Goal: Task Accomplishment & Management: Use online tool/utility

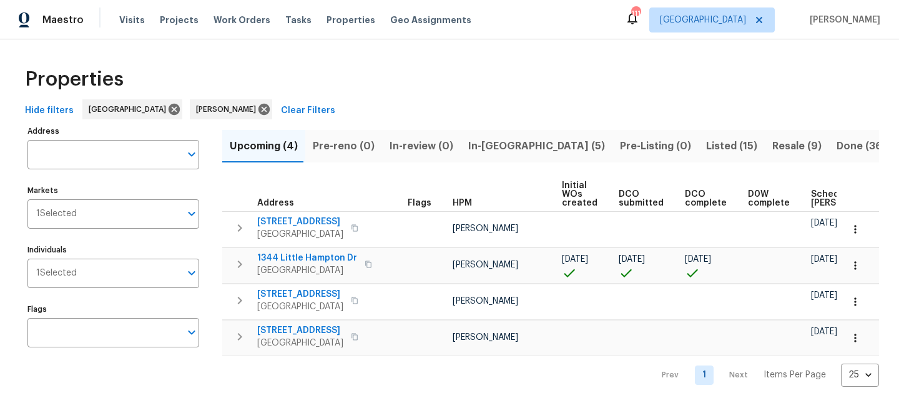
click at [345, 150] on span "Pre-reno (0)" at bounding box center [344, 145] width 62 height 17
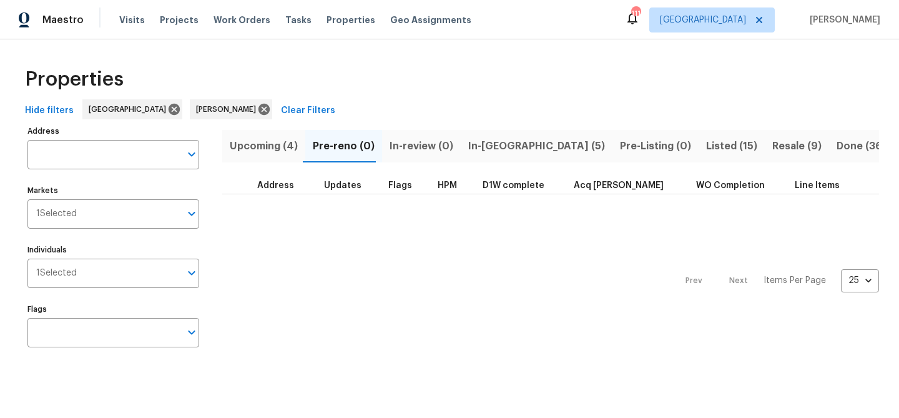
click at [489, 142] on span "In-reno (5)" at bounding box center [536, 145] width 137 height 17
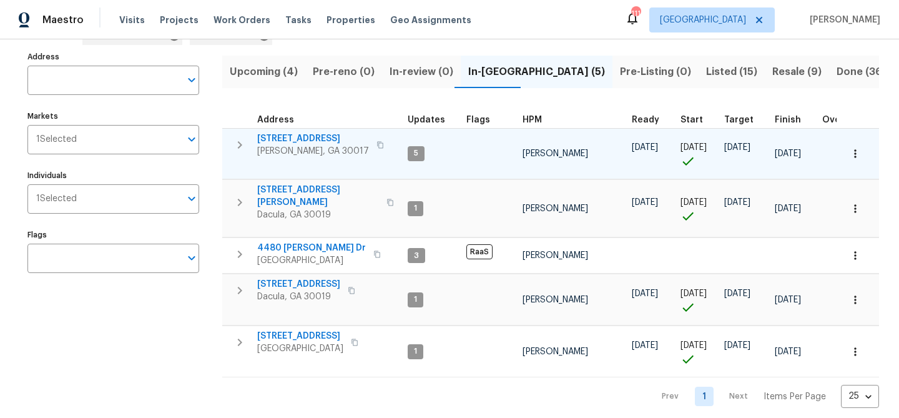
scroll to position [78, 0]
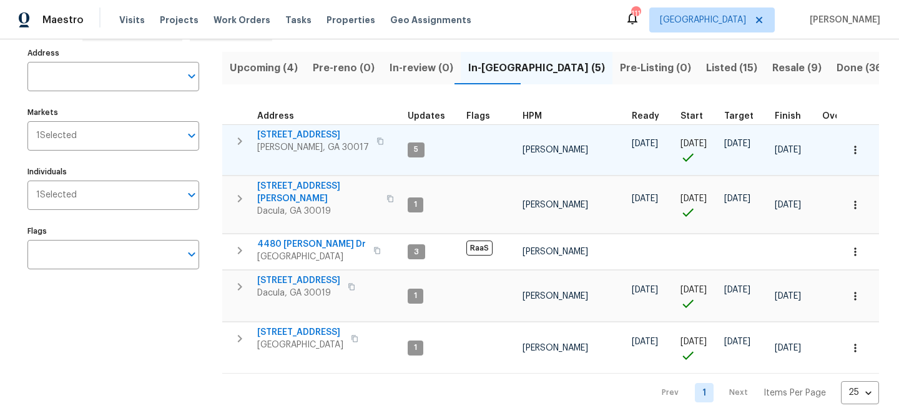
click at [305, 130] on span "2579 Middleton Way" at bounding box center [313, 135] width 112 height 12
click at [306, 130] on span "2579 Middleton Way" at bounding box center [313, 135] width 112 height 12
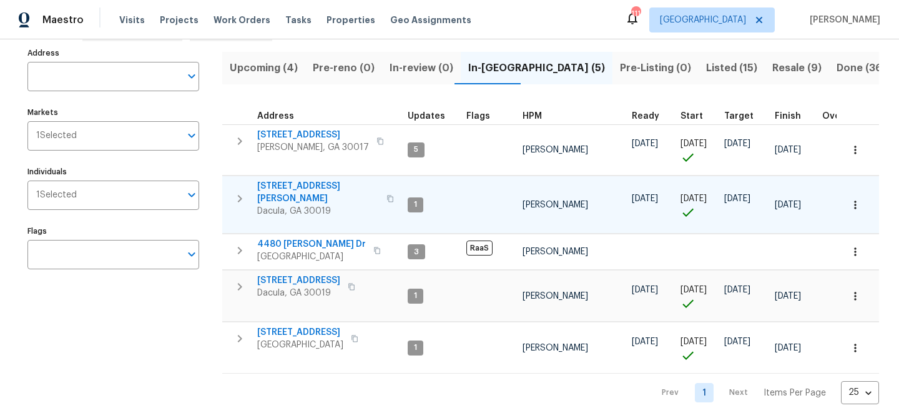
click at [303, 187] on span "[STREET_ADDRESS][PERSON_NAME]" at bounding box center [318, 192] width 122 height 25
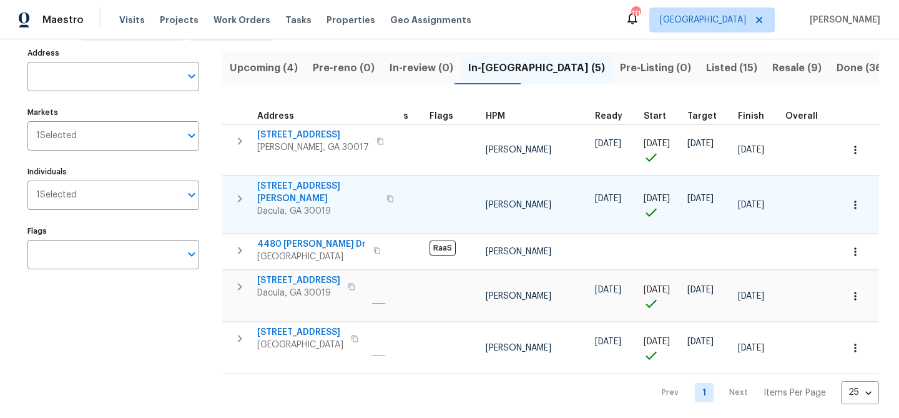
scroll to position [0, 0]
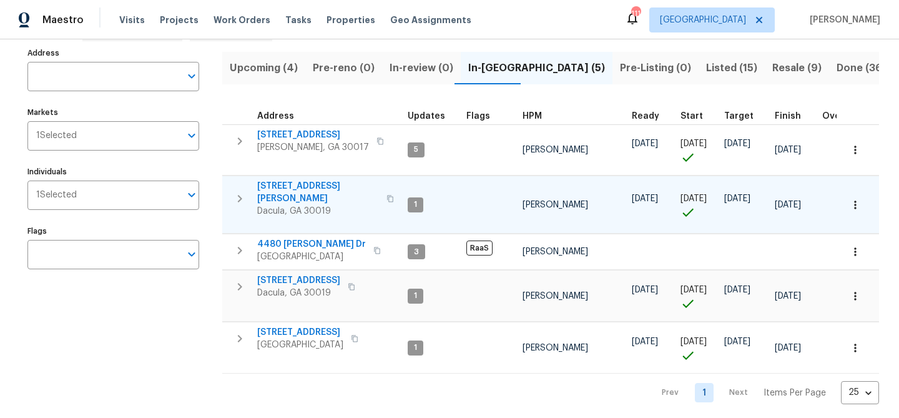
click at [298, 186] on span "[STREET_ADDRESS][PERSON_NAME]" at bounding box center [318, 192] width 122 height 25
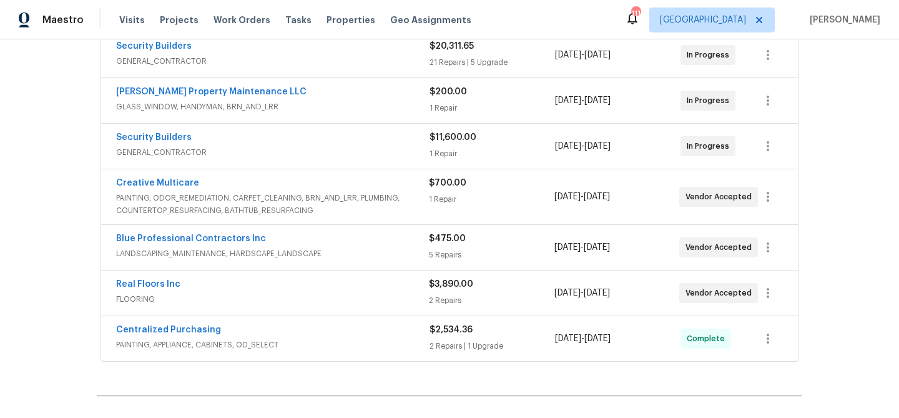
scroll to position [251, 0]
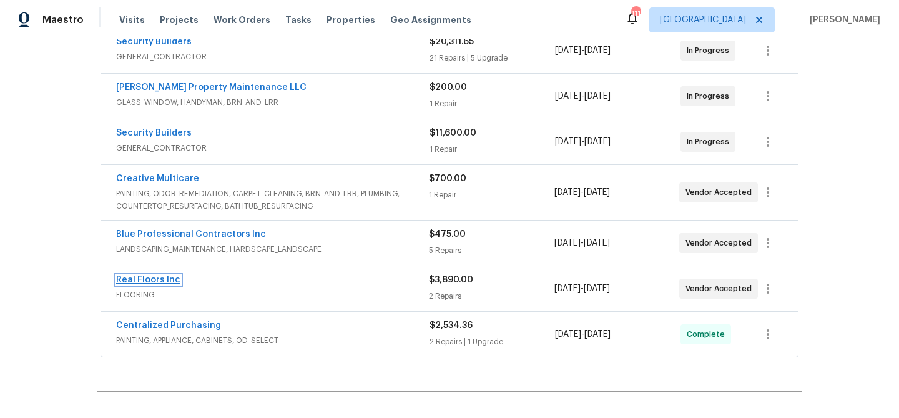
click at [165, 280] on link "Real Floors Inc" at bounding box center [148, 279] width 64 height 9
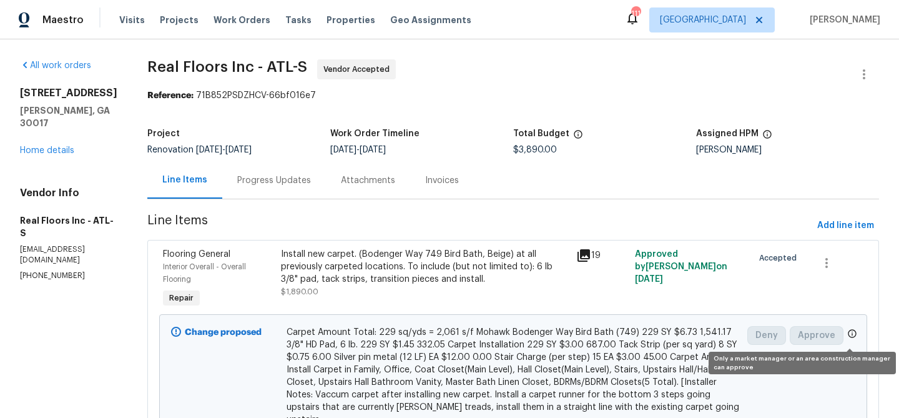
click at [851, 335] on icon at bounding box center [852, 333] width 10 height 10
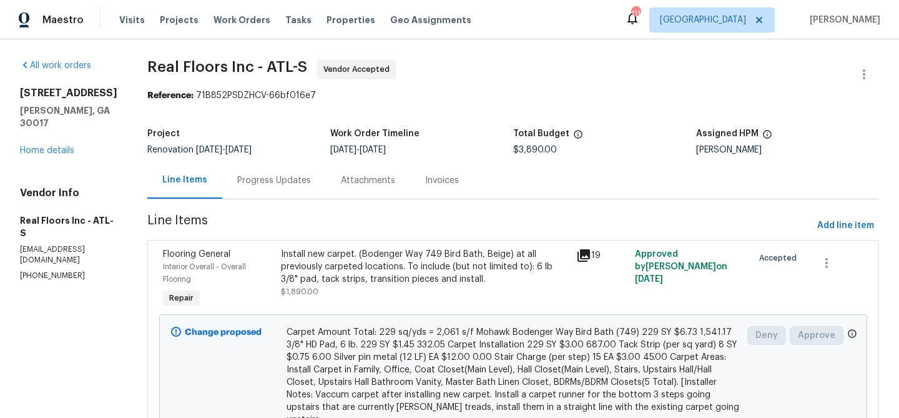
click at [584, 252] on icon at bounding box center [583, 255] width 12 height 12
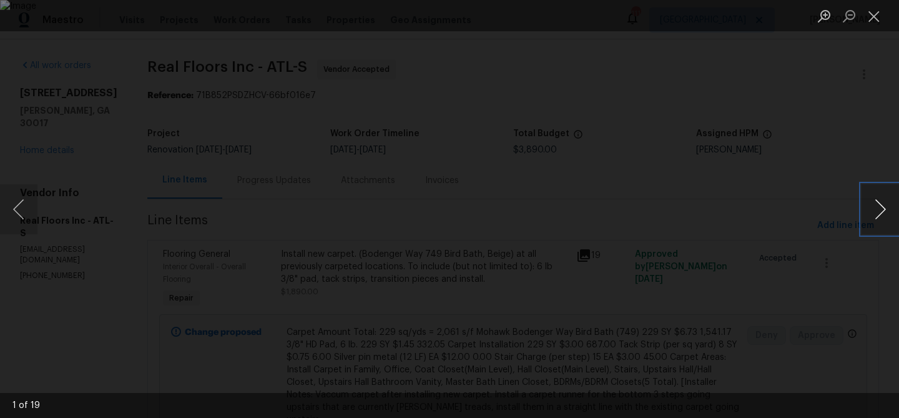
click at [873, 207] on button "Next image" at bounding box center [879, 209] width 37 height 50
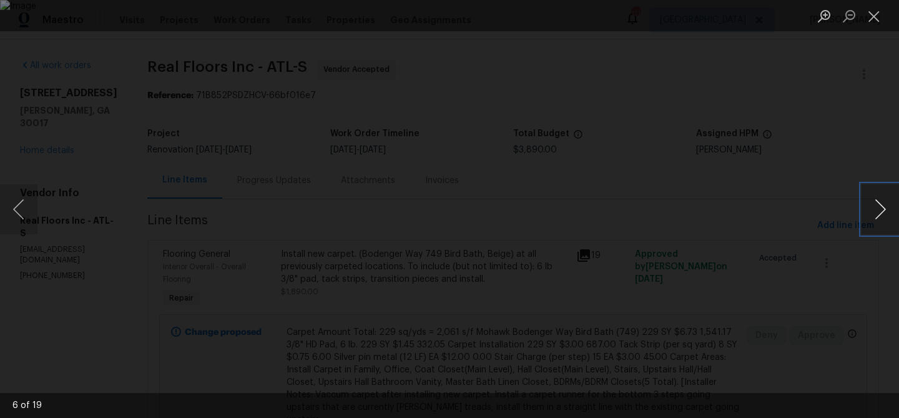
click at [873, 207] on button "Next image" at bounding box center [879, 209] width 37 height 50
click at [877, 18] on button "Close lightbox" at bounding box center [873, 16] width 25 height 22
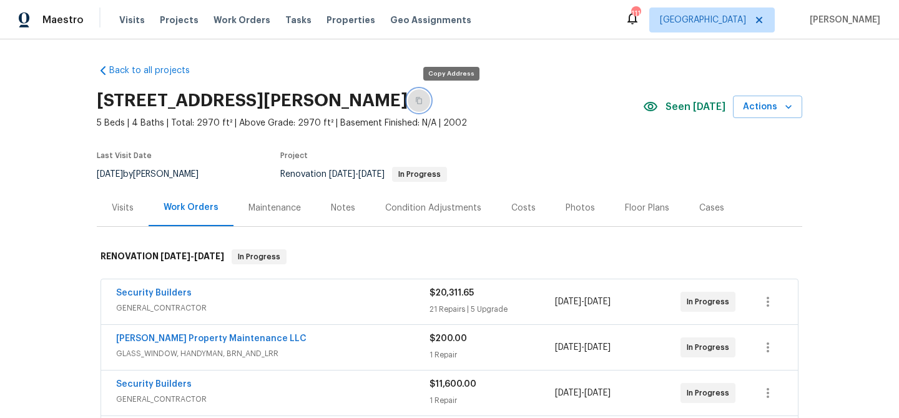
click at [430, 105] on button "button" at bounding box center [419, 100] width 22 height 22
click at [347, 207] on div "Notes" at bounding box center [343, 208] width 24 height 12
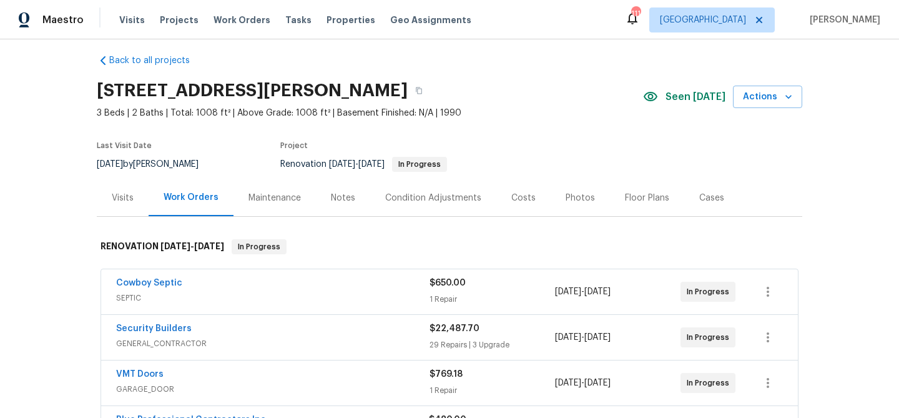
scroll to position [3, 0]
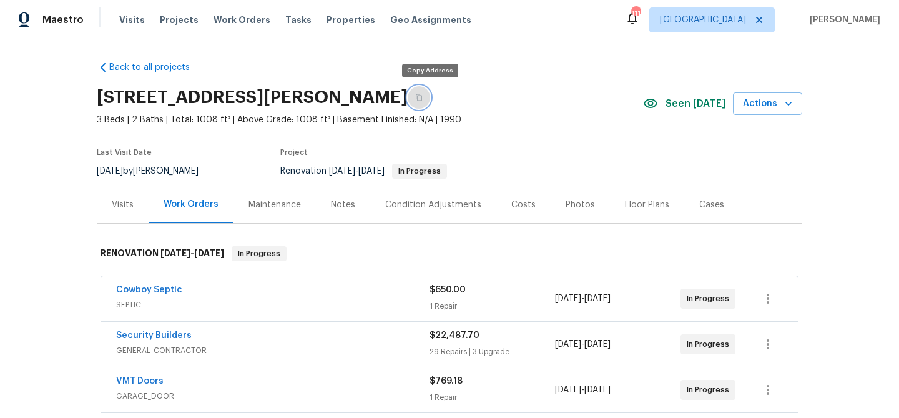
click at [430, 100] on button "button" at bounding box center [419, 97] width 22 height 22
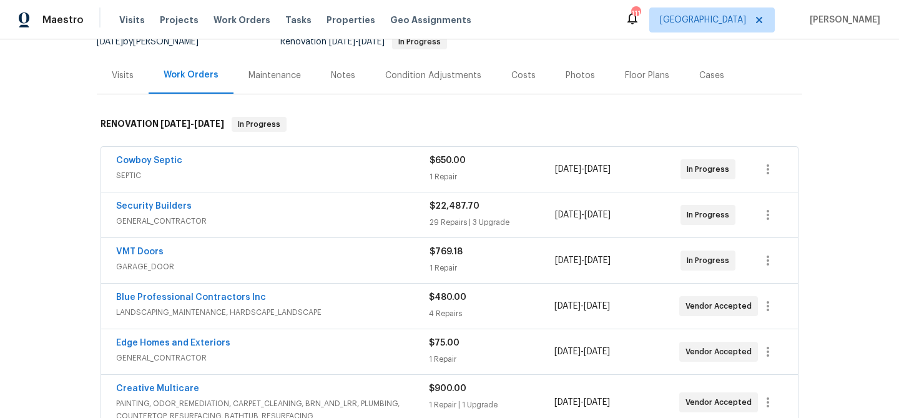
scroll to position [134, 0]
click at [341, 70] on div "Notes" at bounding box center [343, 74] width 24 height 12
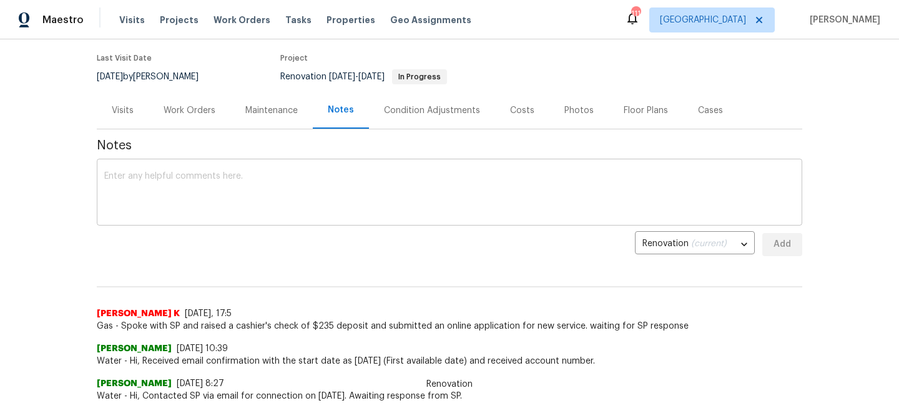
scroll to position [53, 0]
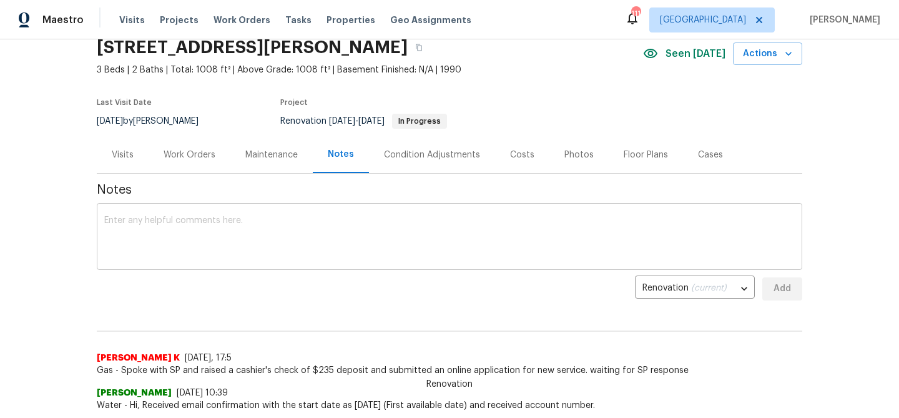
click at [189, 223] on textarea at bounding box center [449, 238] width 690 height 44
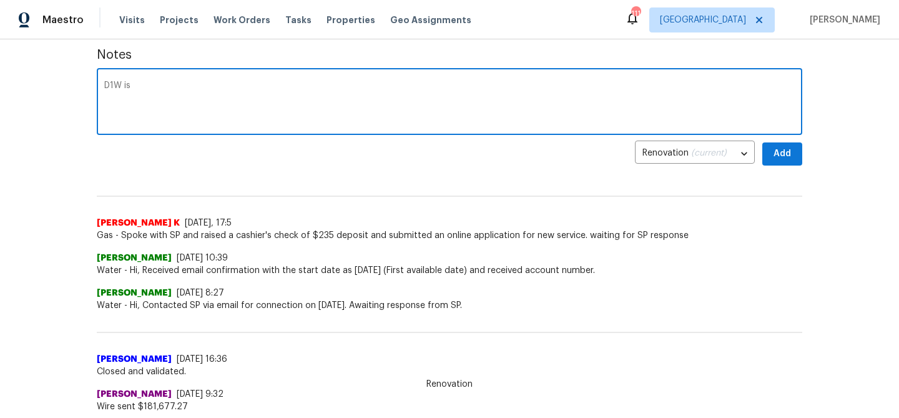
scroll to position [25, 0]
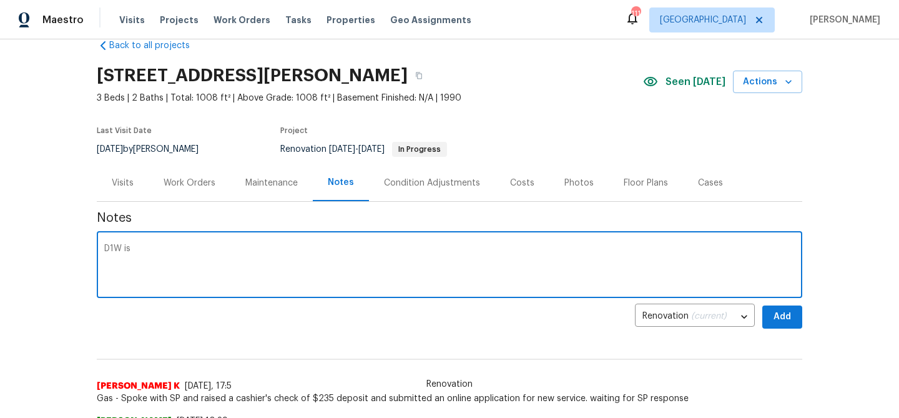
type textarea "D1W is"
click at [184, 182] on div "Work Orders" at bounding box center [190, 183] width 52 height 12
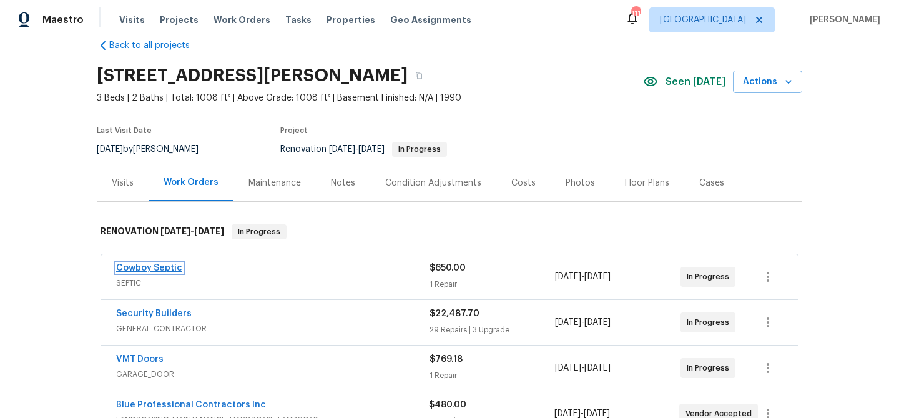
click at [138, 267] on link "Cowboy Septic" at bounding box center [149, 267] width 66 height 9
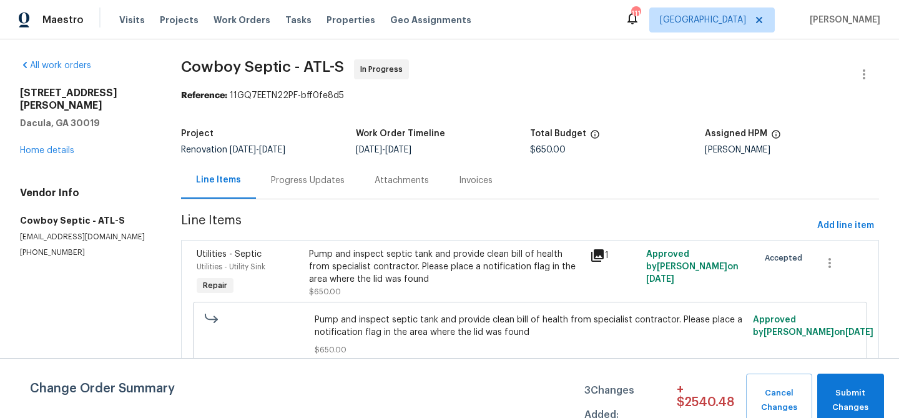
click at [185, 252] on div "Utilities - Septic Utilities - Utility Sink Repair Pump and inspect septic tank…" at bounding box center [530, 310] width 698 height 140
click at [194, 250] on div "Utilities - Septic Utilities - Utility Sink Repair" at bounding box center [249, 272] width 112 height 57
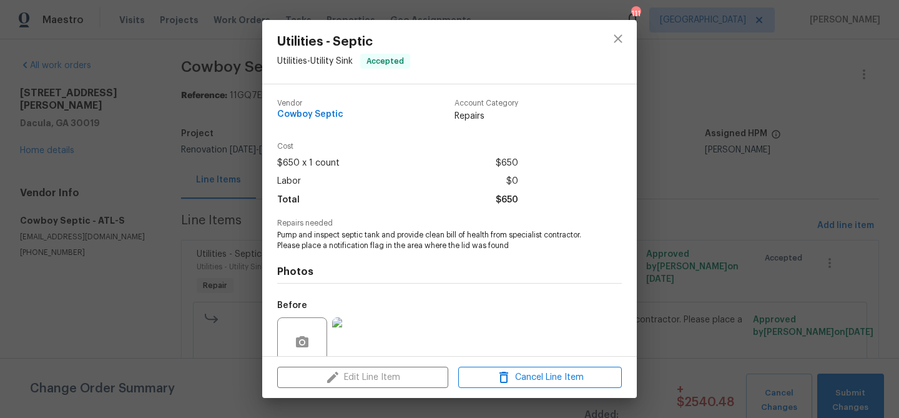
click at [194, 250] on div "Utilities - Septic Utilities - Utility Sink Accepted Vendor Cowboy Septic Accou…" at bounding box center [449, 209] width 899 height 418
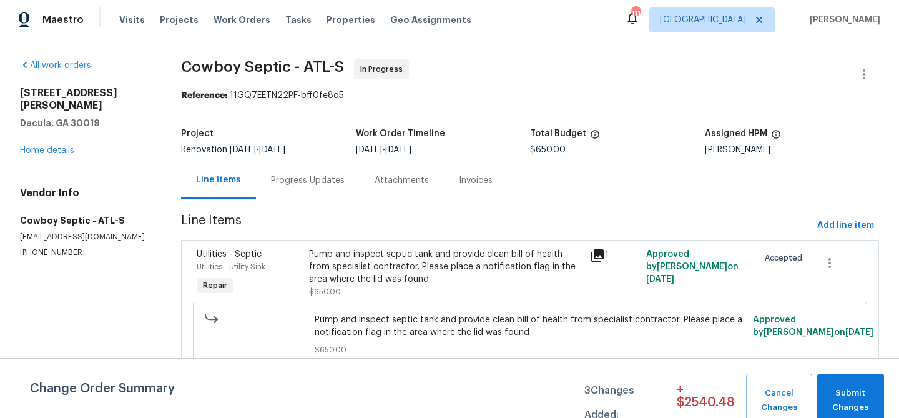
click at [224, 271] on div "Utilities - Utility Sink" at bounding box center [249, 266] width 105 height 12
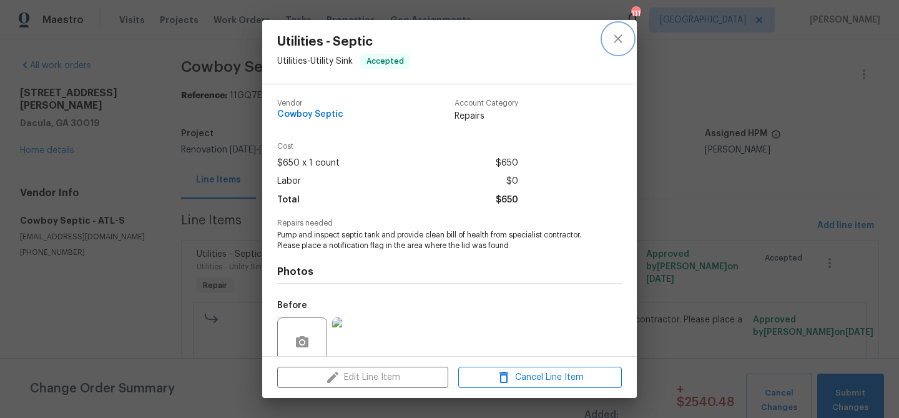
click at [615, 46] on button "close" at bounding box center [618, 39] width 30 height 30
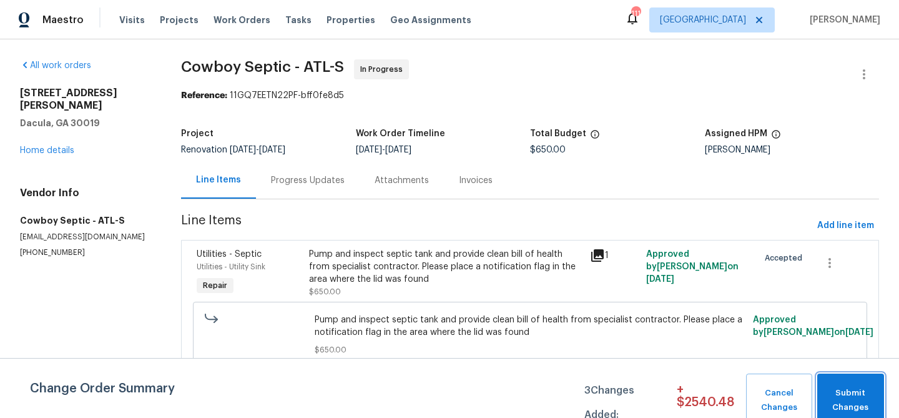
click at [864, 401] on span "Submit Changes" at bounding box center [850, 400] width 54 height 29
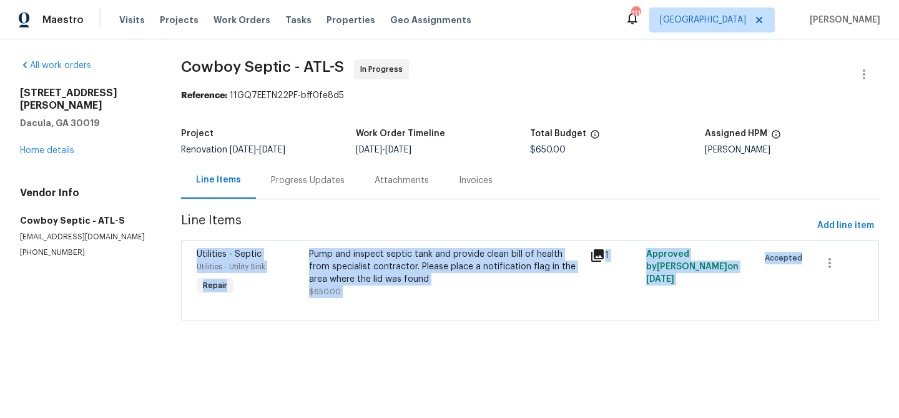
drag, startPoint x: 194, startPoint y: 250, endPoint x: 589, endPoint y: 313, distance: 399.5
click at [589, 313] on div "Utilities - Septic Utilities - Utility Sink Repair Pump and inspect septic tank…" at bounding box center [530, 280] width 698 height 81
drag, startPoint x: 193, startPoint y: 251, endPoint x: 428, endPoint y: 298, distance: 240.0
click at [428, 298] on div "Utilities - Septic Utilities - Utility Sink Repair Pump and inspect septic tank…" at bounding box center [530, 280] width 698 height 81
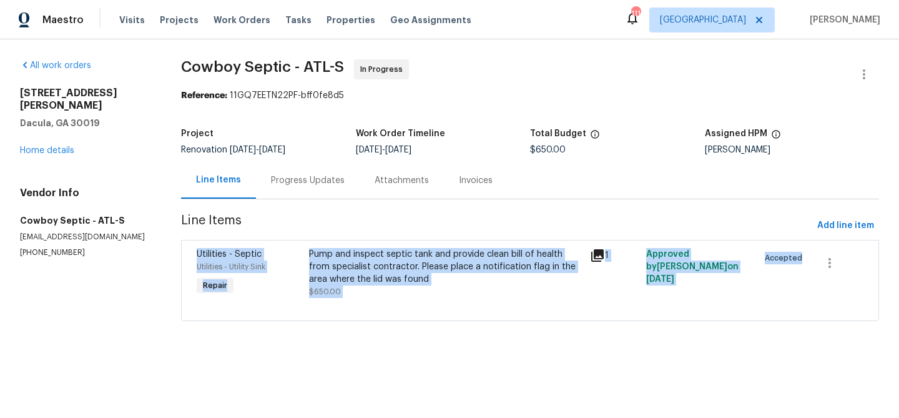
click at [436, 356] on html "Maestro Visits Projects Work Orders Tasks Properties Geo Assignments 111 Atlant…" at bounding box center [449, 178] width 899 height 356
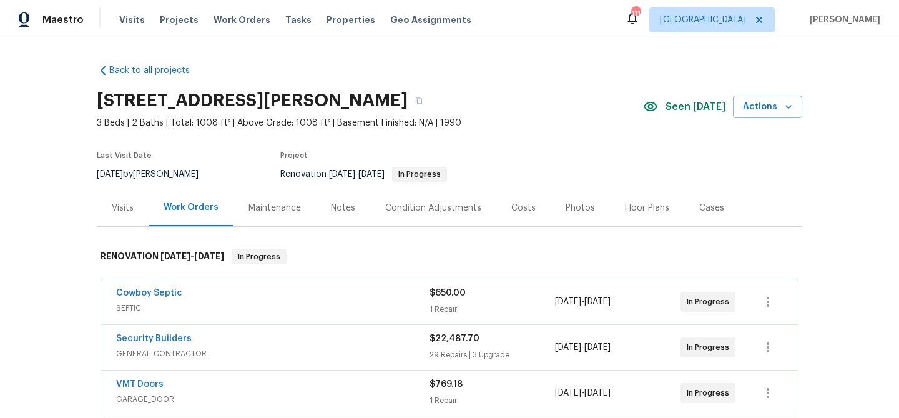
click at [341, 207] on div "Notes" at bounding box center [343, 208] width 24 height 12
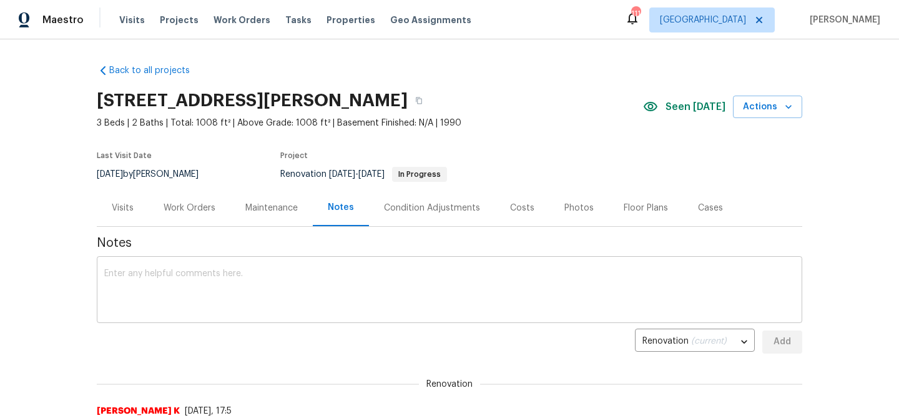
click at [282, 279] on textarea at bounding box center [449, 291] width 690 height 44
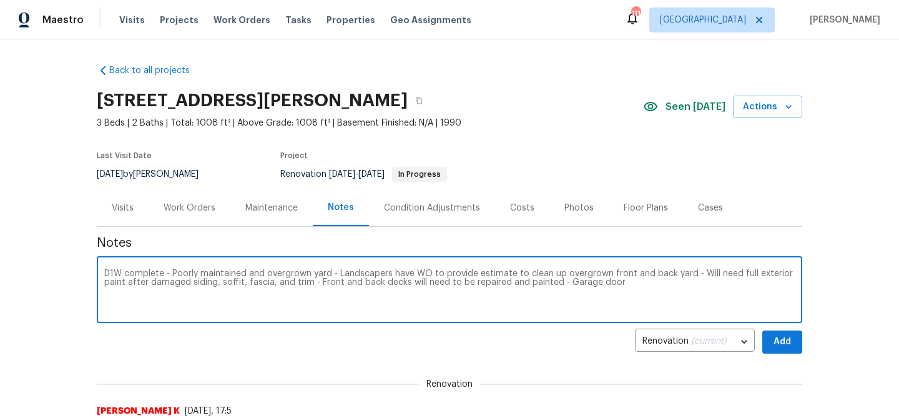
click at [561, 285] on textarea "D1W complete - Poorly maintained and overgrown yard - Landscapers have WO to pr…" at bounding box center [449, 291] width 690 height 44
click at [677, 288] on textarea "D1W complete - Poorly maintained and overgrown yard - Landscapers have WO to pr…" at bounding box center [449, 291] width 690 height 44
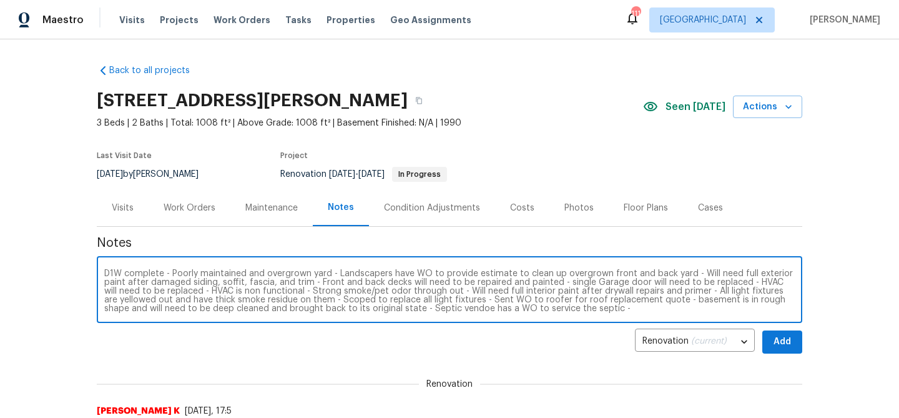
click at [457, 275] on textarea "D1W complete - Poorly maintained and overgrown yard - Landscapers have WO to pr…" at bounding box center [449, 291] width 690 height 44
type textarea "D1W complete - Poorly maintained and overgrown yard - Landscapers have WO to pr…"
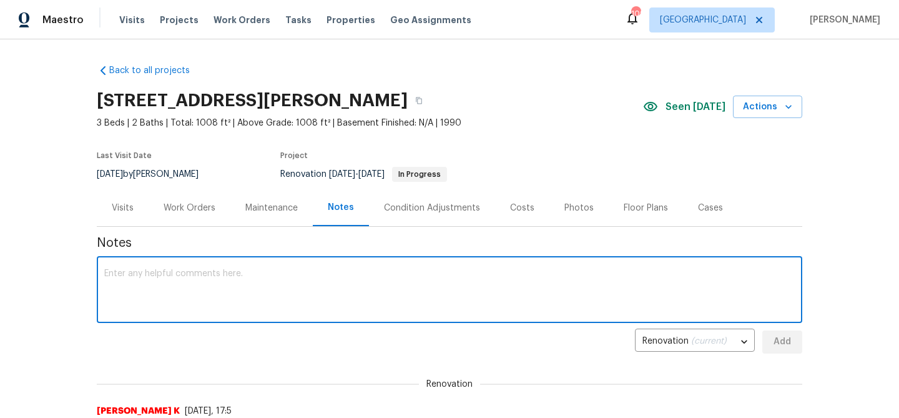
paste textarea "D1W complete. Yard overgrown (landscaper WO sent). Roof replacement quote pendi…"
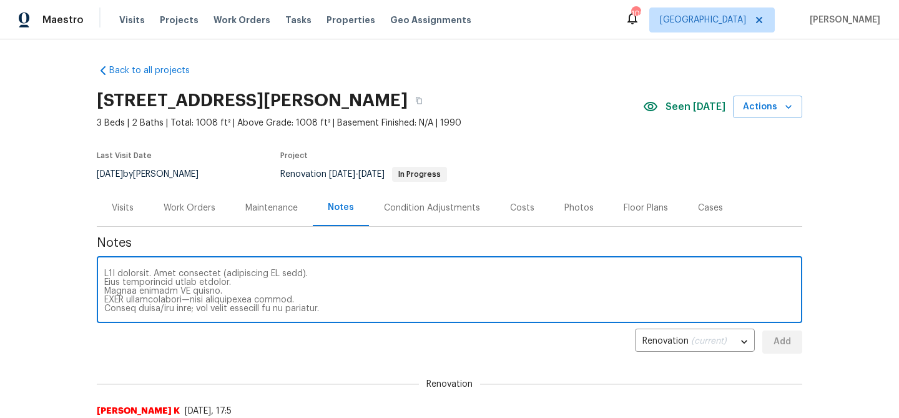
scroll to position [253, 0]
click at [786, 306] on textarea at bounding box center [449, 291] width 690 height 44
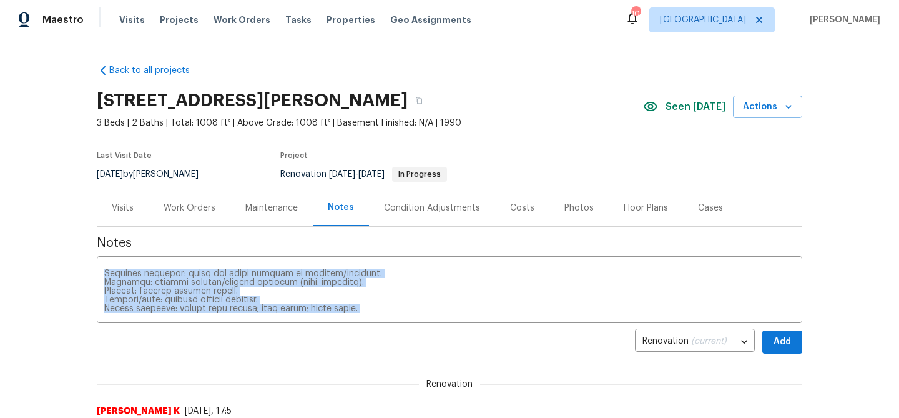
drag, startPoint x: 800, startPoint y: 319, endPoint x: 802, endPoint y: 340, distance: 21.3
click at [802, 340] on div "Back to all projects 3225 Mary Todd Ln, Dacula, GA 30019 3 Beds | 2 Baths | Tot…" at bounding box center [449, 228] width 899 height 378
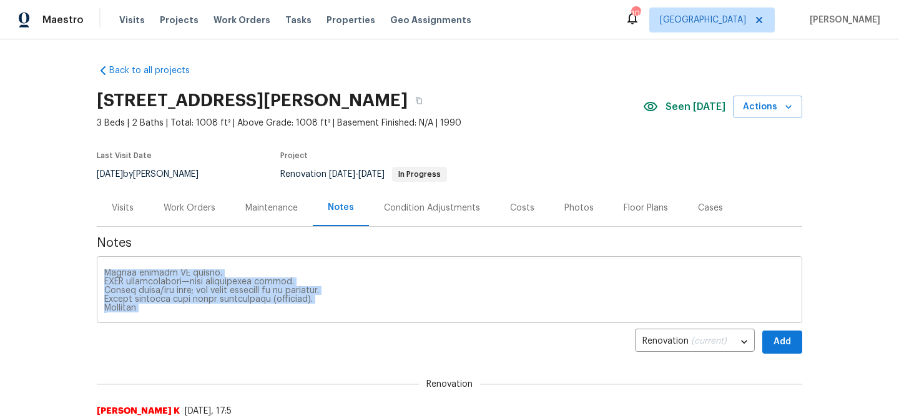
scroll to position [0, 0]
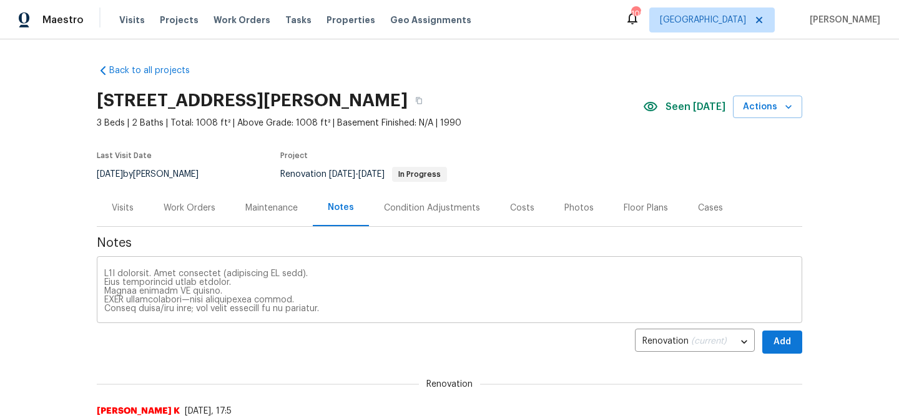
click at [102, 278] on div "x ​" at bounding box center [449, 291] width 705 height 64
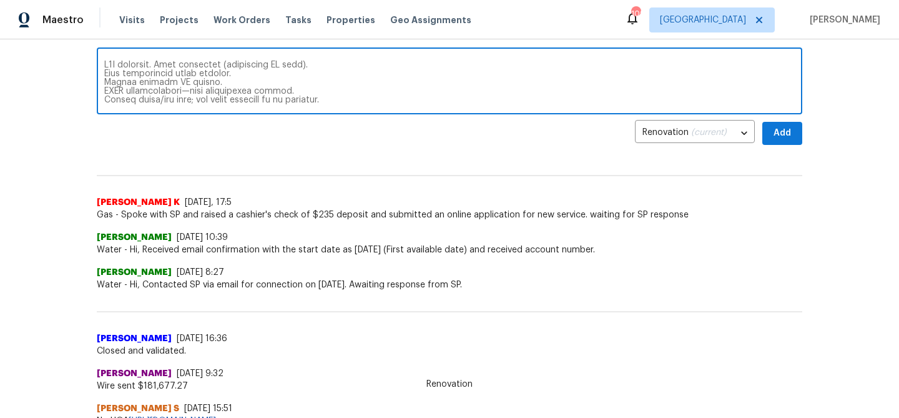
scroll to position [192, 0]
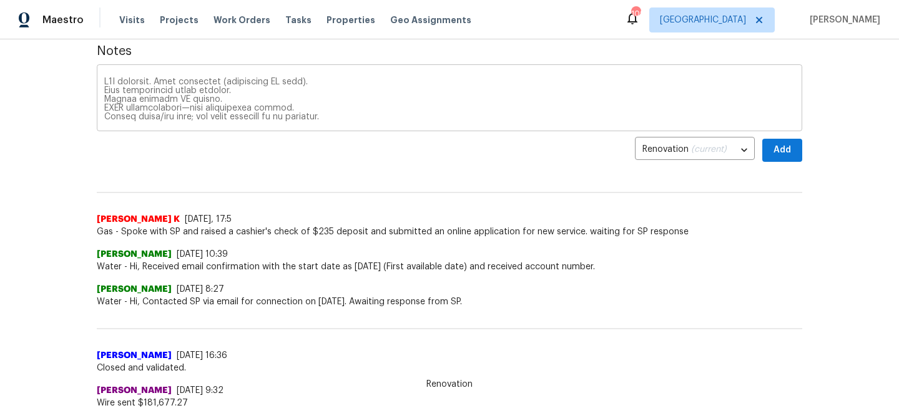
click at [799, 110] on div "x ​" at bounding box center [449, 99] width 705 height 64
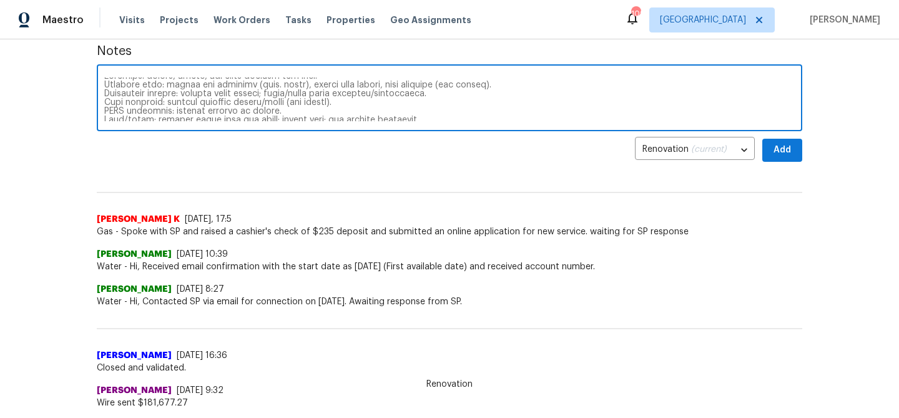
scroll to position [167, 0]
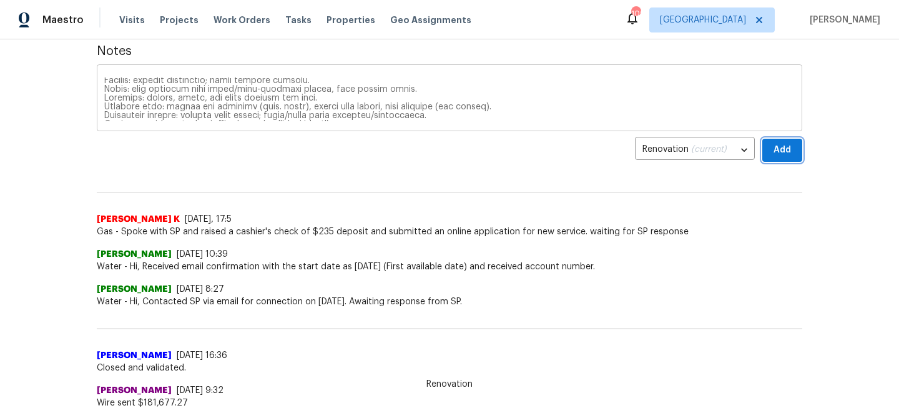
drag, startPoint x: 778, startPoint y: 154, endPoint x: 603, endPoint y: 94, distance: 184.7
click at [603, 94] on textarea at bounding box center [449, 99] width 690 height 44
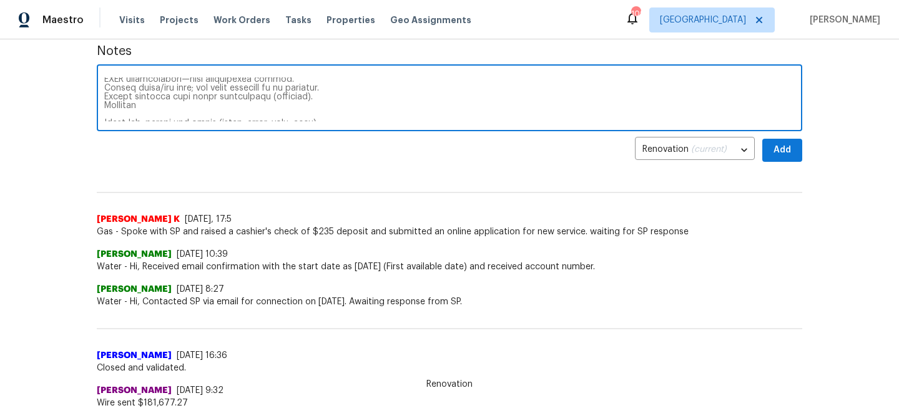
scroll to position [0, 0]
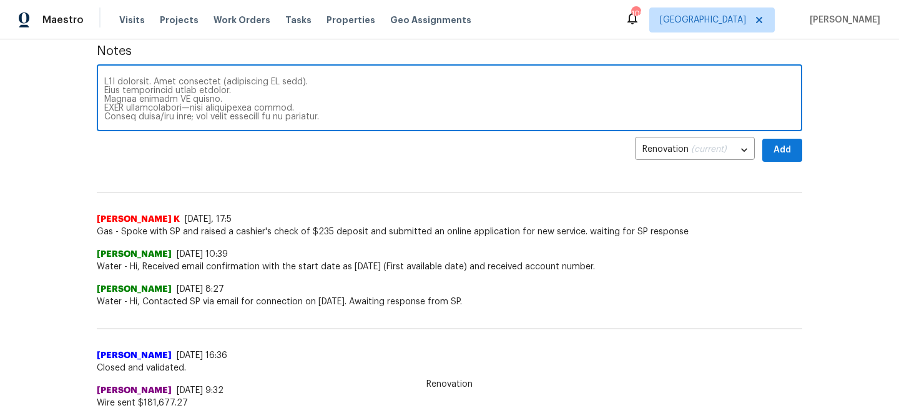
click at [104, 87] on textarea at bounding box center [449, 99] width 690 height 44
click at [105, 89] on textarea at bounding box center [449, 99] width 690 height 44
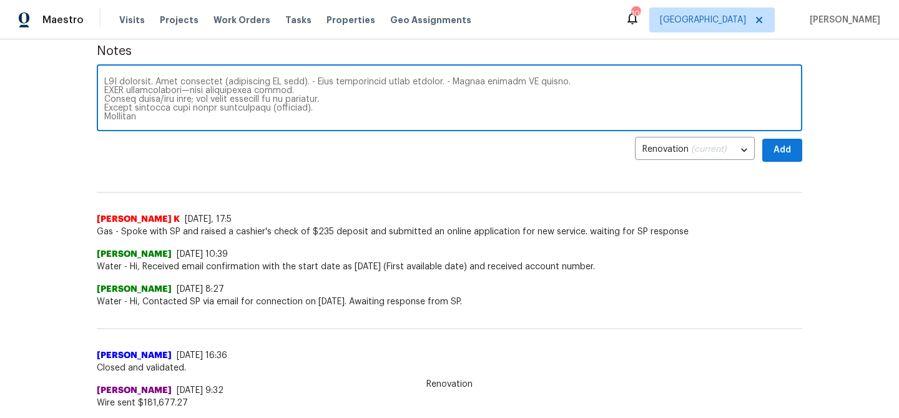
click at [104, 90] on textarea at bounding box center [449, 99] width 690 height 44
click at [204, 90] on textarea at bounding box center [449, 99] width 690 height 44
click at [336, 94] on textarea at bounding box center [449, 99] width 690 height 44
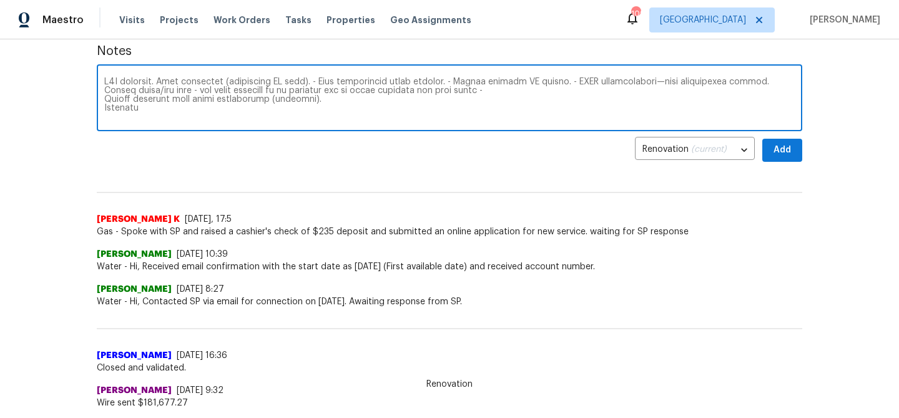
click at [105, 97] on textarea at bounding box center [449, 99] width 690 height 44
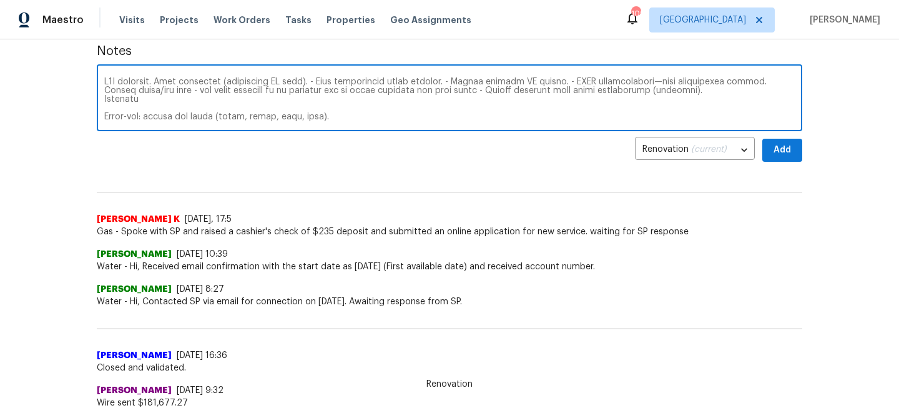
click at [103, 98] on div "x ​" at bounding box center [449, 99] width 705 height 64
click at [104, 102] on textarea at bounding box center [449, 99] width 690 height 44
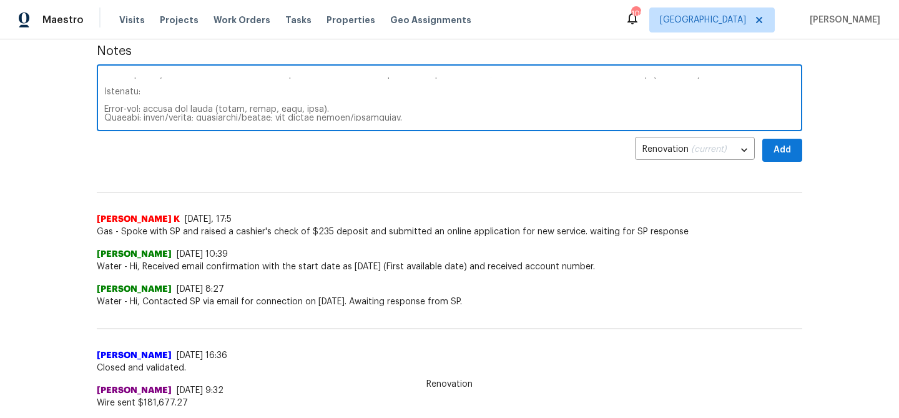
scroll to position [20, 0]
click at [107, 102] on textarea at bounding box center [449, 99] width 690 height 44
click at [104, 101] on textarea at bounding box center [449, 99] width 690 height 44
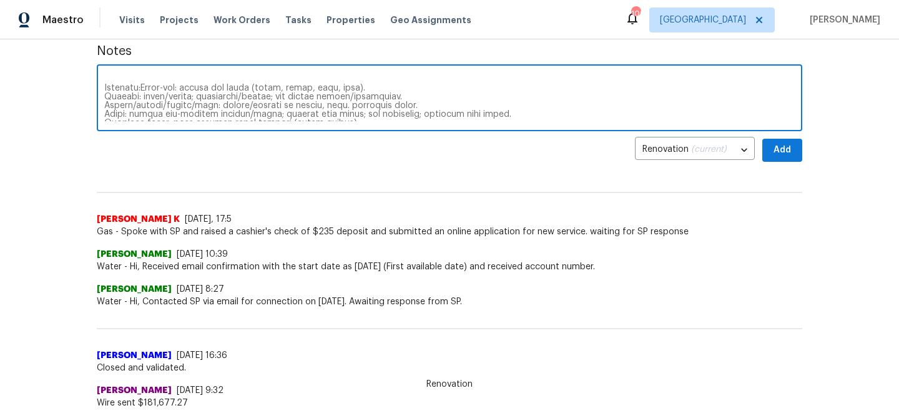
scroll to position [11, 0]
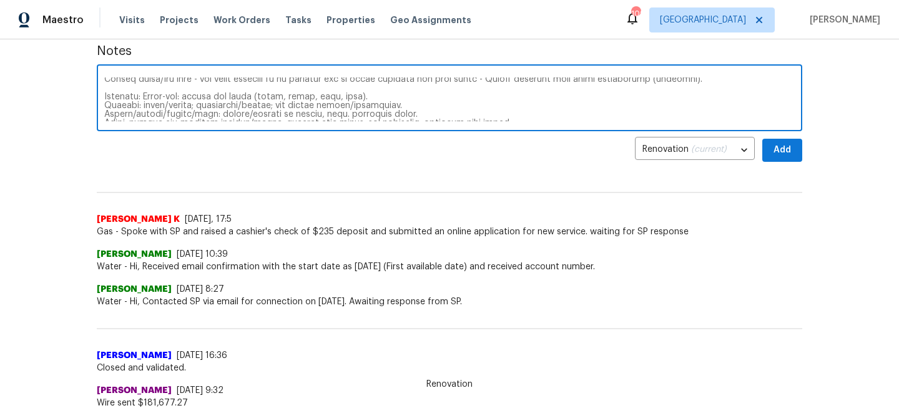
click at [368, 93] on textarea at bounding box center [449, 99] width 690 height 44
click at [104, 102] on textarea at bounding box center [449, 99] width 690 height 44
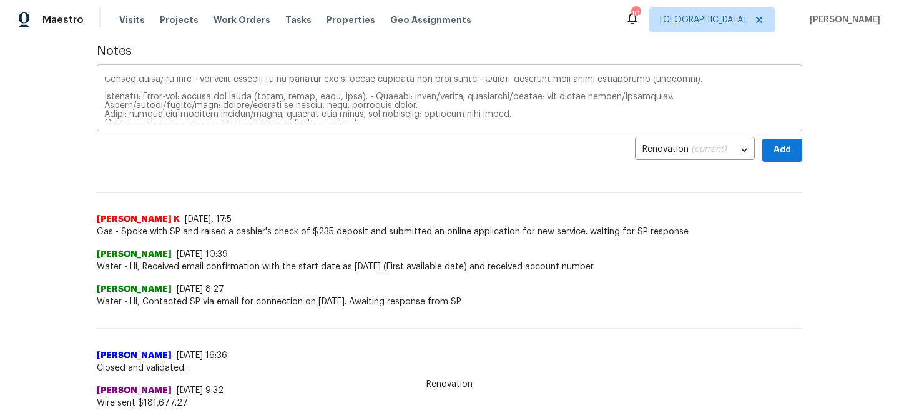
click at [104, 104] on div "x ​" at bounding box center [449, 99] width 705 height 64
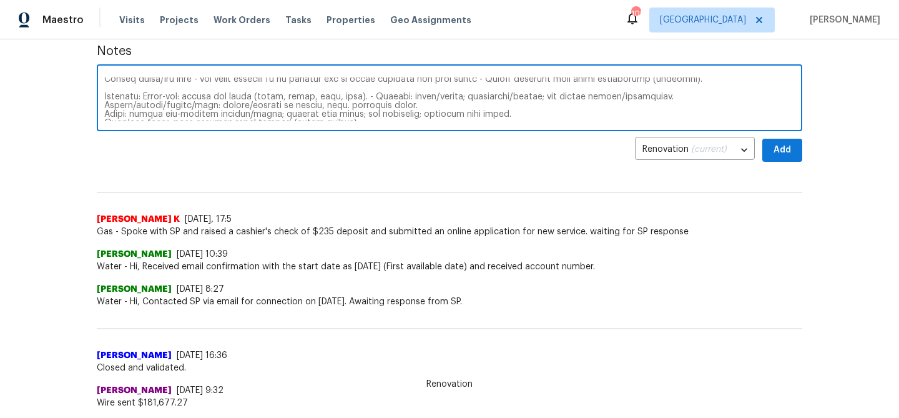
click at [104, 106] on textarea at bounding box center [449, 99] width 690 height 44
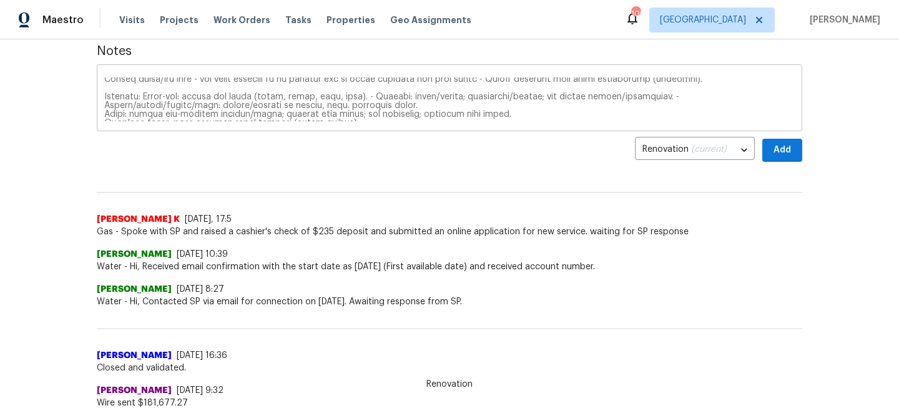
click at [104, 104] on div "x ​" at bounding box center [449, 99] width 705 height 64
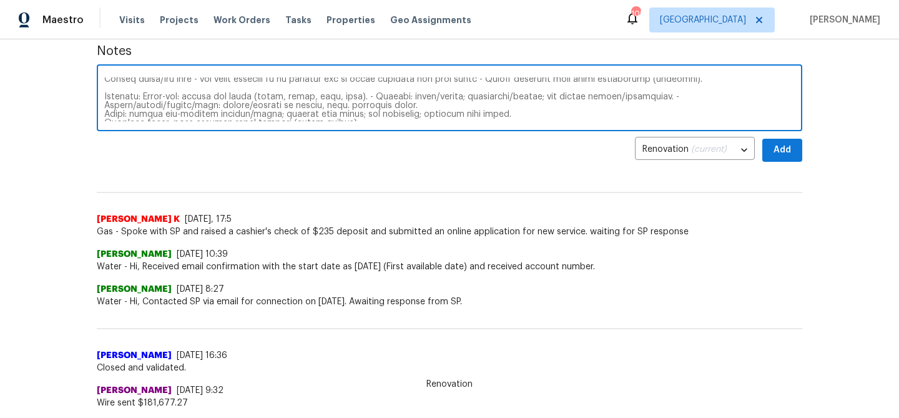
click at [105, 101] on textarea at bounding box center [449, 99] width 690 height 44
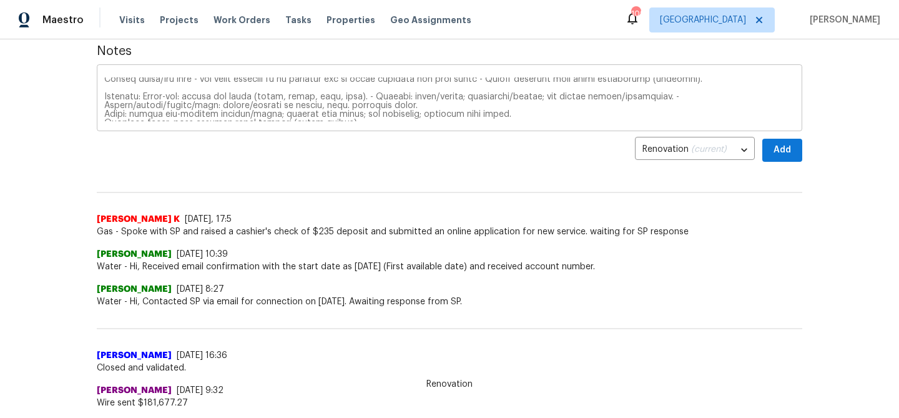
click at [102, 110] on div "x ​" at bounding box center [449, 99] width 705 height 64
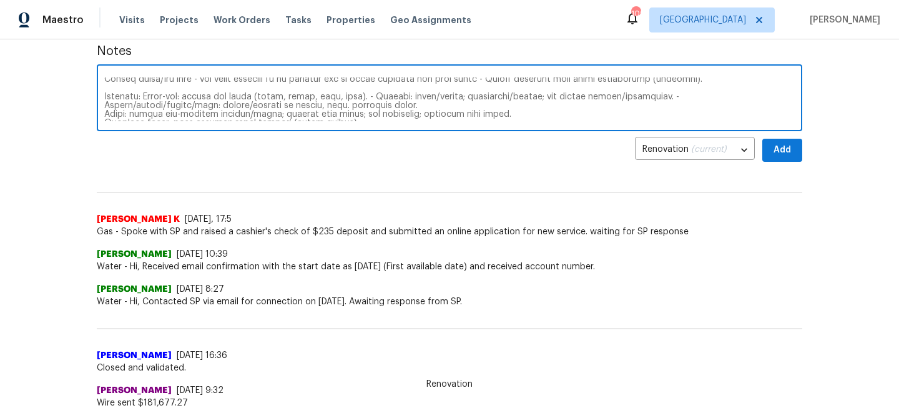
click at [102, 119] on div "x ​" at bounding box center [449, 99] width 705 height 64
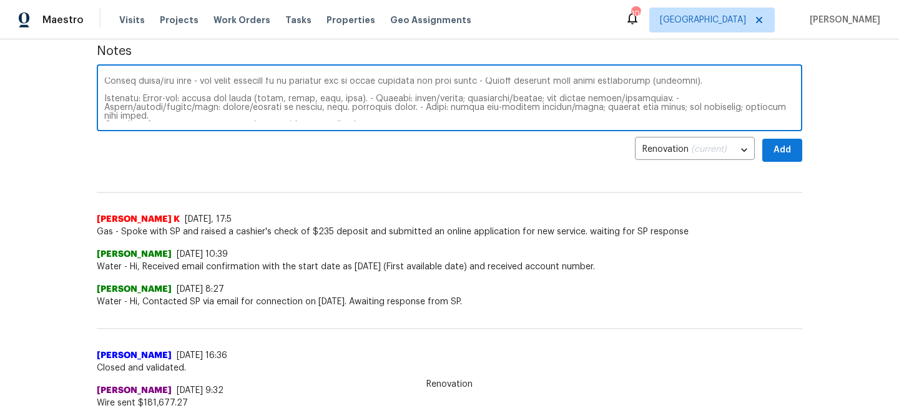
scroll to position [7, 0]
click at [105, 118] on textarea at bounding box center [449, 99] width 690 height 44
click at [255, 119] on textarea at bounding box center [449, 99] width 690 height 44
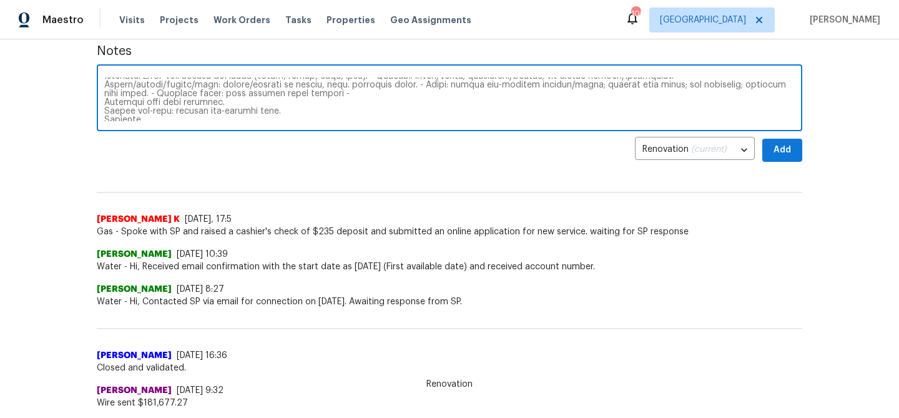
scroll to position [34, 0]
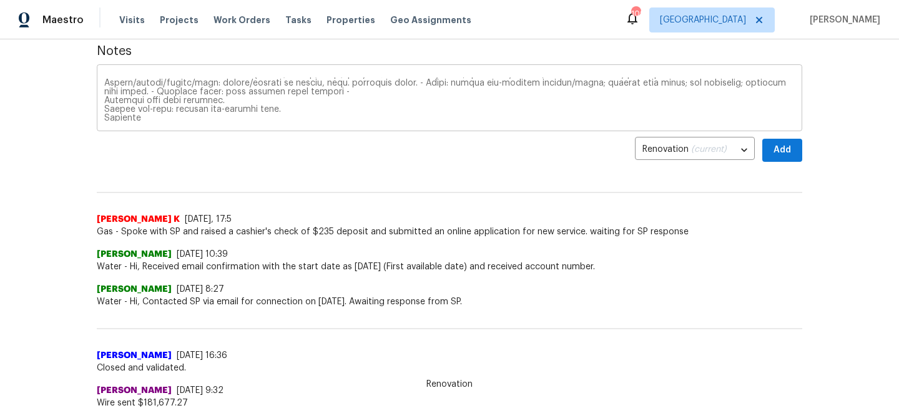
click at [101, 99] on div "x ​" at bounding box center [449, 99] width 705 height 64
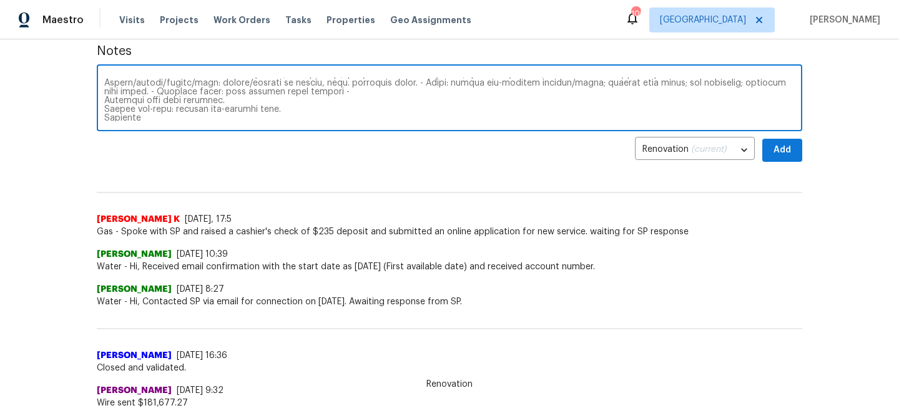
click at [104, 100] on textarea at bounding box center [449, 99] width 690 height 44
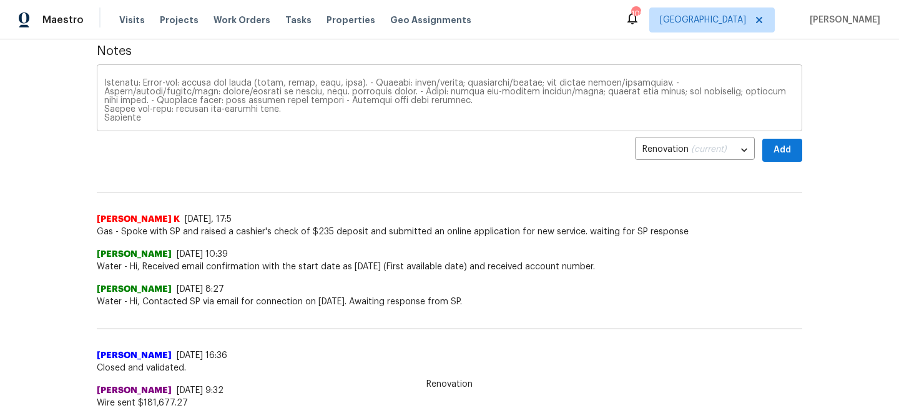
click at [102, 107] on div "x ​" at bounding box center [449, 99] width 705 height 64
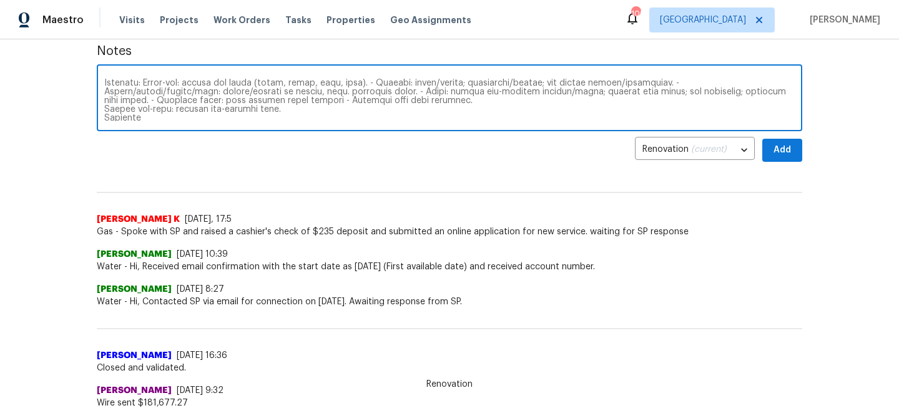
click at [104, 108] on div "x ​" at bounding box center [449, 99] width 705 height 64
click at [112, 109] on textarea at bounding box center [449, 99] width 690 height 44
click at [107, 107] on textarea at bounding box center [449, 99] width 690 height 44
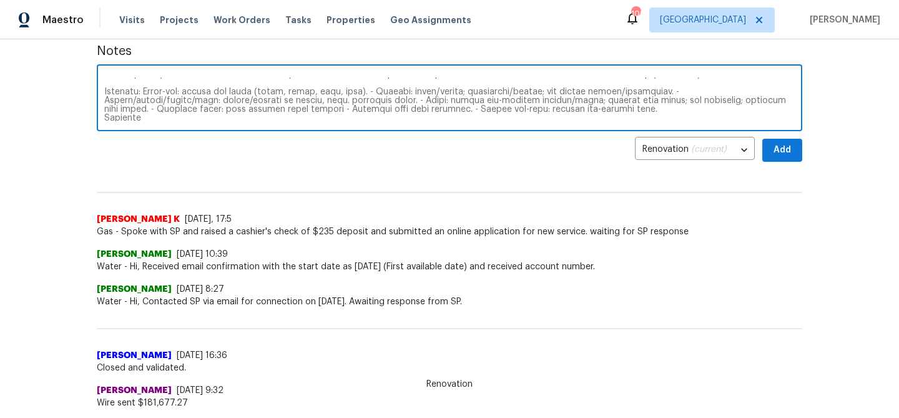
click at [362, 111] on textarea at bounding box center [449, 99] width 690 height 44
click at [519, 112] on textarea at bounding box center [449, 99] width 690 height 44
click at [104, 115] on textarea at bounding box center [449, 99] width 690 height 44
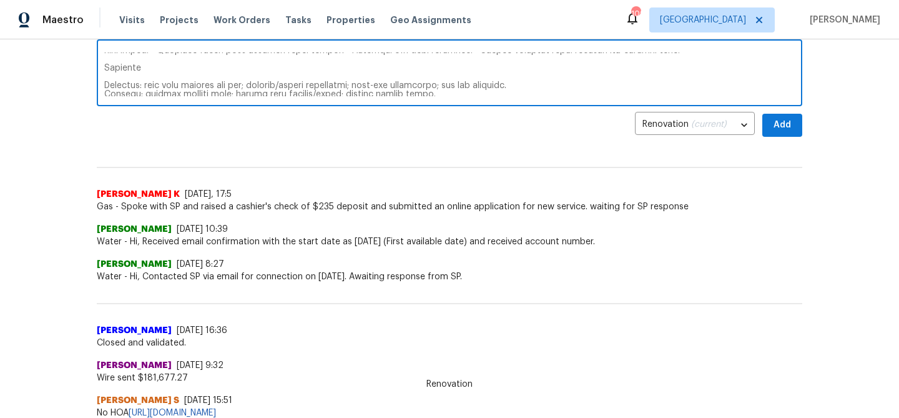
scroll to position [51, 0]
click at [104, 79] on textarea at bounding box center [449, 74] width 690 height 44
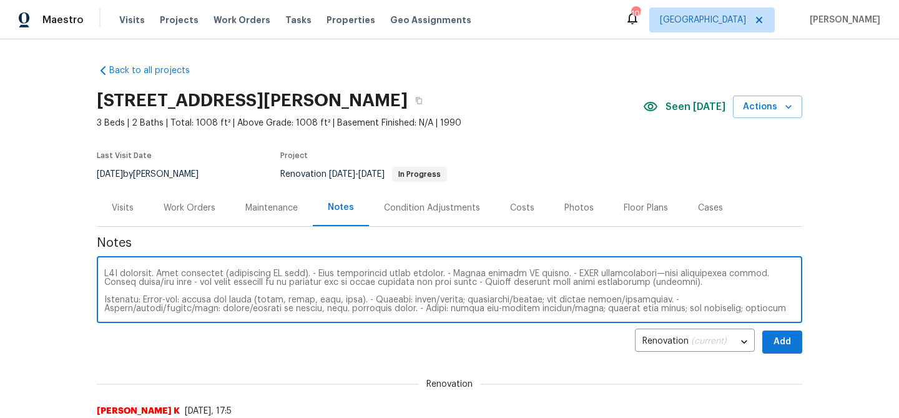
scroll to position [6, 0]
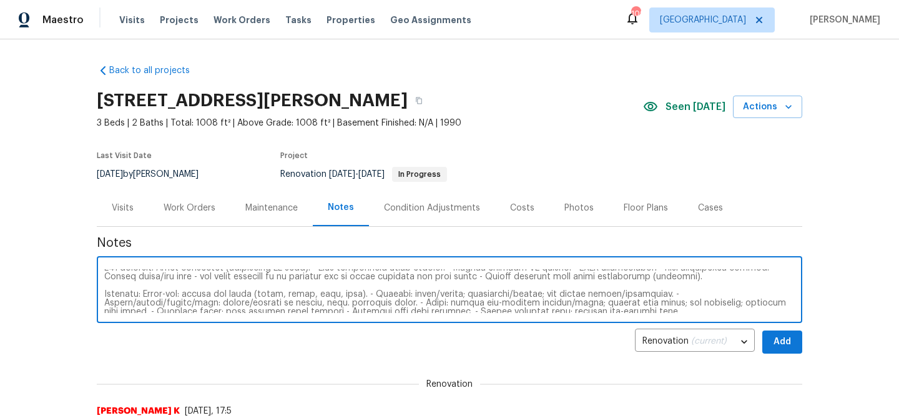
type textarea "D1W complete. Yard overgrown (landscaper WO sent). - Roof replacement quote pen…"
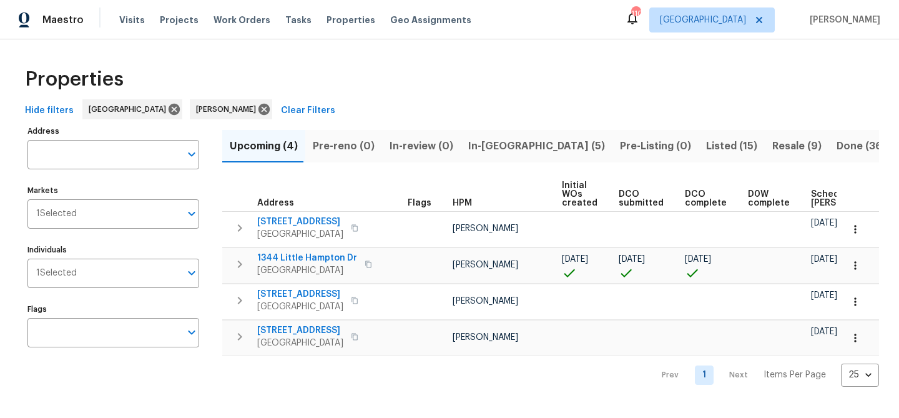
click at [474, 149] on span "In-[GEOGRAPHIC_DATA] (5)" at bounding box center [536, 145] width 137 height 17
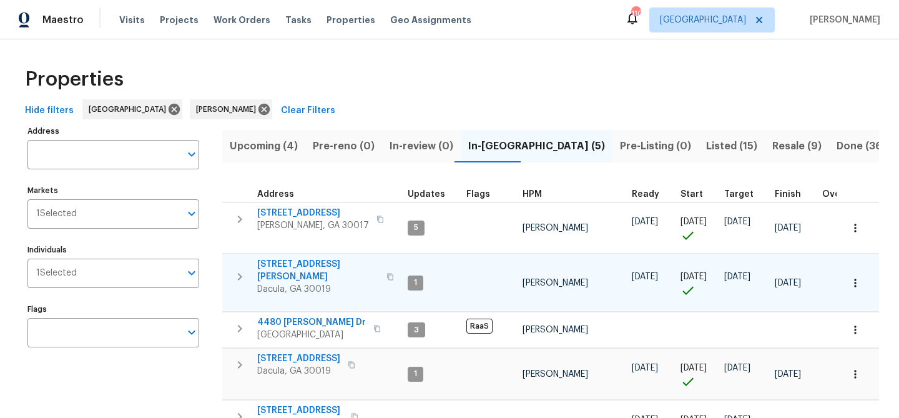
click at [303, 263] on span "3225 Mary Todd Ln" at bounding box center [318, 270] width 122 height 25
click at [290, 263] on span "3225 Mary Todd Ln" at bounding box center [318, 270] width 122 height 25
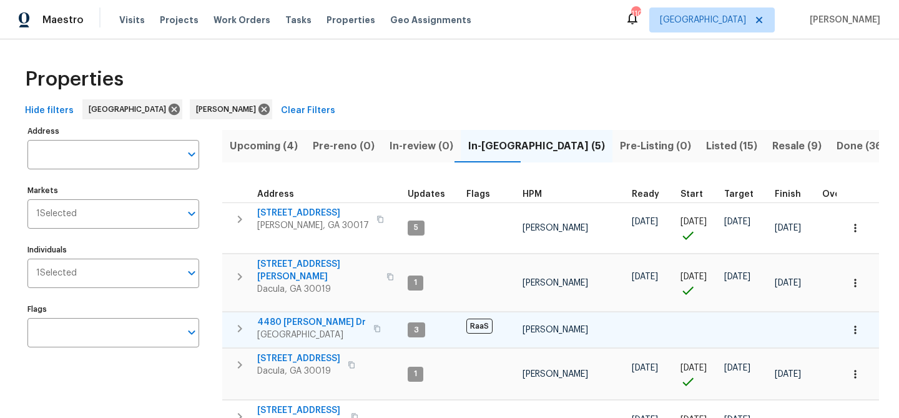
click at [286, 316] on span "4480 Joseph Dr" at bounding box center [311, 322] width 109 height 12
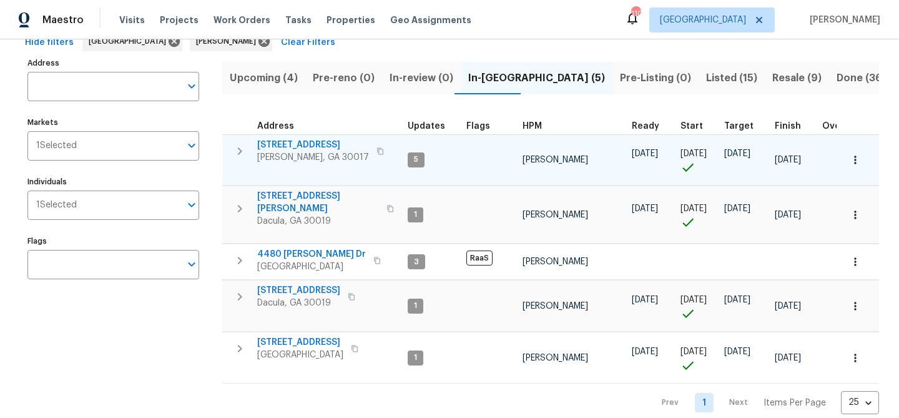
scroll to position [78, 0]
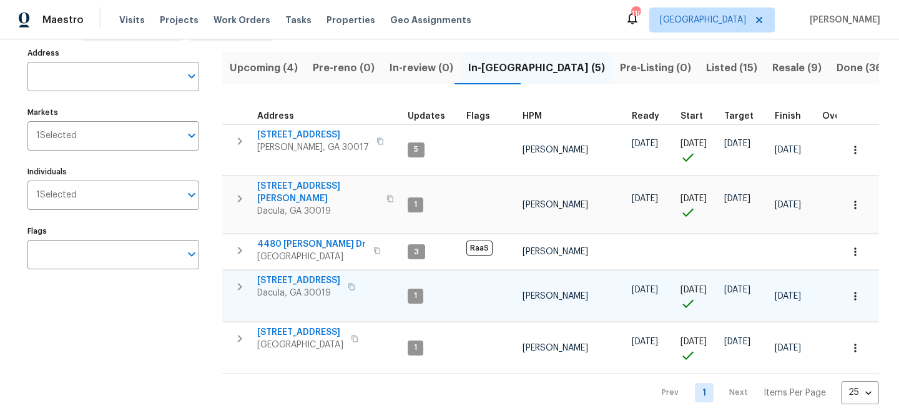
click at [290, 274] on span "2481 Merrion Park Ct" at bounding box center [298, 280] width 83 height 12
click at [295, 274] on span "2481 Merrion Park Ct" at bounding box center [298, 280] width 83 height 12
click at [272, 275] on span "2481 Merrion Park Ct" at bounding box center [298, 280] width 83 height 12
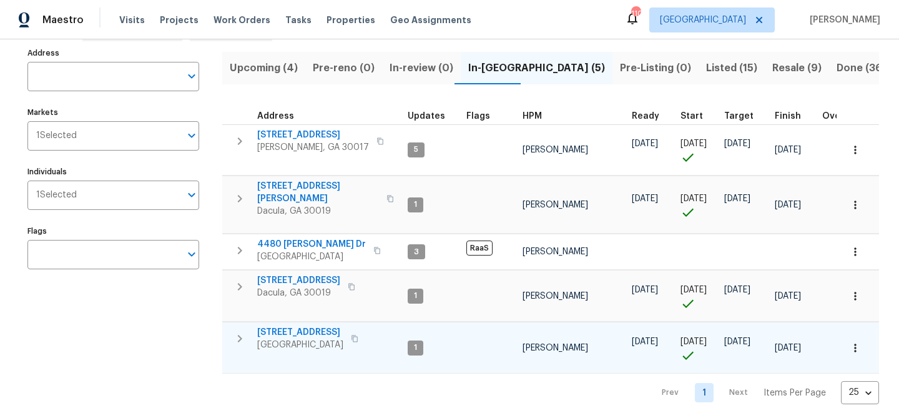
click at [298, 326] on span "983 Pike Forest Dr" at bounding box center [300, 332] width 86 height 12
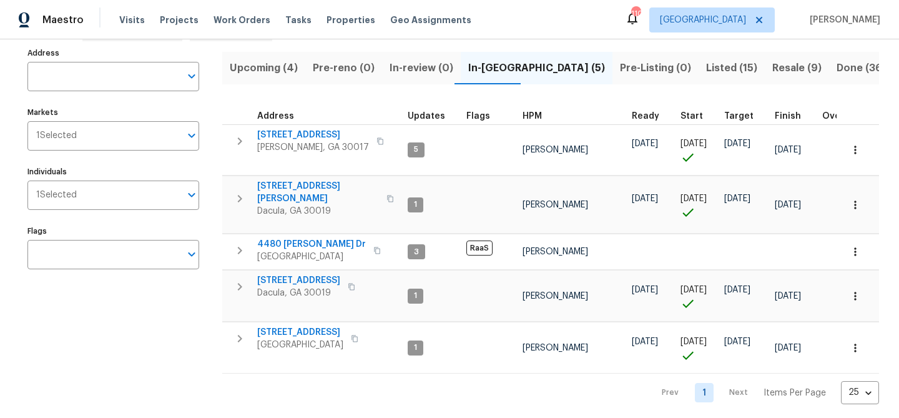
click at [266, 61] on span "Upcoming (4)" at bounding box center [264, 67] width 68 height 17
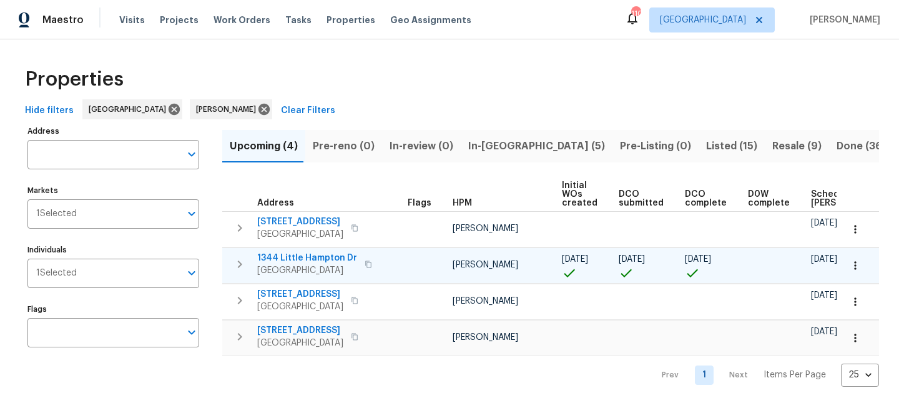
scroll to position [0, 137]
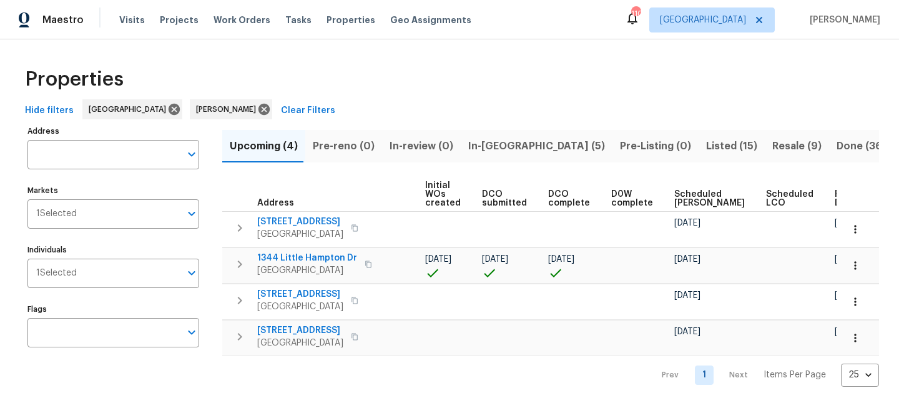
click at [318, 139] on span "Pre-reno (0)" at bounding box center [344, 145] width 62 height 17
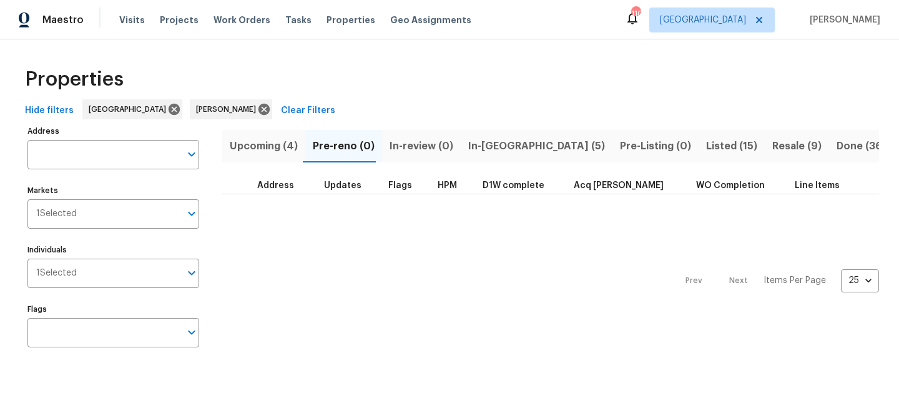
click at [258, 140] on span "Upcoming (4)" at bounding box center [264, 145] width 68 height 17
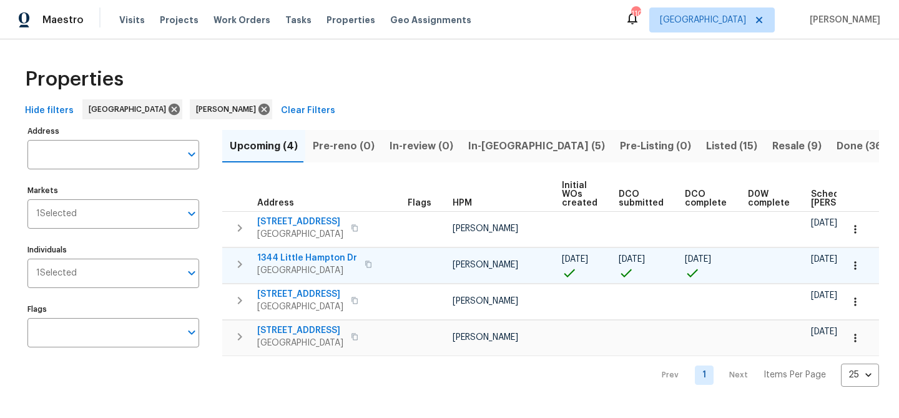
scroll to position [0, 137]
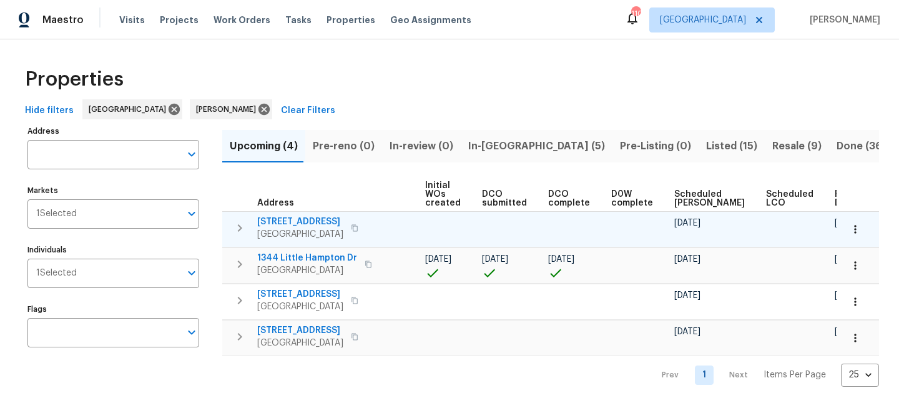
click at [290, 218] on span "550 Wayside Dr" at bounding box center [300, 221] width 86 height 12
click at [300, 217] on span "550 Wayside Dr" at bounding box center [300, 221] width 86 height 12
click at [306, 218] on span "550 Wayside Dr" at bounding box center [300, 221] width 86 height 12
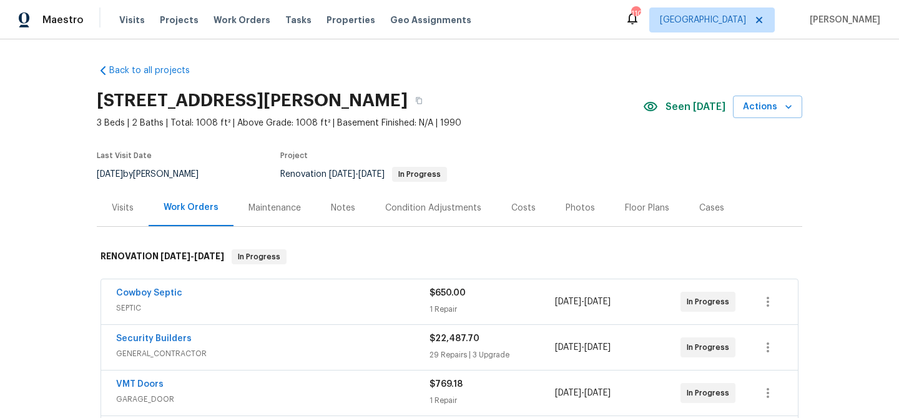
click at [342, 203] on div "Notes" at bounding box center [343, 208] width 24 height 12
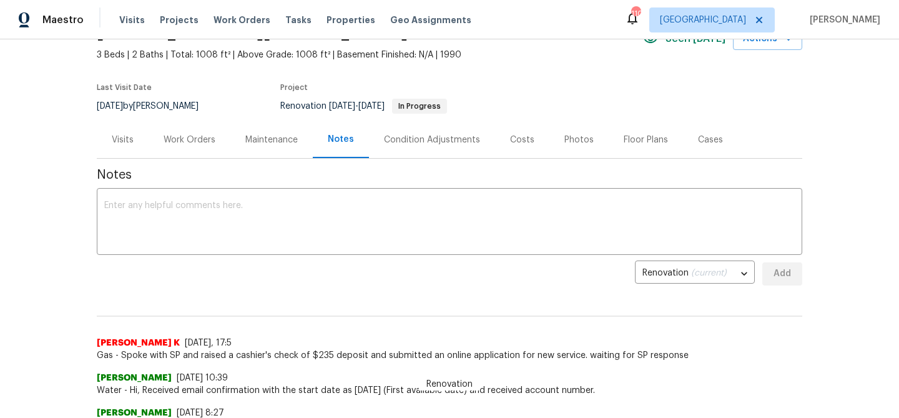
scroll to position [62, 0]
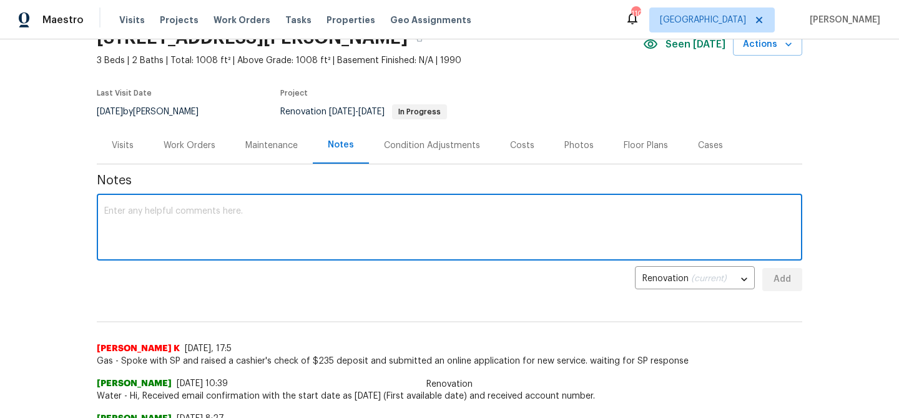
click at [220, 214] on textarea at bounding box center [449, 229] width 690 height 44
paste textarea "Exterior Trash-out: remove all trash (house, attic, yard, road). Gutters: clean…"
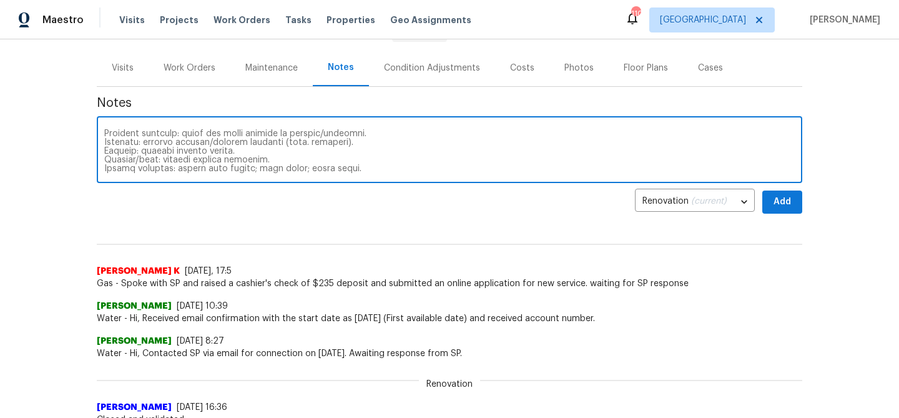
scroll to position [141, 0]
click at [255, 141] on textarea at bounding box center [449, 150] width 690 height 44
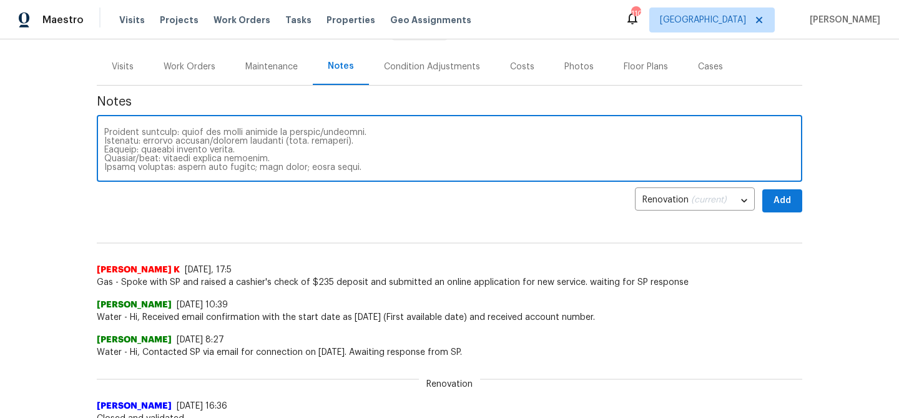
click at [255, 141] on textarea at bounding box center [449, 150] width 690 height 44
click at [349, 161] on textarea at bounding box center [449, 150] width 690 height 44
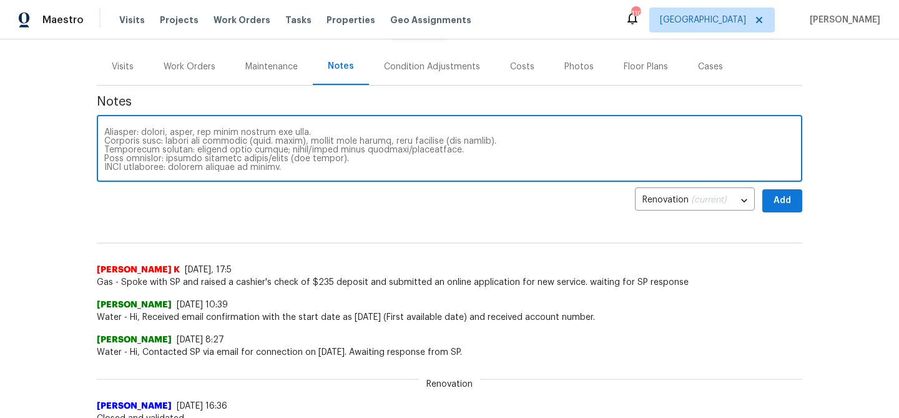
scroll to position [0, 0]
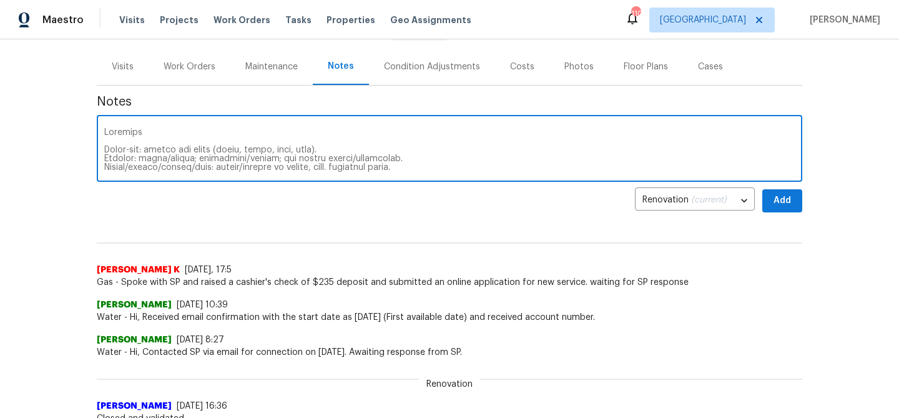
drag, startPoint x: 349, startPoint y: 161, endPoint x: 86, endPoint y: 90, distance: 272.8
click at [86, 90] on div "Back to all projects 3225 Mary Todd Ln, Dacula, GA 30019 3 Beds | 2 Baths | Tot…" at bounding box center [449, 228] width 899 height 378
paste textarea ": Trash-out (house/attic/yard/road). Gutters—clean/repair; downspouts/elbows; a…"
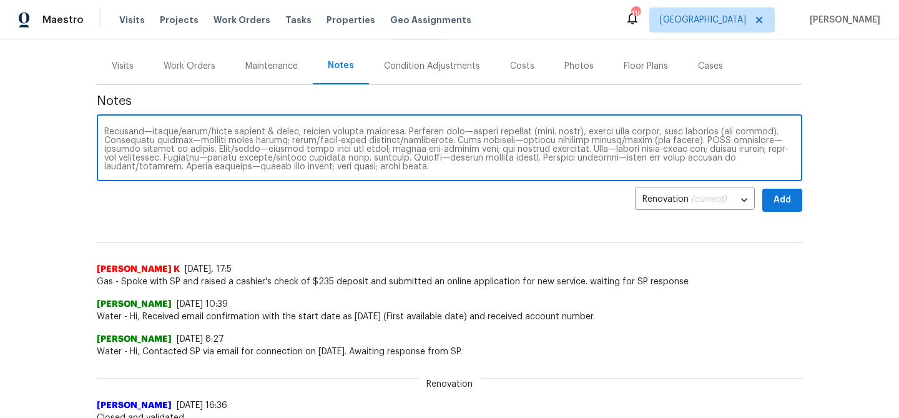
scroll to position [79, 0]
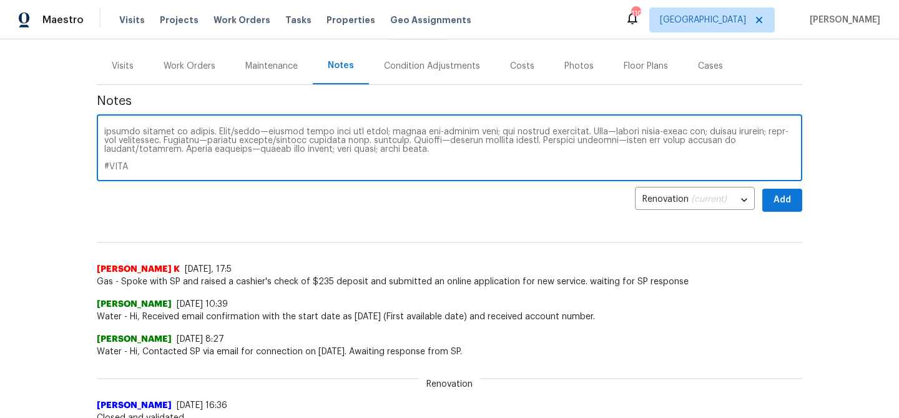
click at [195, 165] on textarea at bounding box center [449, 149] width 690 height 44
click at [184, 158] on textarea at bounding box center [449, 149] width 690 height 44
click at [132, 158] on textarea at bounding box center [449, 149] width 690 height 44
type textarea "Exterior: Trash-out (house/attic/yard/road). Gutters—clean/repair; downspouts/e…"
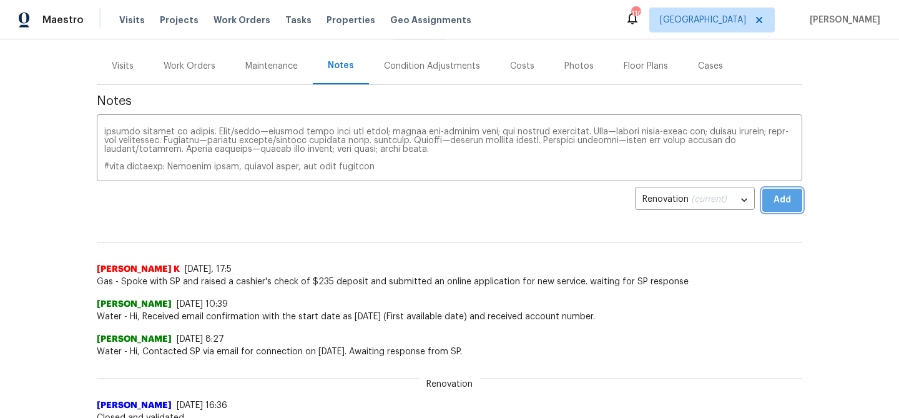
click at [773, 199] on span "Add" at bounding box center [782, 200] width 20 height 16
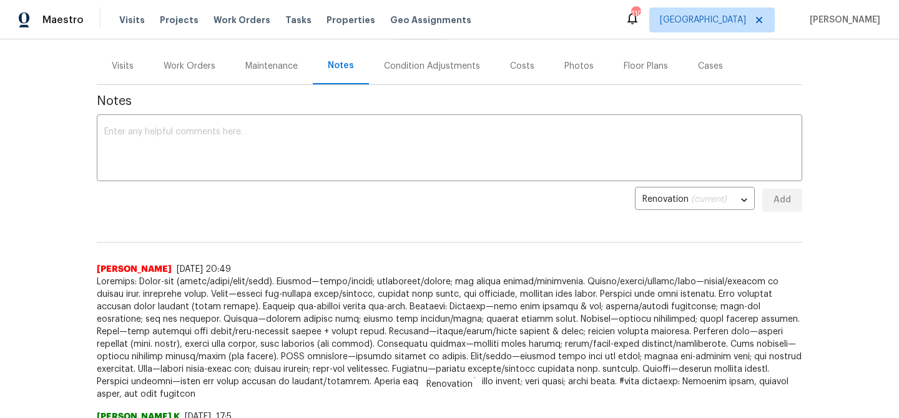
scroll to position [248, 0]
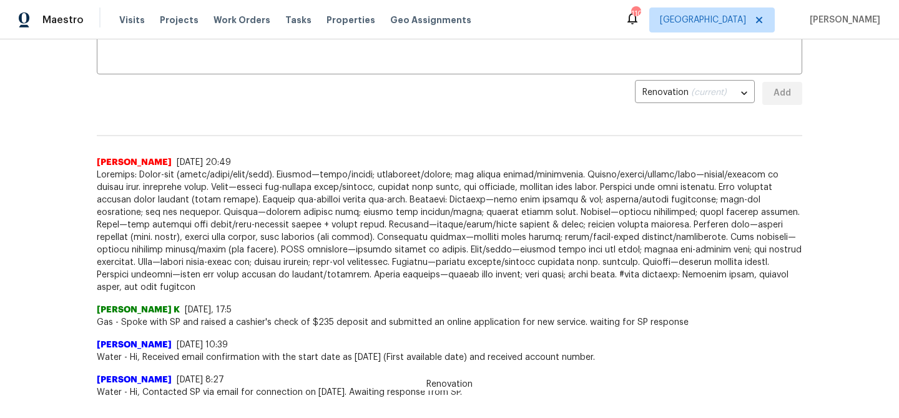
click at [513, 217] on span at bounding box center [449, 231] width 705 height 125
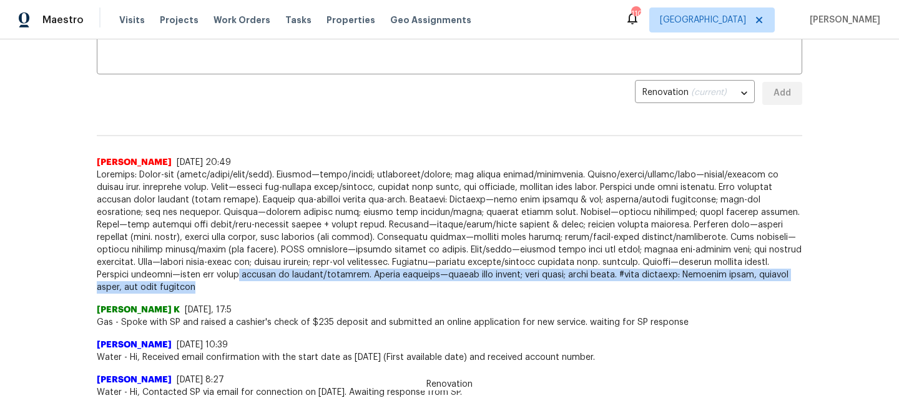
click at [888, 268] on div "Back to all projects 3225 Mary Todd Ln, Dacula, GA 30019 3 Beds | 2 Baths | Tot…" at bounding box center [449, 228] width 899 height 378
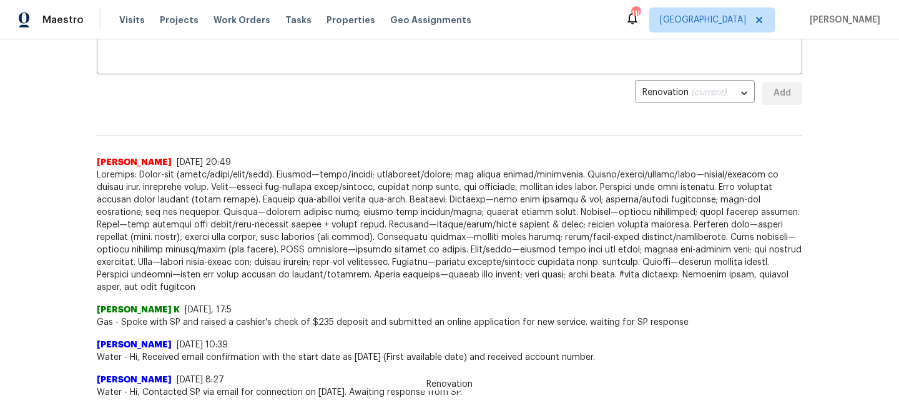
click at [713, 203] on span at bounding box center [449, 231] width 705 height 125
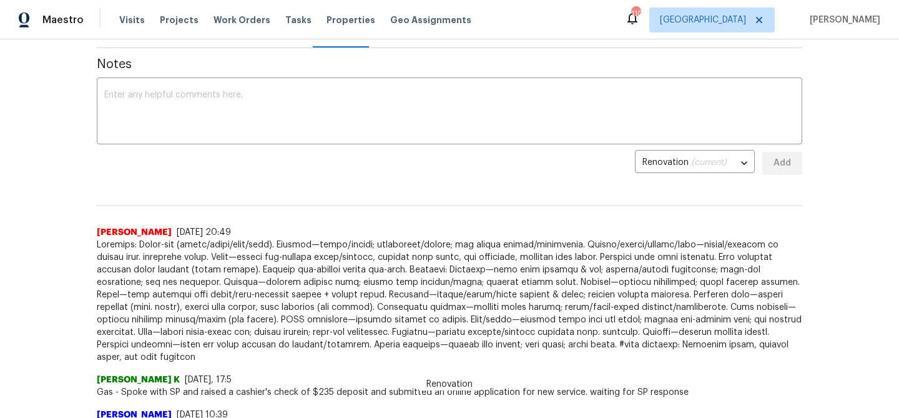
scroll to position [181, 0]
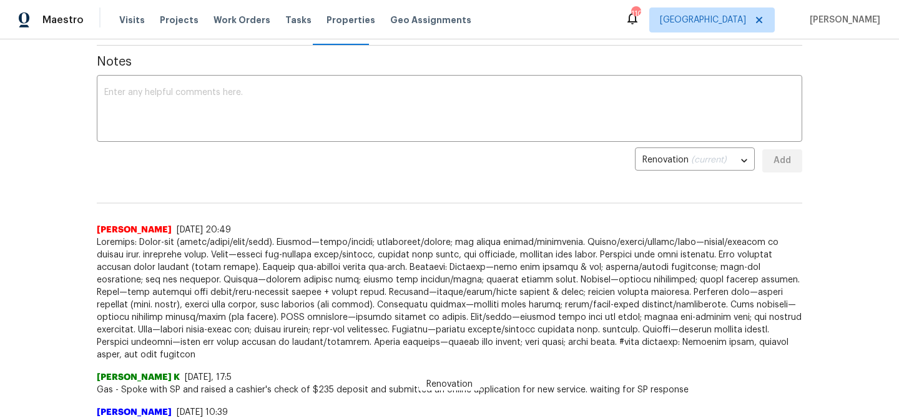
click at [356, 266] on span at bounding box center [449, 298] width 705 height 125
click at [358, 266] on span at bounding box center [449, 298] width 705 height 125
drag, startPoint x: 358, startPoint y: 266, endPoint x: 366, endPoint y: 266, distance: 7.5
click at [364, 266] on span at bounding box center [449, 298] width 705 height 125
click at [366, 268] on span at bounding box center [449, 298] width 705 height 125
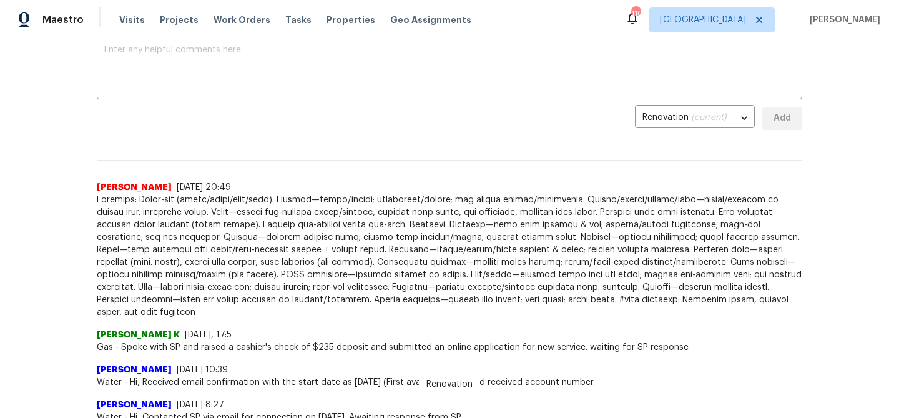
scroll to position [222, 0]
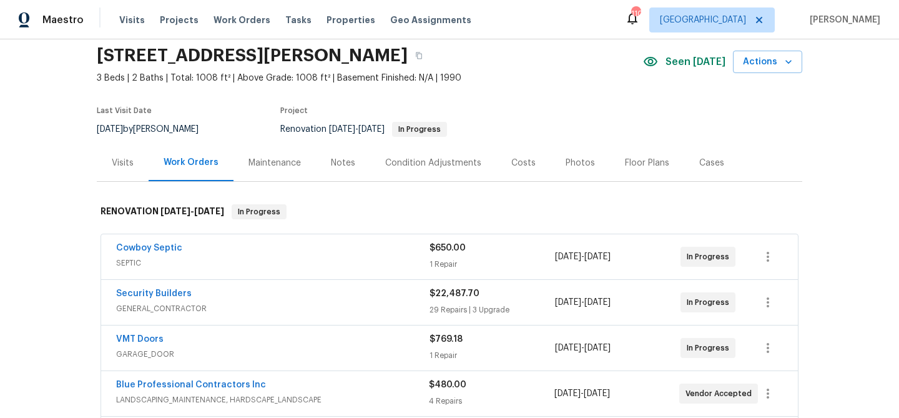
scroll to position [49, 0]
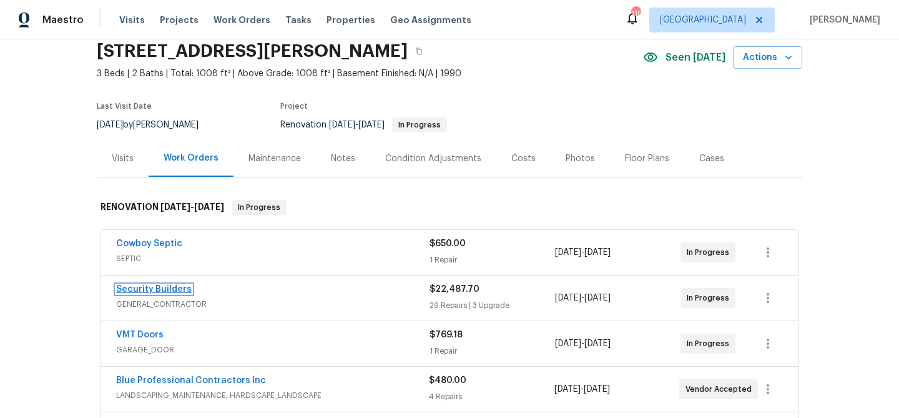
click at [169, 290] on link "Security Builders" at bounding box center [154, 289] width 76 height 9
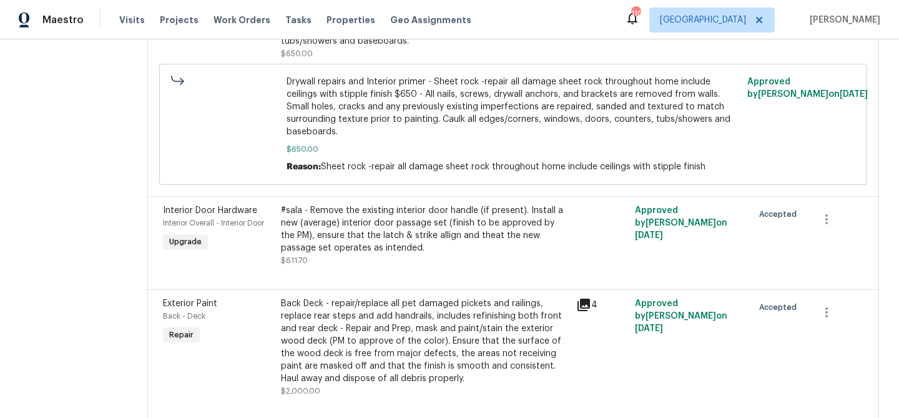
scroll to position [1407, 0]
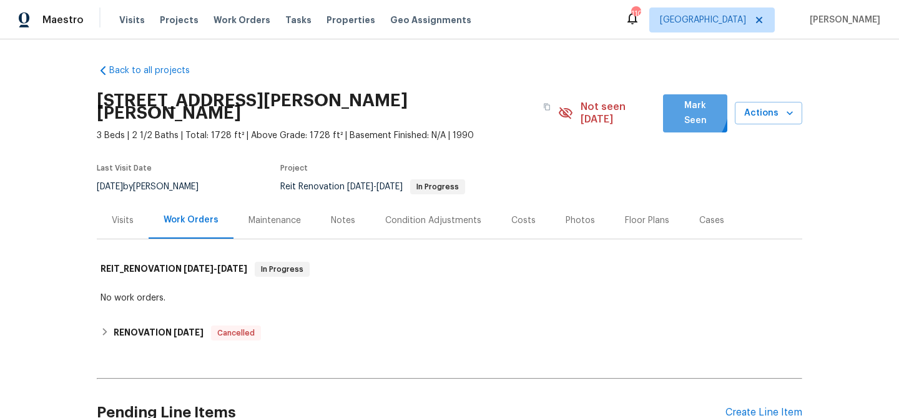
click at [672, 105] on button "Mark Seen" at bounding box center [695, 113] width 64 height 38
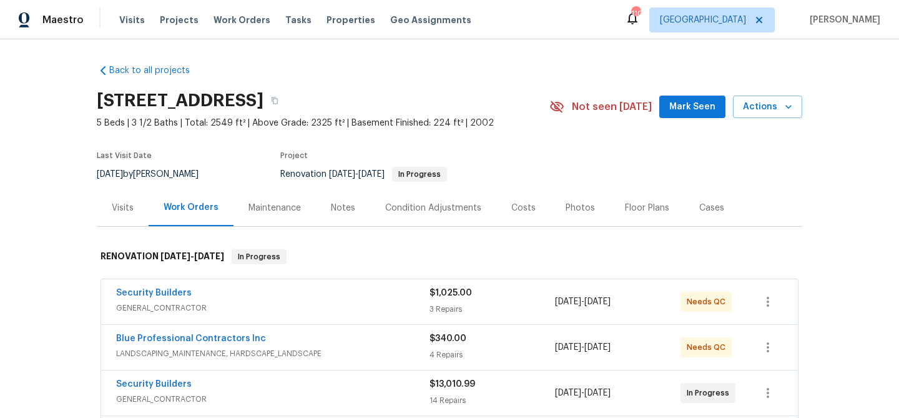
click at [692, 105] on span "Mark Seen" at bounding box center [692, 107] width 46 height 16
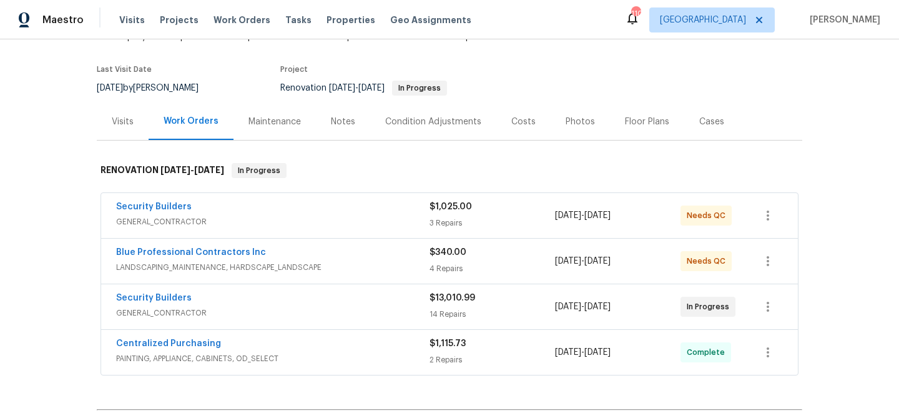
scroll to position [86, 0]
click at [154, 205] on link "Security Builders" at bounding box center [154, 207] width 76 height 9
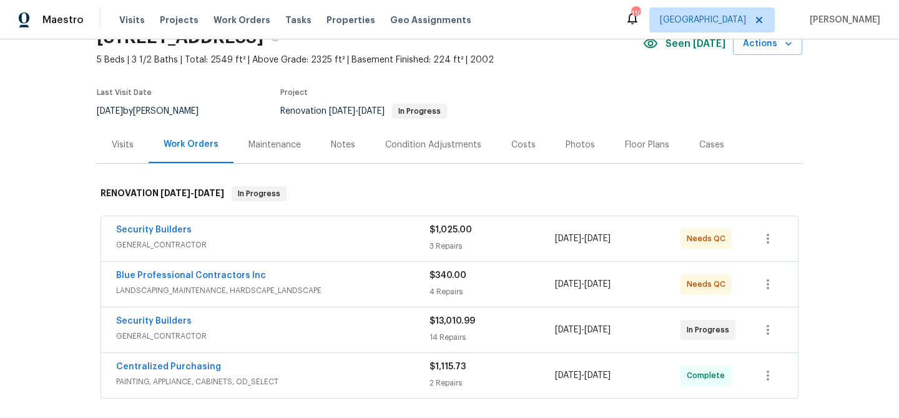
scroll to position [70, 0]
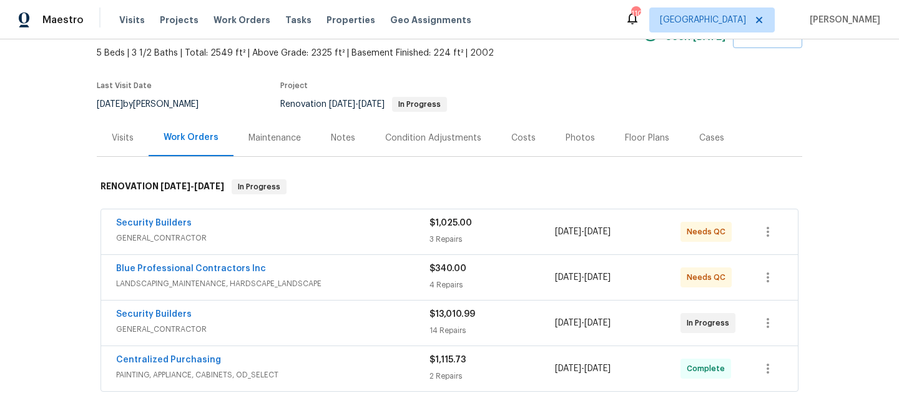
click at [345, 133] on div "Notes" at bounding box center [343, 138] width 24 height 12
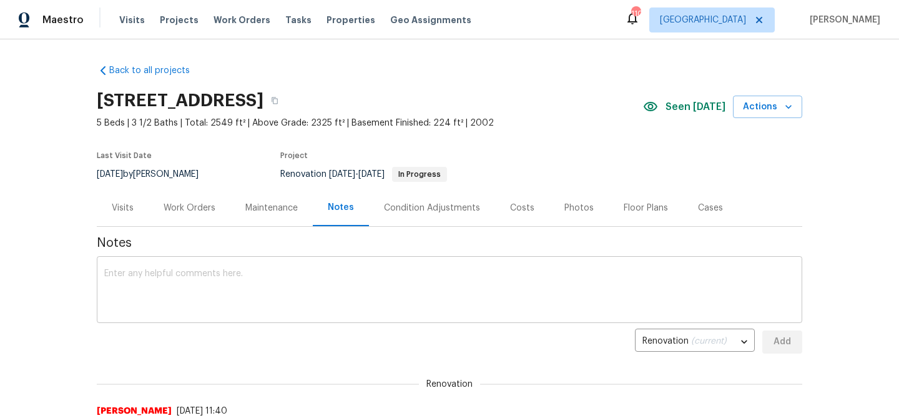
click at [263, 269] on textarea at bounding box center [449, 291] width 690 height 44
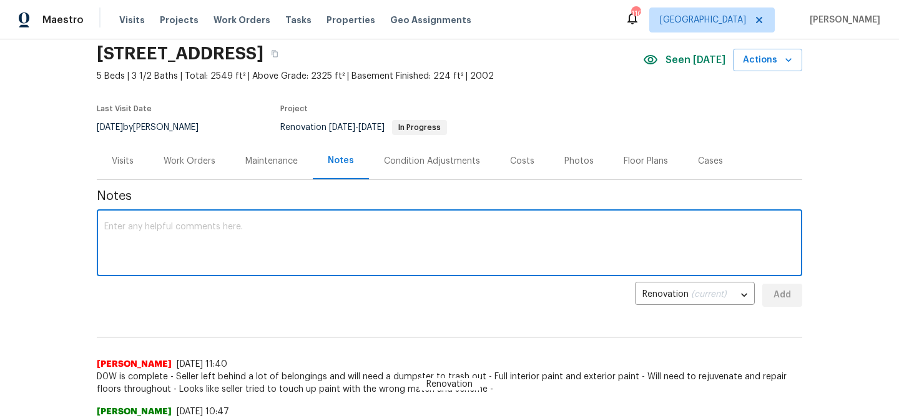
scroll to position [49, 0]
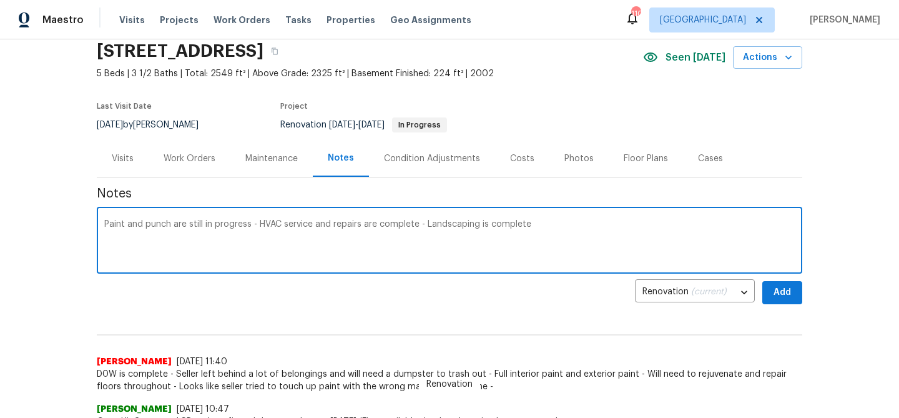
type textarea "Paint and punch are still in progress - HVAC service and repairs are complete -…"
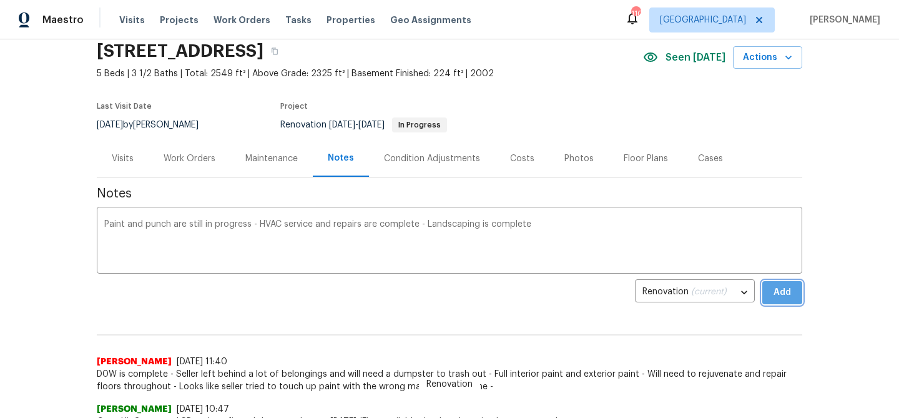
click at [791, 300] on span "Add" at bounding box center [782, 293] width 20 height 16
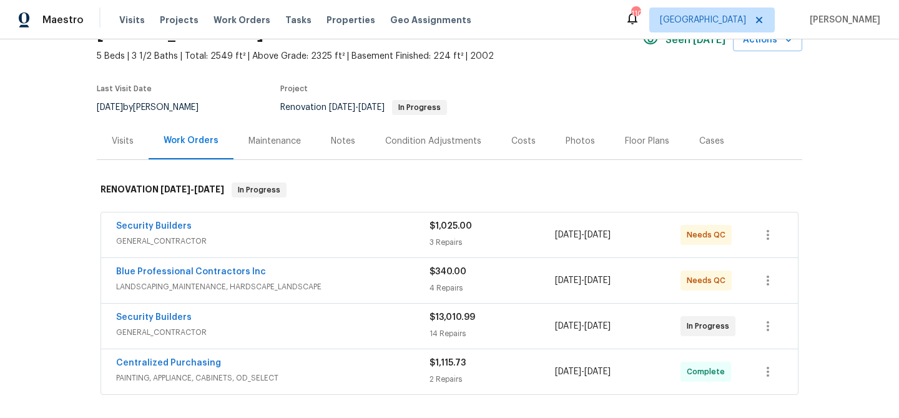
scroll to position [71, 0]
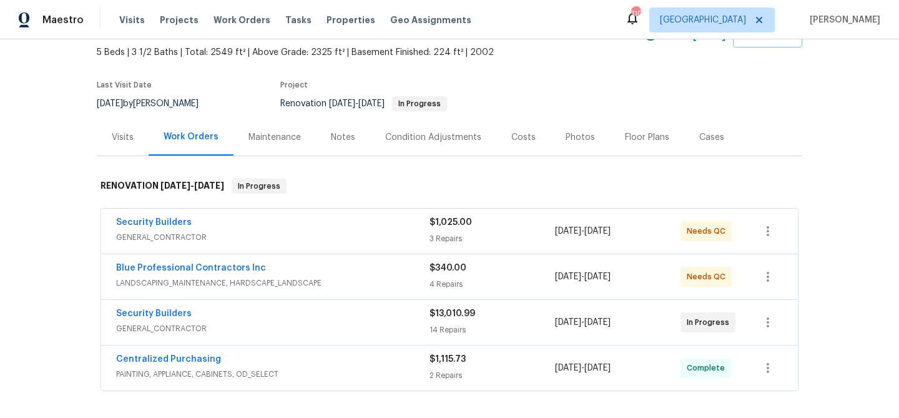
click at [332, 137] on div "Notes" at bounding box center [343, 137] width 24 height 12
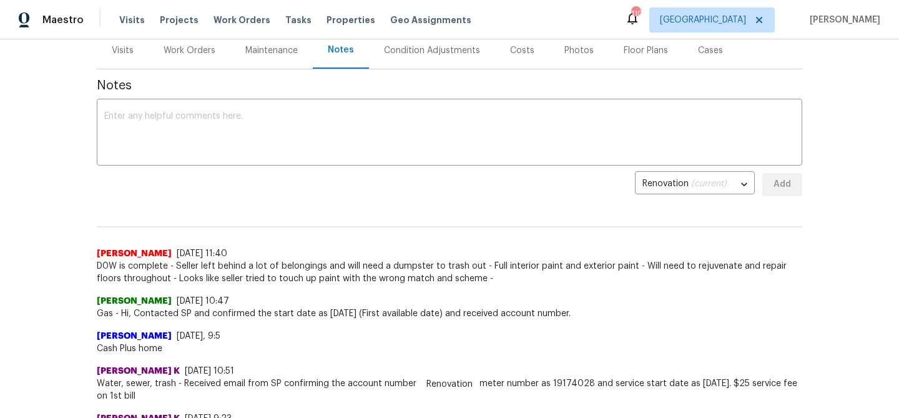
scroll to position [32, 0]
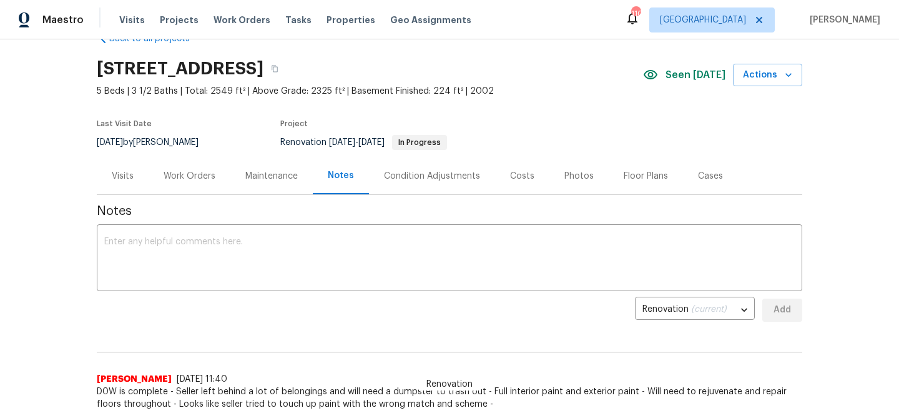
click at [193, 183] on div "Work Orders" at bounding box center [190, 175] width 82 height 37
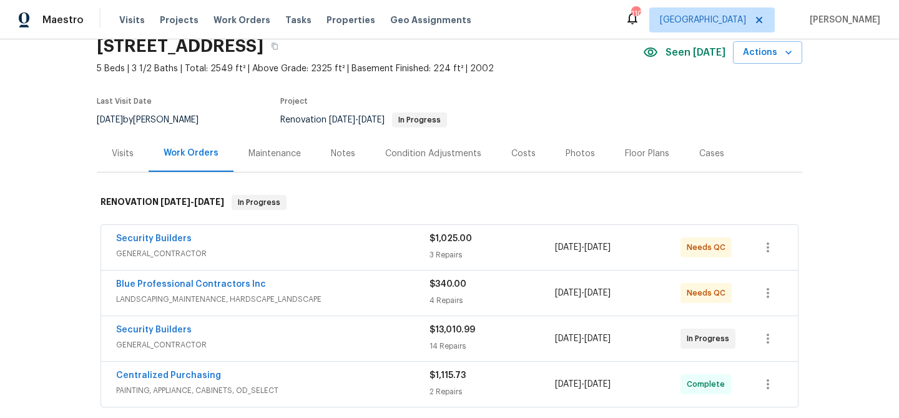
scroll to position [82, 0]
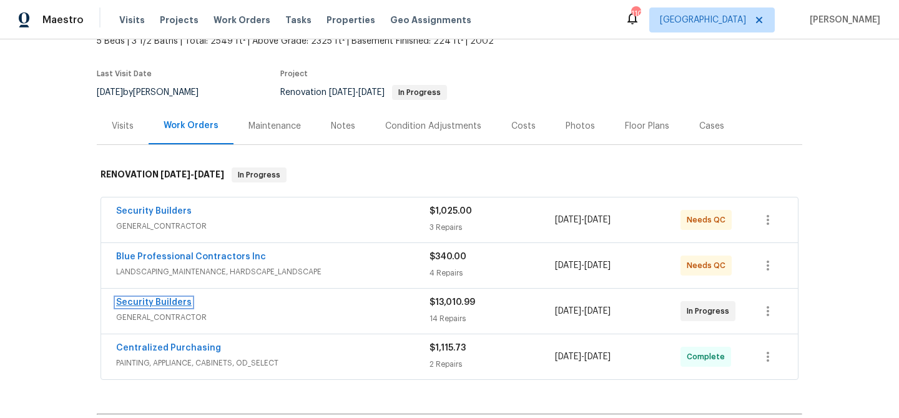
click at [165, 302] on link "Security Builders" at bounding box center [154, 302] width 76 height 9
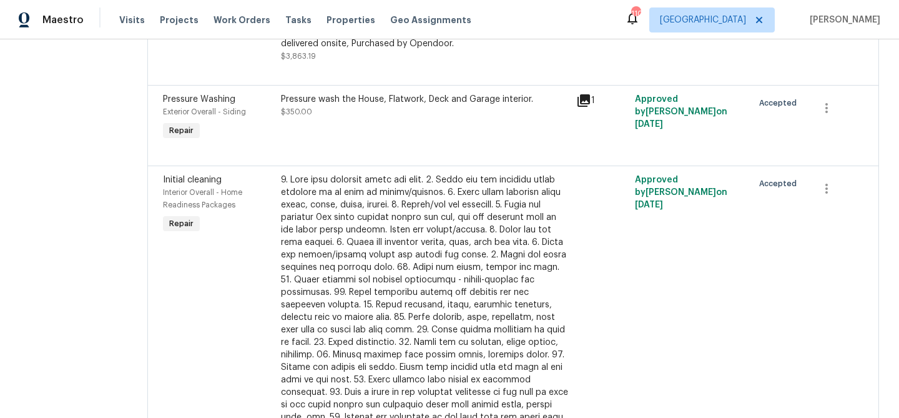
scroll to position [1136, 0]
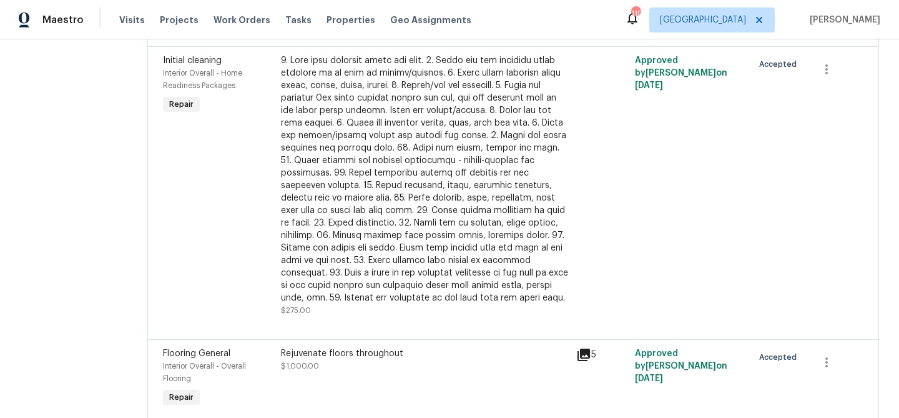
click at [591, 359] on icon at bounding box center [583, 354] width 15 height 15
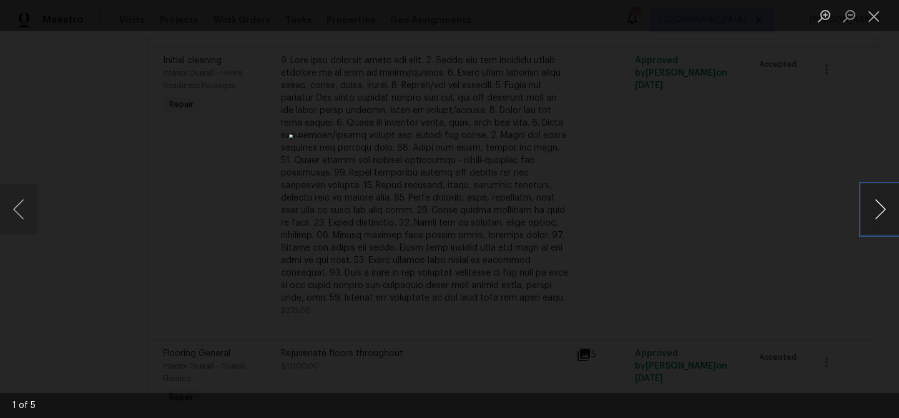
click at [879, 205] on button "Next image" at bounding box center [879, 209] width 37 height 50
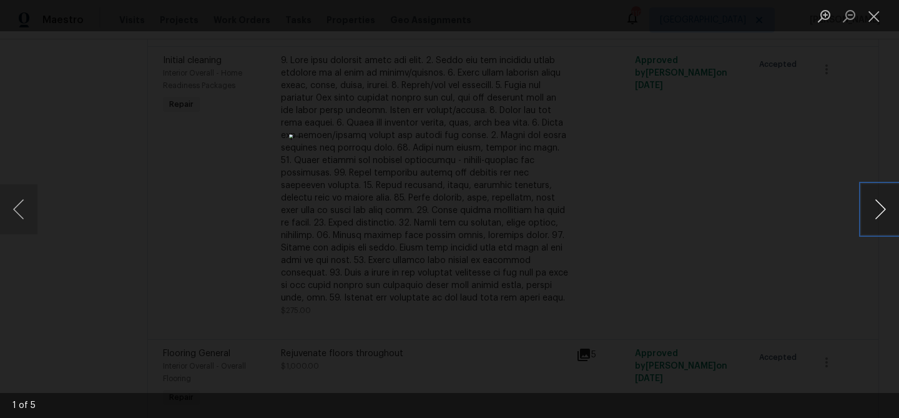
click at [879, 205] on button "Next image" at bounding box center [879, 209] width 37 height 50
click at [877, 20] on button "Close lightbox" at bounding box center [873, 16] width 25 height 22
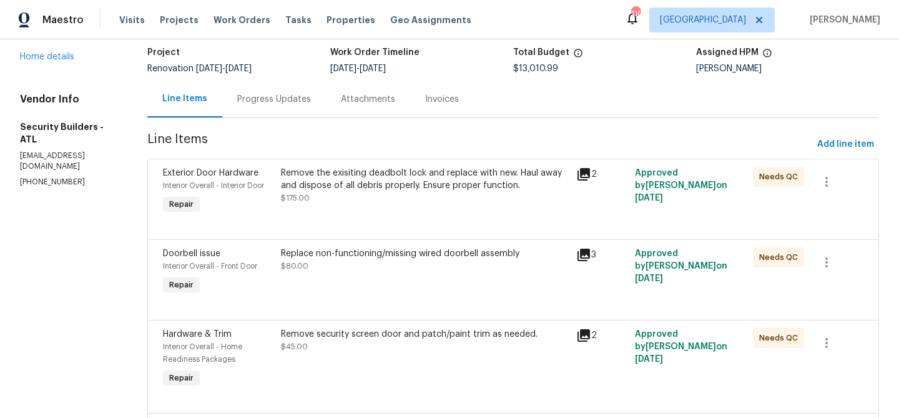
scroll to position [0, 0]
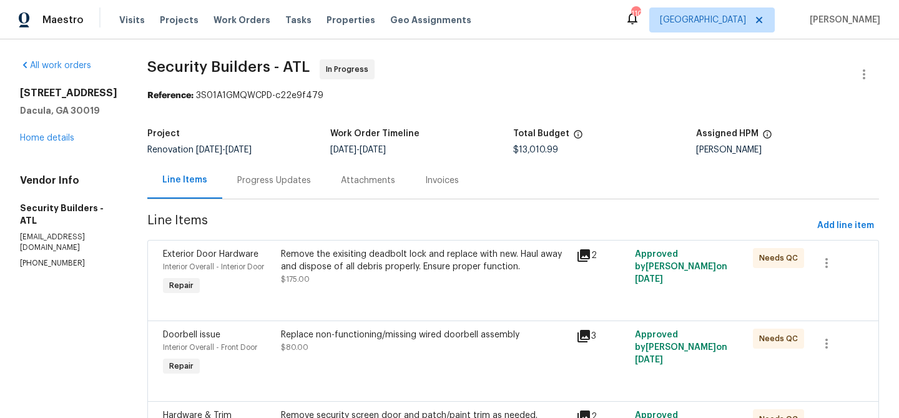
click at [311, 177] on div "Progress Updates" at bounding box center [274, 180] width 74 height 12
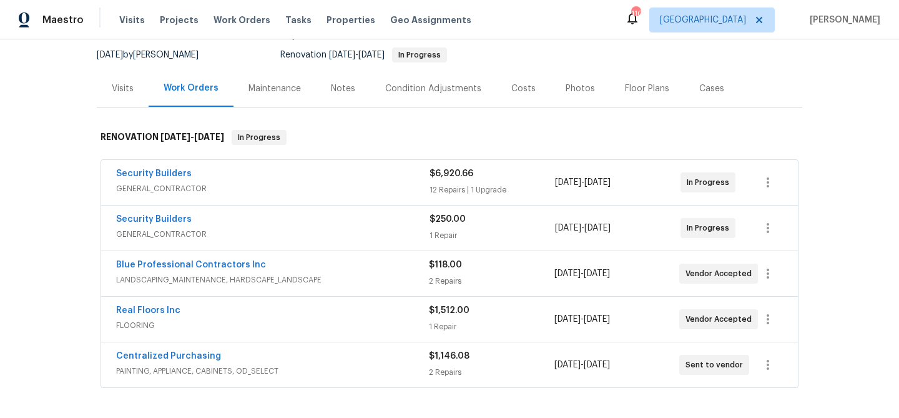
scroll to position [110, 0]
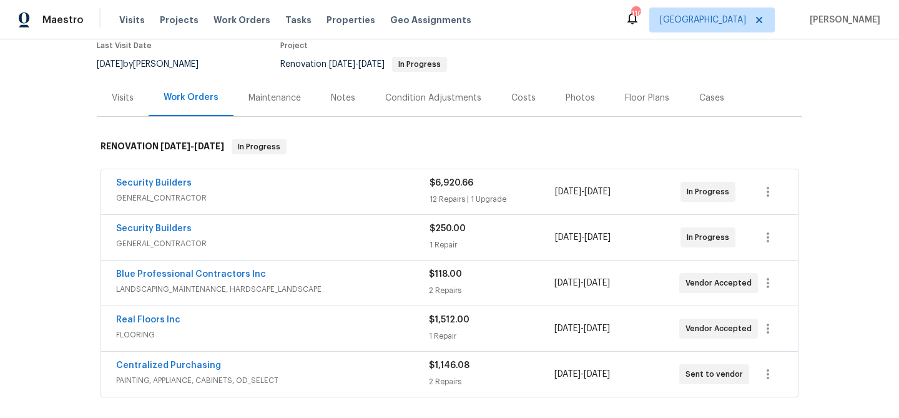
click at [347, 97] on div "Notes" at bounding box center [343, 98] width 24 height 12
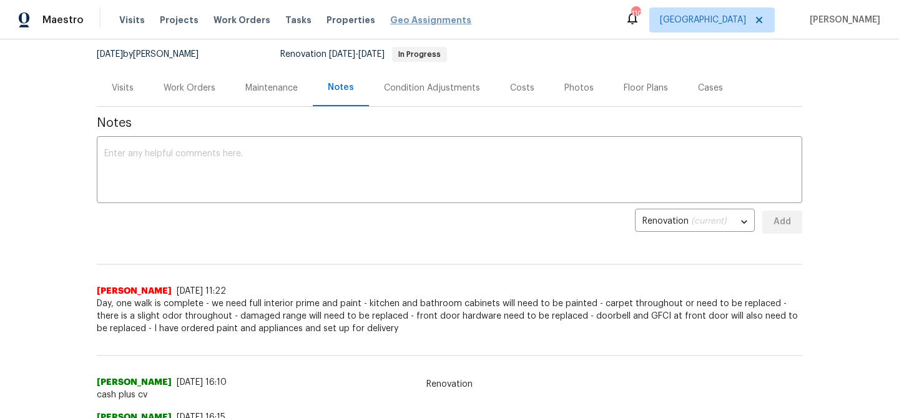
scroll to position [112, 0]
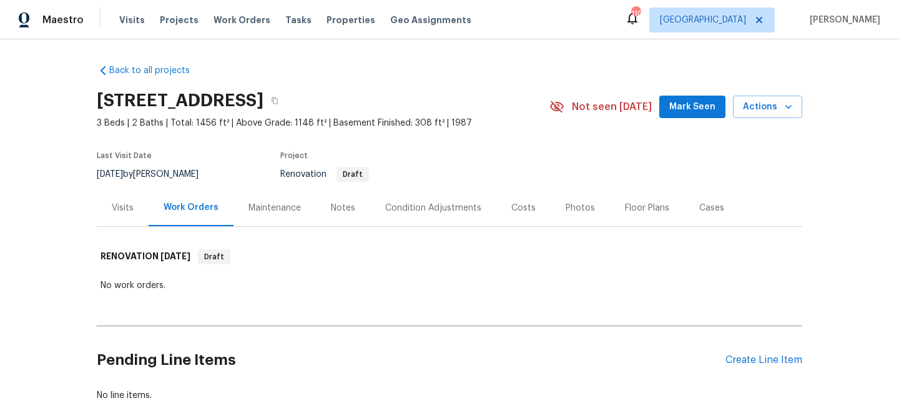
click at [693, 112] on span "Mark Seen" at bounding box center [692, 107] width 46 height 16
click at [449, 208] on div "Condition Adjustments" at bounding box center [433, 208] width 96 height 12
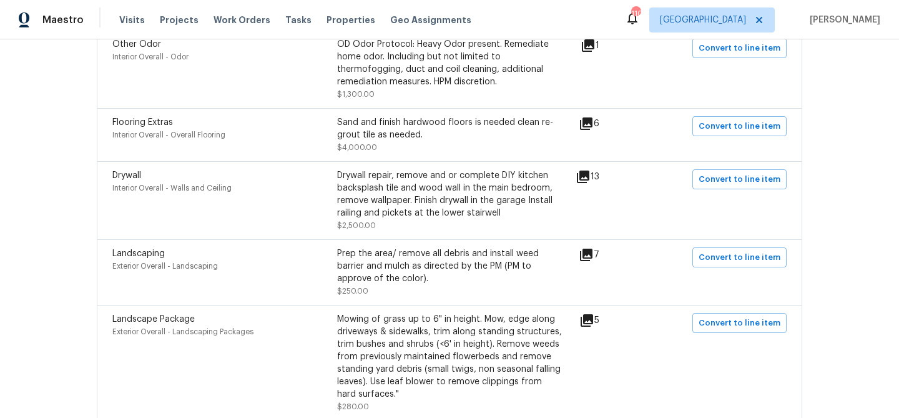
scroll to position [1448, 0]
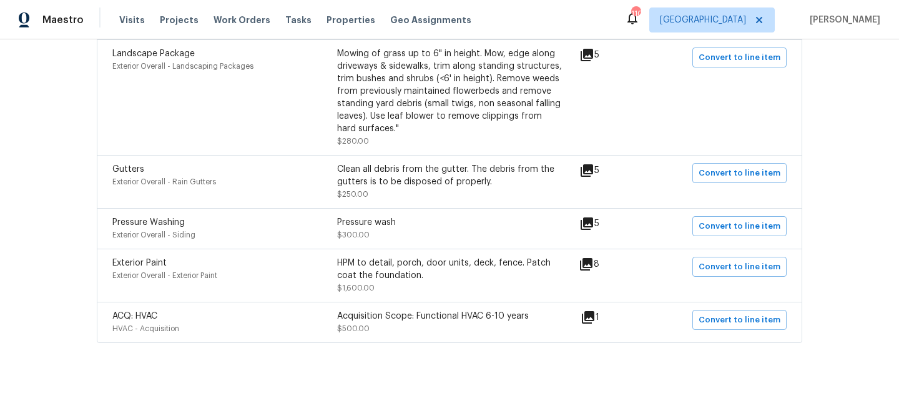
click at [594, 263] on icon at bounding box center [586, 264] width 15 height 15
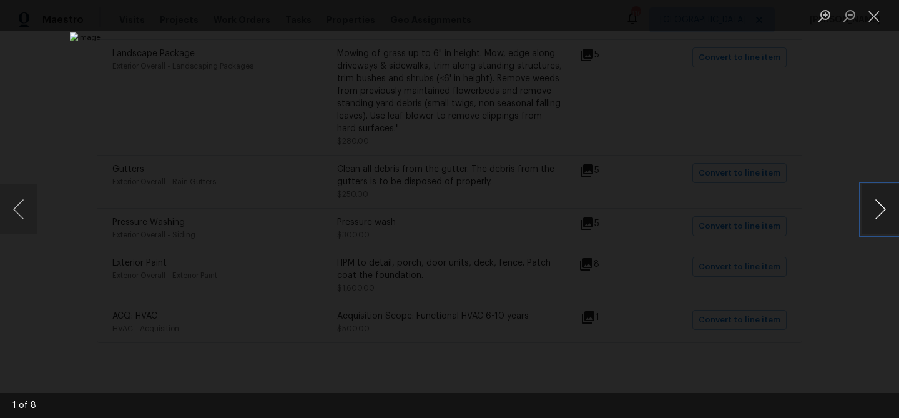
click at [879, 206] on button "Next image" at bounding box center [879, 209] width 37 height 50
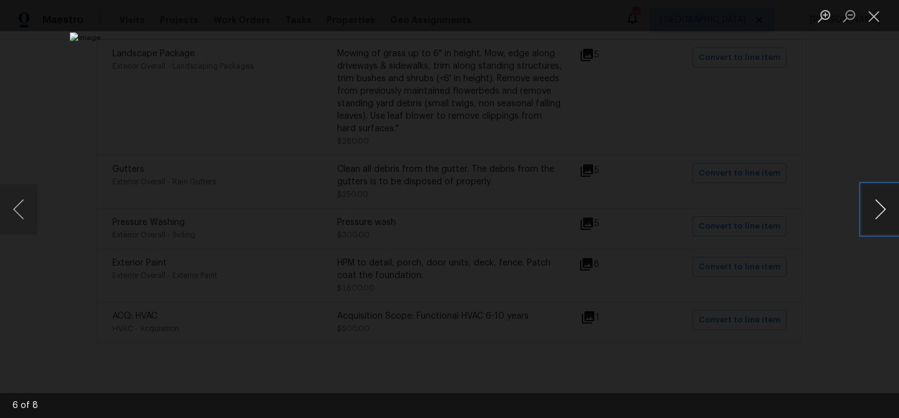
click at [879, 206] on button "Next image" at bounding box center [879, 209] width 37 height 50
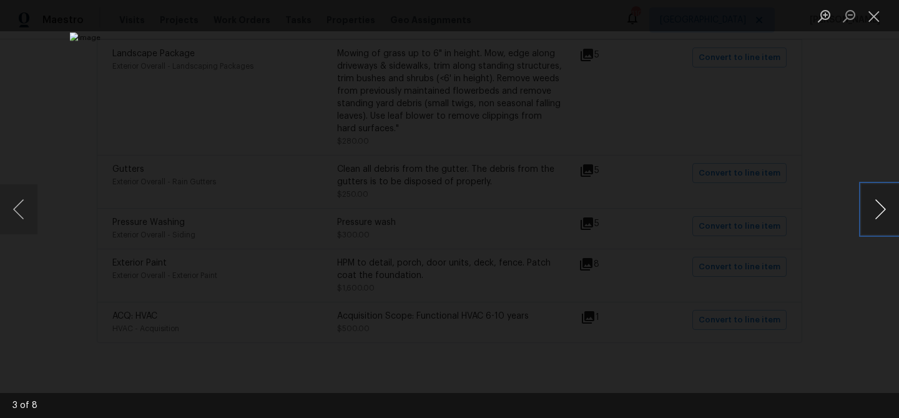
click at [879, 206] on button "Next image" at bounding box center [879, 209] width 37 height 50
click at [876, 14] on button "Close lightbox" at bounding box center [873, 16] width 25 height 22
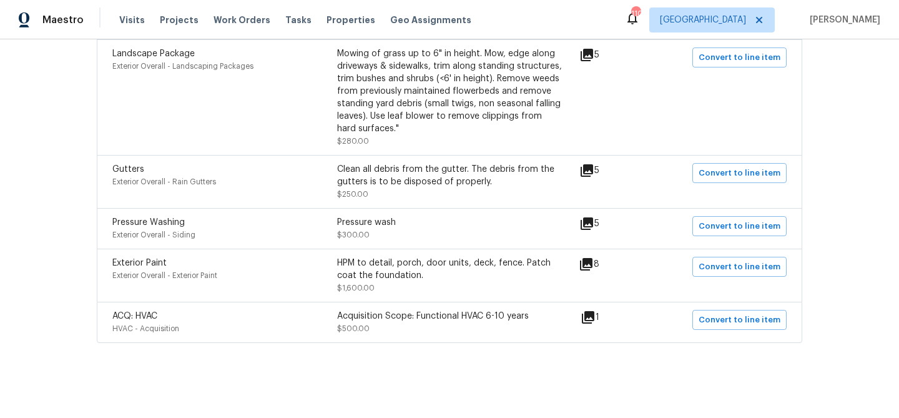
click at [593, 225] on icon at bounding box center [586, 223] width 12 height 12
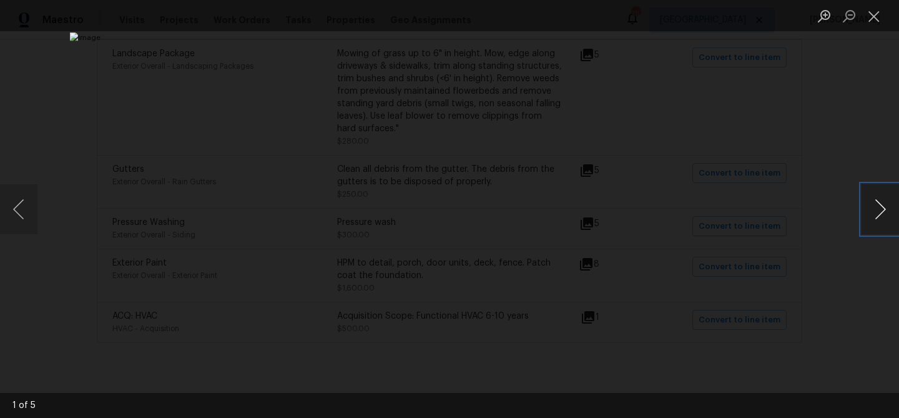
click at [876, 207] on button "Next image" at bounding box center [879, 209] width 37 height 50
click at [871, 14] on button "Close lightbox" at bounding box center [873, 16] width 25 height 22
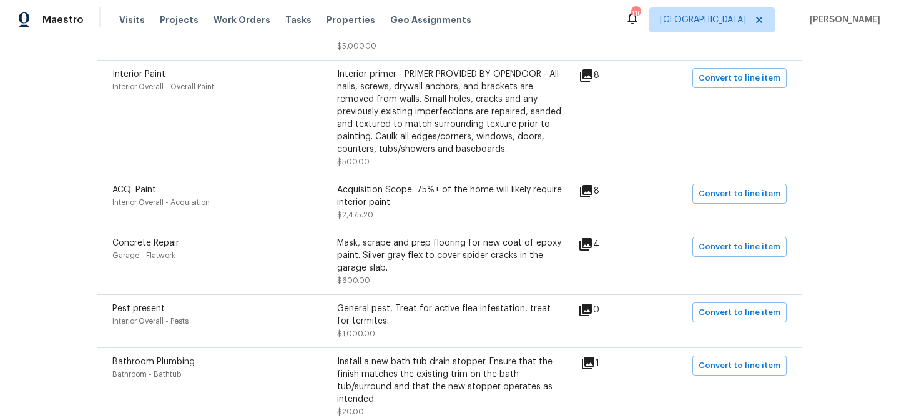
scroll to position [0, 0]
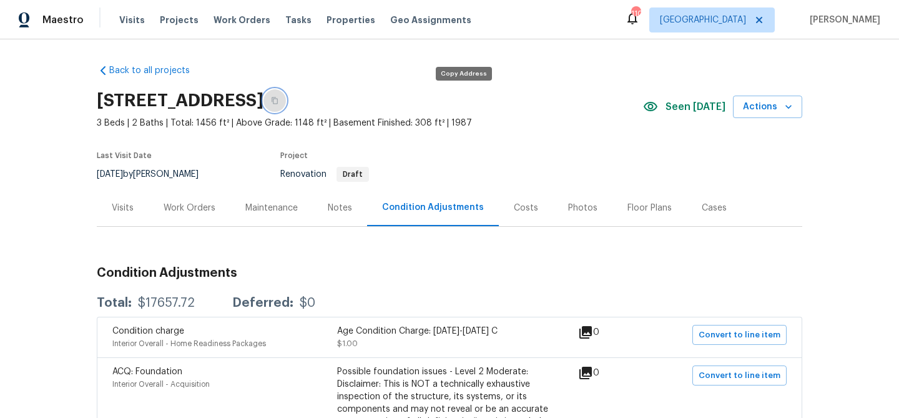
click at [278, 98] on icon "button" at bounding box center [274, 100] width 7 height 7
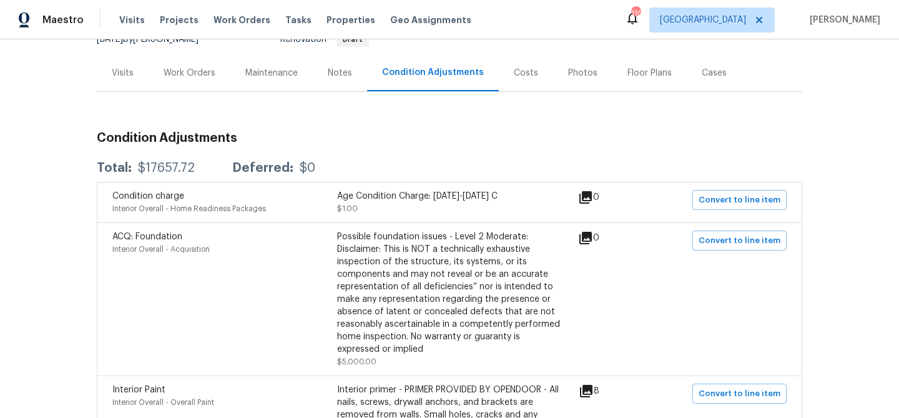
scroll to position [135, 0]
click at [336, 74] on div "Notes" at bounding box center [340, 72] width 24 height 12
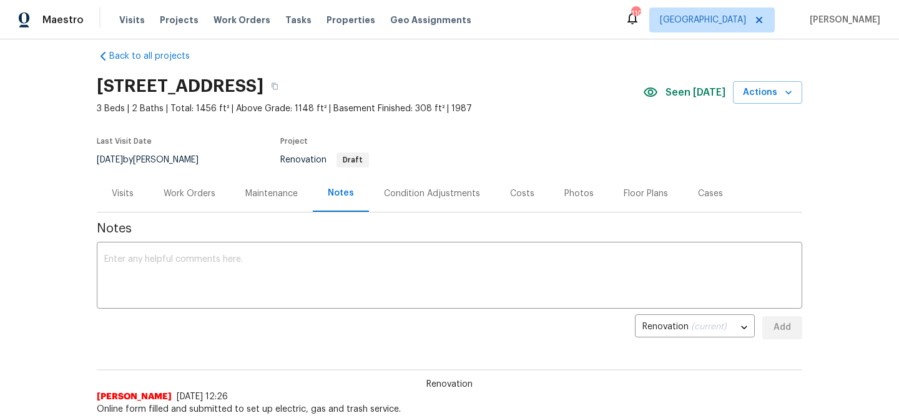
scroll to position [12, 0]
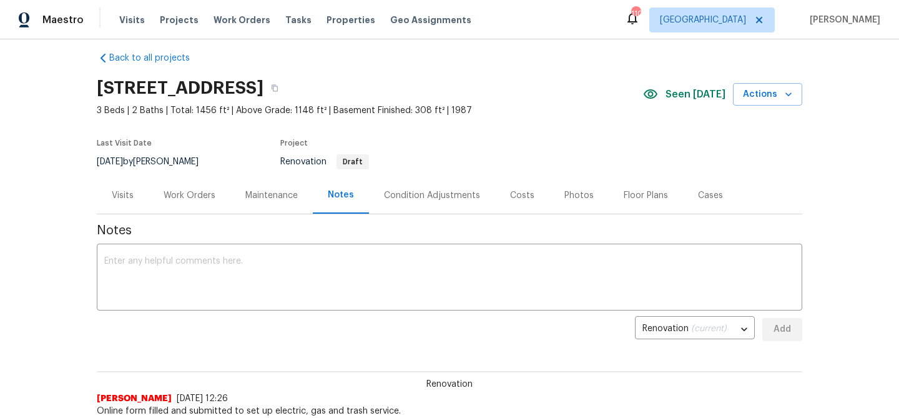
click at [397, 195] on div "Condition Adjustments" at bounding box center [432, 195] width 96 height 12
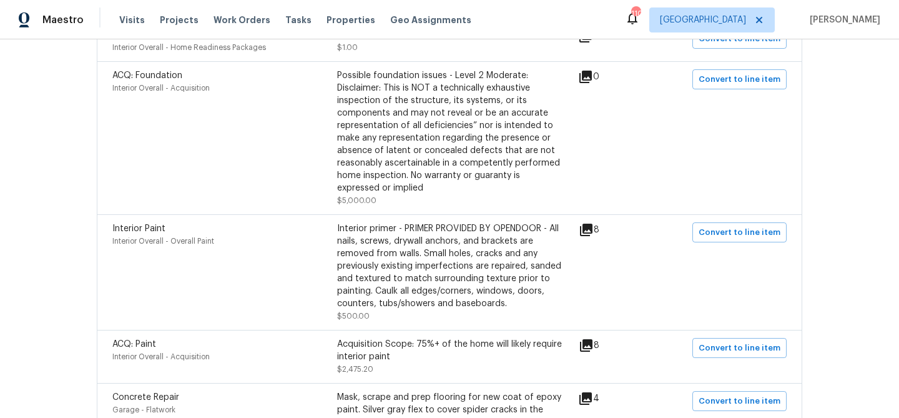
scroll to position [320, 0]
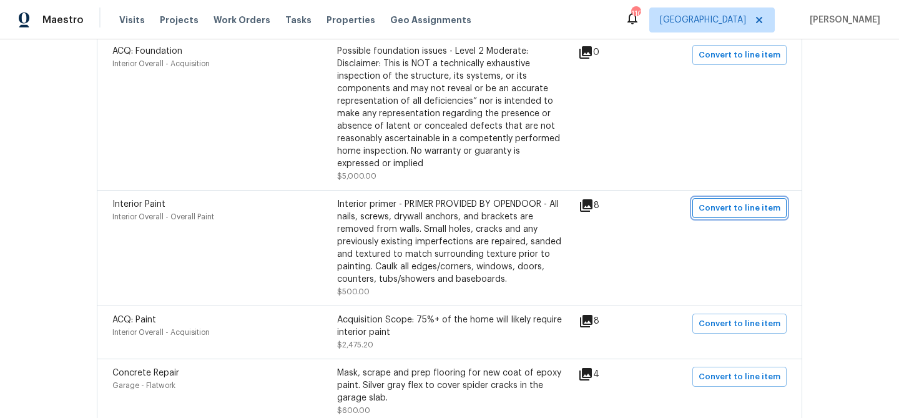
click at [741, 214] on span "Convert to line item" at bounding box center [739, 208] width 82 height 14
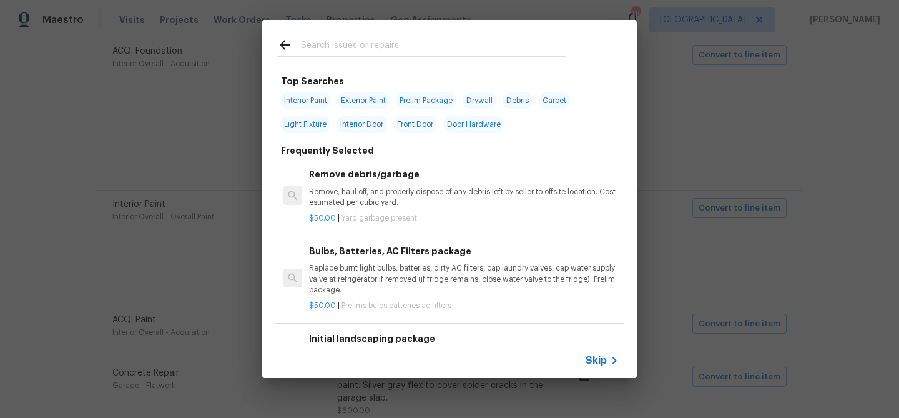
click at [600, 363] on span "Skip" at bounding box center [595, 360] width 21 height 12
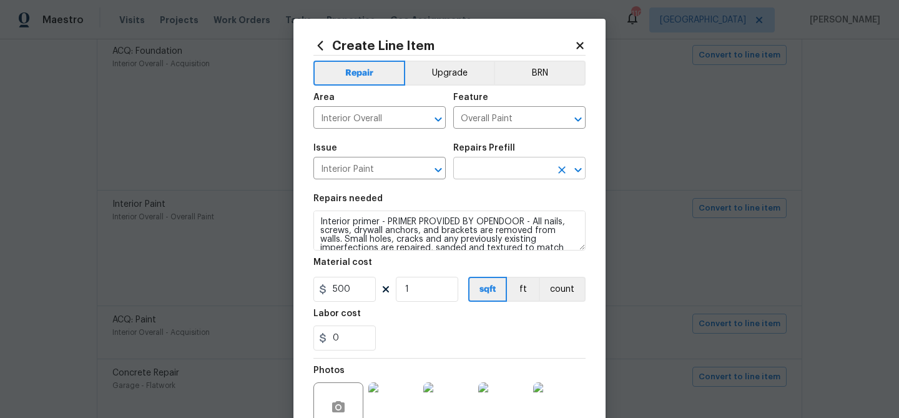
click at [476, 165] on input "text" at bounding box center [501, 169] width 97 height 19
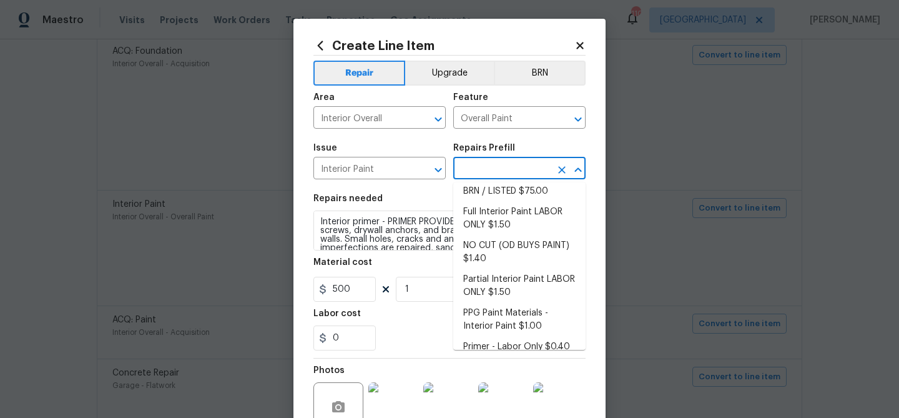
scroll to position [60, 0]
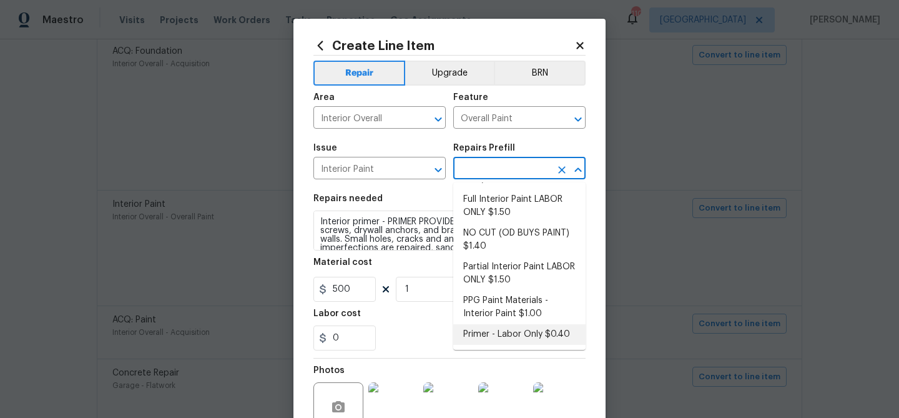
click at [509, 333] on li "Primer - Labor Only $0.40" at bounding box center [519, 334] width 132 height 21
type input "Primer - Labor Only $0.40"
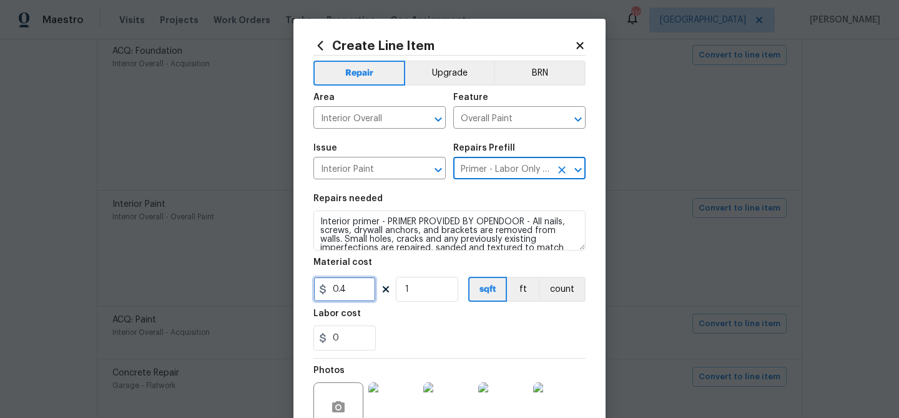
click at [351, 286] on input "0.4" at bounding box center [344, 288] width 62 height 25
type input "500"
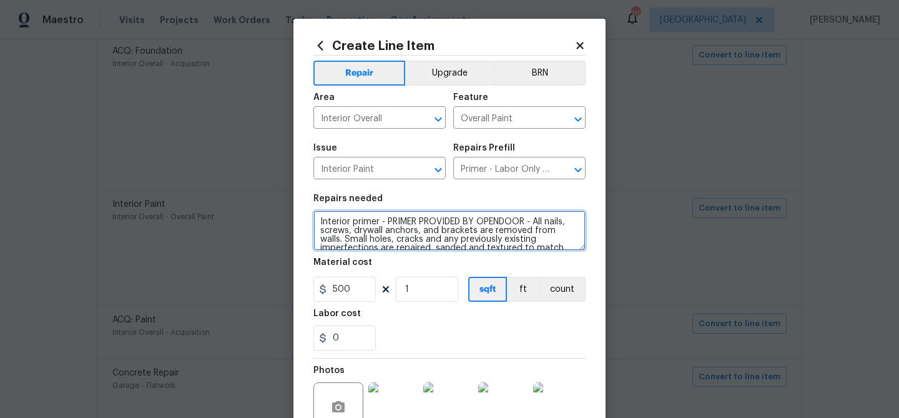
click at [320, 218] on textarea "Interior primer - PRIMER PROVIDED BY OPENDOOR - All nails, screws, drywall anch…" at bounding box center [449, 230] width 272 height 40
type textarea "Drywall repairs and Interior primer - PRIMER PROVIDED BY OPENDOOR - All nails, …"
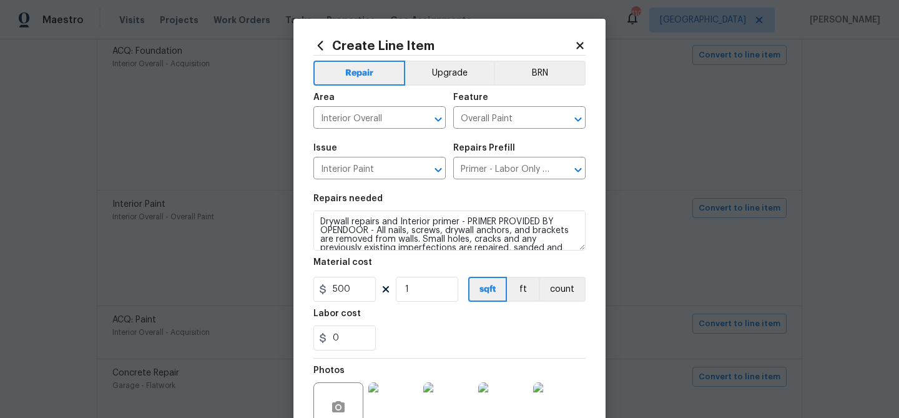
click at [440, 311] on div "Labor cost" at bounding box center [449, 317] width 272 height 16
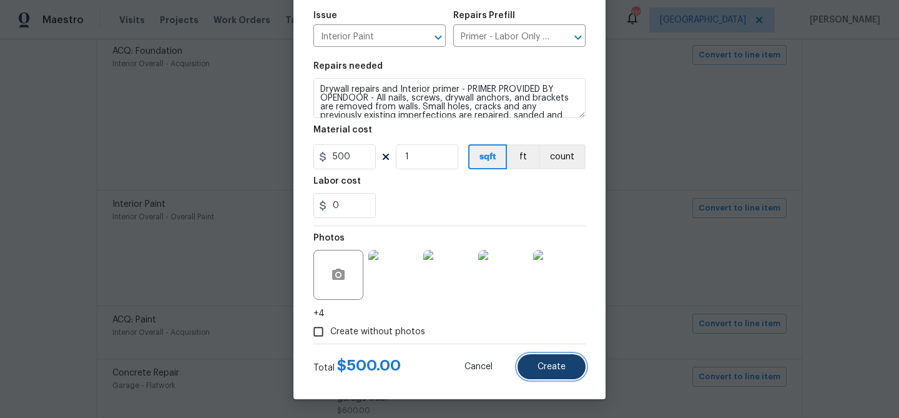
click at [561, 361] on button "Create" at bounding box center [551, 366] width 68 height 25
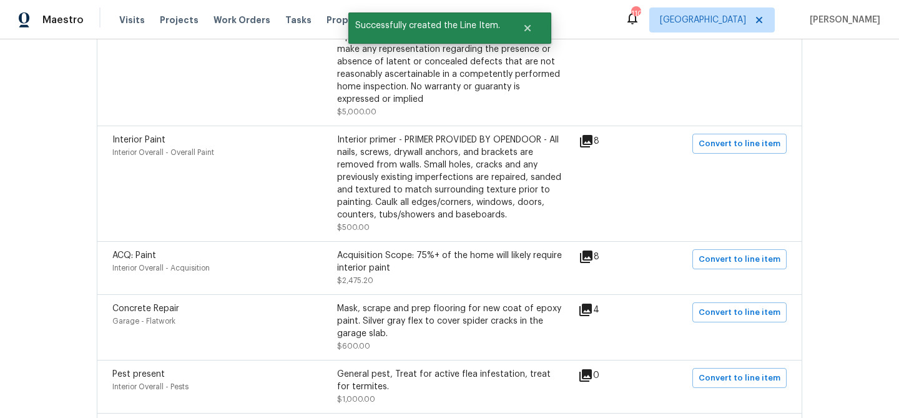
scroll to position [385, 0]
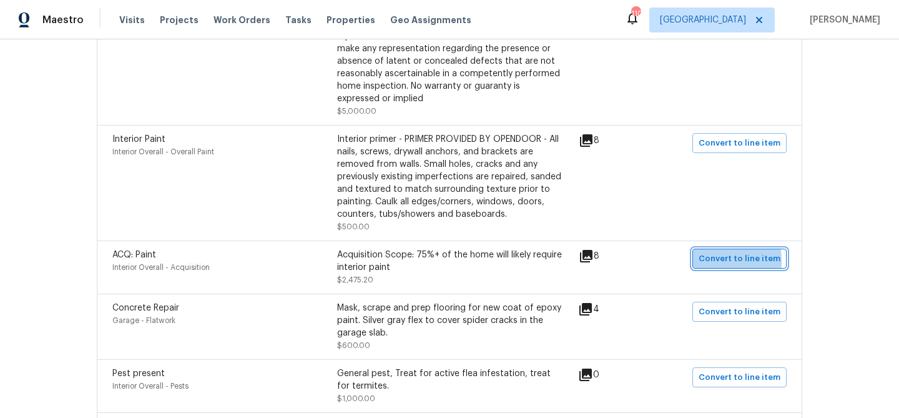
click at [702, 262] on button "Convert to line item" at bounding box center [739, 258] width 94 height 20
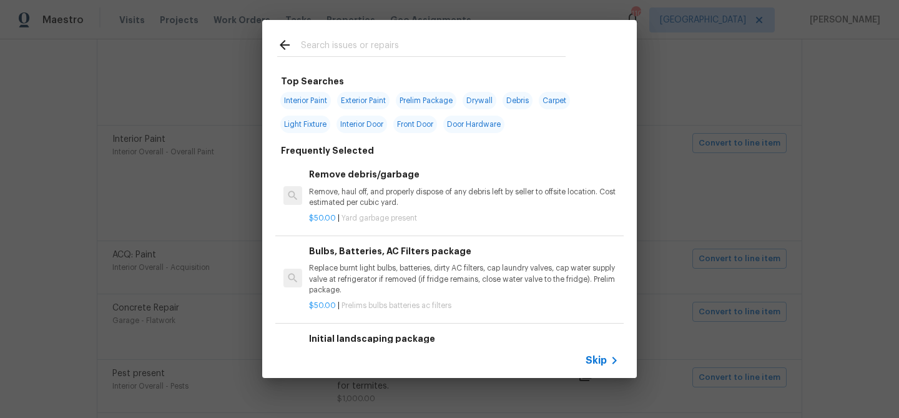
click at [436, 50] on input "text" at bounding box center [433, 46] width 265 height 19
click at [594, 358] on span "Skip" at bounding box center [595, 360] width 21 height 12
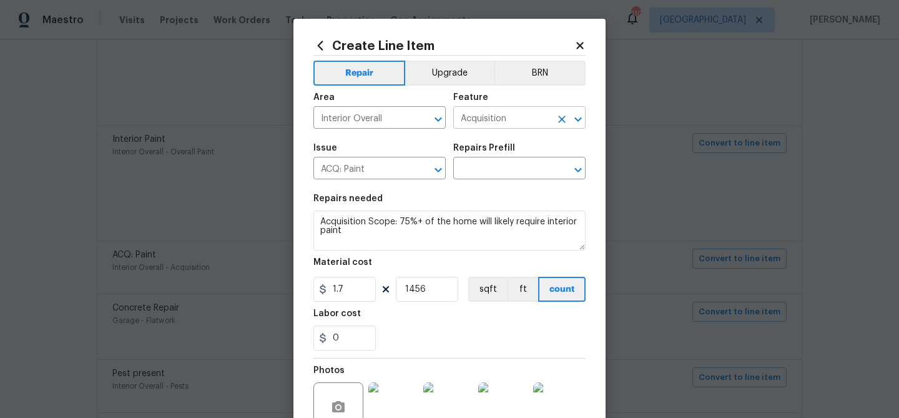
click at [476, 110] on input "Acquisition" at bounding box center [501, 118] width 97 height 19
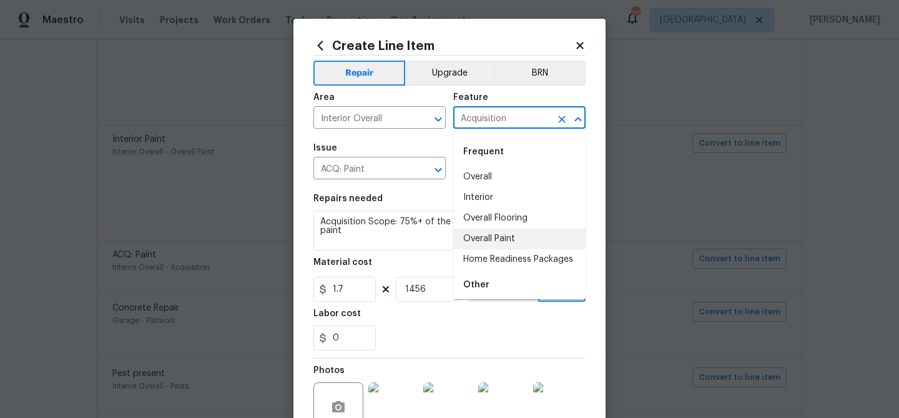
click at [513, 232] on li "Overall Paint" at bounding box center [519, 238] width 132 height 21
type input "Overall Paint"
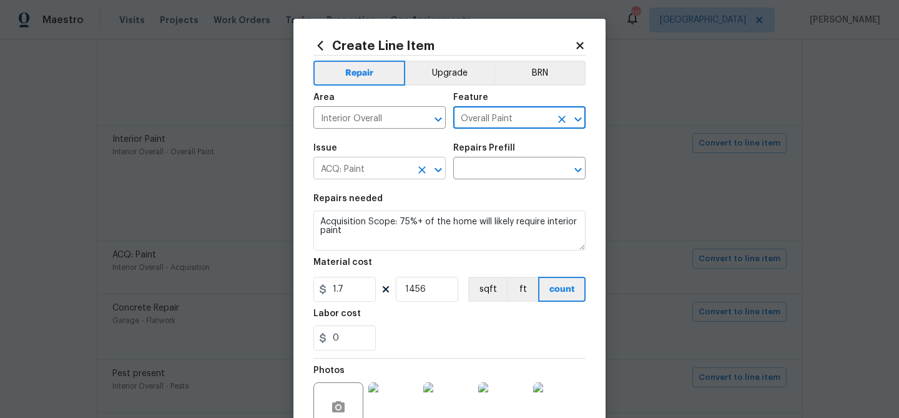
click at [381, 177] on input "ACQ: Paint" at bounding box center [361, 169] width 97 height 19
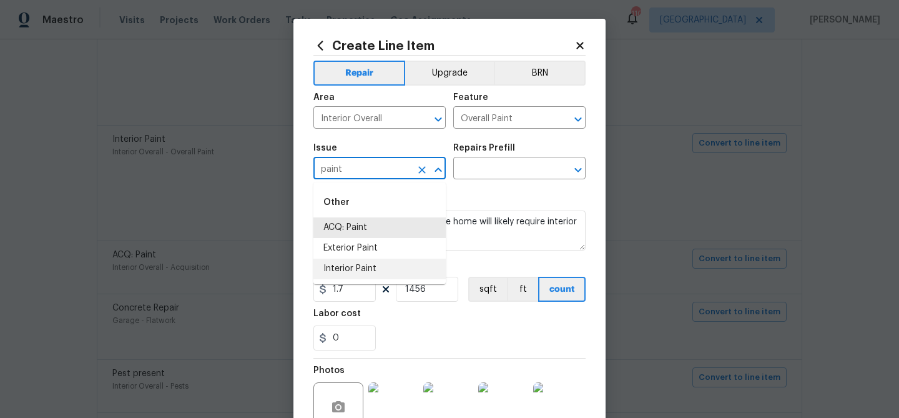
click at [362, 269] on li "Interior Paint" at bounding box center [379, 268] width 132 height 21
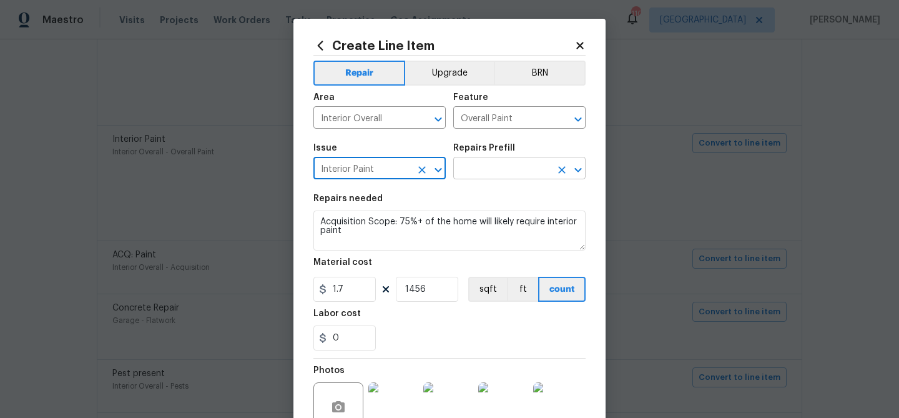
type input "Interior Paint"
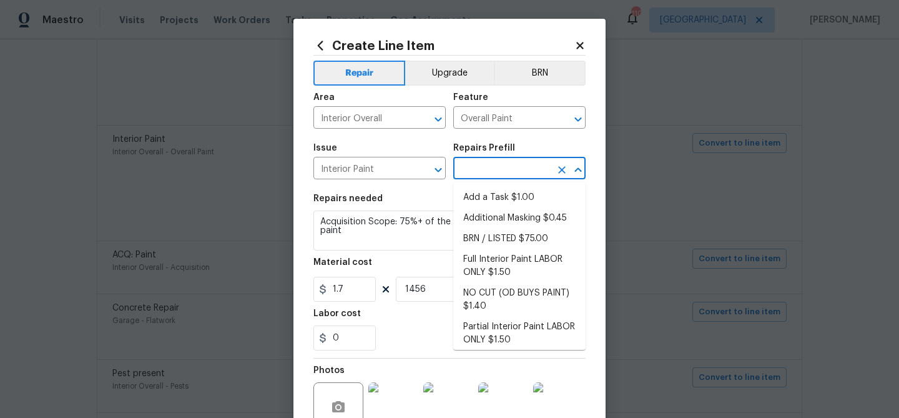
click at [485, 168] on input "text" at bounding box center [501, 169] width 97 height 19
click at [504, 295] on li "NO CUT (OD BUYS PAINT) $1.40" at bounding box center [519, 300] width 132 height 34
type input "NO CUT (OD BUYS PAINT) $1.40"
type textarea "NO CUTS, Opendoor to Purchase Paint - (walls, ceilings, trim, and doors) - All …"
type input "1.4"
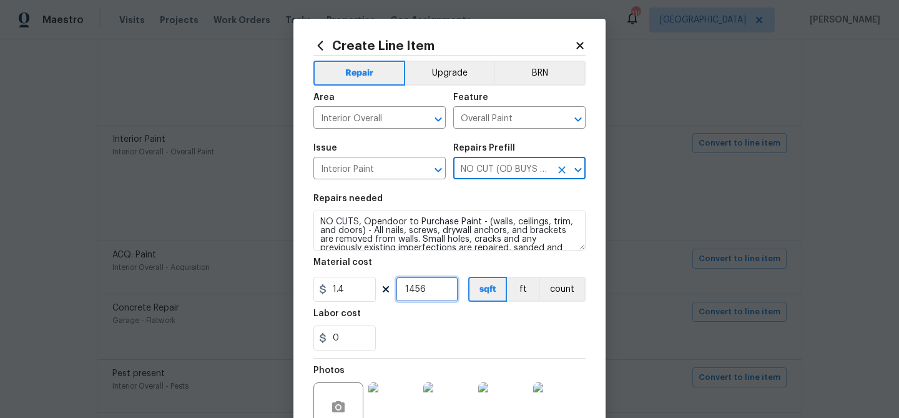
click at [439, 288] on input "1456" at bounding box center [427, 288] width 62 height 25
type input "1856"
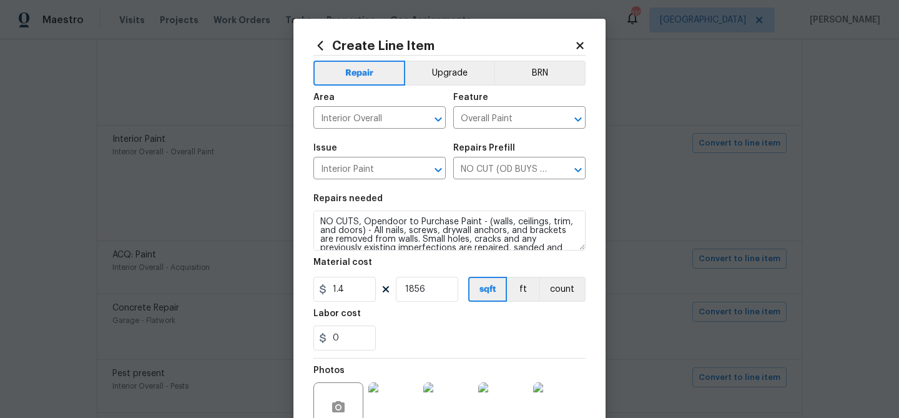
click at [444, 321] on div "Labor cost" at bounding box center [449, 317] width 272 height 16
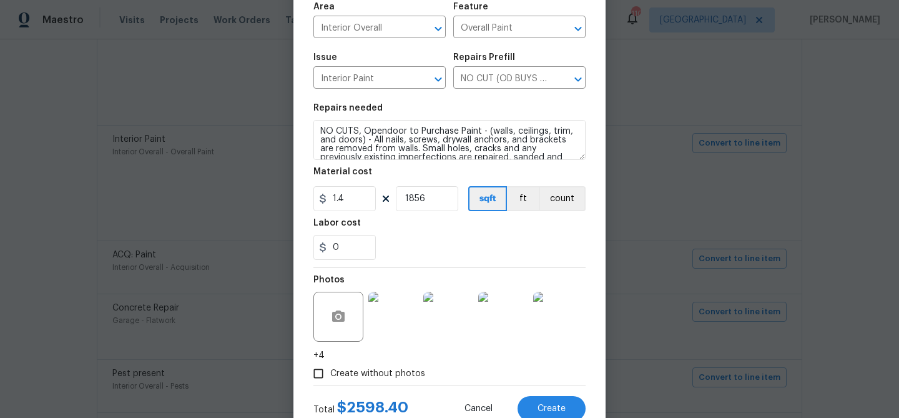
scroll to position [133, 0]
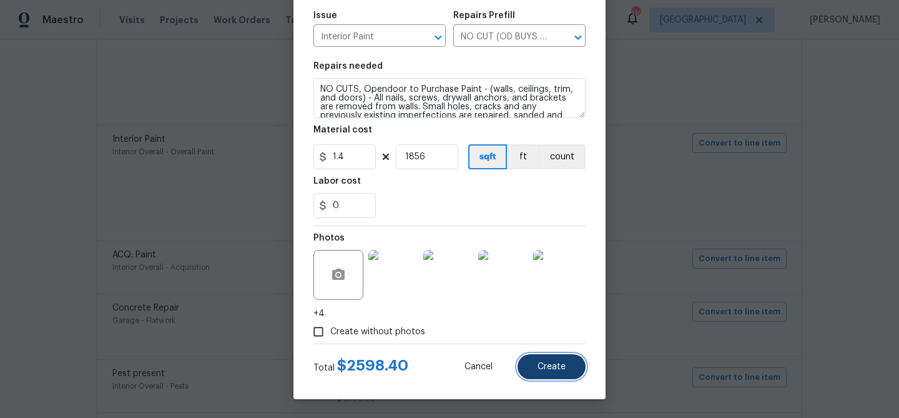
click at [557, 372] on button "Create" at bounding box center [551, 366] width 68 height 25
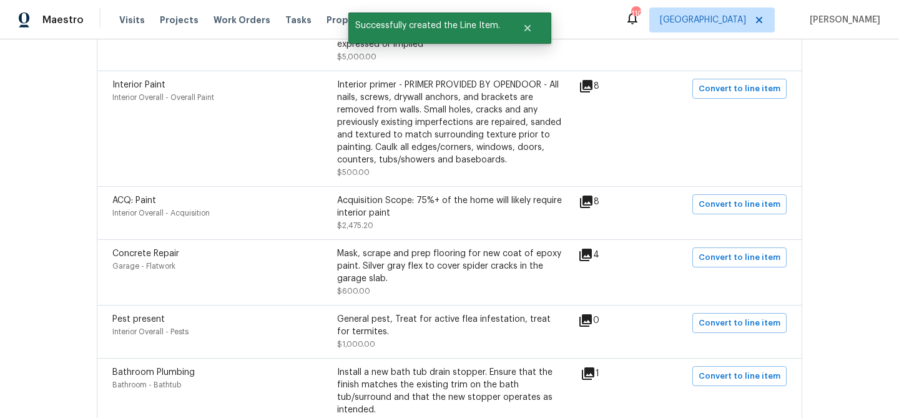
scroll to position [446, 0]
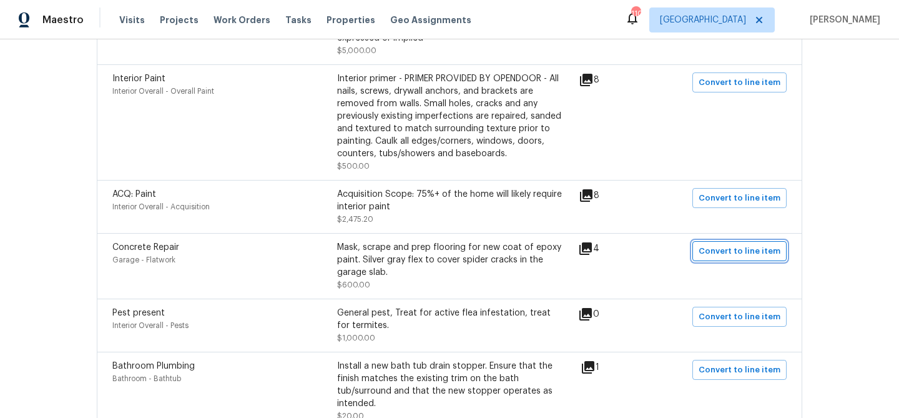
click at [725, 255] on span "Convert to line item" at bounding box center [739, 251] width 82 height 14
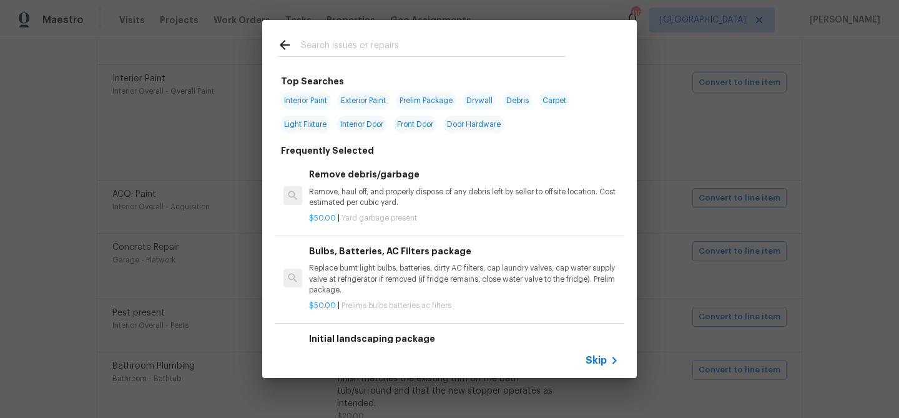
click at [594, 361] on span "Skip" at bounding box center [595, 360] width 21 height 12
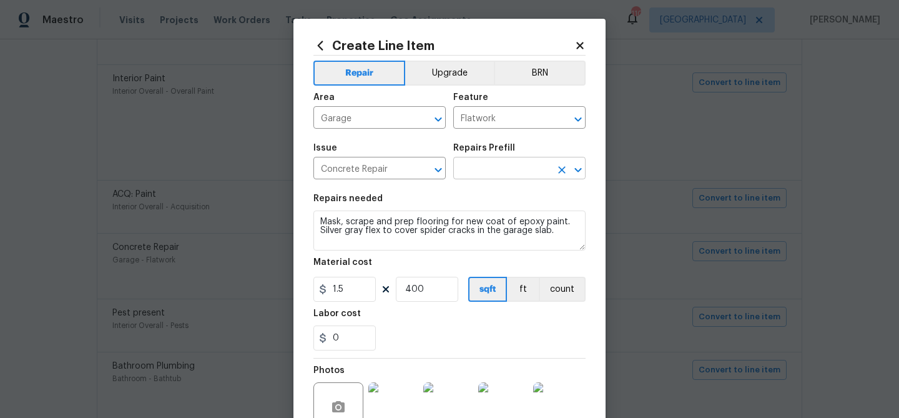
click at [476, 168] on input "text" at bounding box center [501, 169] width 97 height 19
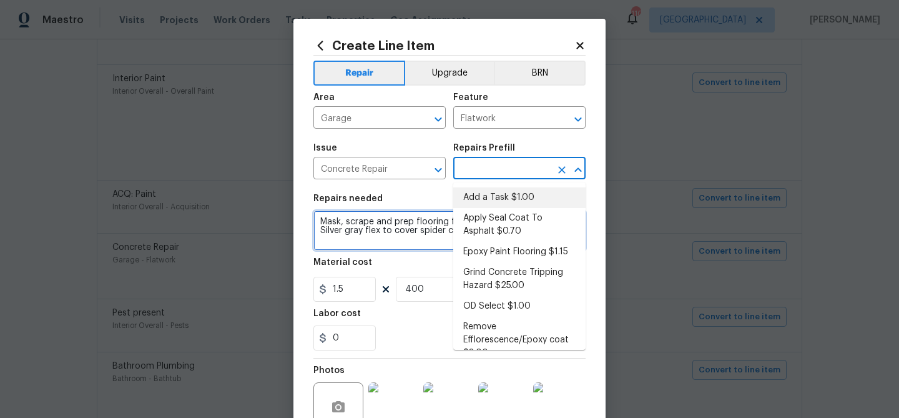
click at [398, 227] on textarea "Mask, scrape and prep flooring for new coat of epoxy paint. Silver gray flex to…" at bounding box center [449, 230] width 272 height 40
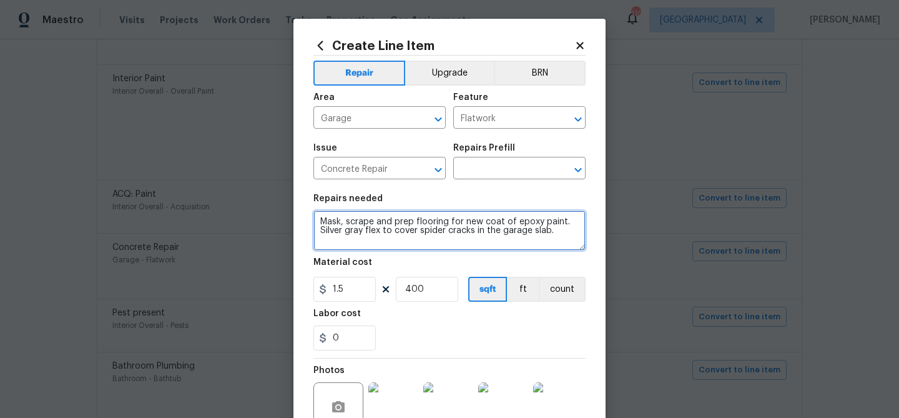
click at [398, 227] on textarea "Mask, scrape and prep flooring for new coat of epoxy paint. Silver gray flex to…" at bounding box center [449, 230] width 272 height 40
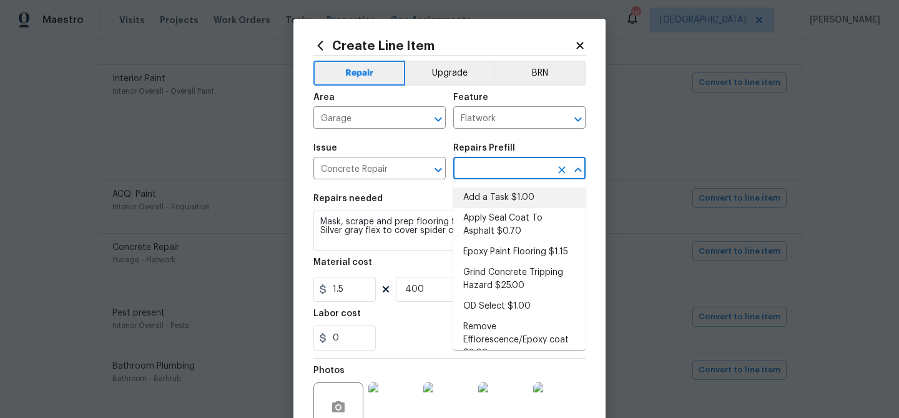
click at [472, 170] on input "text" at bounding box center [501, 169] width 97 height 19
click at [489, 245] on li "Epoxy Paint Flooring $1.15" at bounding box center [519, 252] width 132 height 21
type input "Epoxy Paint Flooring $1.15"
type textarea "Mask, scrape and prep flooring for new coat of epoxy paint."
type input "1.15"
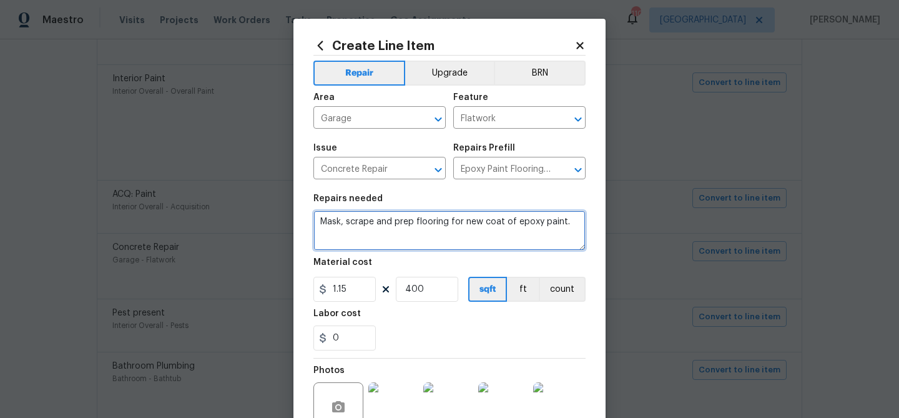
click at [459, 218] on textarea "Mask, scrape and prep flooring for new coat of epoxy paint." at bounding box center [449, 230] width 272 height 40
paste textarea "Silver gray flex to cover spider cracks in the garage slab."
type textarea "Mask, scrape and prep flooring for new coat of epoxy paint. Silver gray flex to…"
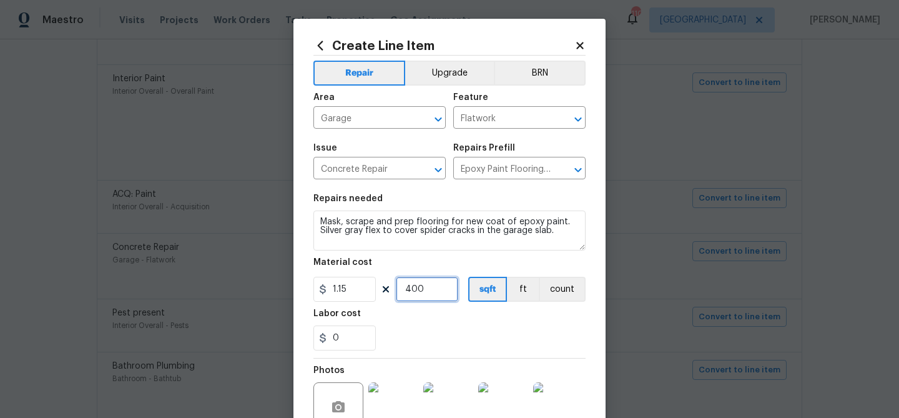
click at [409, 288] on input "400" at bounding box center [427, 288] width 62 height 25
click at [403, 290] on input "400" at bounding box center [427, 288] width 62 height 25
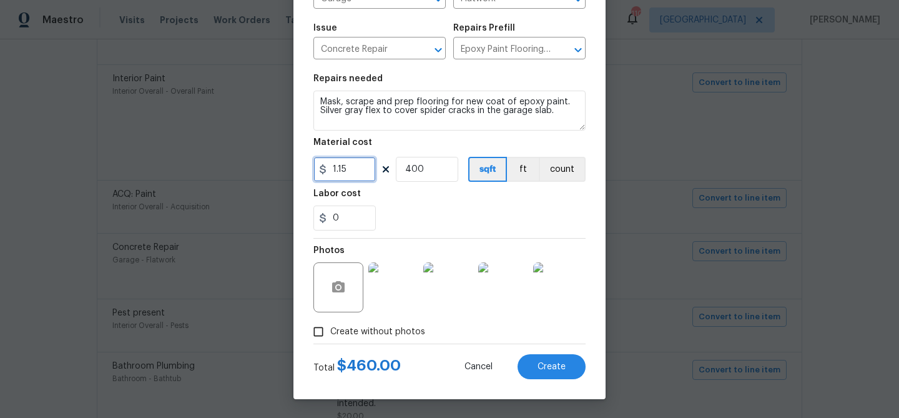
click at [345, 172] on input "1.15" at bounding box center [344, 169] width 62 height 25
type input "600"
click at [414, 165] on input "400" at bounding box center [427, 169] width 62 height 25
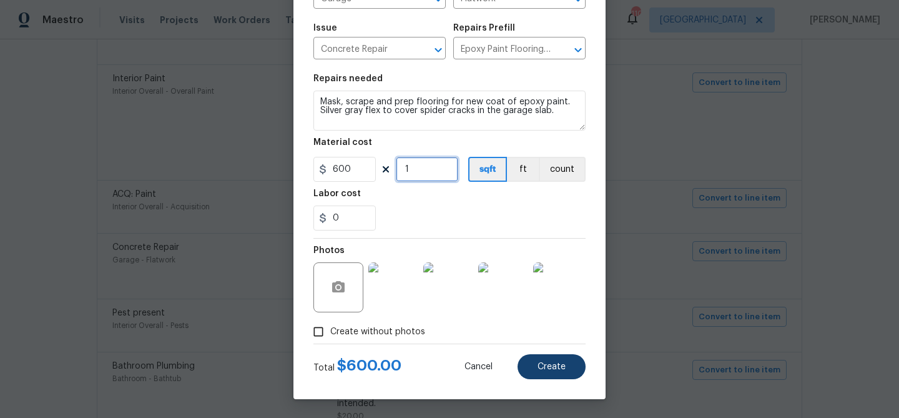
type input "1"
click at [563, 370] on span "Create" at bounding box center [551, 366] width 28 height 9
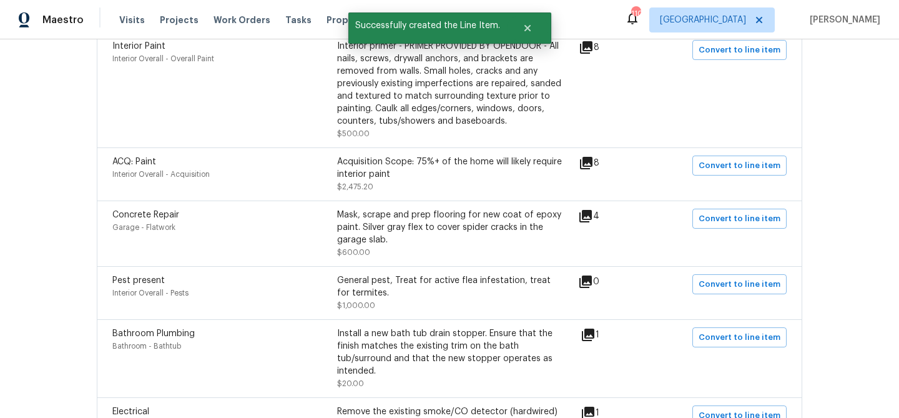
scroll to position [482, 0]
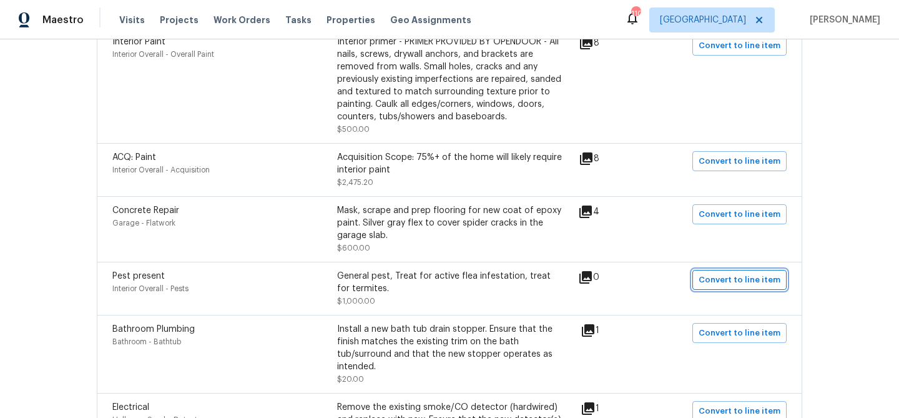
click at [709, 281] on span "Convert to line item" at bounding box center [739, 280] width 82 height 14
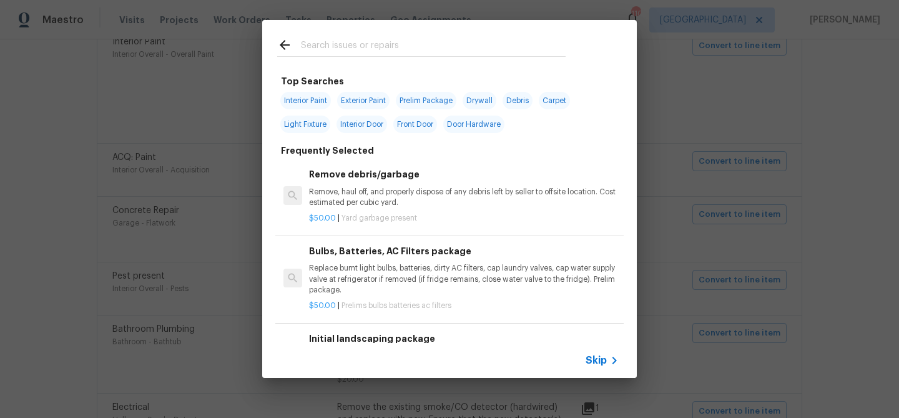
click at [311, 49] on input "text" at bounding box center [433, 46] width 265 height 19
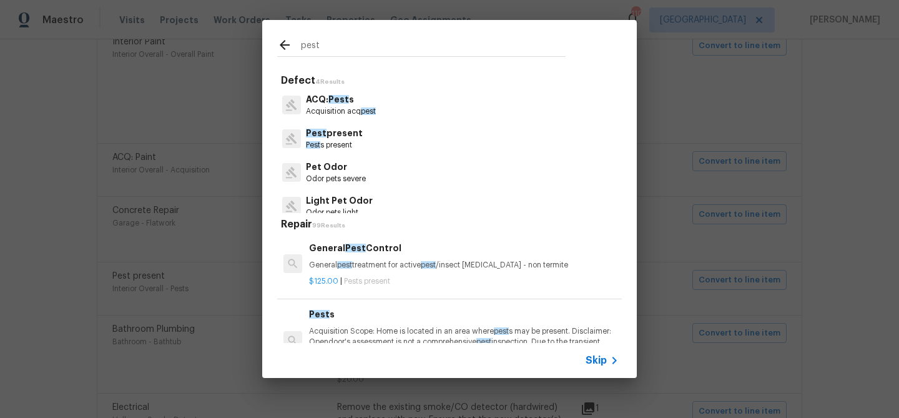
type input "pest"
click at [334, 142] on p "Pest s present" at bounding box center [334, 145] width 57 height 11
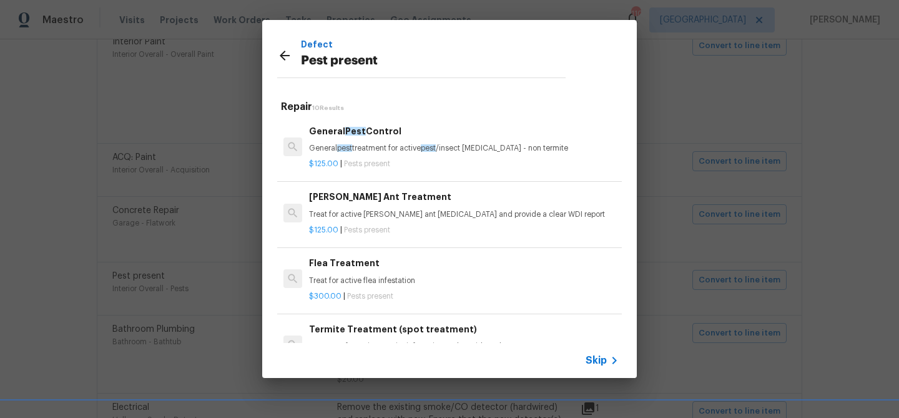
click at [349, 281] on p "Treat for active flea infestation" at bounding box center [464, 280] width 310 height 11
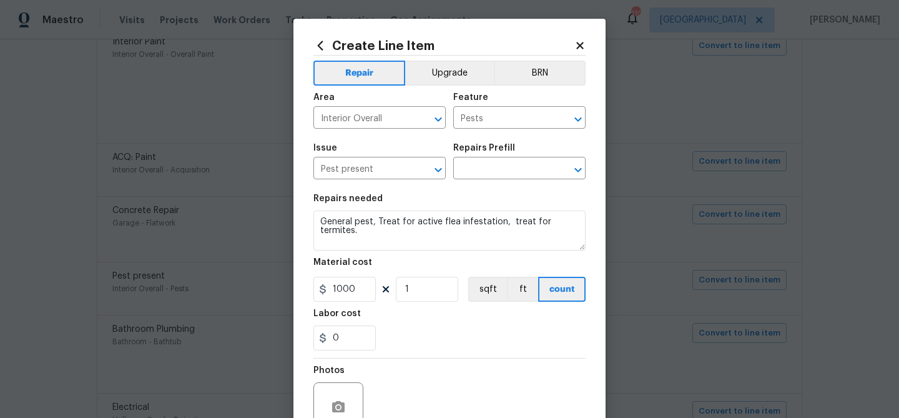
type input "Flea Treatment $300.00"
type textarea "Treat for active flea infestation"
type input "300"
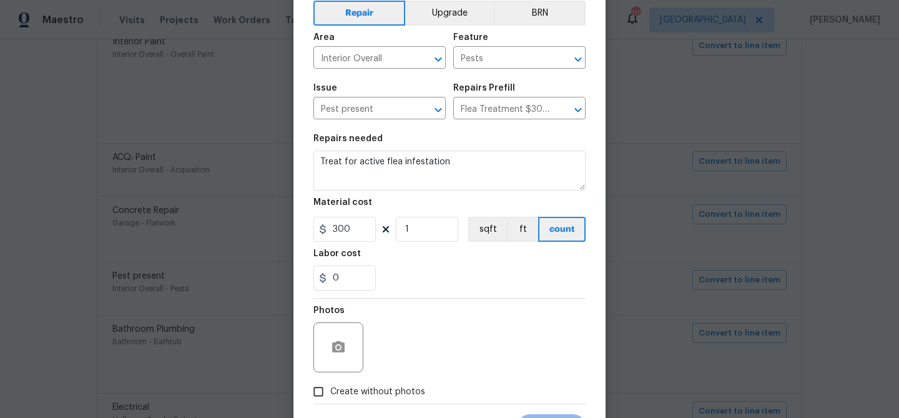
scroll to position [120, 0]
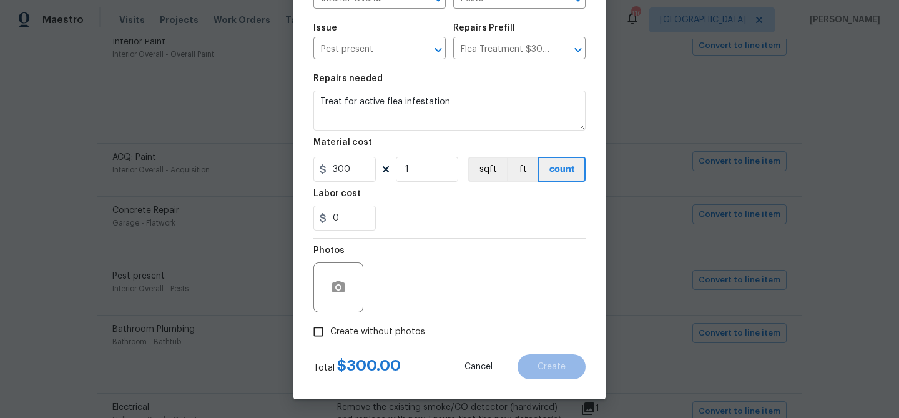
click at [419, 330] on span "Create without photos" at bounding box center [377, 331] width 95 height 13
click at [330, 330] on input "Create without photos" at bounding box center [318, 332] width 24 height 24
checkbox input "true"
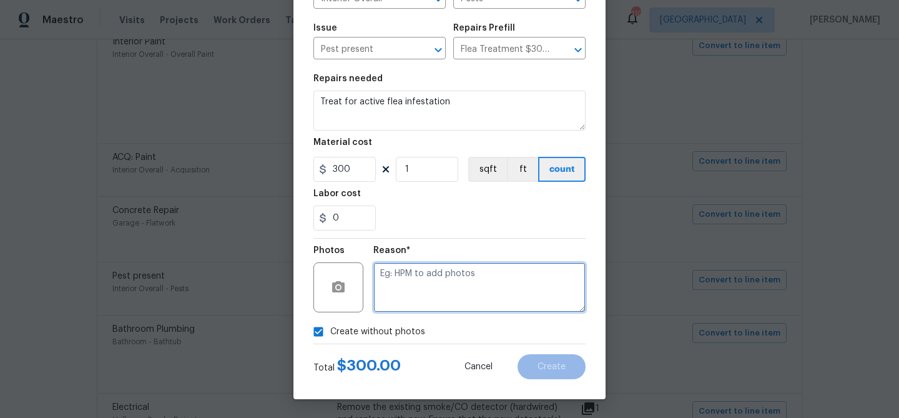
click at [423, 299] on textarea at bounding box center [479, 287] width 212 height 50
type textarea "fleas"
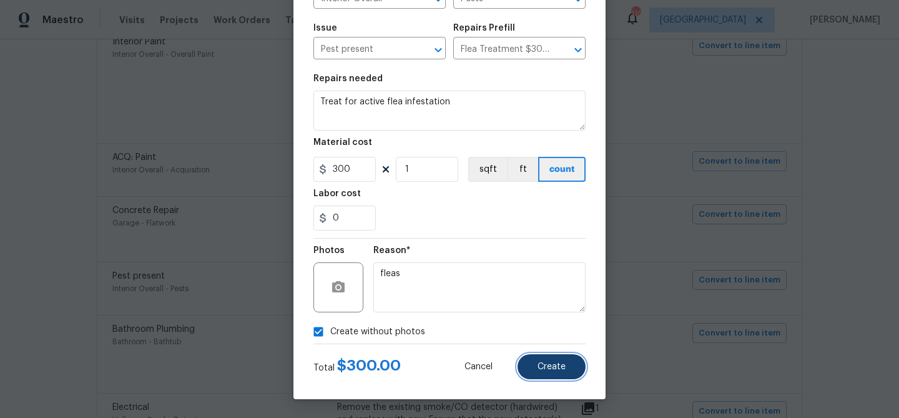
click at [552, 360] on button "Create" at bounding box center [551, 366] width 68 height 25
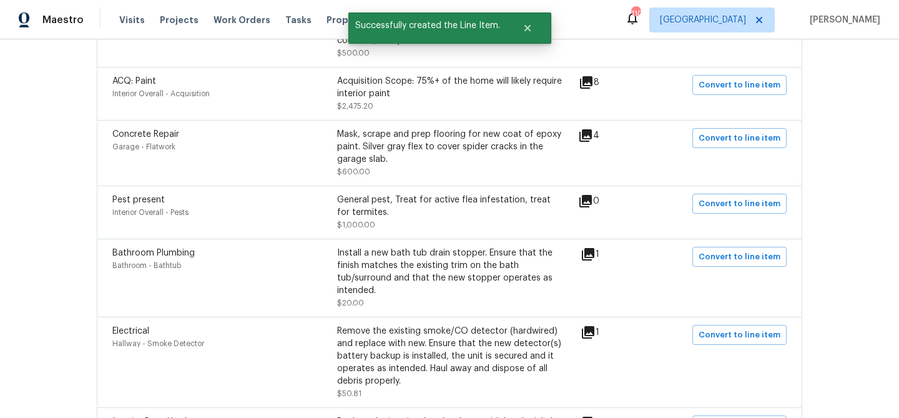
scroll to position [560, 0]
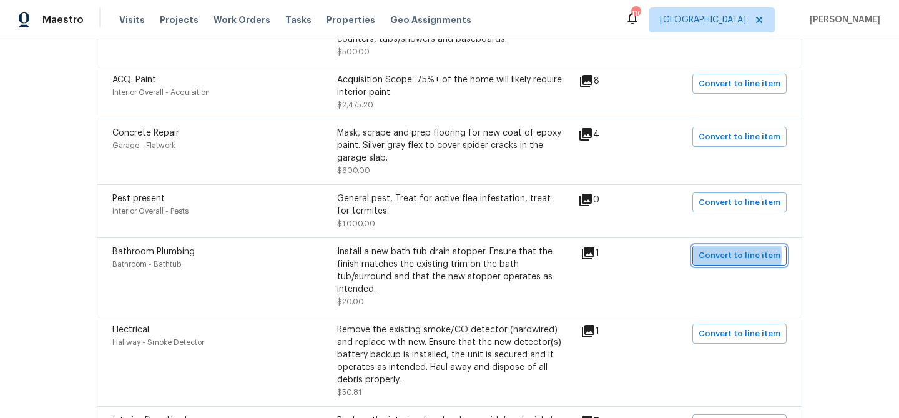
click at [701, 256] on button "Convert to line item" at bounding box center [739, 255] width 94 height 20
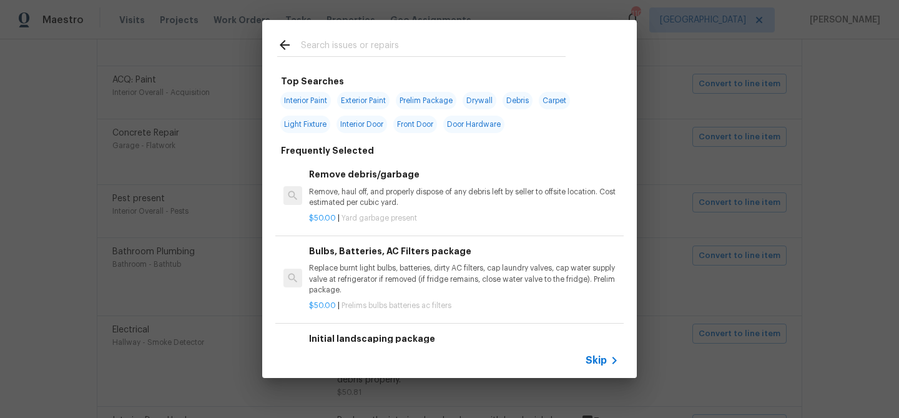
click at [590, 353] on div "Skip" at bounding box center [603, 360] width 36 height 15
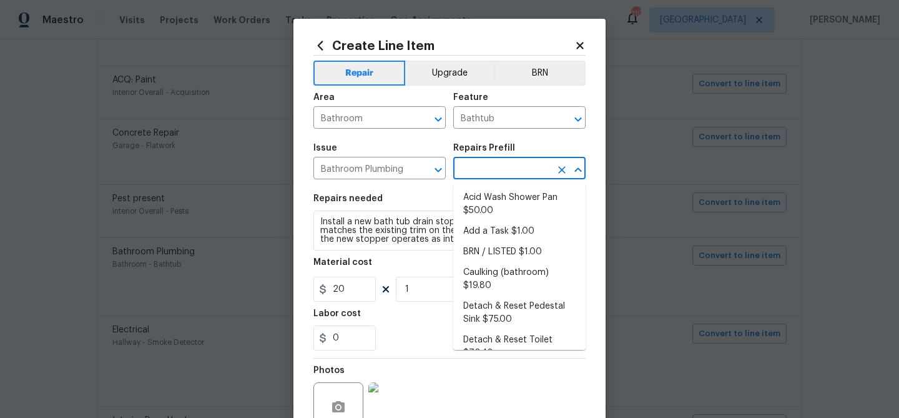
click at [479, 174] on input "text" at bounding box center [501, 169] width 97 height 19
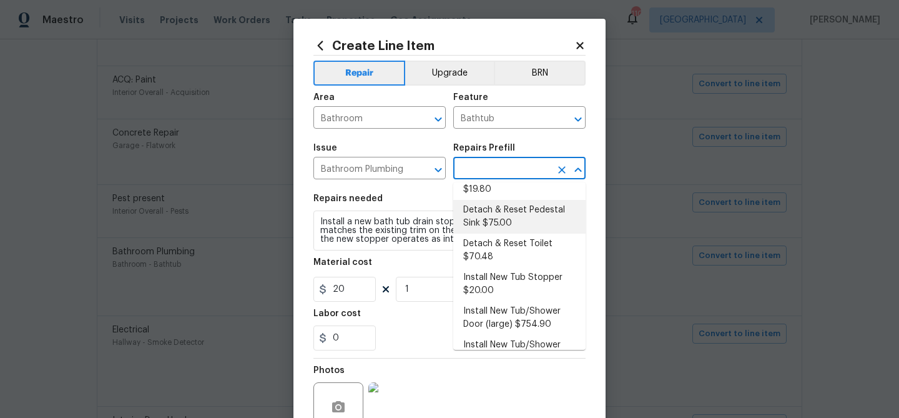
scroll to position [132, 0]
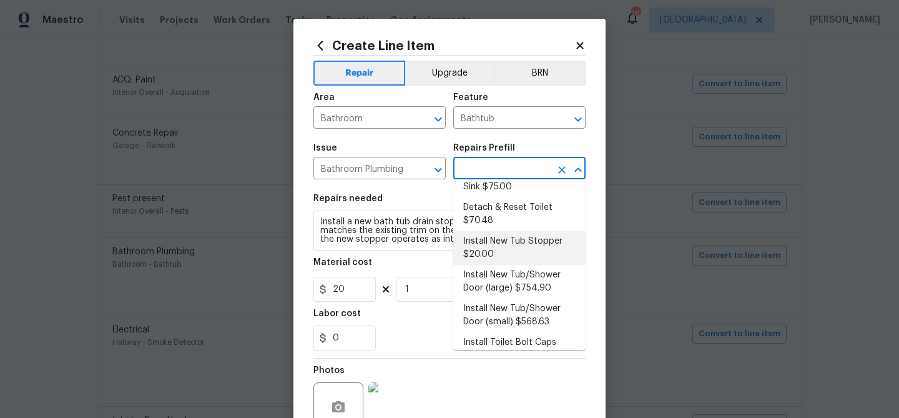
click at [496, 247] on li "Install New Tub Stopper $20.00" at bounding box center [519, 248] width 132 height 34
type input "Plumbing"
type input "Install New Tub Stopper $20.00"
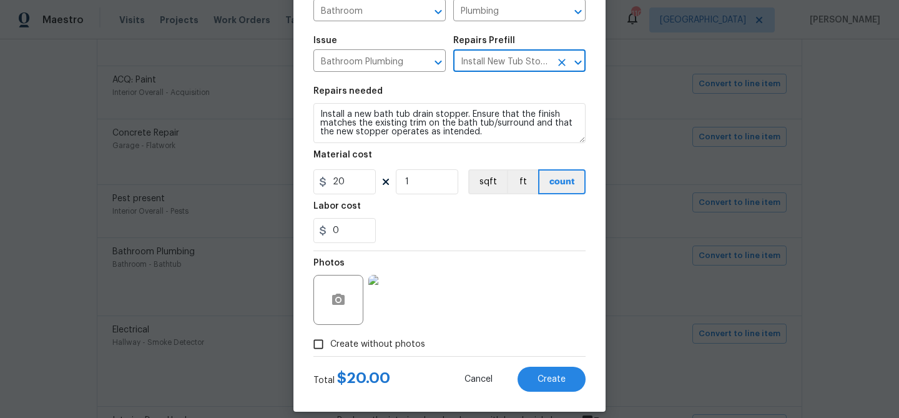
scroll to position [120, 0]
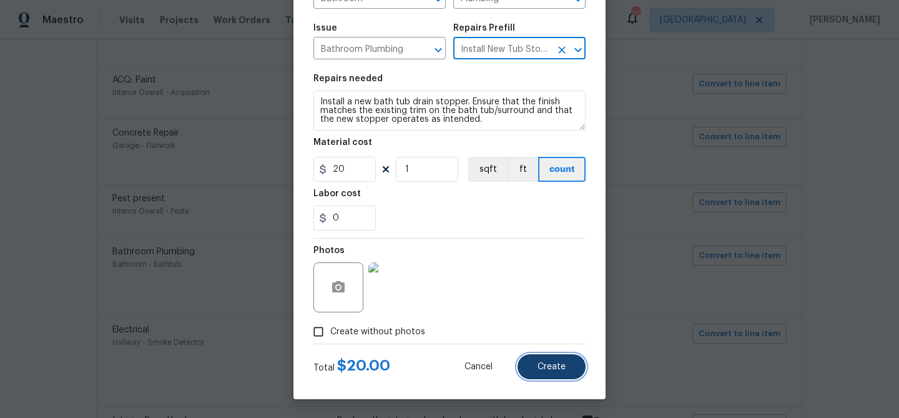
click at [544, 364] on span "Create" at bounding box center [551, 366] width 28 height 9
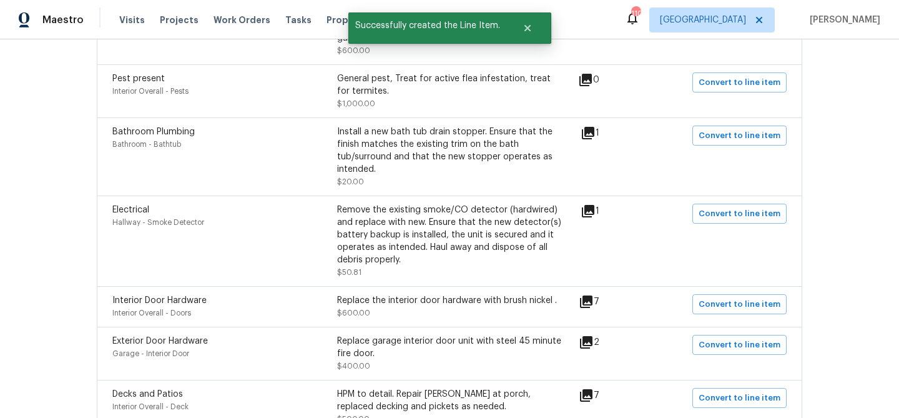
scroll to position [682, 0]
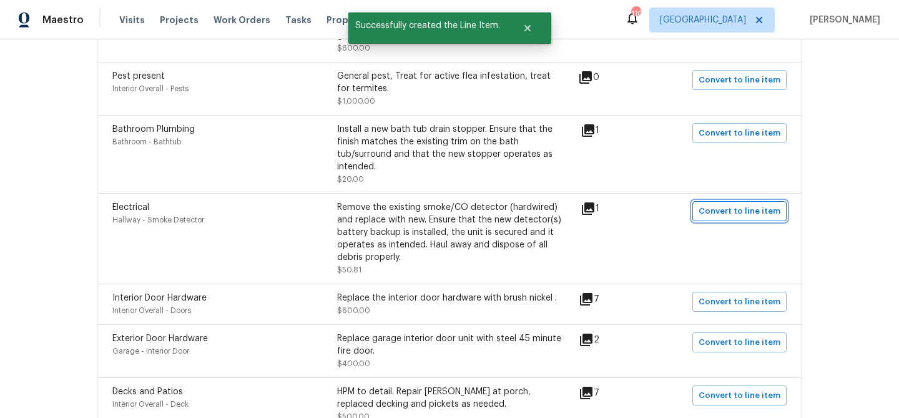
click at [722, 210] on span "Convert to line item" at bounding box center [739, 211] width 82 height 14
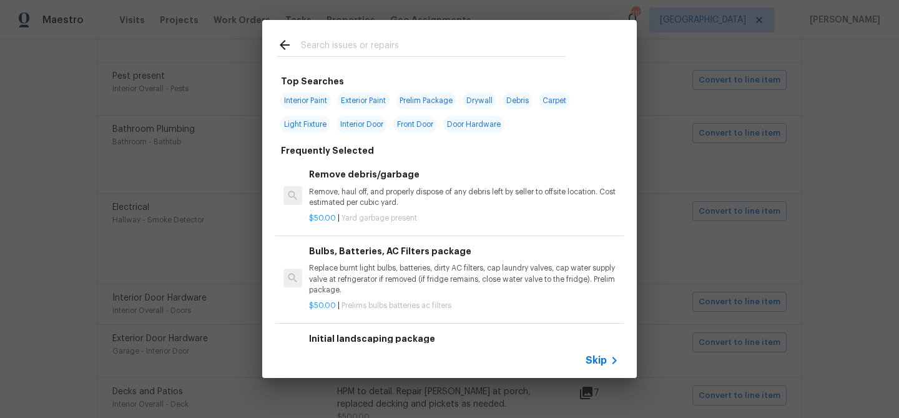
click at [587, 347] on div "Skip" at bounding box center [449, 360] width 374 height 35
click at [597, 364] on span "Skip" at bounding box center [595, 360] width 21 height 12
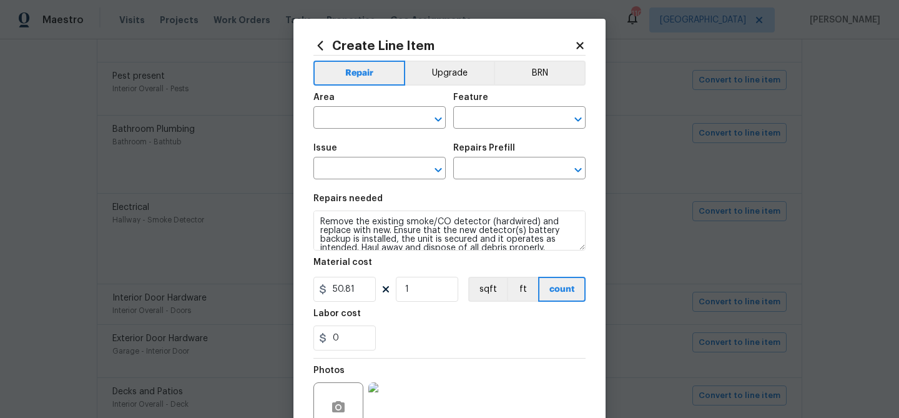
type input "Hallway"
type input "Smoke Detector"
type input "Electrical"
click at [479, 163] on input "text" at bounding box center [501, 169] width 97 height 19
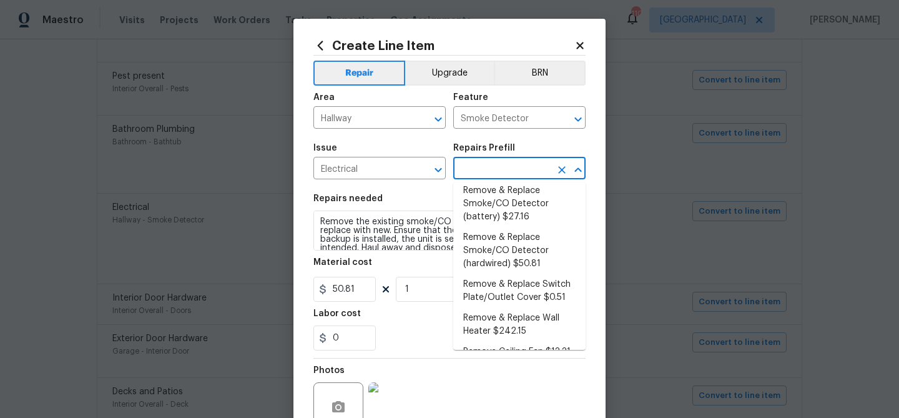
scroll to position [338, 0]
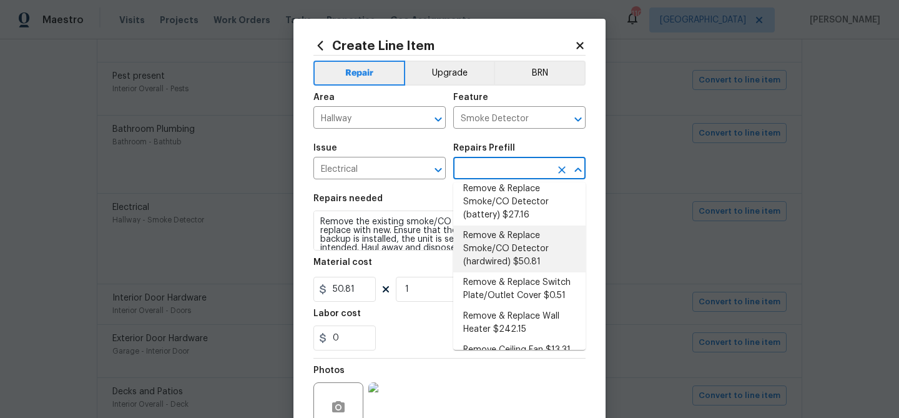
click at [490, 240] on li "Remove & Replace Smoke/CO Detector (hardwired) $50.81" at bounding box center [519, 248] width 132 height 47
type input "Remove & Replace Smoke/CO Detector (hardwired) $50.81"
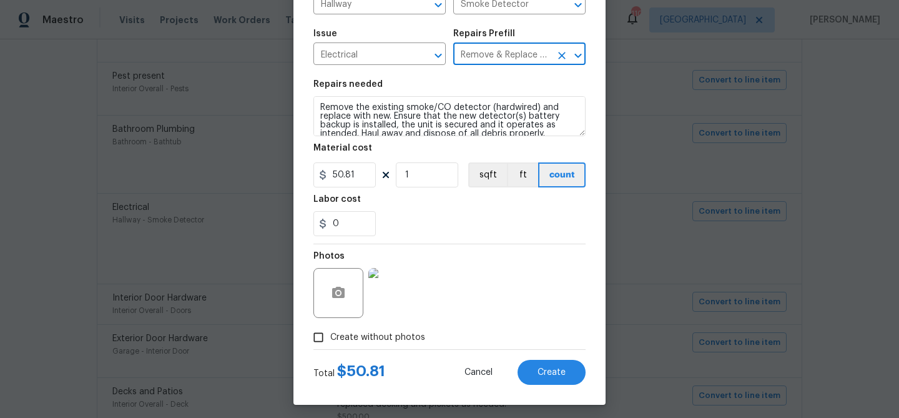
scroll to position [120, 0]
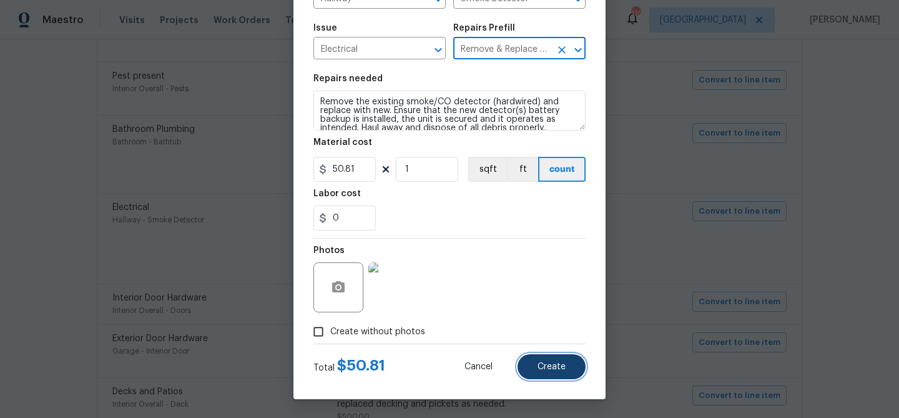
click at [537, 364] on span "Create" at bounding box center [551, 366] width 28 height 9
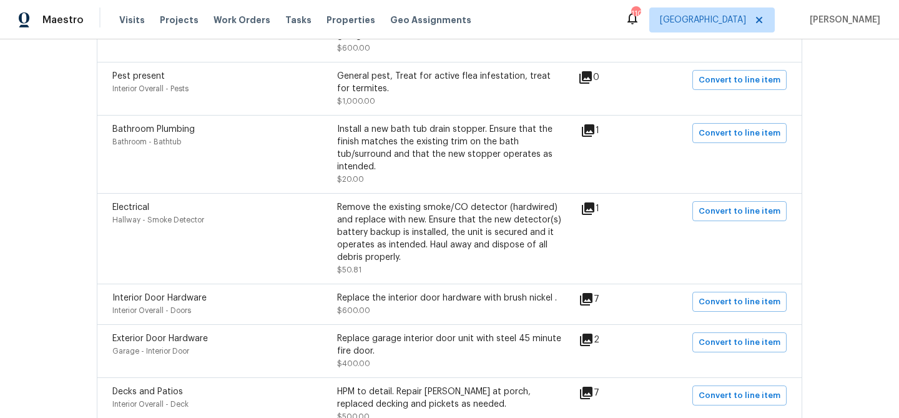
click at [592, 301] on icon at bounding box center [586, 299] width 12 height 12
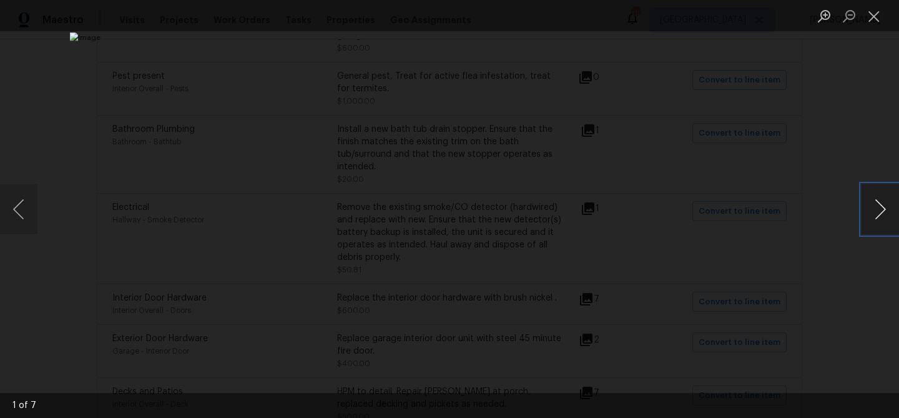
click at [876, 218] on button "Next image" at bounding box center [879, 209] width 37 height 50
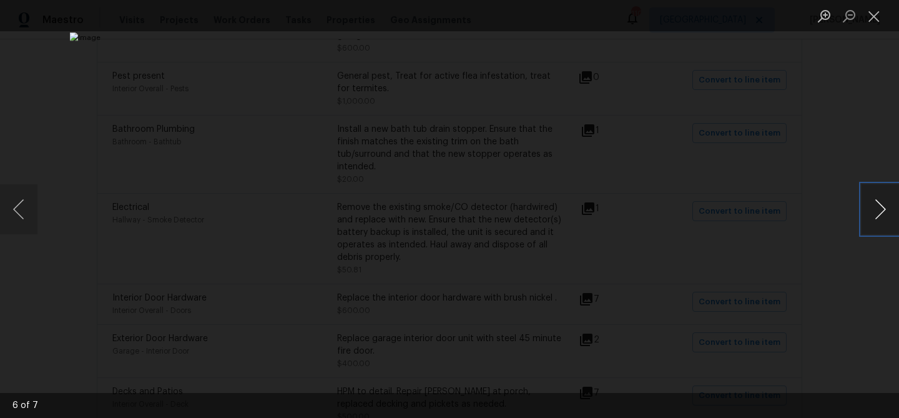
click at [876, 218] on button "Next image" at bounding box center [879, 209] width 37 height 50
click at [871, 21] on button "Close lightbox" at bounding box center [873, 16] width 25 height 22
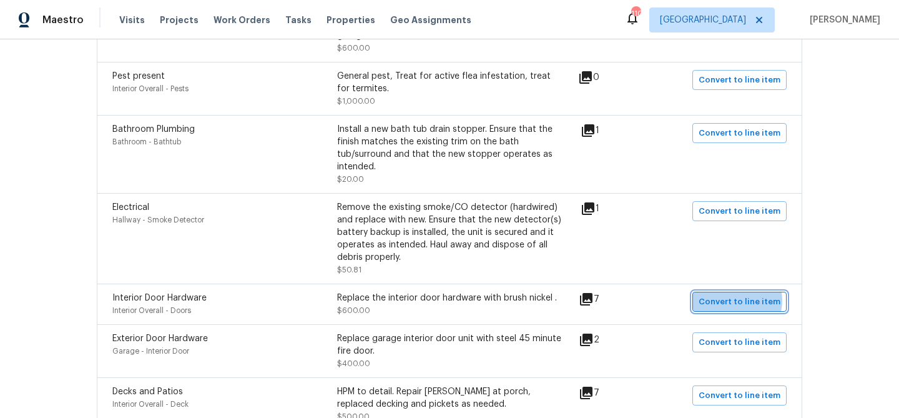
click at [738, 302] on span "Convert to line item" at bounding box center [739, 302] width 82 height 14
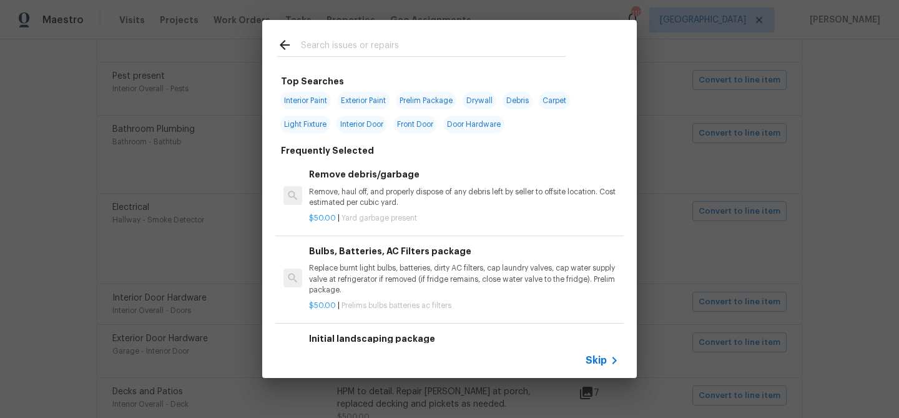
click at [601, 368] on div "Skip" at bounding box center [449, 360] width 374 height 35
click at [595, 355] on span "Skip" at bounding box center [595, 360] width 21 height 12
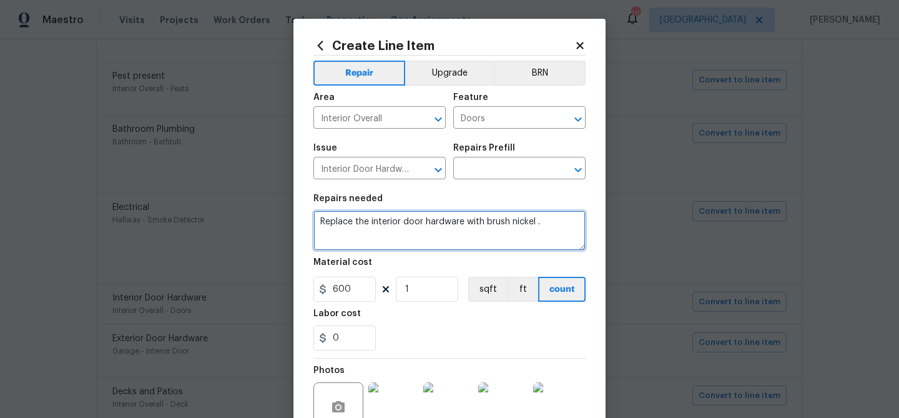
click at [395, 229] on textarea "Replace the interior door hardware with brush nickel ." at bounding box center [449, 230] width 272 height 40
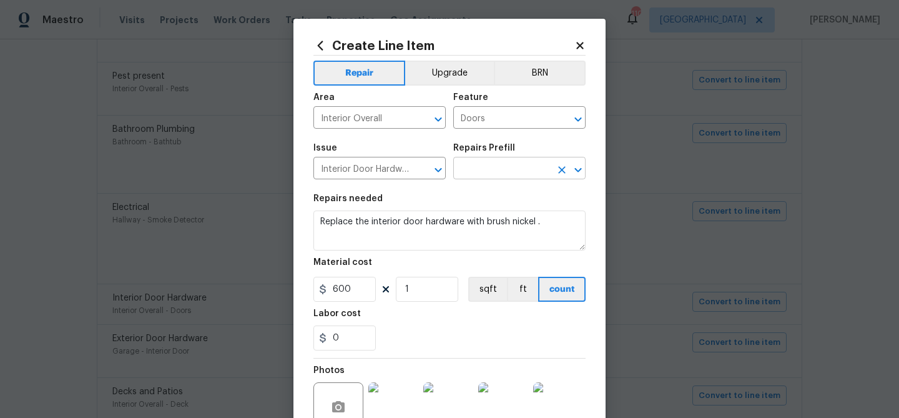
click at [502, 169] on input "text" at bounding box center [501, 169] width 97 height 19
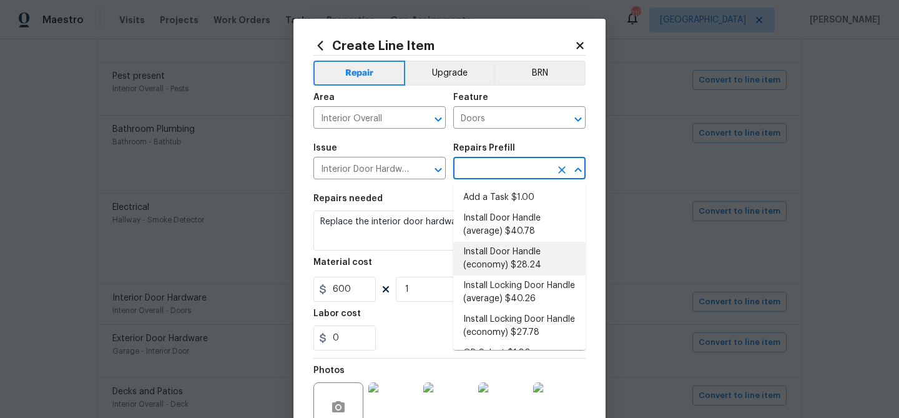
click at [504, 255] on li "Install Door Handle (economy) $28.24" at bounding box center [519, 259] width 132 height 34
type input "Interior Door"
type input "Install Door Handle (economy) $28.24"
type textarea "Remove the existing interior door handle (if present). Install a new (economy) …"
type input "28.24"
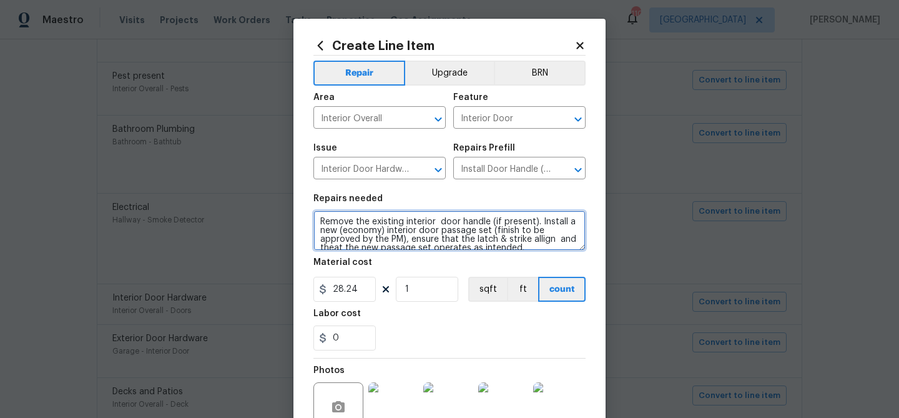
click at [479, 222] on textarea "Remove the existing interior door handle (if present). Install a new (economy) …" at bounding box center [449, 230] width 272 height 40
paste textarea "place the interior door hardware with brush nickel"
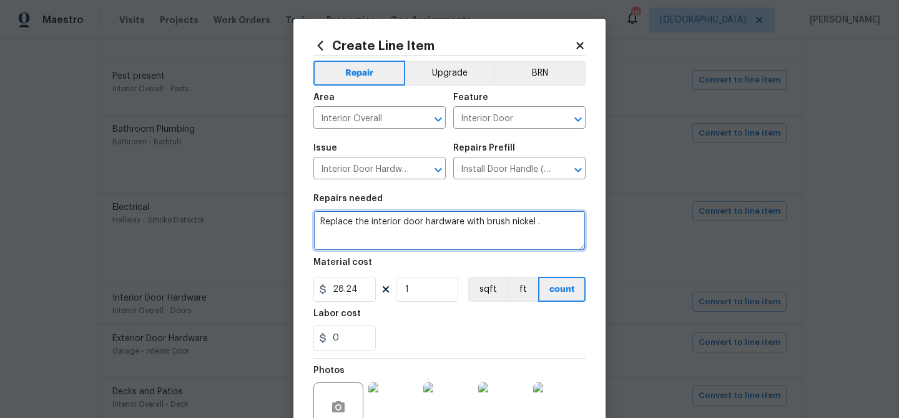
type textarea "Replace the interior door hardware with brush nickel ."
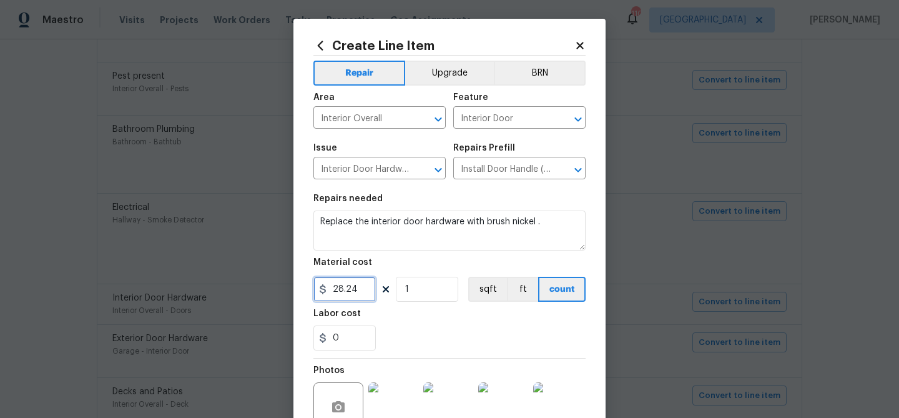
click at [351, 297] on input "28.24" at bounding box center [344, 288] width 62 height 25
type input "600"
click at [456, 353] on section "Repairs needed Replace the interior door hardware with brush nickel . Material …" at bounding box center [449, 272] width 272 height 171
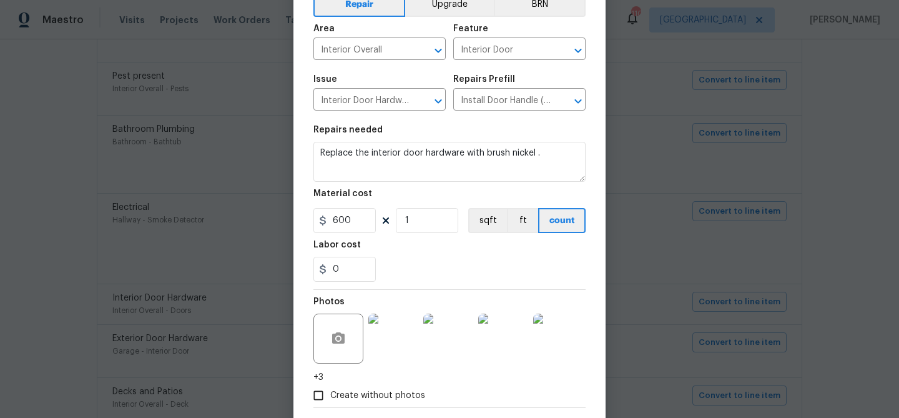
scroll to position [133, 0]
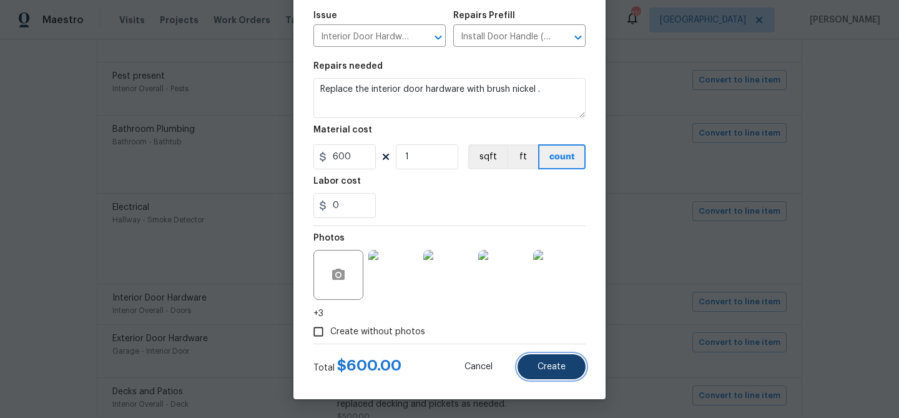
click at [539, 368] on span "Create" at bounding box center [551, 366] width 28 height 9
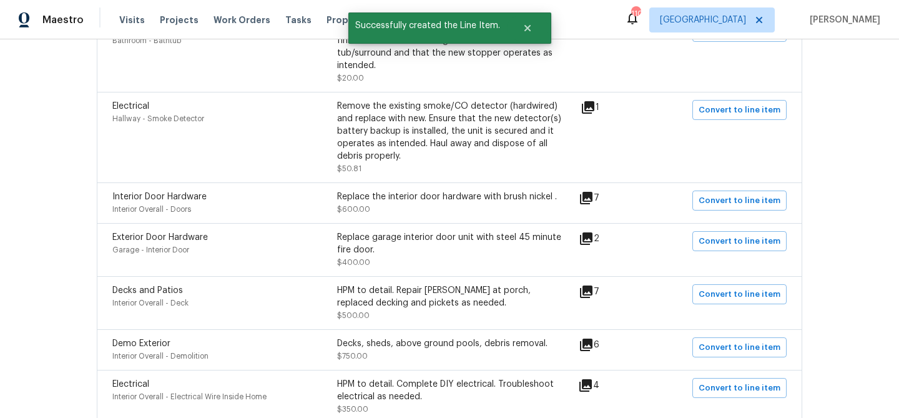
scroll to position [785, 0]
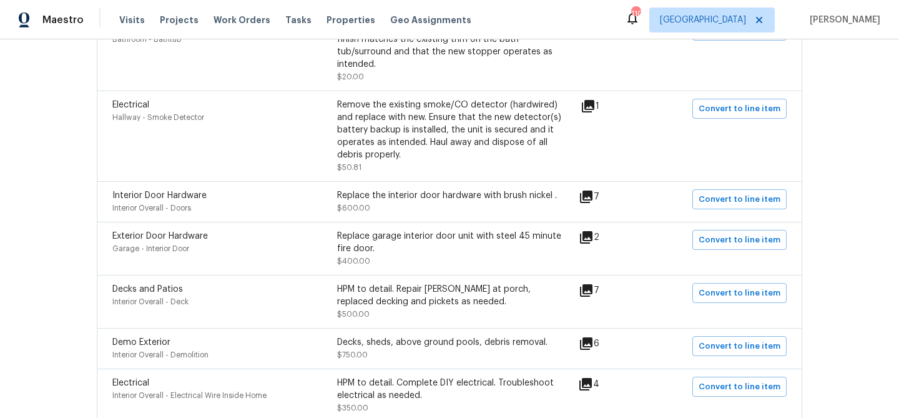
click at [594, 240] on icon at bounding box center [586, 237] width 15 height 15
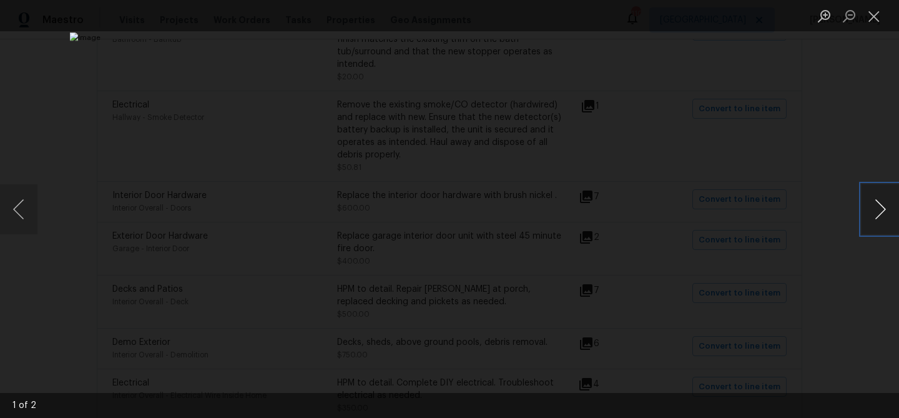
click at [881, 208] on button "Next image" at bounding box center [879, 209] width 37 height 50
click at [877, 15] on button "Close lightbox" at bounding box center [873, 16] width 25 height 22
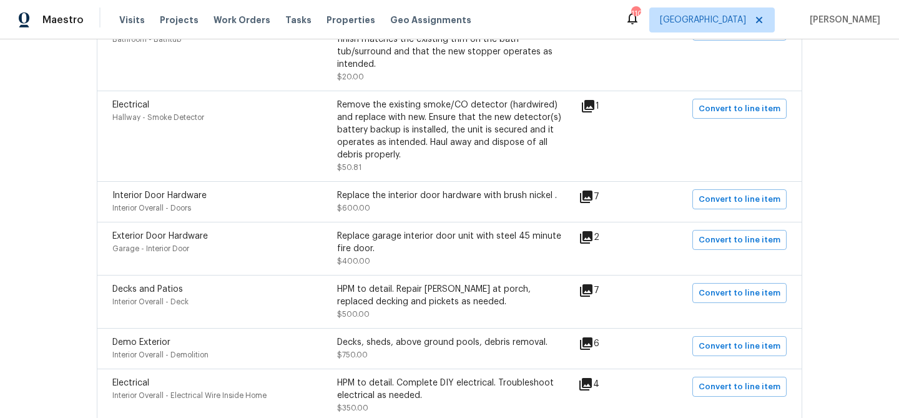
click at [592, 237] on icon at bounding box center [586, 237] width 12 height 12
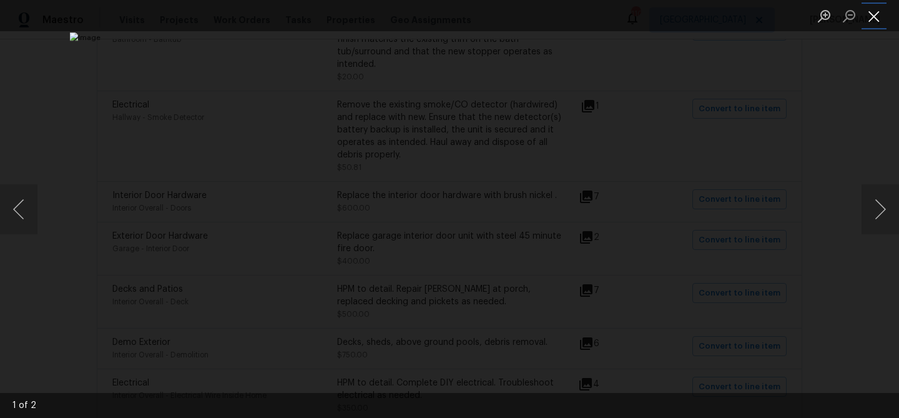
click at [873, 8] on button "Close lightbox" at bounding box center [873, 16] width 25 height 22
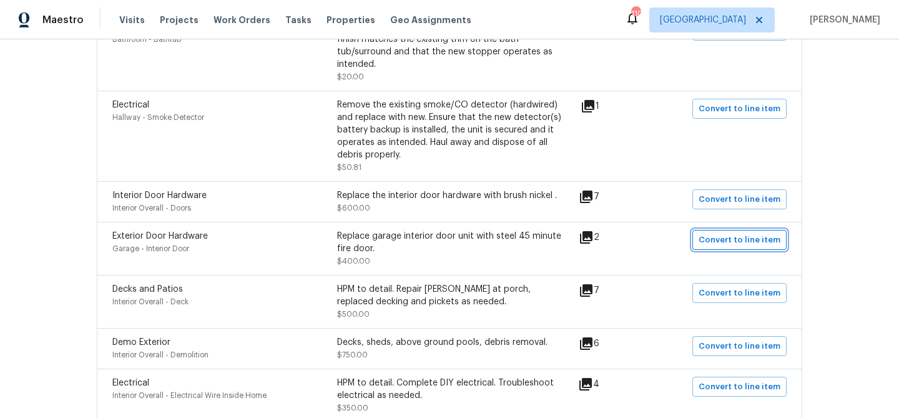
click at [712, 240] on span "Convert to line item" at bounding box center [739, 240] width 82 height 14
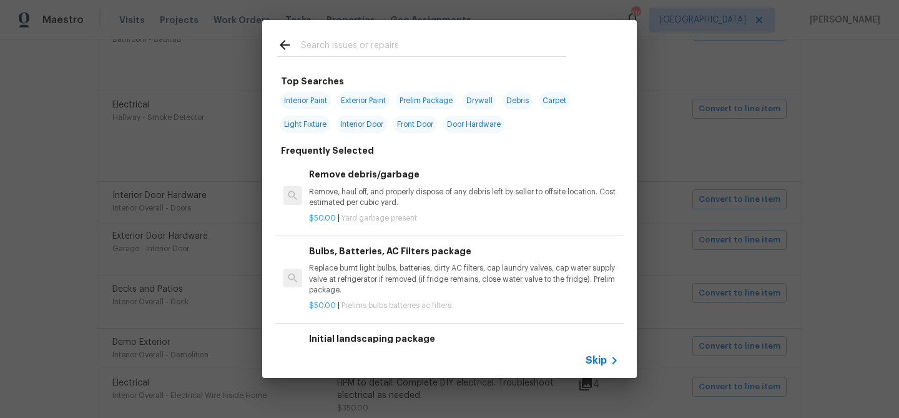
click at [590, 364] on span "Skip" at bounding box center [595, 360] width 21 height 12
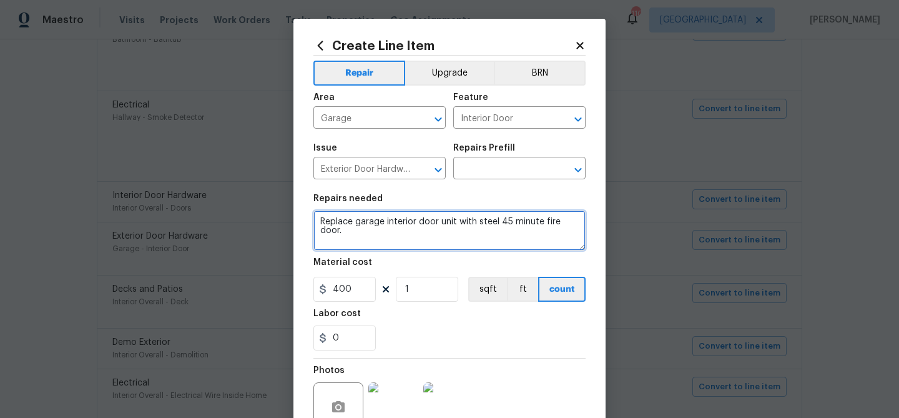
click at [437, 222] on textarea "Replace garage interior door unit with steel 45 minute fire door." at bounding box center [449, 230] width 272 height 40
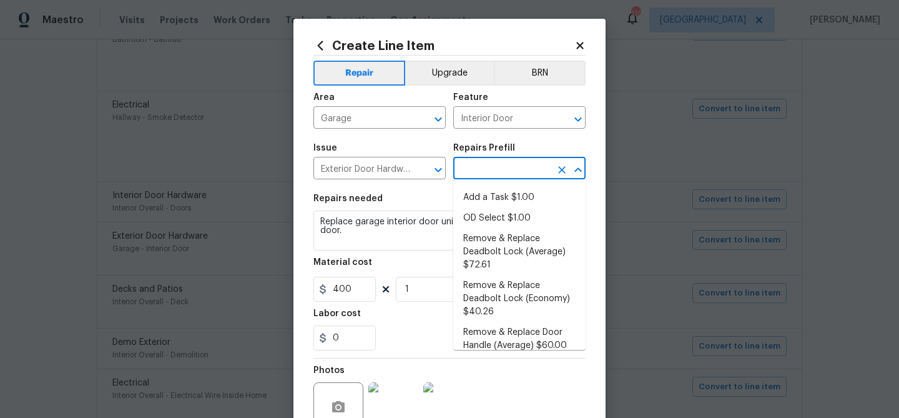
click at [514, 167] on input "text" at bounding box center [501, 169] width 97 height 19
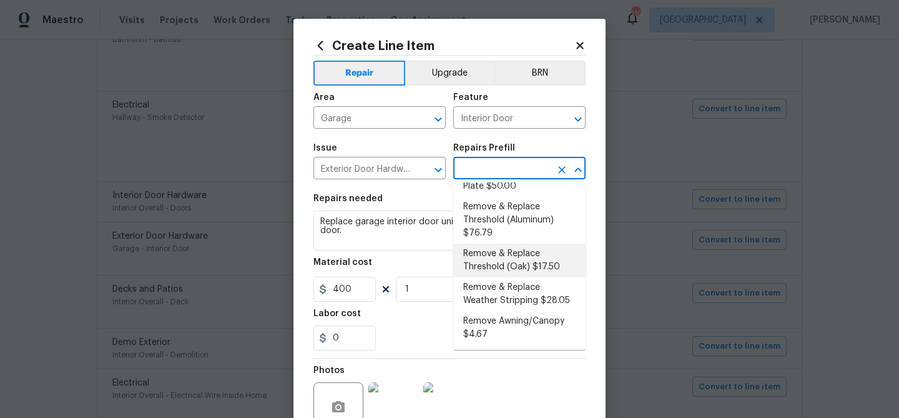
scroll to position [0, 0]
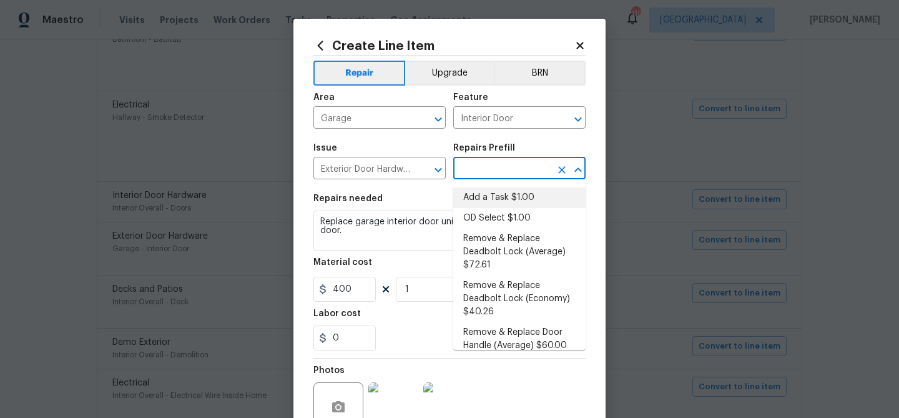
click at [484, 194] on li "Add a Task $1.00" at bounding box center [519, 197] width 132 height 21
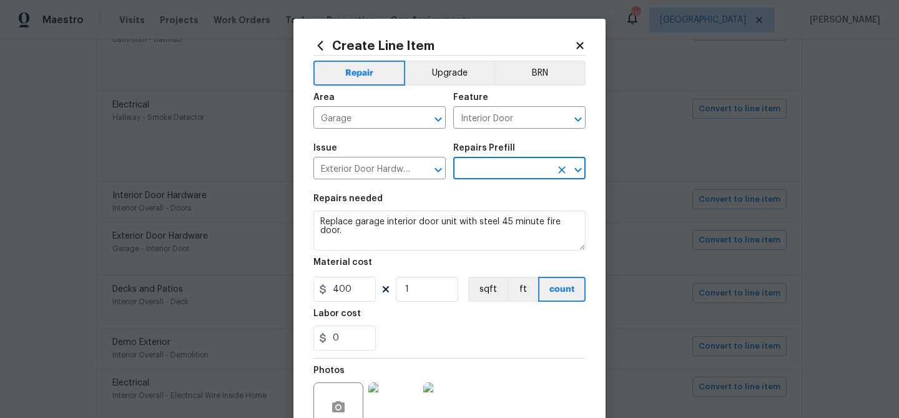
type input "Add a Task $1.00"
type textarea "HPM to detail"
type input "1"
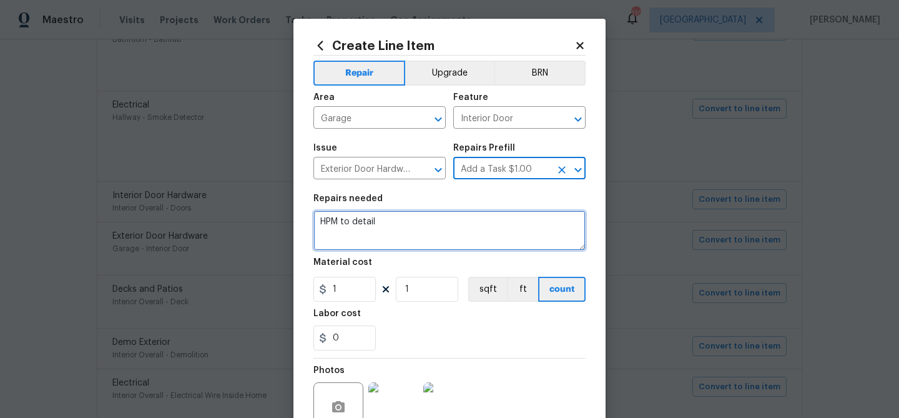
click at [420, 218] on textarea "HPM to detail" at bounding box center [449, 230] width 272 height 40
paste textarea "Replace garage interior door unit with steel 45 minute fire door."
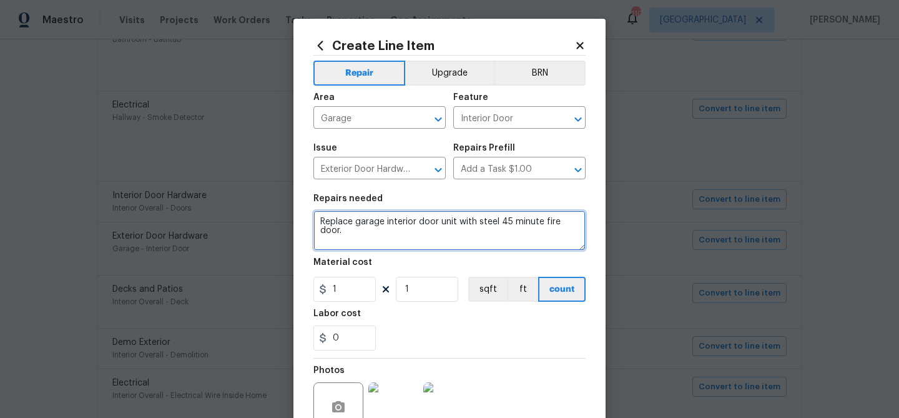
type textarea "Replace garage interior door unit with steel 45 minute fire door."
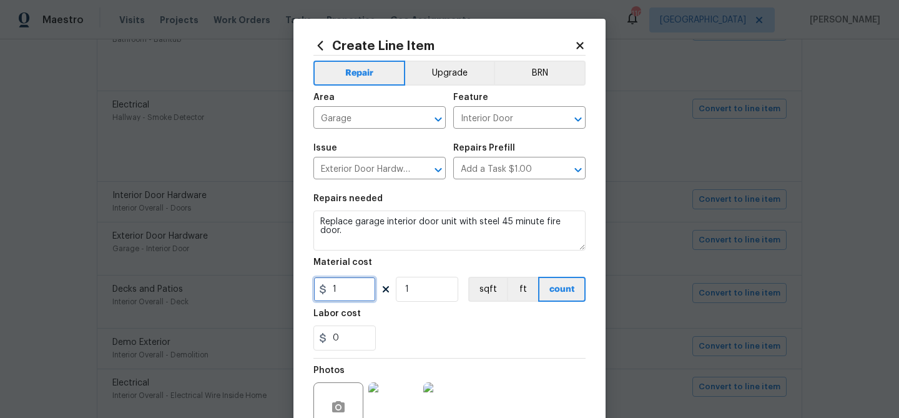
click at [341, 293] on input "1" at bounding box center [344, 288] width 62 height 25
type input "400"
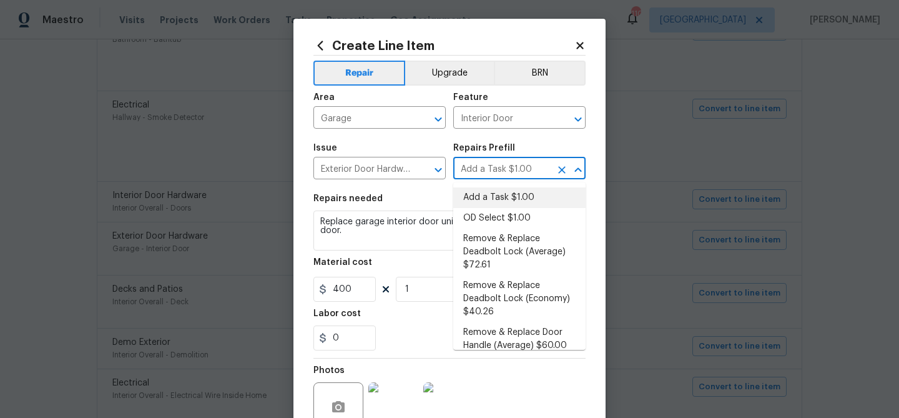
click at [482, 168] on input "Add a Task $1.00" at bounding box center [501, 169] width 97 height 19
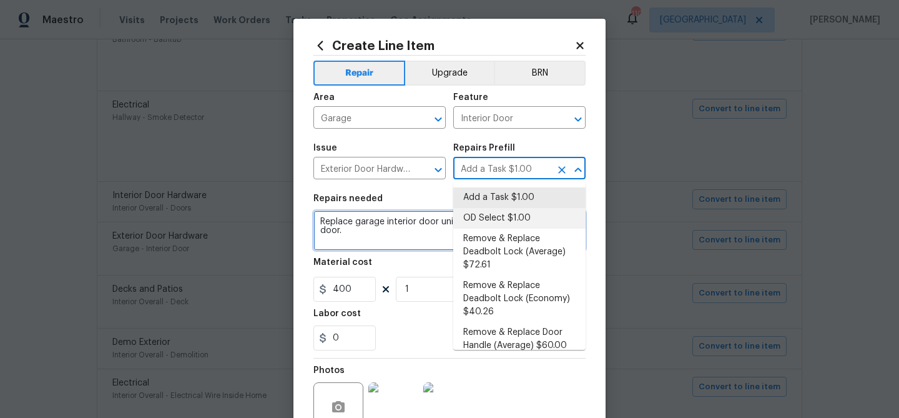
click at [402, 248] on textarea "Replace garage interior door unit with steel 45 minute fire door." at bounding box center [449, 230] width 272 height 40
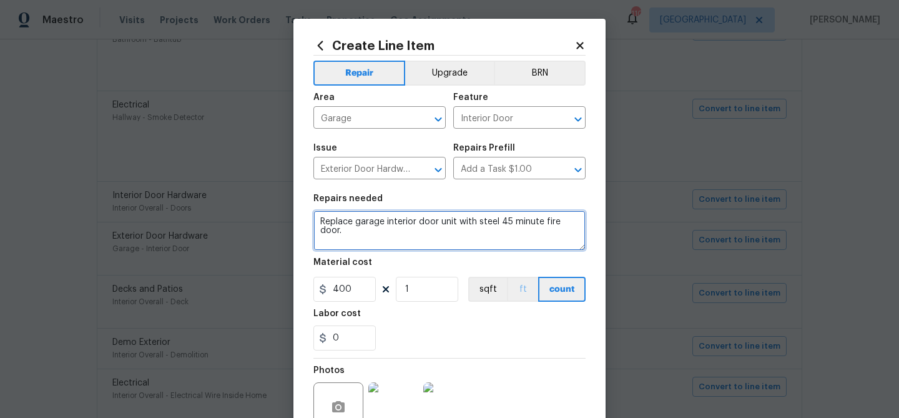
scroll to position [120, 0]
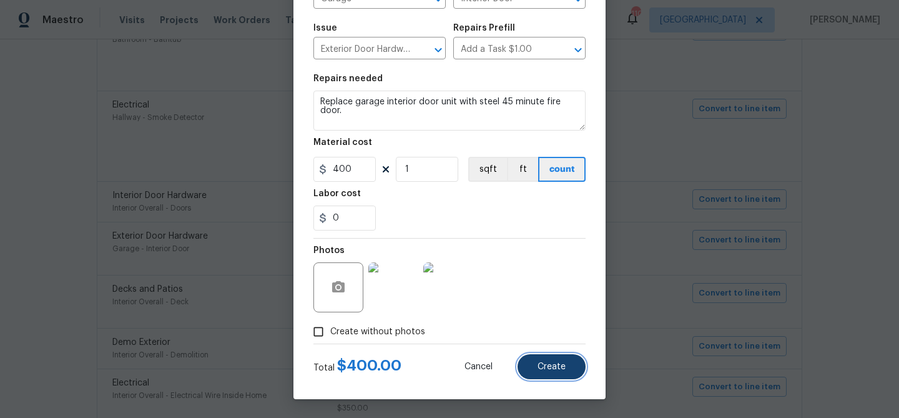
click at [540, 368] on span "Create" at bounding box center [551, 366] width 28 height 9
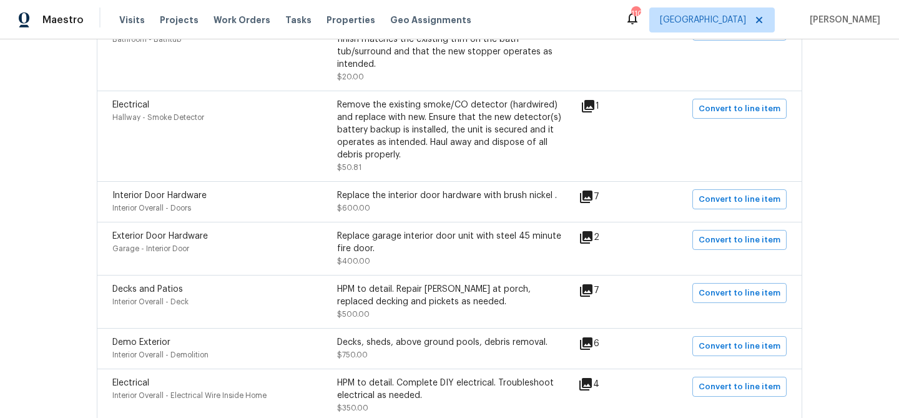
click at [594, 294] on icon at bounding box center [586, 290] width 15 height 15
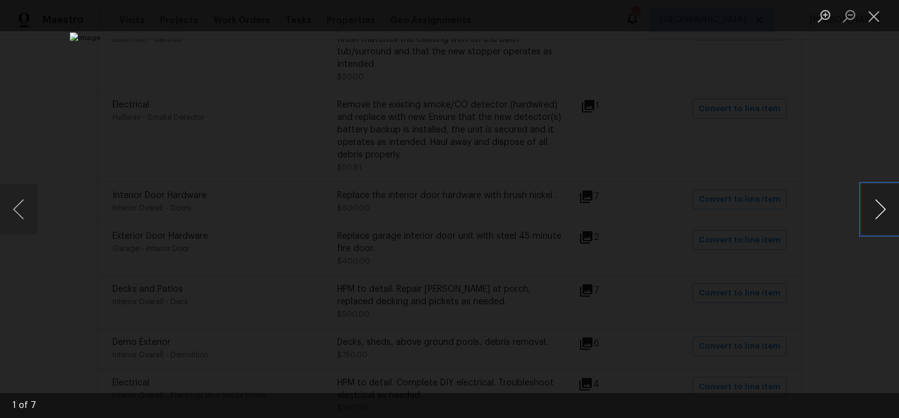
click at [884, 210] on button "Next image" at bounding box center [879, 209] width 37 height 50
click at [874, 17] on button "Close lightbox" at bounding box center [873, 16] width 25 height 22
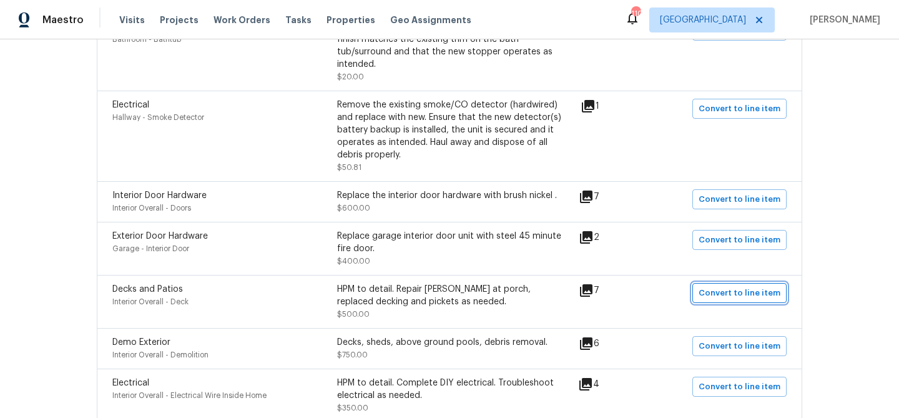
click at [720, 291] on span "Convert to line item" at bounding box center [739, 293] width 82 height 14
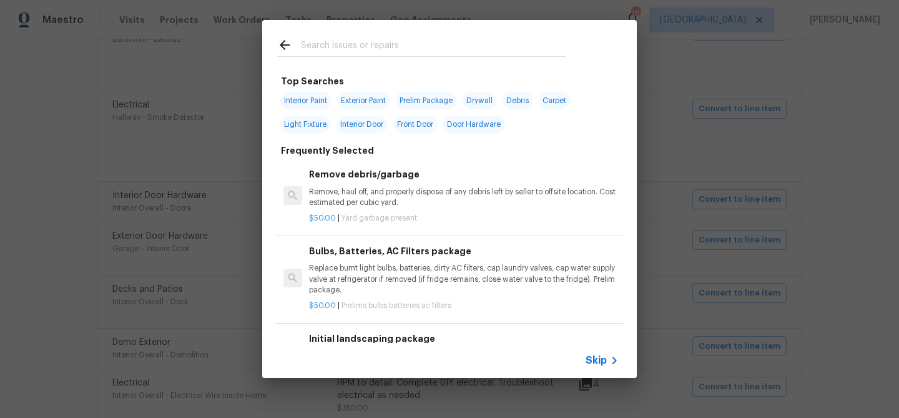
click at [594, 359] on span "Skip" at bounding box center [595, 360] width 21 height 12
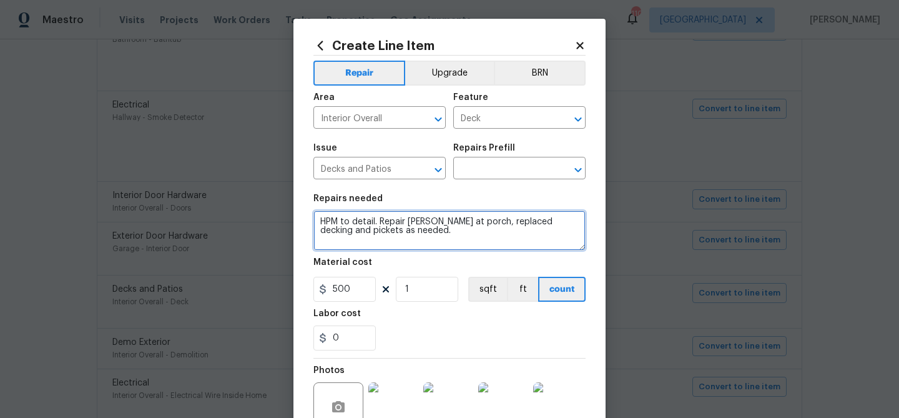
click at [392, 230] on textarea "HPM to detail. Repair [PERSON_NAME] at porch, replaced decking and pickets as n…" at bounding box center [449, 230] width 272 height 40
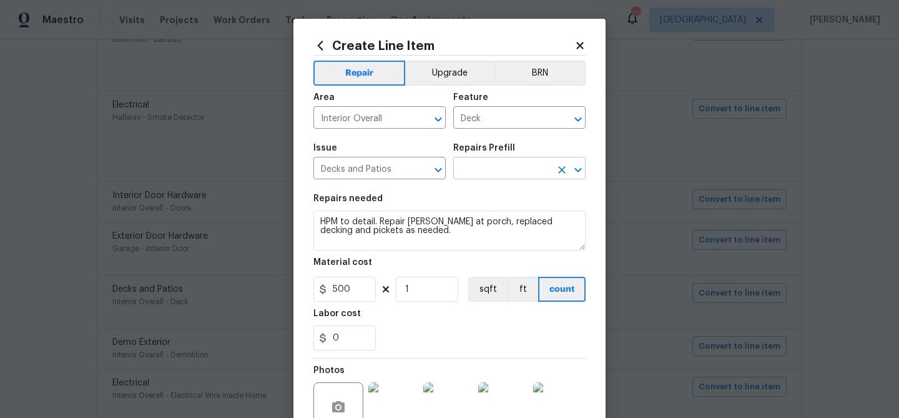
click at [480, 169] on input "text" at bounding box center [501, 169] width 97 height 19
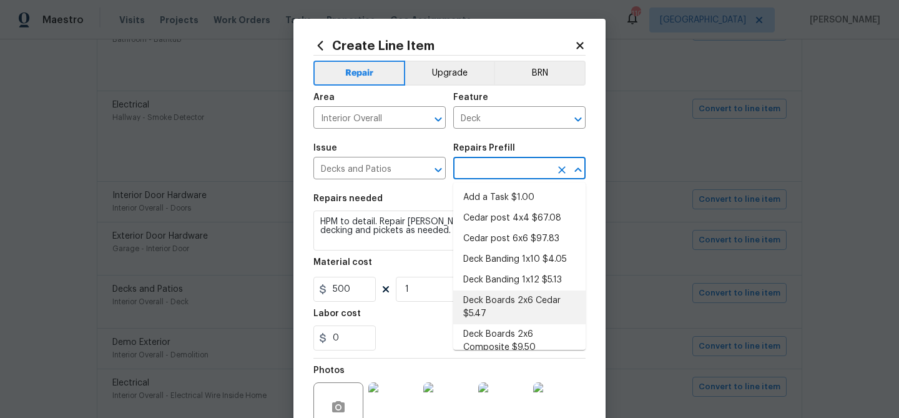
click at [483, 301] on li "Deck Boards 2x6 Cedar $5.47" at bounding box center [519, 307] width 132 height 34
type input "Deck Boards 2x6 Cedar $5.47"
type textarea "Remove and replace the existing deck boards with 2x6 cedar decking. Use the pro…"
type input "5.47"
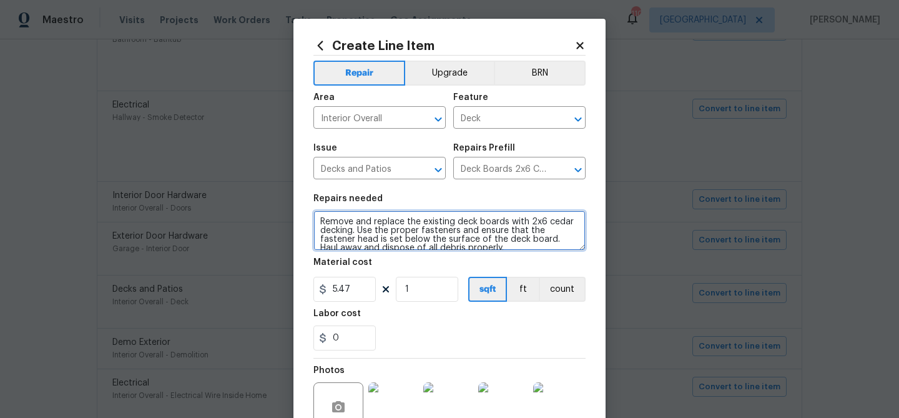
click at [406, 222] on textarea "Remove and replace the existing deck boards with 2x6 cedar decking. Use the pro…" at bounding box center [449, 230] width 272 height 40
paste textarea "HPM to detail. Repair [PERSON_NAME] at porch, replaced decking and pickets as n…"
type textarea "HPM to detail. Repair [PERSON_NAME] at porch, replaced decking and pickets as n…"
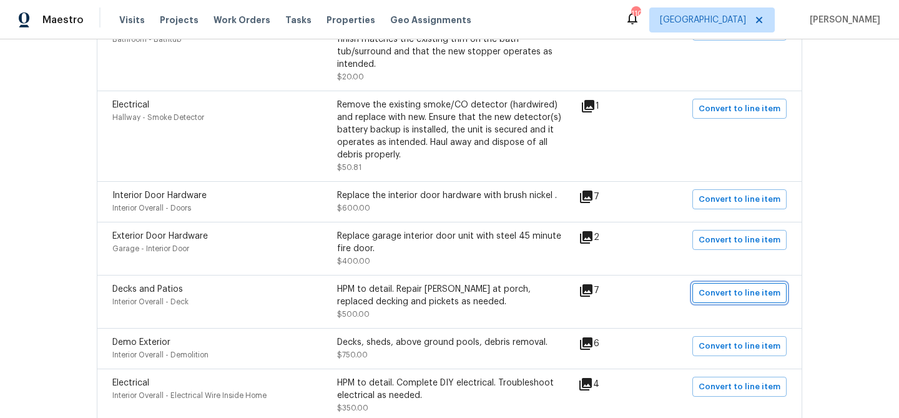
click at [721, 298] on span "Convert to line item" at bounding box center [739, 293] width 82 height 14
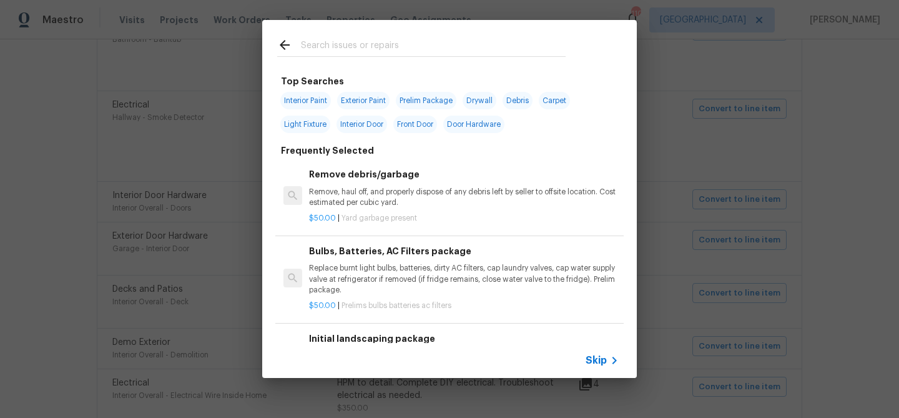
click at [594, 356] on span "Skip" at bounding box center [595, 360] width 21 height 12
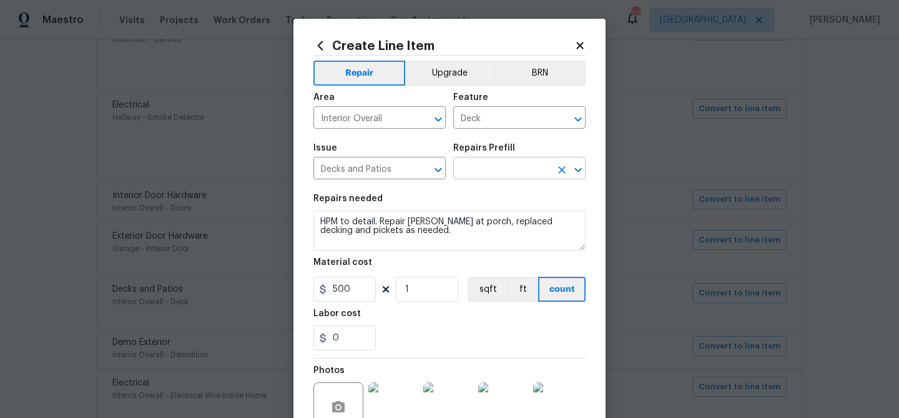
click at [481, 172] on input "text" at bounding box center [501, 169] width 97 height 19
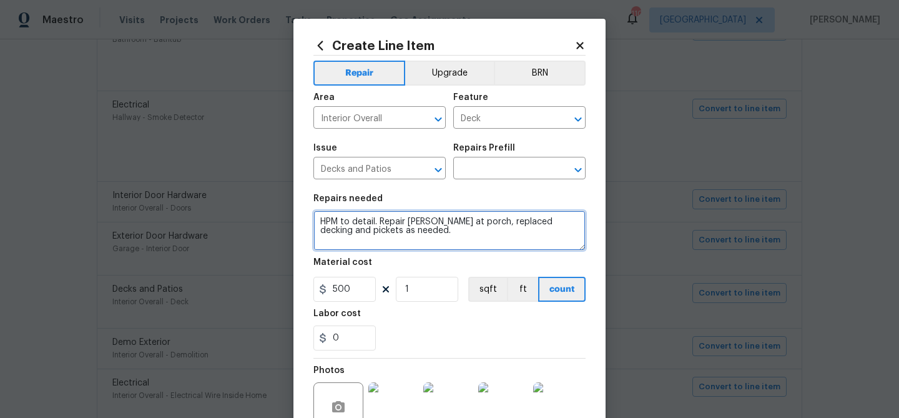
click at [366, 249] on textarea "HPM to detail. Repair [PERSON_NAME] at porch, replaced decking and pickets as n…" at bounding box center [449, 230] width 272 height 40
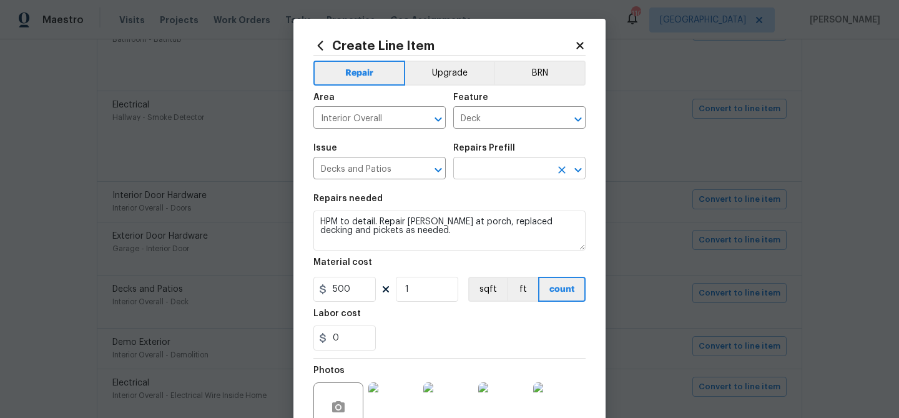
click at [486, 165] on input "text" at bounding box center [501, 169] width 97 height 19
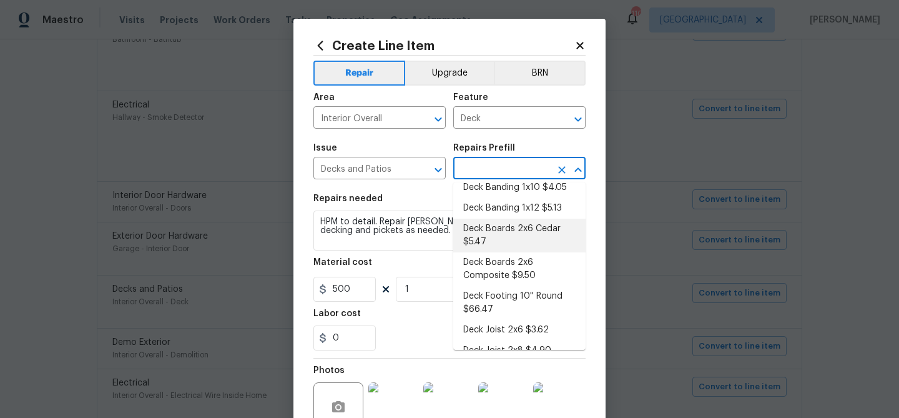
scroll to position [167, 0]
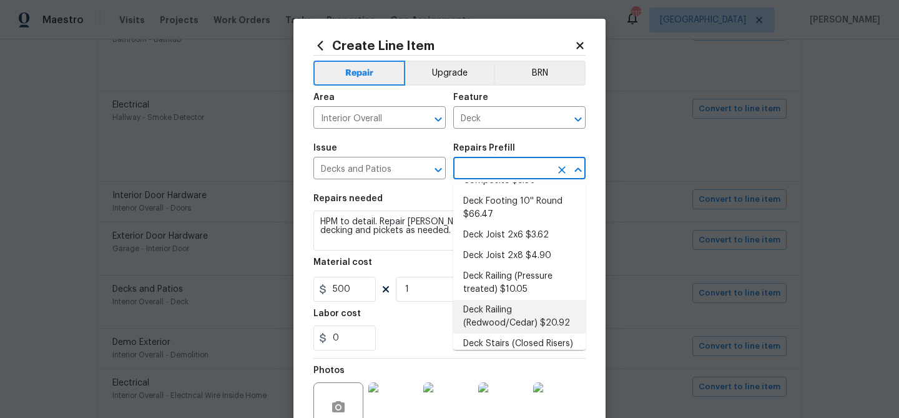
click at [487, 313] on li "Deck Railing (Redwood/Cedar) $20.92" at bounding box center [519, 317] width 132 height 34
type input "Deck Railing (Redwood/Cedar) $20.92"
type textarea "Install a 42'' tall redwood railing with 2x2 pickets spaced to meet the current…"
type input "20.92"
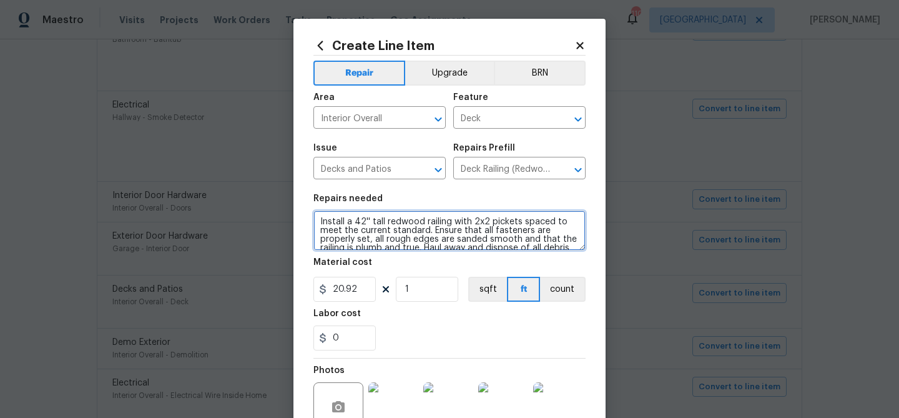
click at [388, 226] on textarea "Install a 42'' tall redwood railing with 2x2 pickets spaced to meet the current…" at bounding box center [449, 230] width 272 height 40
paste textarea "HPM to detail. Repair [PERSON_NAME] at porch, replaced decking and pickets as n…"
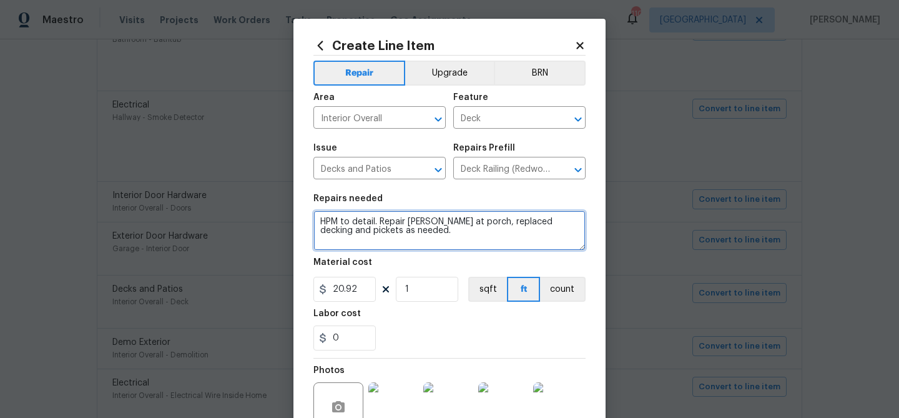
type textarea "HPM to detail. Repair [PERSON_NAME] at porch, replaced decking and pickets as n…"
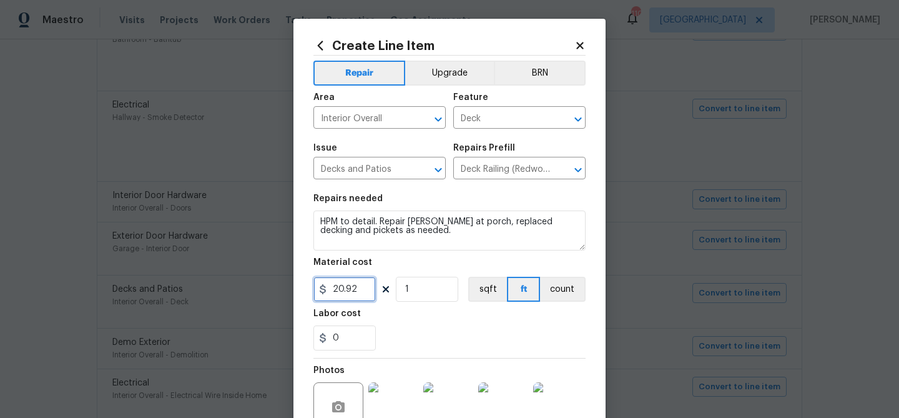
click at [345, 288] on input "20.92" at bounding box center [344, 288] width 62 height 25
type input "500"
click at [411, 313] on div "Labor cost" at bounding box center [449, 317] width 272 height 16
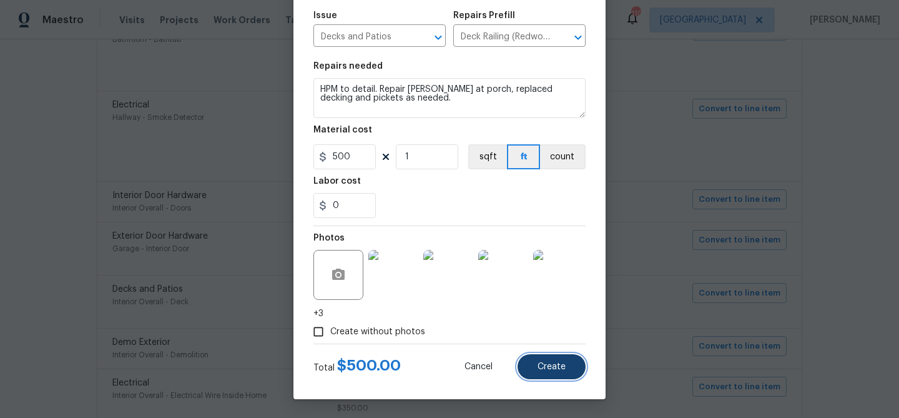
click at [550, 362] on span "Create" at bounding box center [551, 366] width 28 height 9
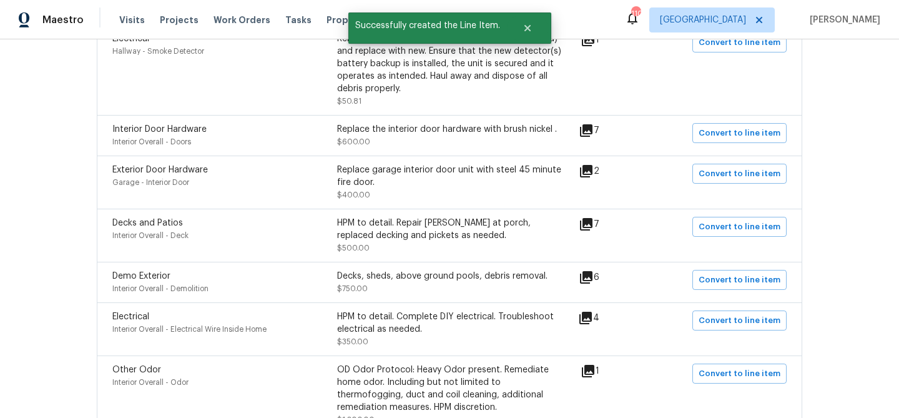
scroll to position [854, 0]
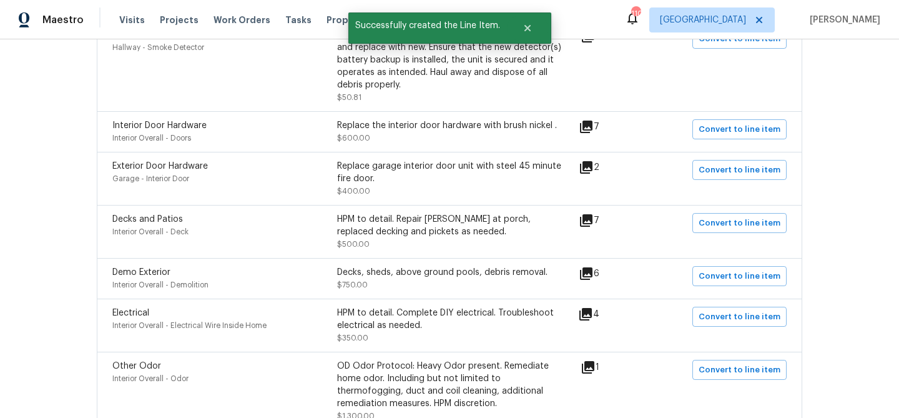
click at [592, 280] on icon at bounding box center [586, 273] width 12 height 12
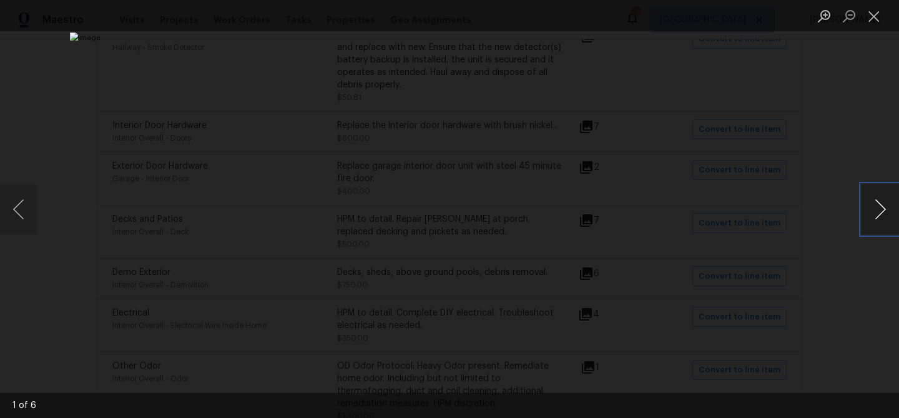
click at [879, 214] on button "Next image" at bounding box center [879, 209] width 37 height 50
click at [877, 22] on button "Close lightbox" at bounding box center [873, 16] width 25 height 22
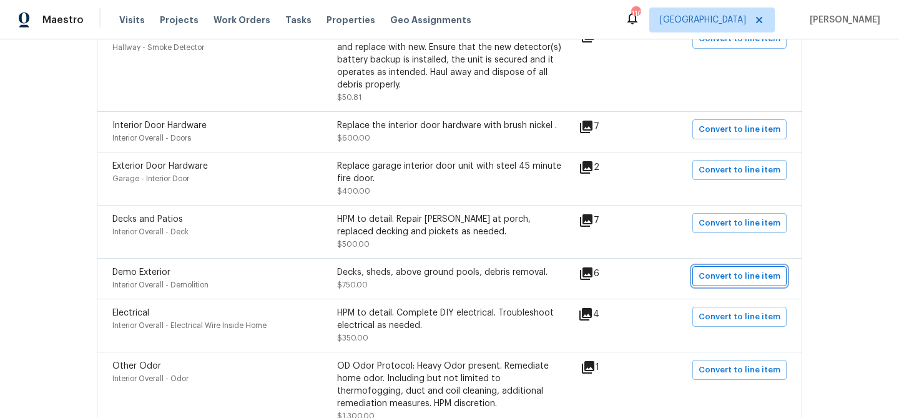
click at [728, 280] on span "Convert to line item" at bounding box center [739, 276] width 82 height 14
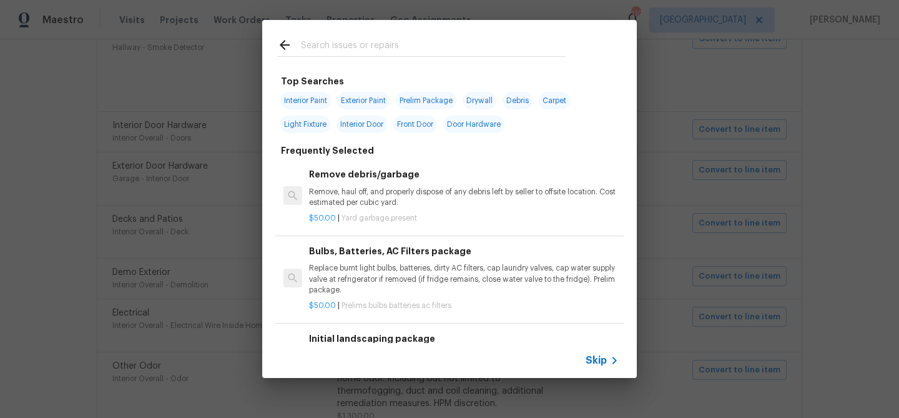
click at [595, 356] on span "Skip" at bounding box center [595, 360] width 21 height 12
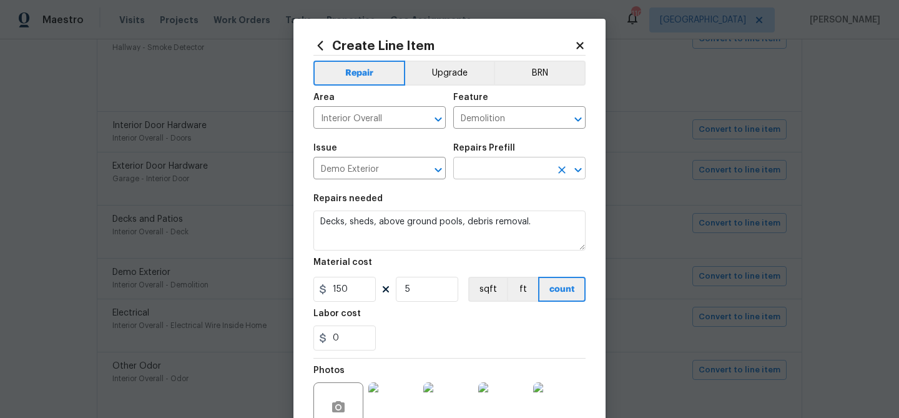
click at [515, 172] on input "text" at bounding box center [501, 169] width 97 height 19
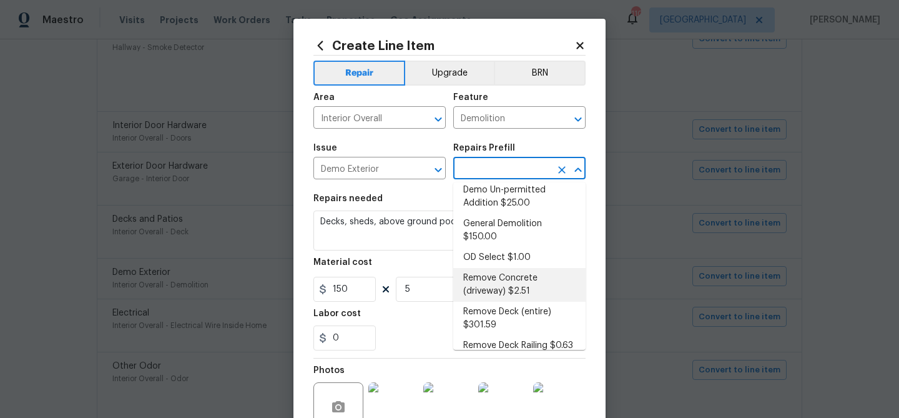
scroll to position [0, 0]
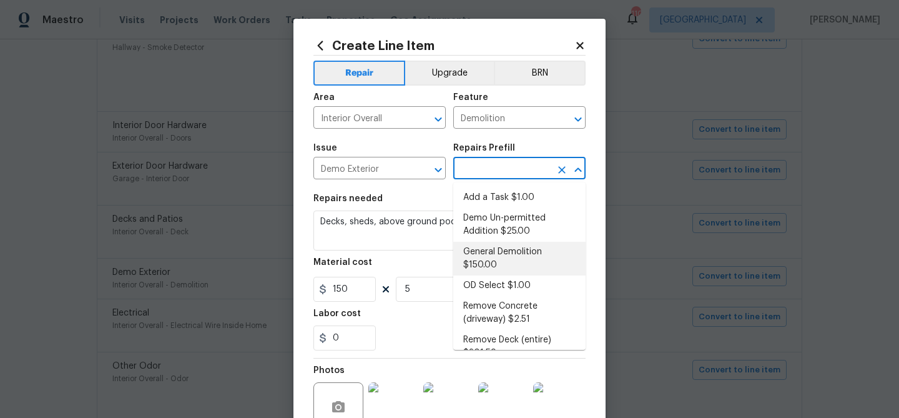
click at [497, 250] on li "General Demolition $150.00" at bounding box center [519, 259] width 132 height 34
type input "General Demolition $150.00"
type textarea "Decks, sheds, above ground pools,"
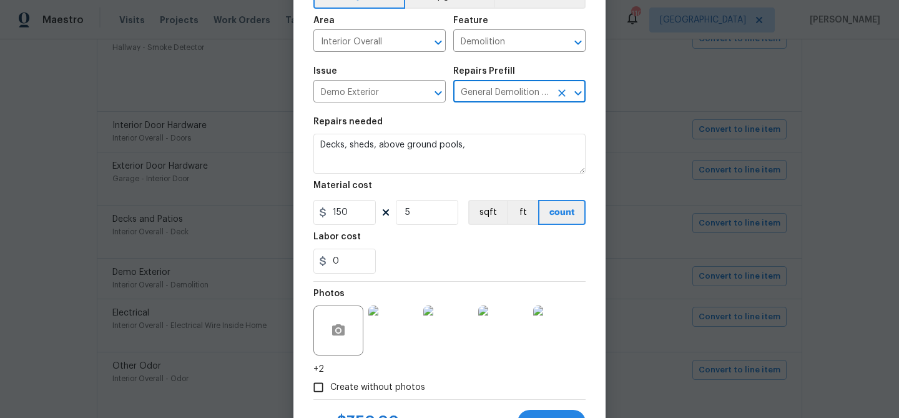
scroll to position [133, 0]
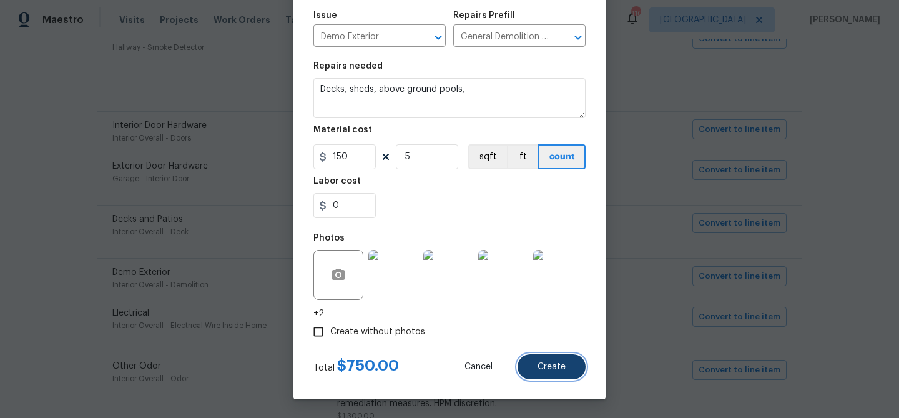
click at [554, 362] on span "Create" at bounding box center [551, 366] width 28 height 9
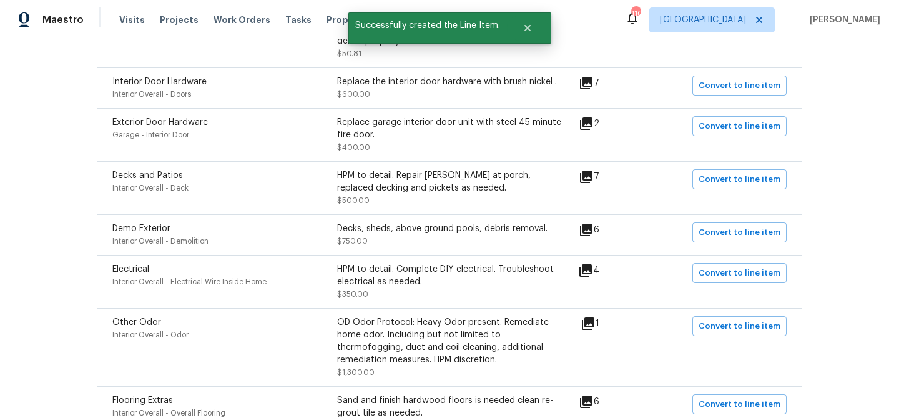
scroll to position [901, 0]
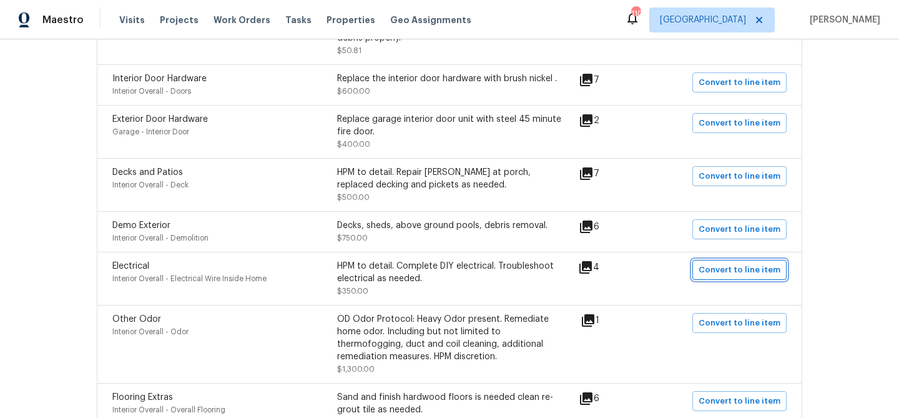
click at [711, 274] on span "Convert to line item" at bounding box center [739, 270] width 82 height 14
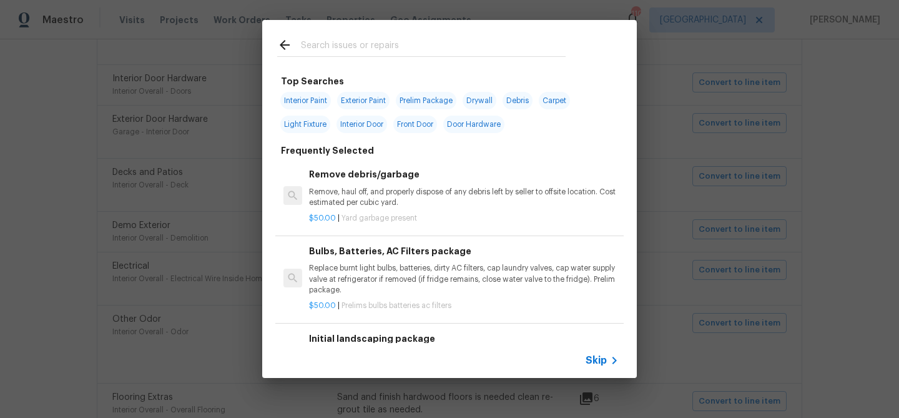
click at [609, 351] on div "Skip" at bounding box center [449, 360] width 374 height 35
click at [605, 353] on div "Skip" at bounding box center [603, 360] width 36 height 15
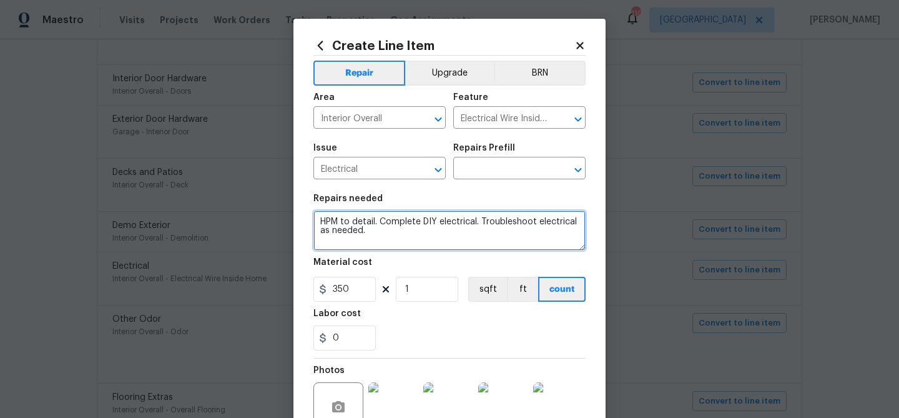
click at [450, 232] on textarea "HPM to detail. Complete DIY electrical. Troubleshoot electrical as needed." at bounding box center [449, 230] width 272 height 40
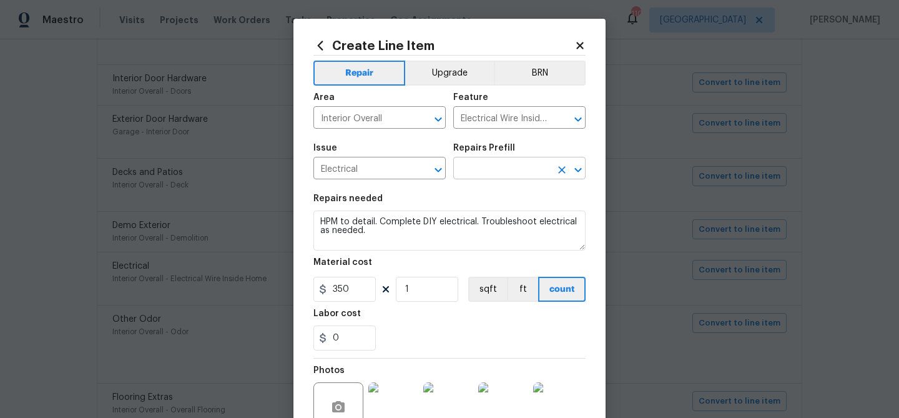
click at [484, 173] on input "text" at bounding box center [501, 169] width 97 height 19
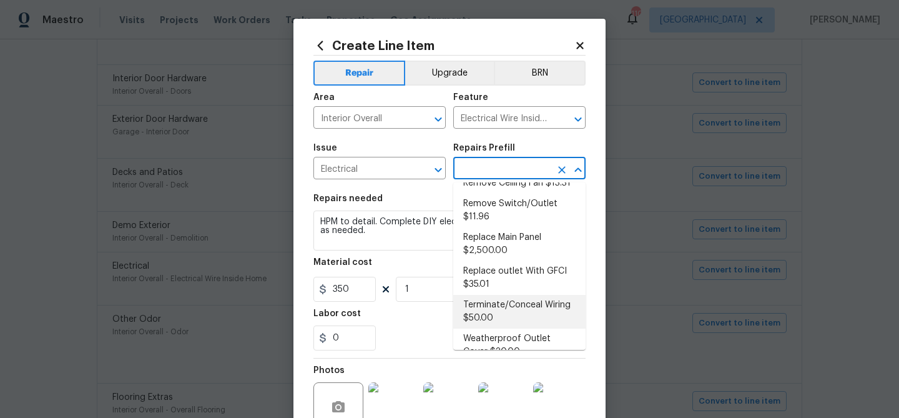
scroll to position [509, 0]
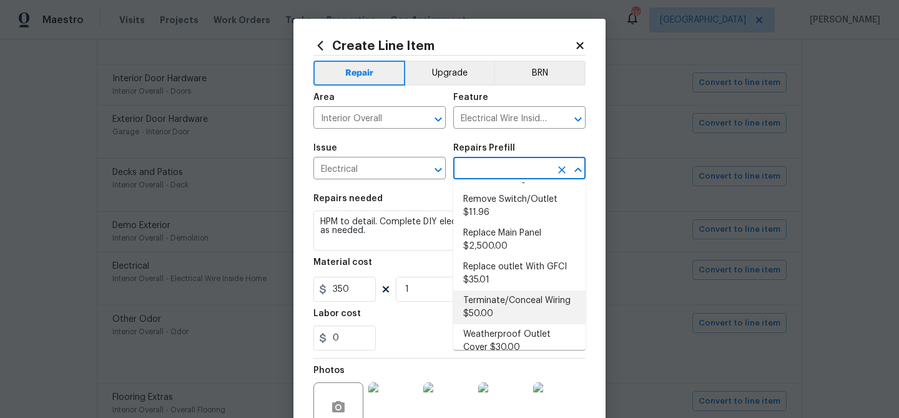
click at [494, 290] on li "Terminate/Conceal Wiring $50.00" at bounding box center [519, 307] width 132 height 34
type input "Terminate/Conceal Wiring $50.00"
type textarea "Ensure that all electrical wires are to terminate in sealed junction box, no ex…"
type input "50"
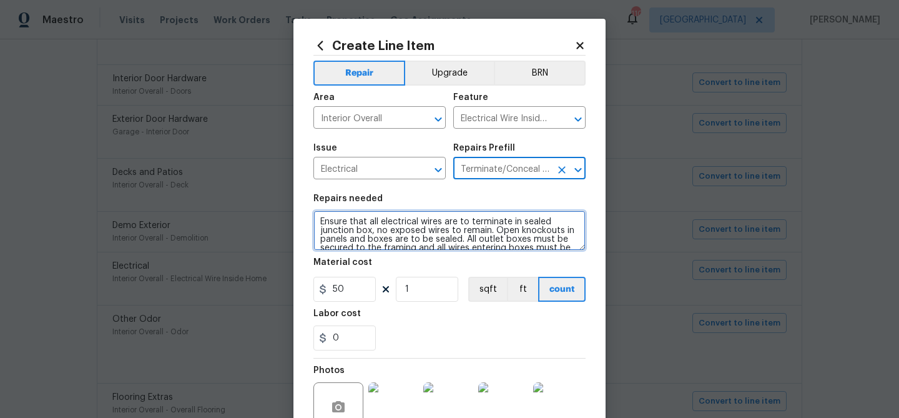
click at [404, 223] on textarea "Ensure that all electrical wires are to terminate in sealed junction box, no ex…" at bounding box center [449, 230] width 272 height 40
paste textarea "HPM to detail. Complete DIY electrical. Troubleshoot electrical as needed."
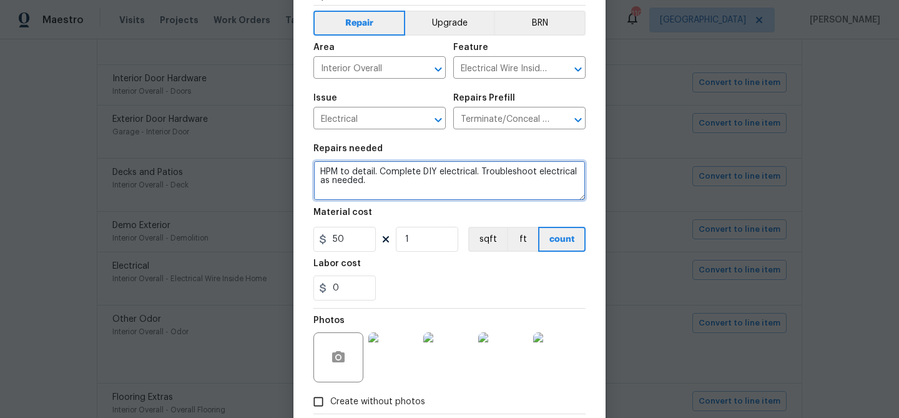
scroll to position [55, 0]
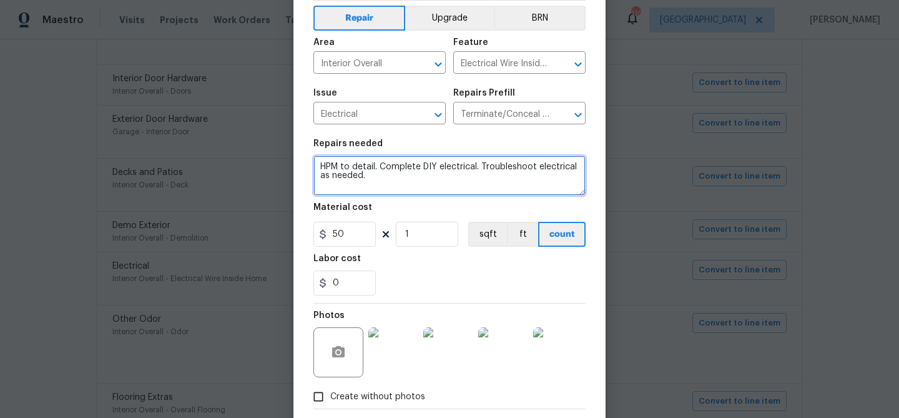
type textarea "HPM to detail. Complete DIY electrical. Troubleshoot electrical as needed."
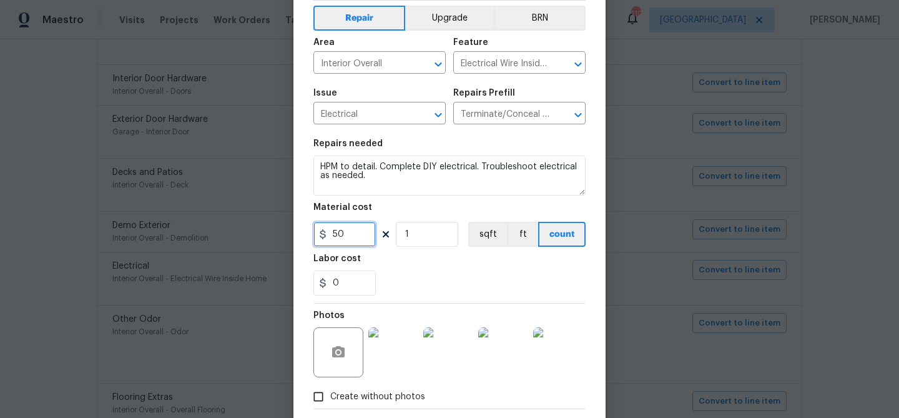
click at [339, 233] on input "50" at bounding box center [344, 234] width 62 height 25
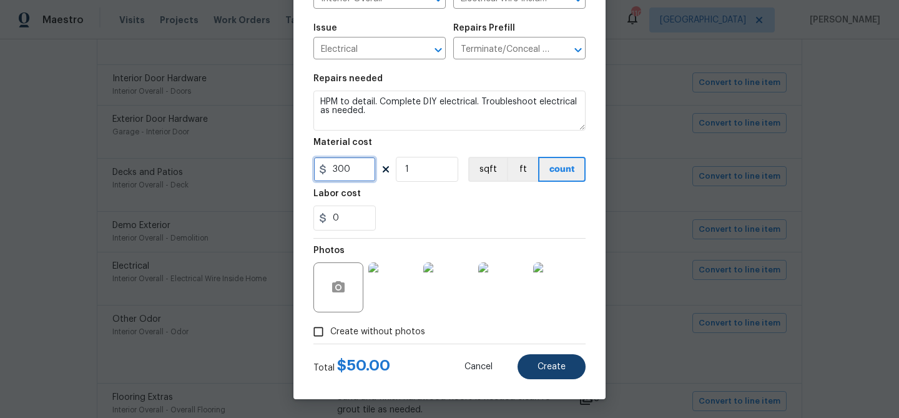
type input "300"
click at [570, 370] on button "Create" at bounding box center [551, 366] width 68 height 25
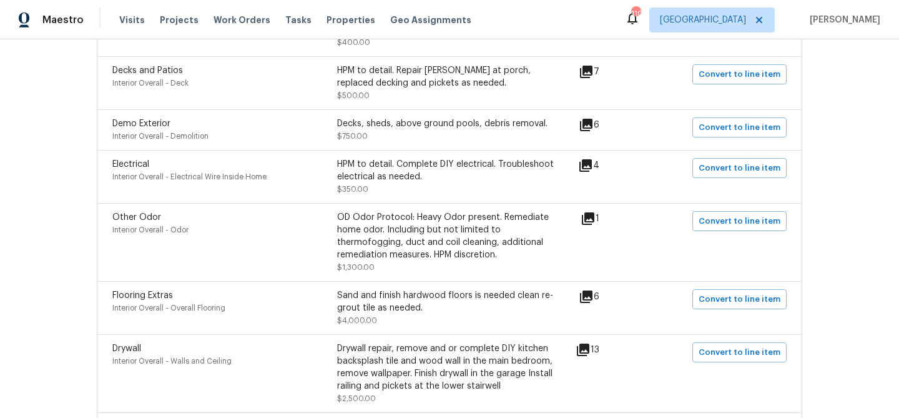
scroll to position [1006, 0]
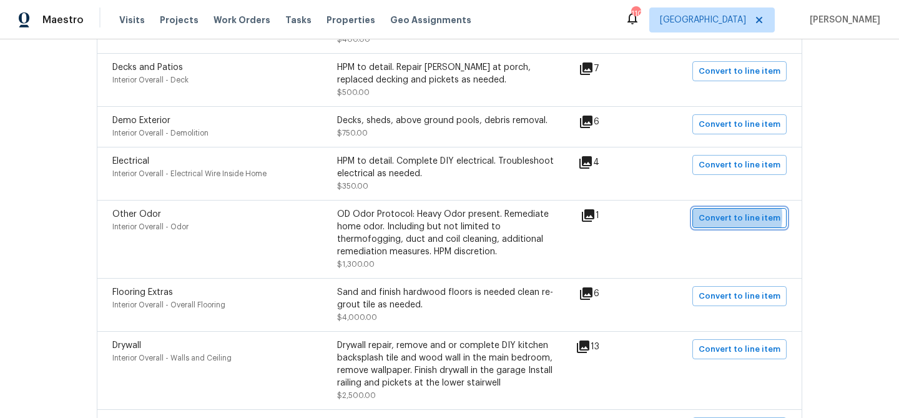
click at [712, 220] on span "Convert to line item" at bounding box center [739, 218] width 82 height 14
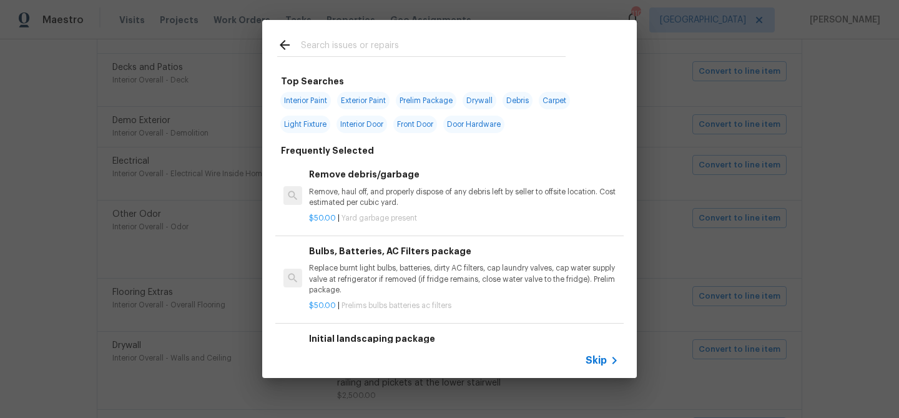
click at [596, 358] on span "Skip" at bounding box center [595, 360] width 21 height 12
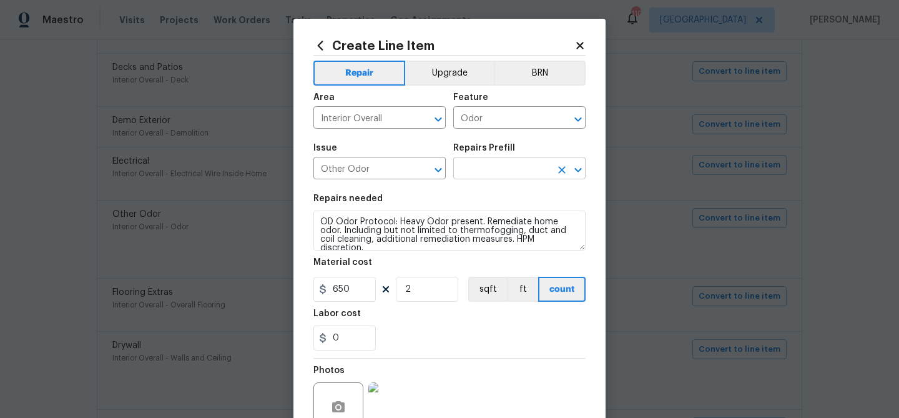
click at [512, 165] on input "text" at bounding box center [501, 169] width 97 height 19
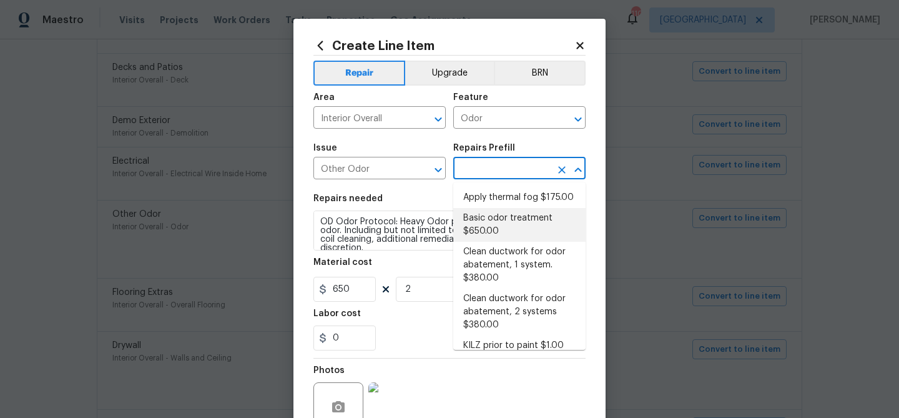
click at [498, 213] on li "Basic odor treatment $650.00" at bounding box center [519, 225] width 132 height 34
type input "Basic odor treatment $650.00"
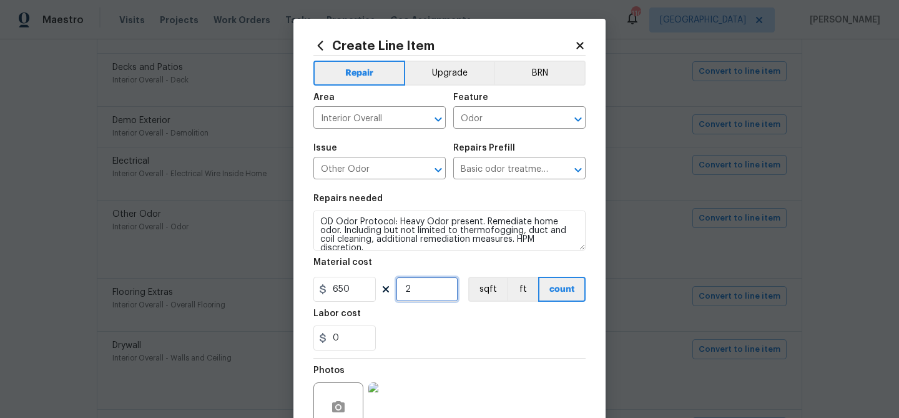
click at [432, 287] on input "2" at bounding box center [427, 288] width 62 height 25
type input "1"
click at [466, 350] on div "0" at bounding box center [449, 337] width 272 height 25
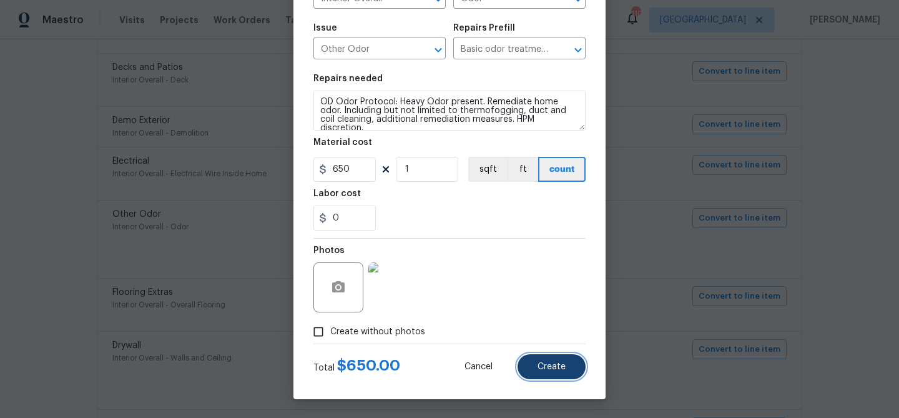
click at [537, 361] on button "Create" at bounding box center [551, 366] width 68 height 25
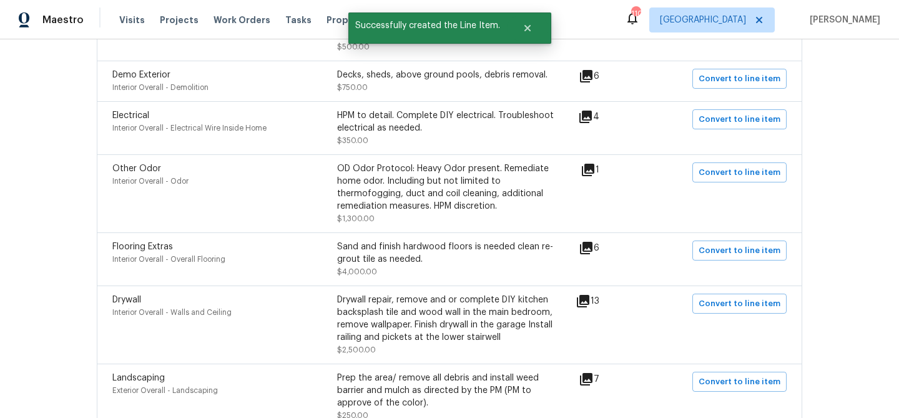
scroll to position [1052, 0]
click at [721, 257] on span "Convert to line item" at bounding box center [739, 250] width 82 height 14
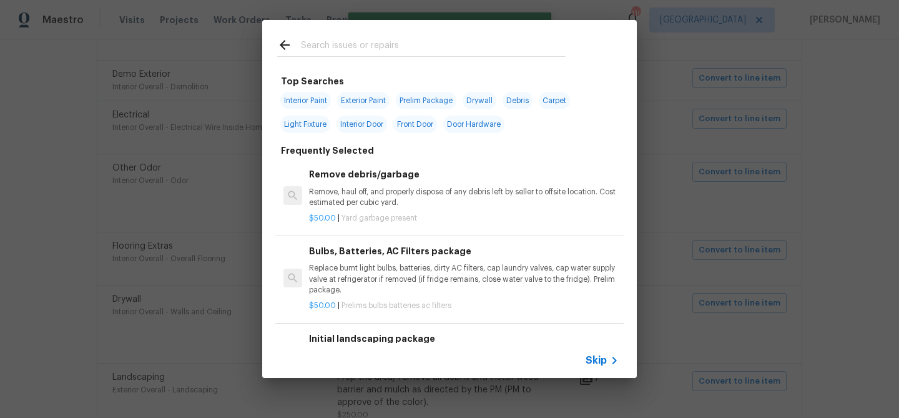
click at [601, 364] on span "Skip" at bounding box center [595, 360] width 21 height 12
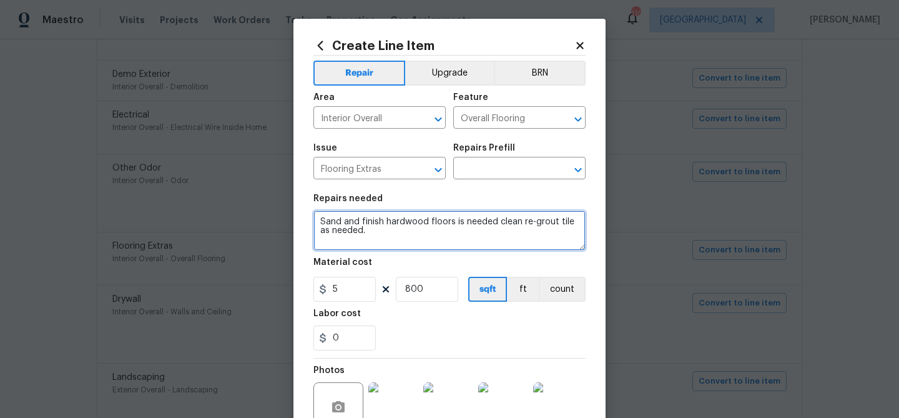
click at [435, 227] on textarea "Sand and finish hardwood floors is needed clean re-grout tile as needed." at bounding box center [449, 230] width 272 height 40
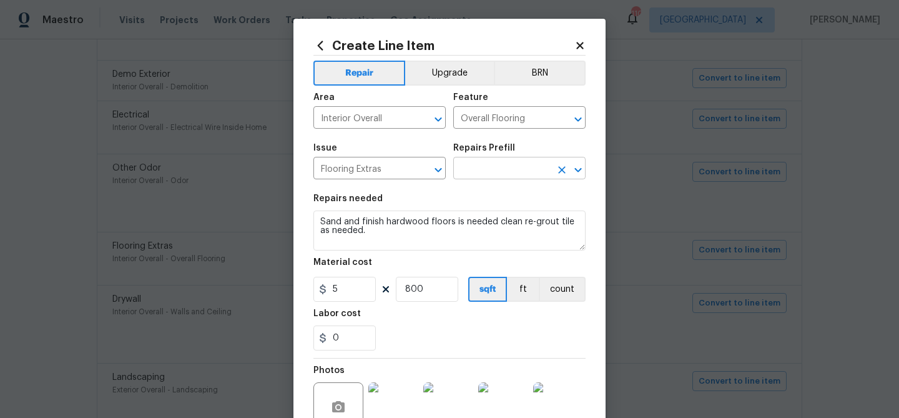
click at [487, 165] on input "text" at bounding box center [501, 169] width 97 height 19
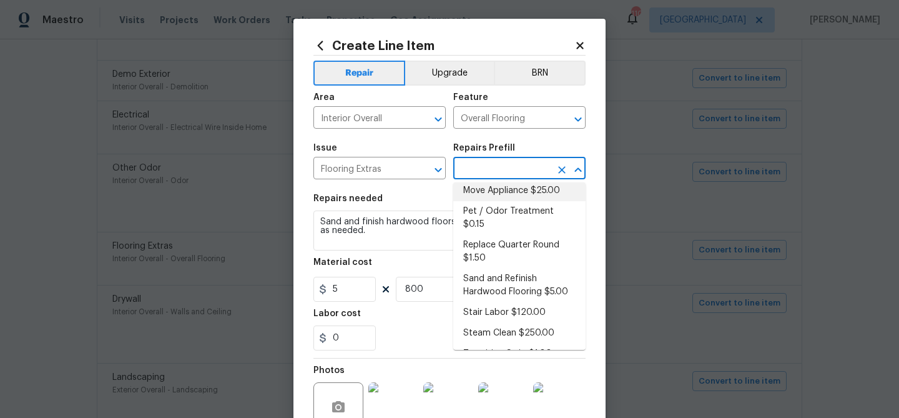
scroll to position [142, 0]
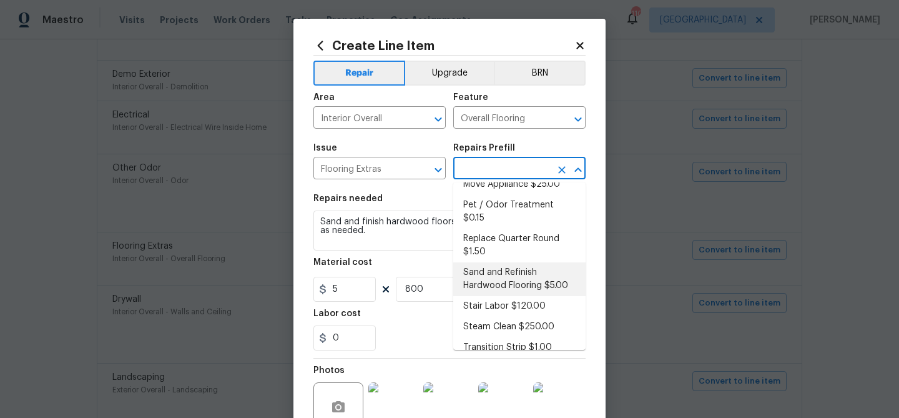
click at [491, 265] on li "Sand and Refinish Hardwood Flooring $5.00" at bounding box center [519, 279] width 132 height 34
type input "Sand and Refinish Hardwood Flooring $5.00"
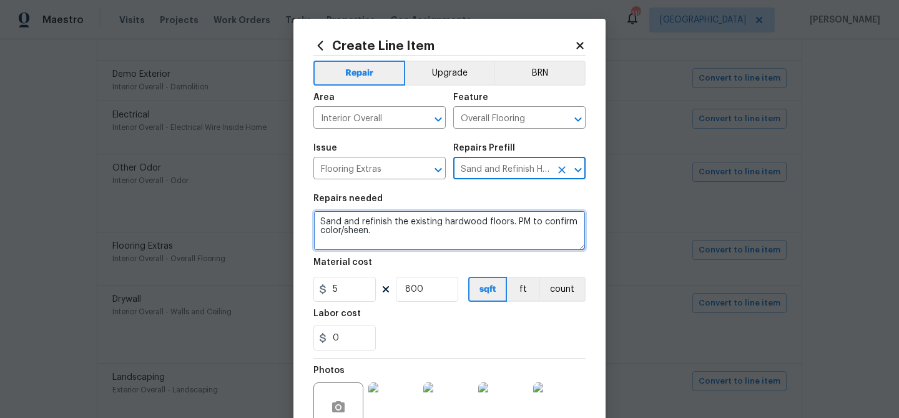
click at [400, 221] on textarea "Sand and refinish the existing hardwood floors. PM to confirm color/sheen." at bounding box center [449, 230] width 272 height 40
paste textarea "finish hardwood floors is needed clean re-grout tile as needed"
type textarea "Sand and finish hardwood floors is needed clean re-grout tile as needed."
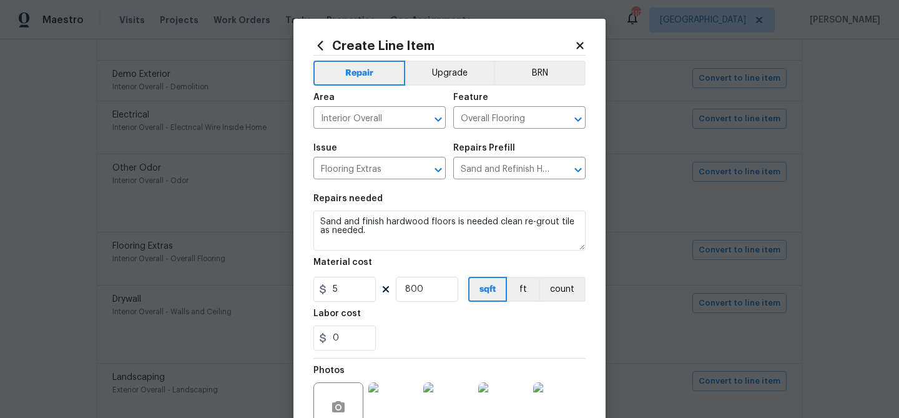
click at [428, 315] on div "Labor cost" at bounding box center [449, 317] width 272 height 16
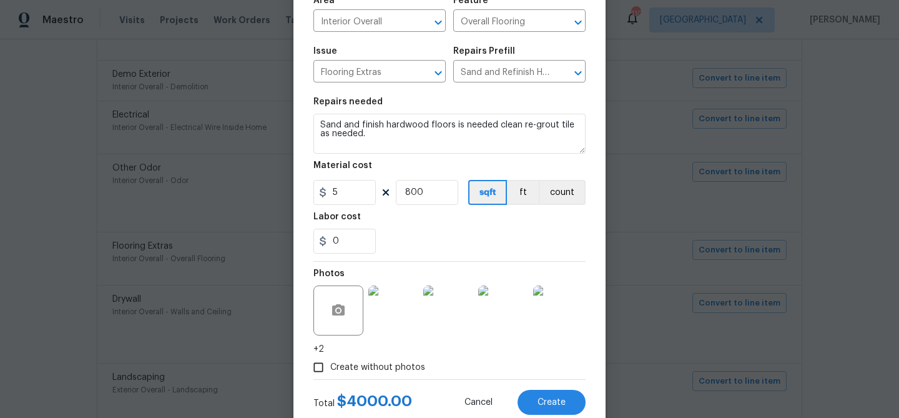
scroll to position [97, 0]
click at [572, 403] on button "Create" at bounding box center [551, 401] width 68 height 25
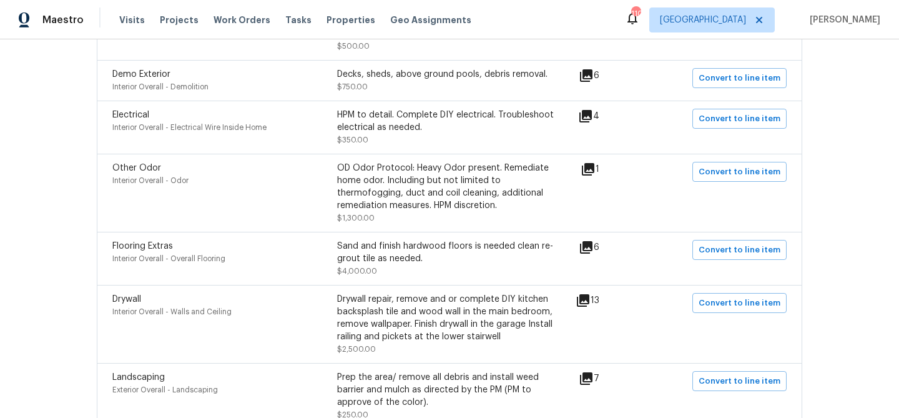
click at [585, 306] on icon at bounding box center [583, 300] width 12 height 12
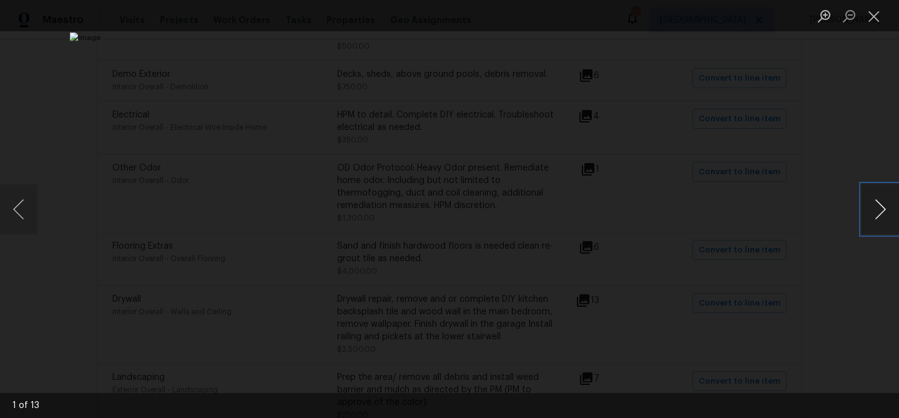
click at [886, 197] on button "Next image" at bounding box center [879, 209] width 37 height 50
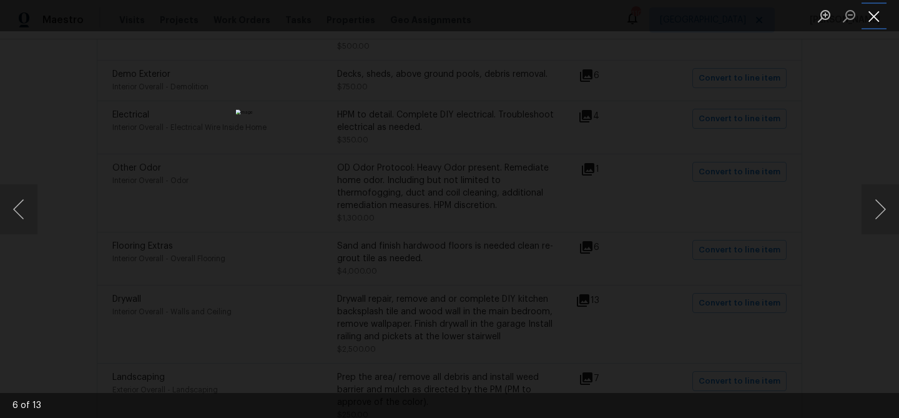
click at [879, 15] on button "Close lightbox" at bounding box center [873, 16] width 25 height 22
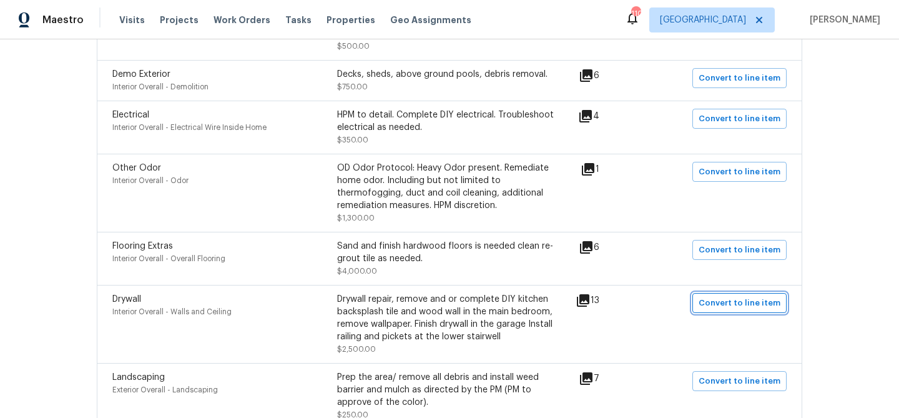
click at [725, 309] on span "Convert to line item" at bounding box center [739, 303] width 82 height 14
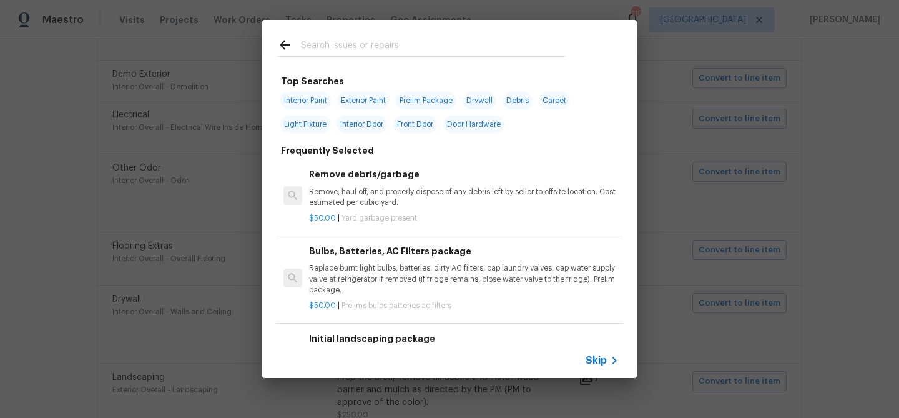
click at [597, 353] on div "Skip" at bounding box center [603, 360] width 36 height 15
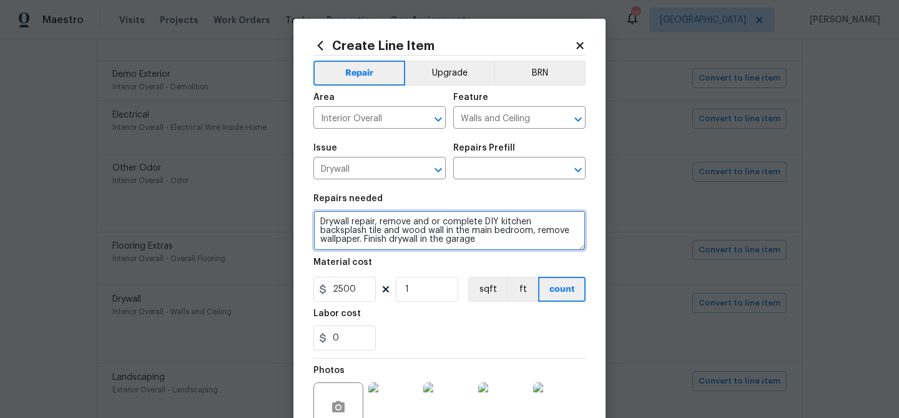
click at [397, 223] on textarea "Drywall repair, remove and or complete DIY kitchen backsplash tile and wood wal…" at bounding box center [449, 230] width 272 height 40
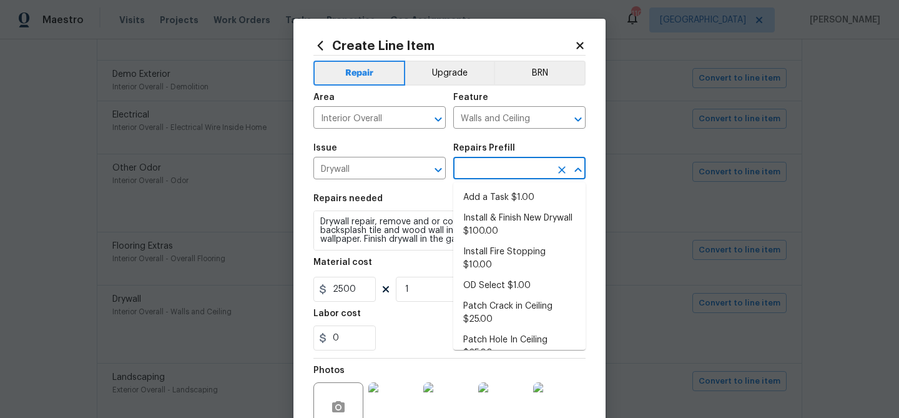
click at [496, 169] on input "text" at bounding box center [501, 169] width 97 height 19
click at [499, 220] on li "Install & Finish New Drywall $100.00" at bounding box center [519, 225] width 132 height 34
type input "Install & Finish New Drywall $100.00"
type textarea "Remove the existing damaged drywall and replace with new. Ensure that the new d…"
type input "100"
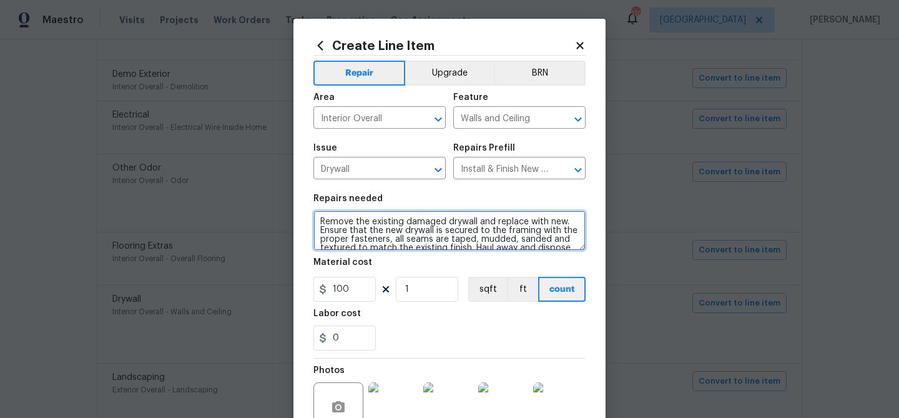
click at [423, 223] on textarea "Remove the existing damaged drywall and replace with new. Ensure that the new d…" at bounding box center [449, 230] width 272 height 40
paste textarea "Drywall repair, remove and or complete DIY kitchen backsplash tile and wood wal…"
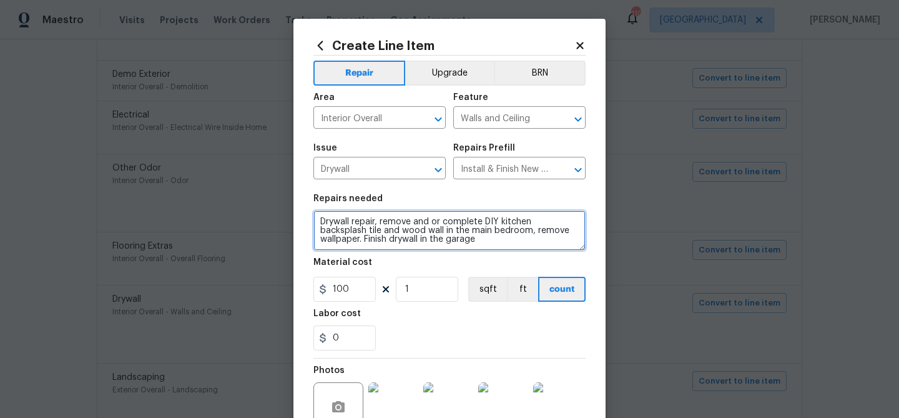
type textarea "Drywall repair, remove and or complete DIY kitchen backsplash tile and wood wal…"
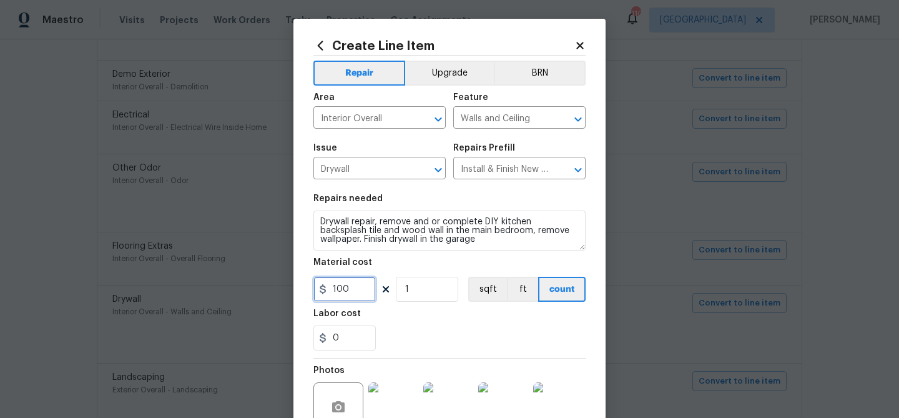
click at [341, 286] on input "100" at bounding box center [344, 288] width 62 height 25
type input "2500"
click at [389, 323] on div "Labor cost" at bounding box center [449, 317] width 272 height 16
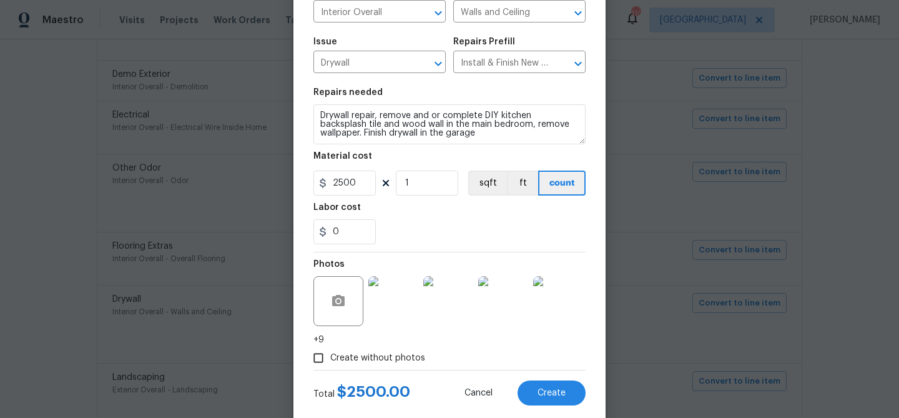
scroll to position [133, 0]
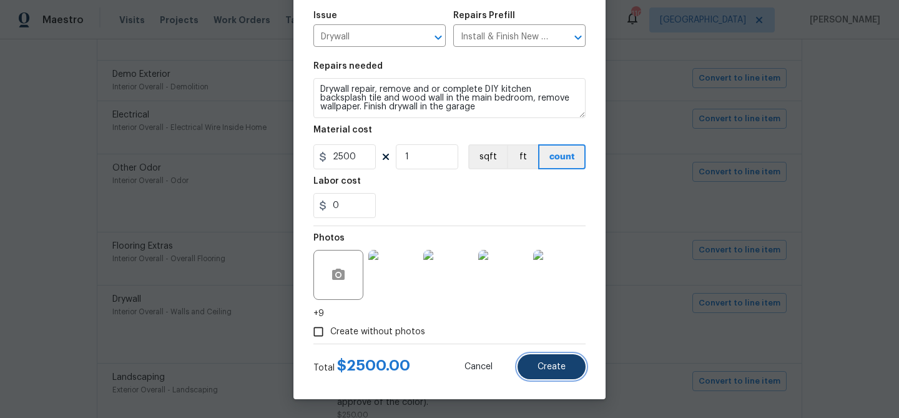
click at [558, 376] on button "Create" at bounding box center [551, 366] width 68 height 25
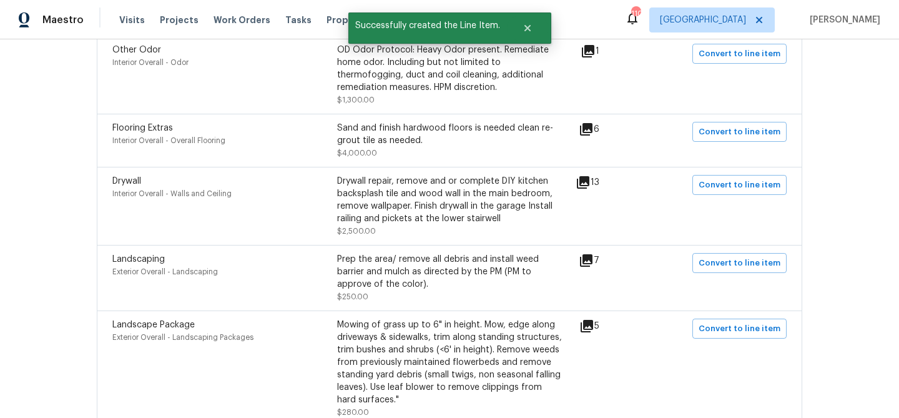
scroll to position [1242, 0]
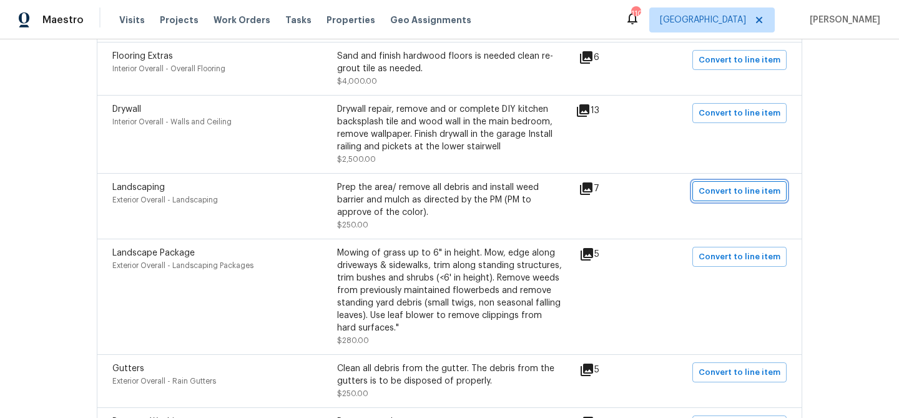
click at [741, 198] on span "Convert to line item" at bounding box center [739, 191] width 82 height 14
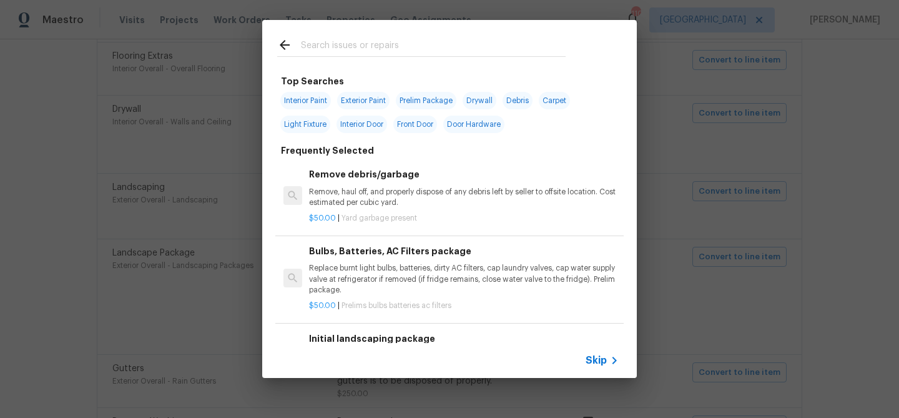
click at [596, 354] on span "Skip" at bounding box center [595, 360] width 21 height 12
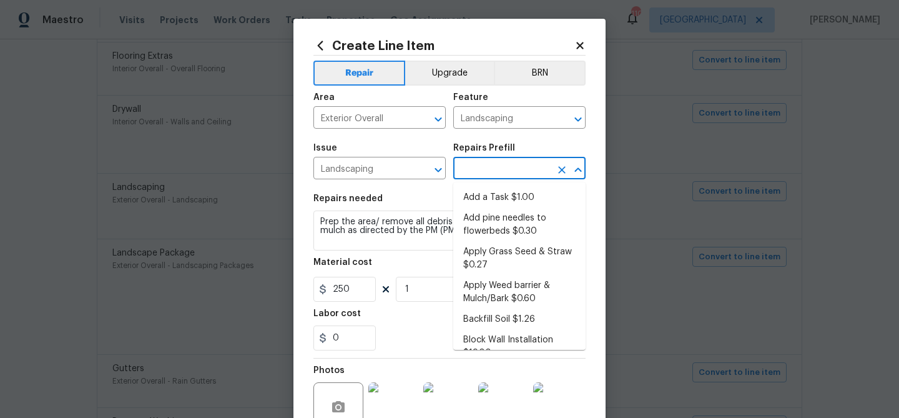
click at [490, 169] on input "text" at bounding box center [501, 169] width 97 height 19
click at [497, 220] on li "Add pine needles to flowerbeds $0.30" at bounding box center [519, 225] width 132 height 34
type input "Add pine needles to flowerbeds $0.30"
type textarea "Remove/spray weeds from bed, add new pine straw to designated flower beds, and …"
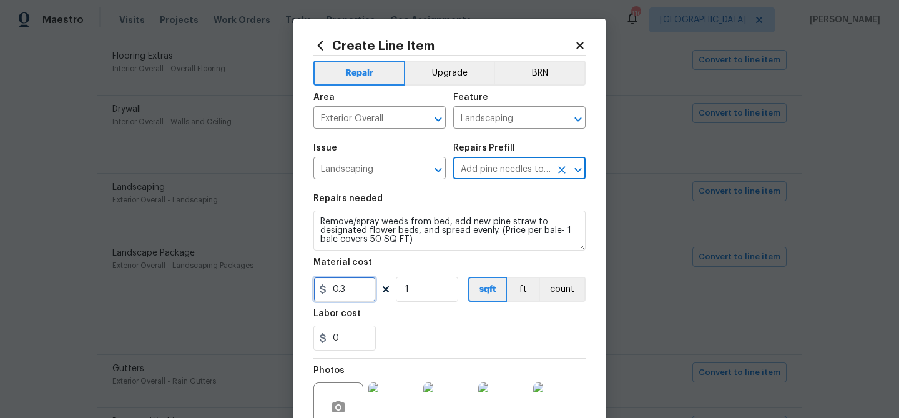
click at [343, 286] on input "0.3" at bounding box center [344, 288] width 62 height 25
type input "8"
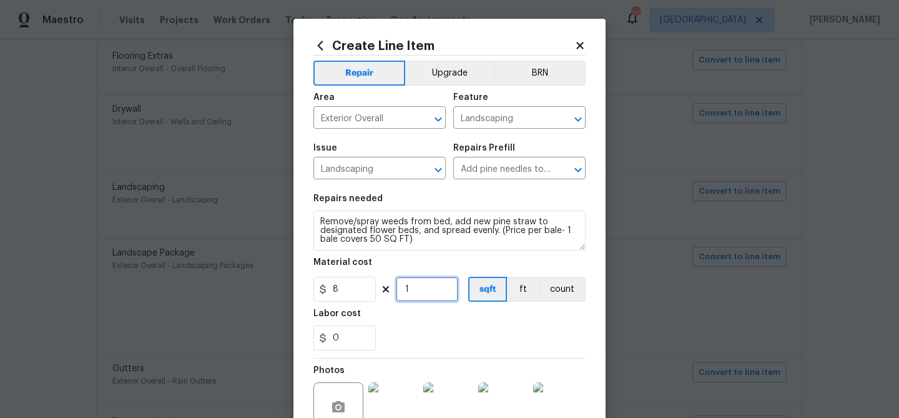
click at [417, 285] on input "1" at bounding box center [427, 288] width 62 height 25
click at [422, 324] on div "Labor cost" at bounding box center [449, 317] width 272 height 16
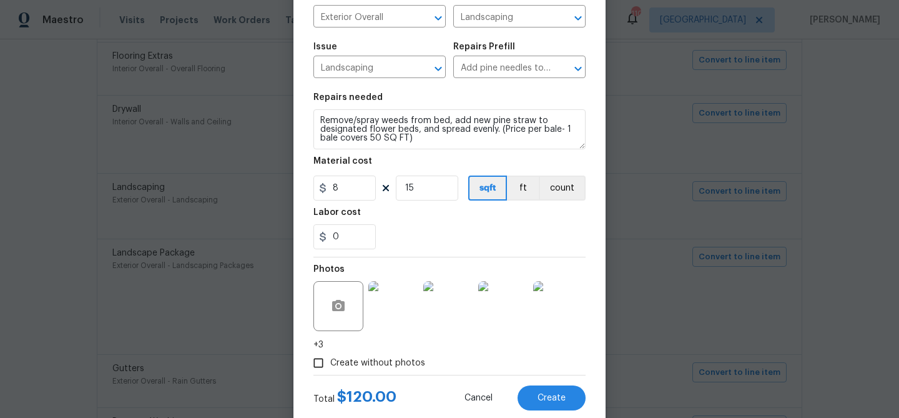
scroll to position [84, 0]
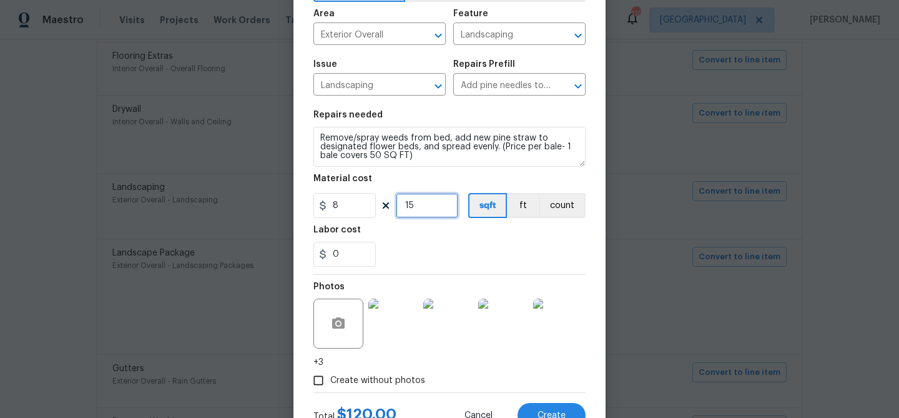
click at [423, 207] on input "15" at bounding box center [427, 205] width 62 height 25
click at [413, 206] on input "20" at bounding box center [427, 205] width 62 height 25
type input "25"
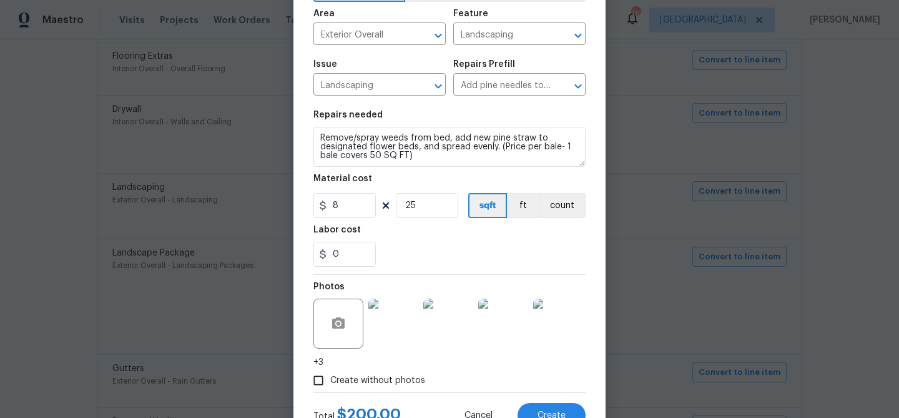
click at [457, 230] on div "Labor cost" at bounding box center [449, 233] width 272 height 16
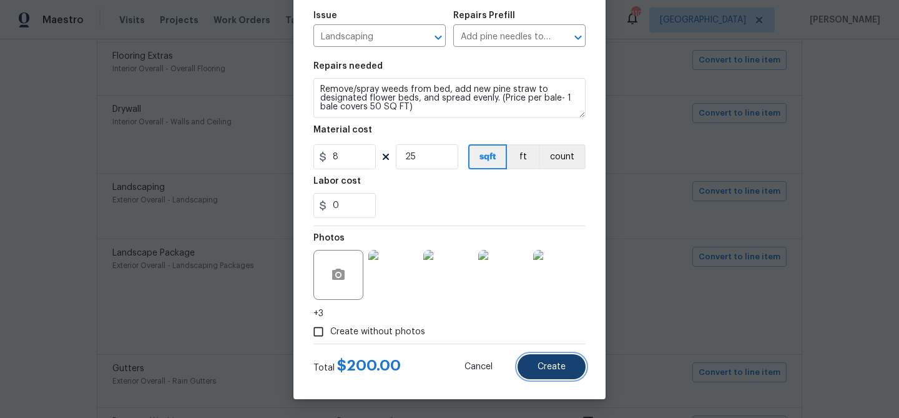
click at [547, 358] on button "Create" at bounding box center [551, 366] width 68 height 25
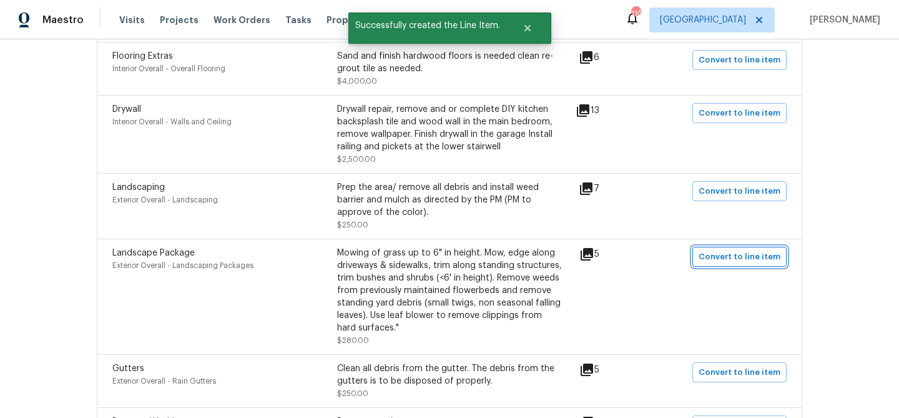
click at [755, 262] on span "Convert to line item" at bounding box center [739, 257] width 82 height 14
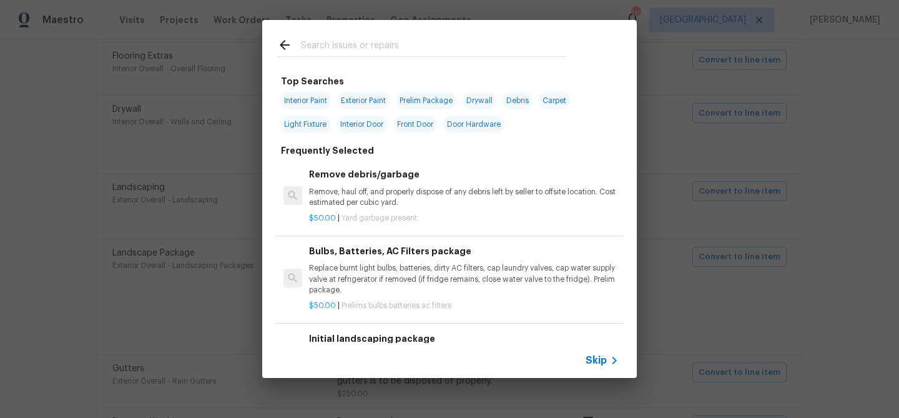
click at [594, 355] on span "Skip" at bounding box center [595, 360] width 21 height 12
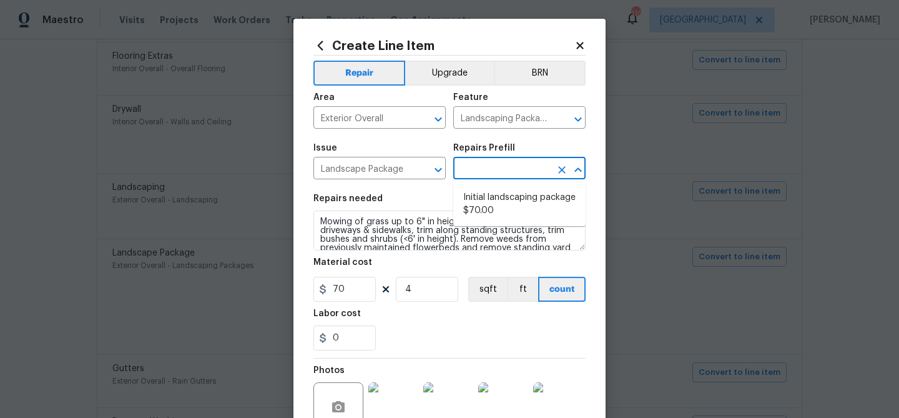
click at [480, 168] on input "text" at bounding box center [501, 169] width 97 height 19
click at [486, 203] on li "Initial landscaping package $70.00" at bounding box center [519, 204] width 132 height 34
type input "Home Readiness Packages"
type input "Initial landscaping package $70.00"
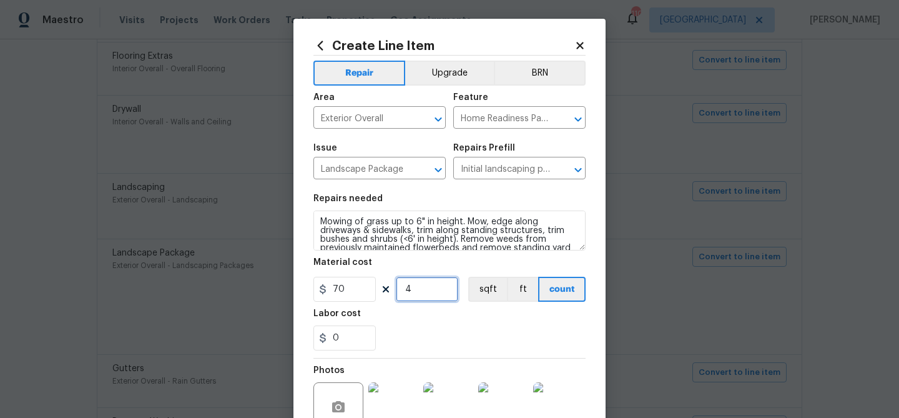
click at [420, 295] on input "4" at bounding box center [427, 288] width 62 height 25
type input "1"
click at [457, 336] on div "0" at bounding box center [449, 337] width 272 height 25
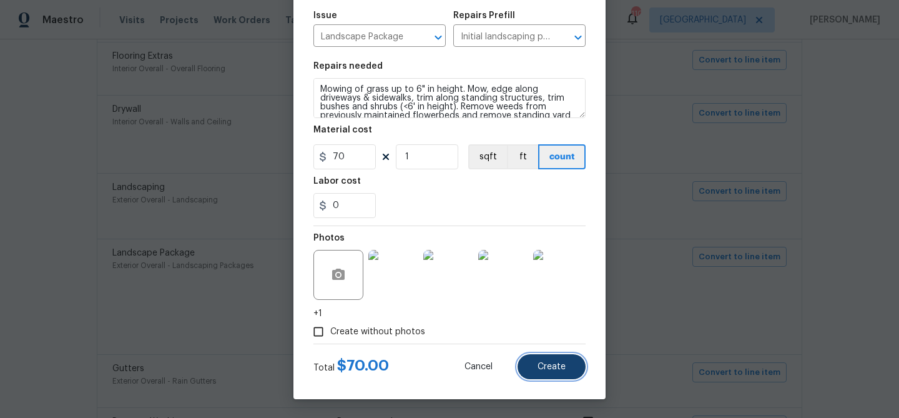
click at [557, 360] on button "Create" at bounding box center [551, 366] width 68 height 25
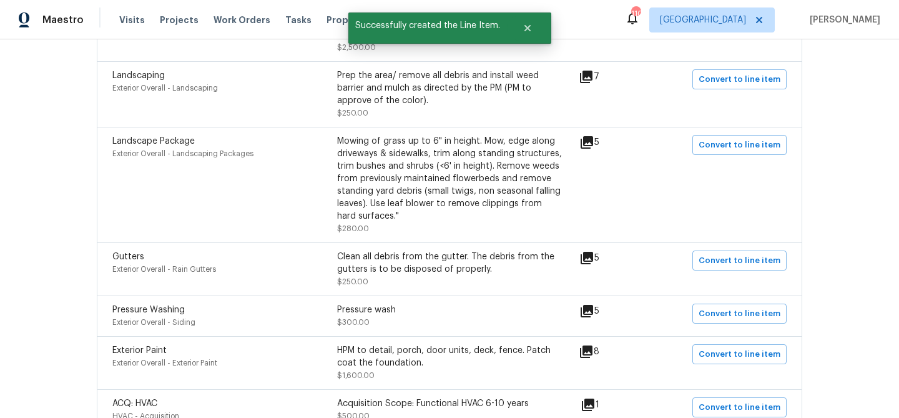
scroll to position [1358, 0]
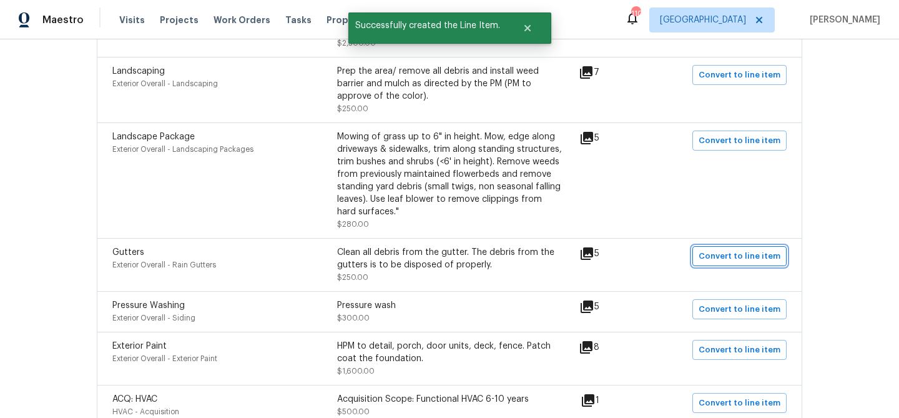
click at [716, 266] on button "Convert to line item" at bounding box center [739, 256] width 94 height 20
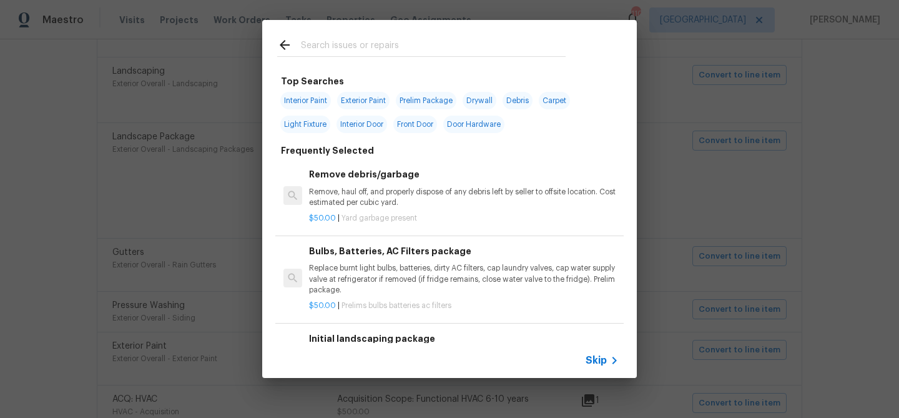
click at [597, 356] on span "Skip" at bounding box center [595, 360] width 21 height 12
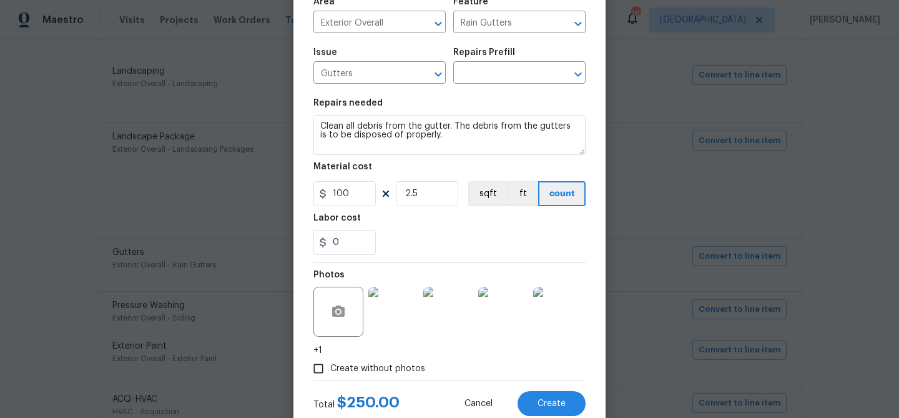
scroll to position [91, 0]
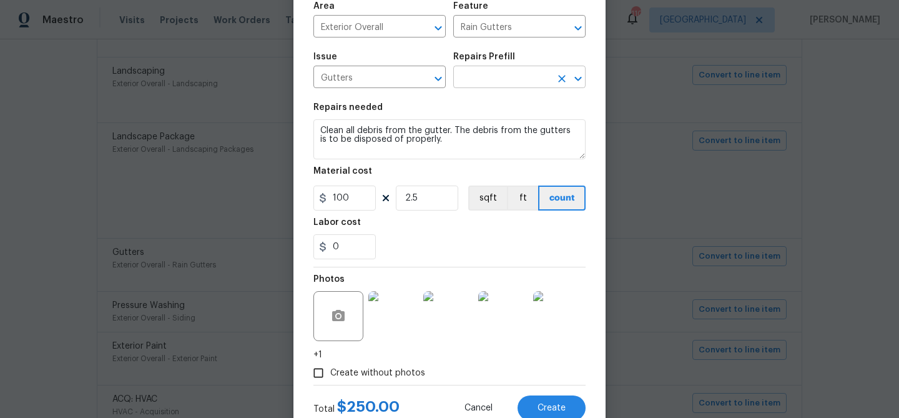
click at [486, 80] on input "text" at bounding box center [501, 78] width 97 height 19
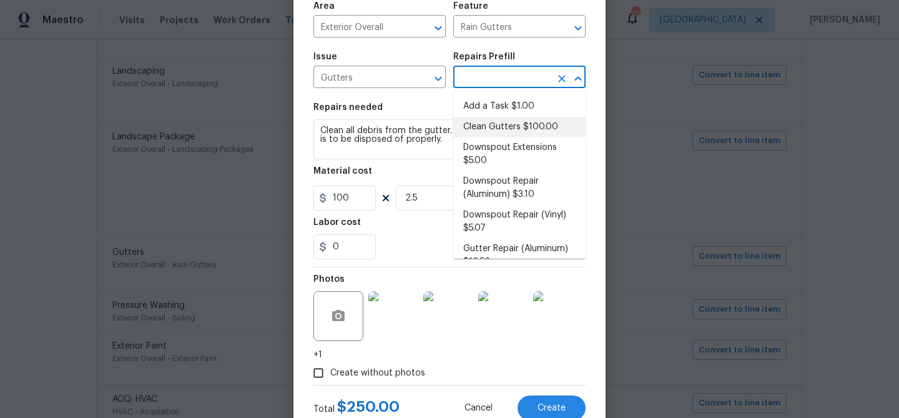
click at [496, 134] on li "Clean Gutters $100.00" at bounding box center [519, 127] width 132 height 21
type input "Eaves and Trim"
type input "Clean Gutters $100.00"
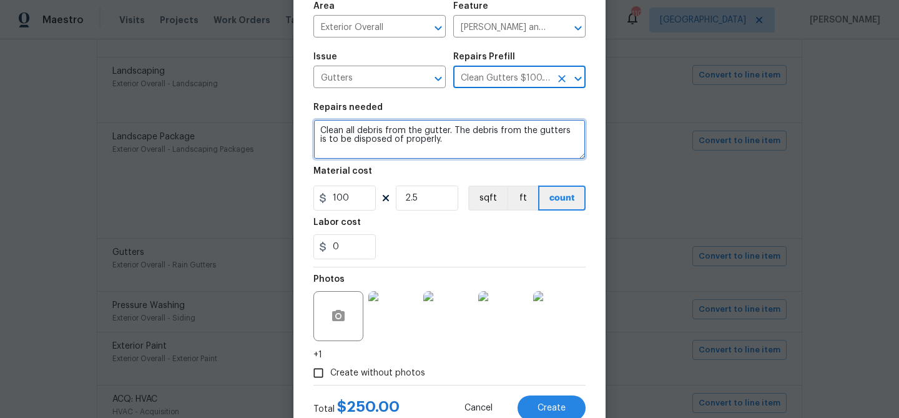
click at [318, 134] on textarea "Clean all debris from the gutter. The debris from the gutters is to be disposed…" at bounding box center [449, 139] width 272 height 40
type textarea "Clean and secure - Clean all debris from the gutter. The debris from the gutter…"
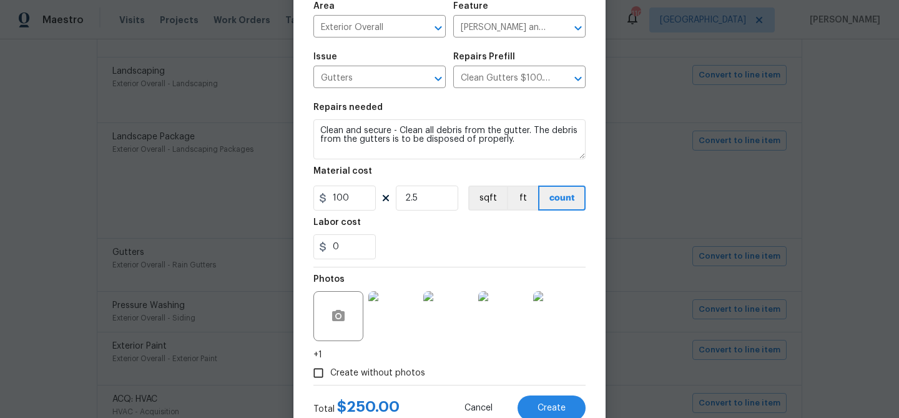
click at [424, 225] on div "Labor cost" at bounding box center [449, 226] width 272 height 16
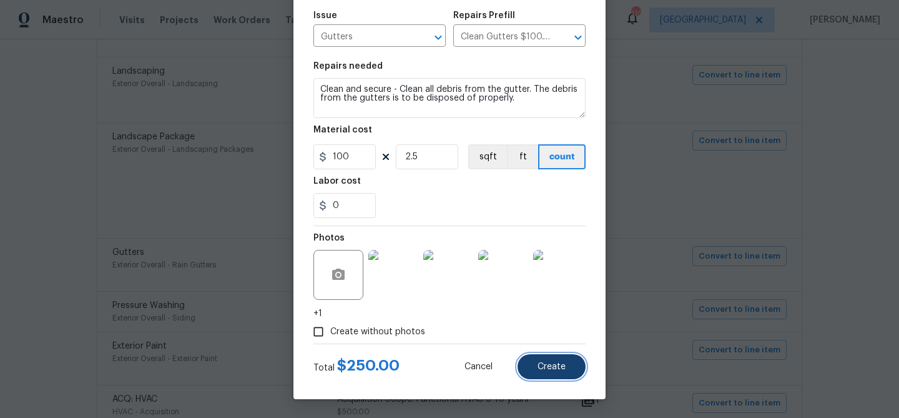
click at [566, 364] on button "Create" at bounding box center [551, 366] width 68 height 25
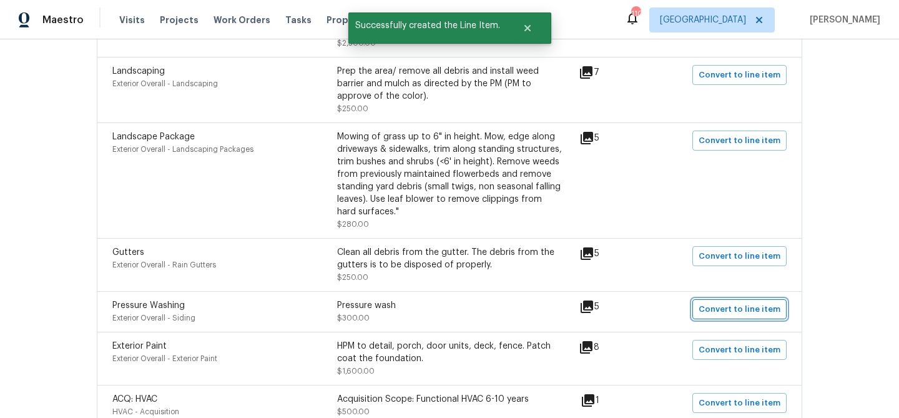
click at [736, 319] on button "Convert to line item" at bounding box center [739, 309] width 94 height 20
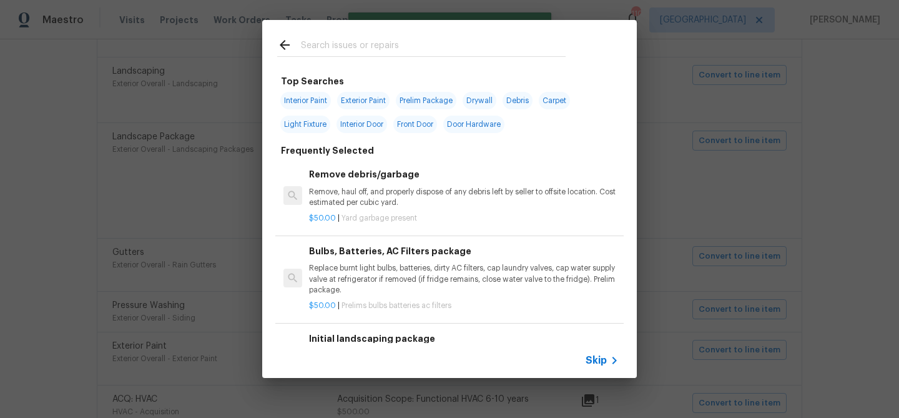
click at [585, 354] on span "Skip" at bounding box center [595, 360] width 21 height 12
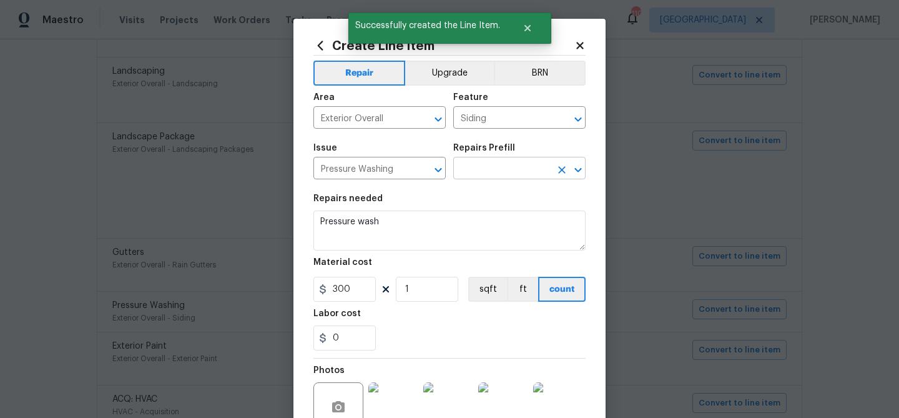
click at [497, 169] on input "text" at bounding box center [501, 169] width 97 height 19
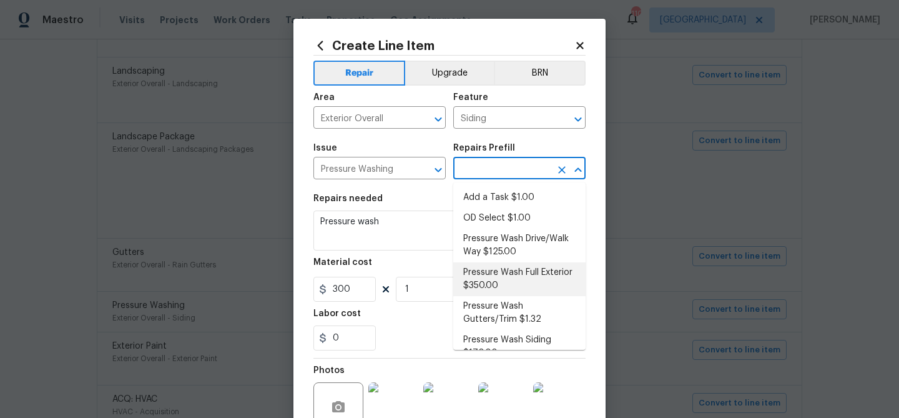
scroll to position [19, 0]
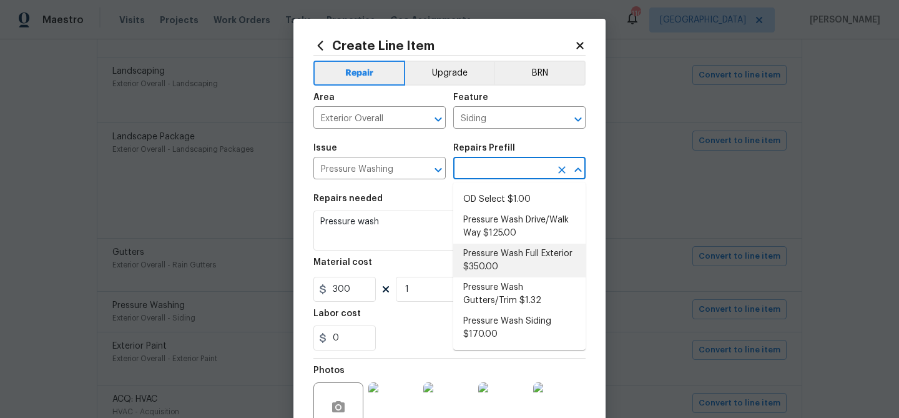
click at [498, 260] on li "Pressure Wash Full Exterior $350.00" at bounding box center [519, 260] width 132 height 34
type input "Pressure Wash Full Exterior $350.00"
type textarea "Pressure wash the House, Flatwork, Deck and Garage interior."
type input "350"
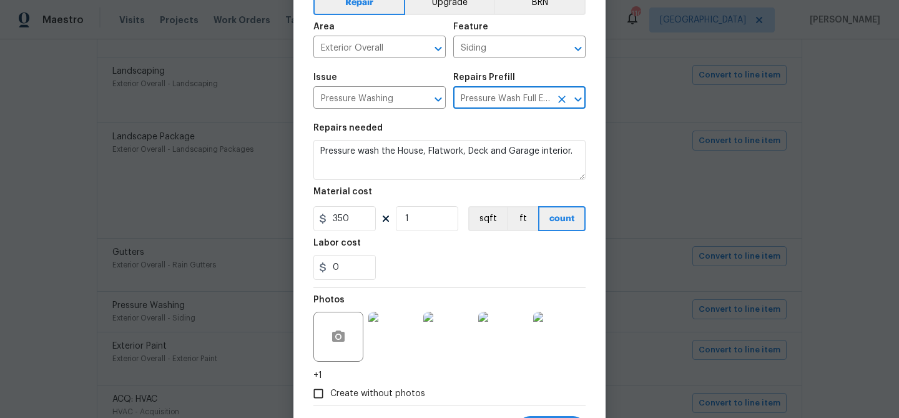
scroll to position [133, 0]
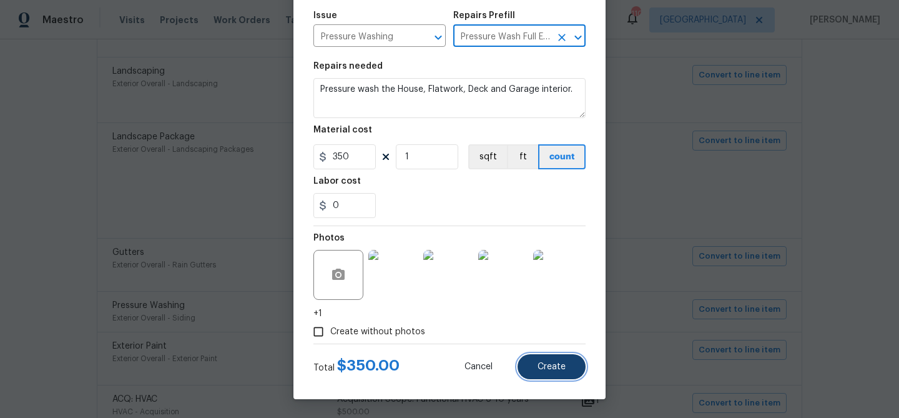
click at [547, 370] on span "Create" at bounding box center [551, 366] width 28 height 9
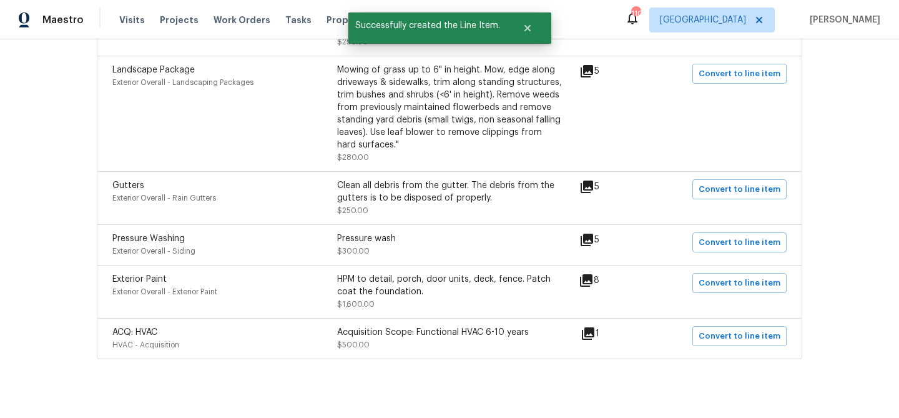
scroll to position [1429, 0]
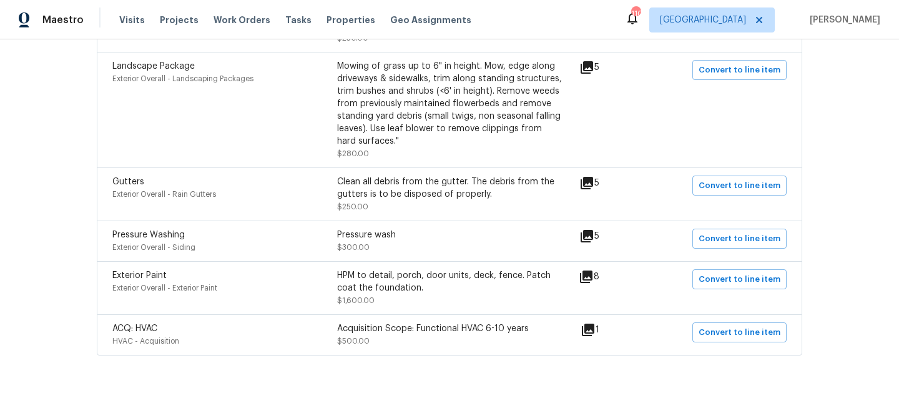
click at [592, 282] on icon at bounding box center [586, 276] width 12 height 12
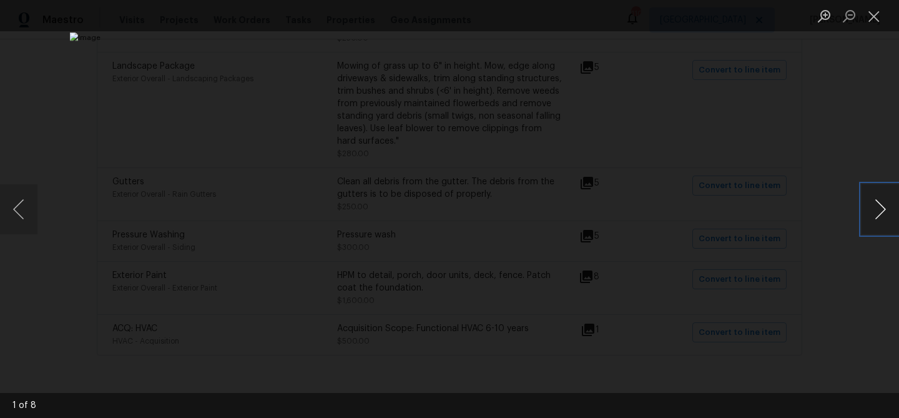
click at [877, 209] on button "Next image" at bounding box center [879, 209] width 37 height 50
click at [874, 15] on button "Close lightbox" at bounding box center [873, 16] width 25 height 22
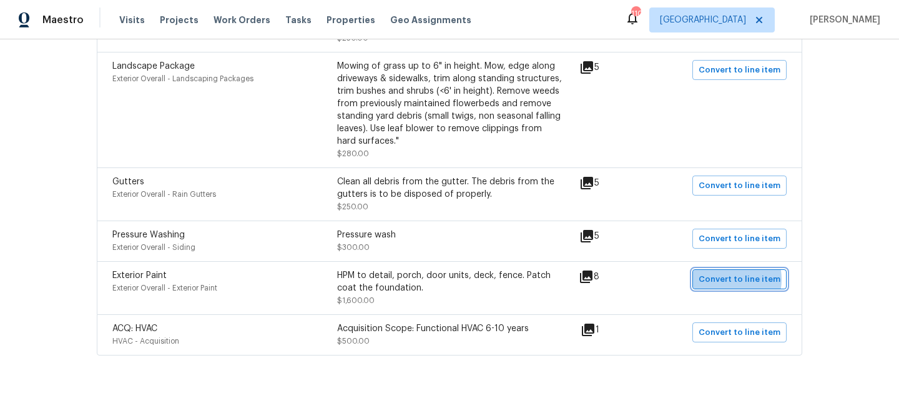
click at [728, 285] on span "Convert to line item" at bounding box center [739, 279] width 82 height 14
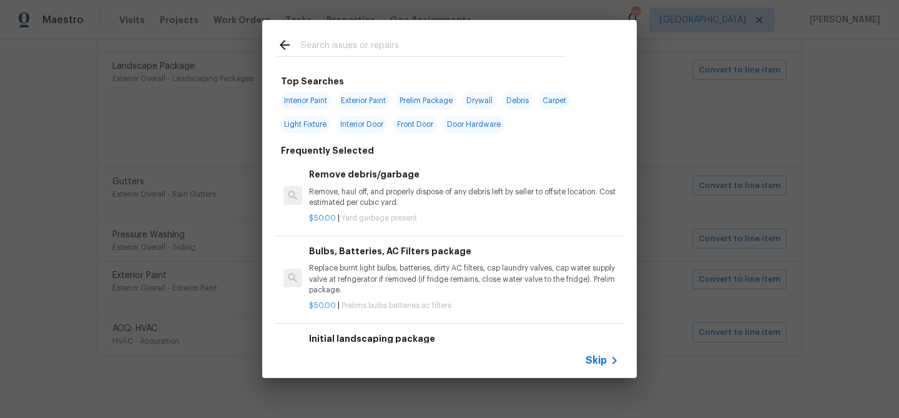
click at [598, 365] on span "Skip" at bounding box center [595, 360] width 21 height 12
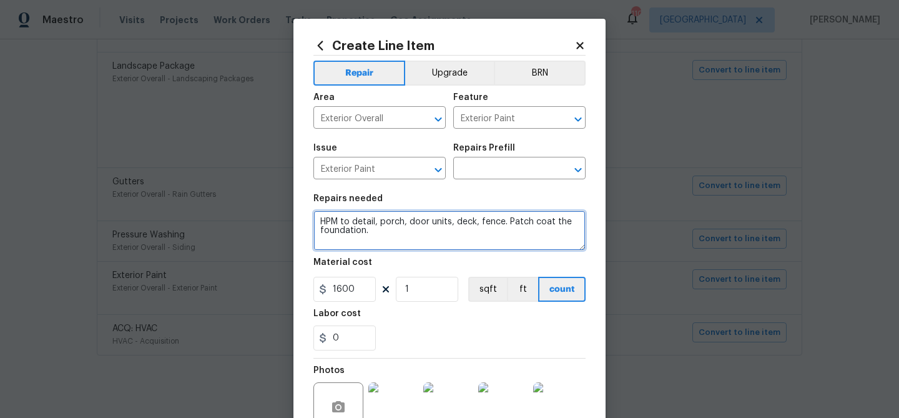
click at [436, 220] on textarea "HPM to detail, porch, door units, deck, fence. Patch coat the foundation." at bounding box center [449, 230] width 272 height 40
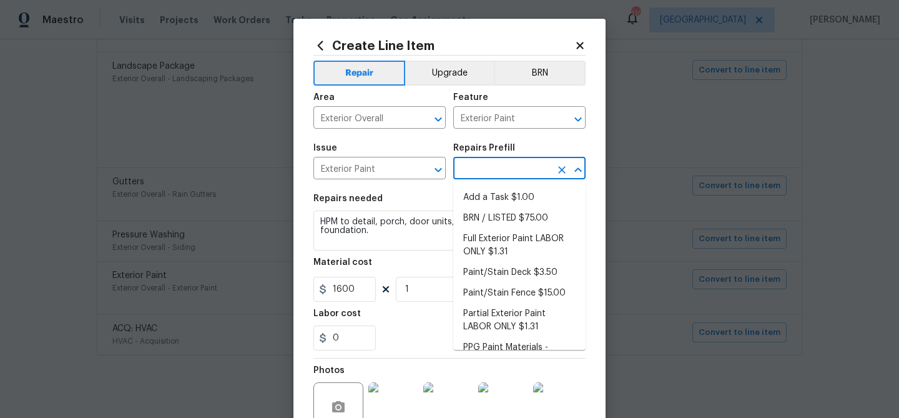
click at [488, 169] on input "text" at bounding box center [501, 169] width 97 height 19
click at [495, 228] on li "Full Exterior Paint LABOR ONLY $1.31" at bounding box center [519, 245] width 132 height 34
type input "Overall Paint"
type textarea "Full Exterior Paint - Prep, mask and paint the exterior of the home. Ensure tha…"
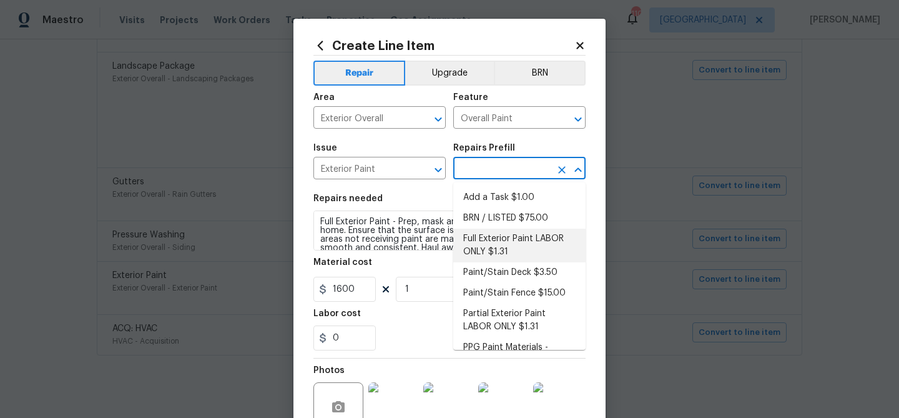
type input "Full Exterior Paint LABOR ONLY $1.31"
type input "1.31"
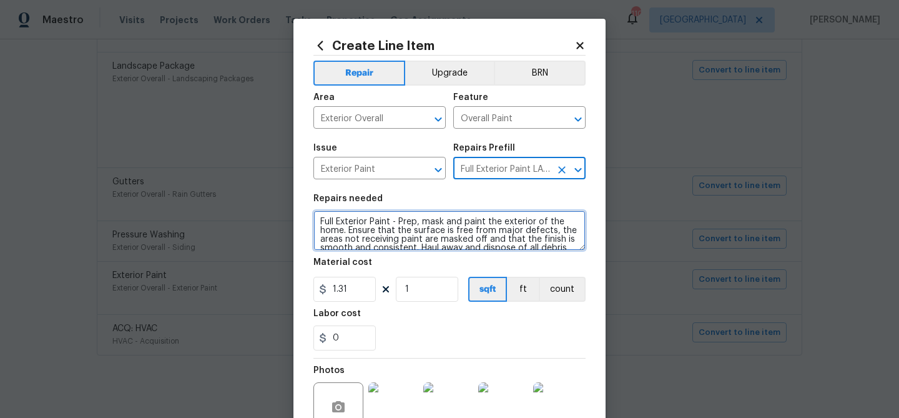
click at [439, 222] on textarea "Full Exterior Paint - Prep, mask and paint the exterior of the home. Ensure tha…" at bounding box center [449, 230] width 272 height 40
paste textarea "HPM to detail, porch, door units, deck, fence. Patch coat the foundation."
type textarea "HPM to detail, porch, door units, deck, fence. Patch coat the foundation."
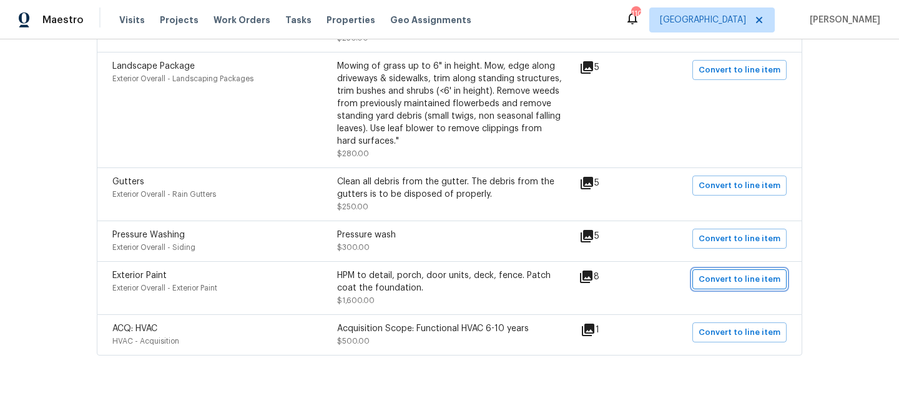
click at [714, 286] on span "Convert to line item" at bounding box center [739, 279] width 82 height 14
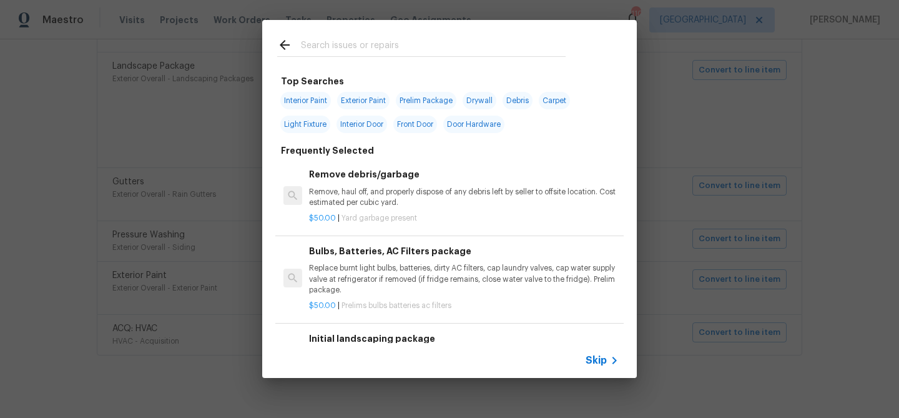
click at [589, 345] on div "Skip" at bounding box center [449, 360] width 374 height 35
click at [590, 355] on span "Skip" at bounding box center [595, 360] width 21 height 12
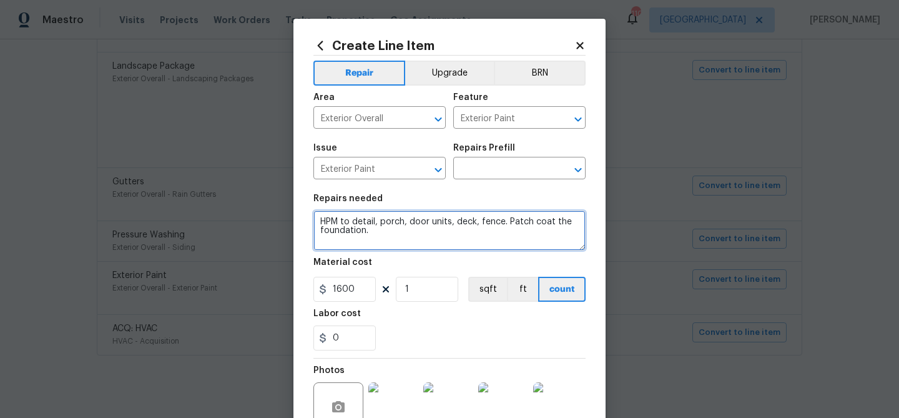
click at [434, 223] on textarea "HPM to detail, porch, door units, deck, fence. Patch coat the foundation." at bounding box center [449, 230] width 272 height 40
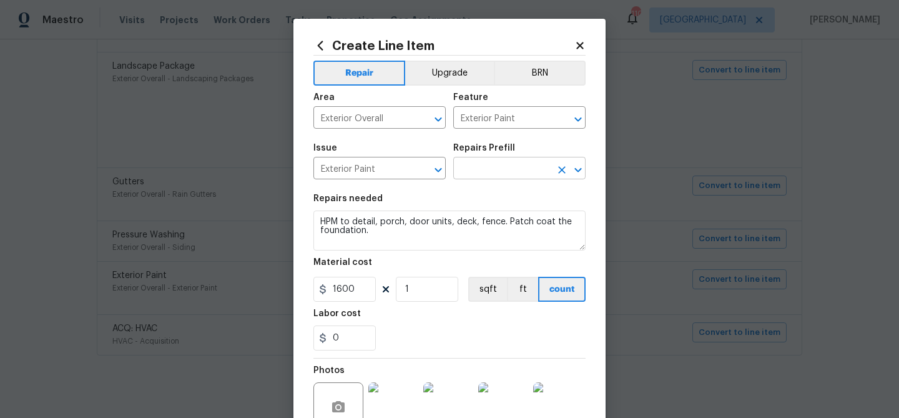
click at [481, 179] on input "text" at bounding box center [501, 169] width 97 height 19
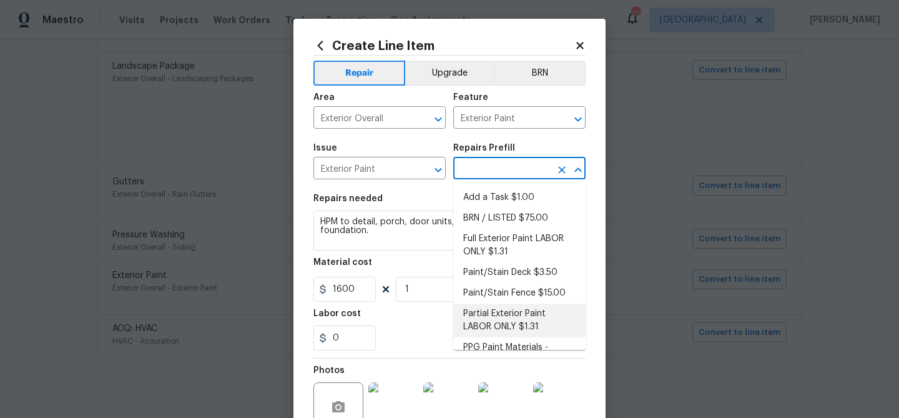
click at [492, 313] on li "Partial Exterior Paint LABOR ONLY $1.31" at bounding box center [519, 320] width 132 height 34
type input "Overall Paint"
type input "Partial Exterior Paint LABOR ONLY $1.31"
type textarea "Partial Exterior Paint - Prep, mask and paint the exterior of the home in the a…"
type input "1.31"
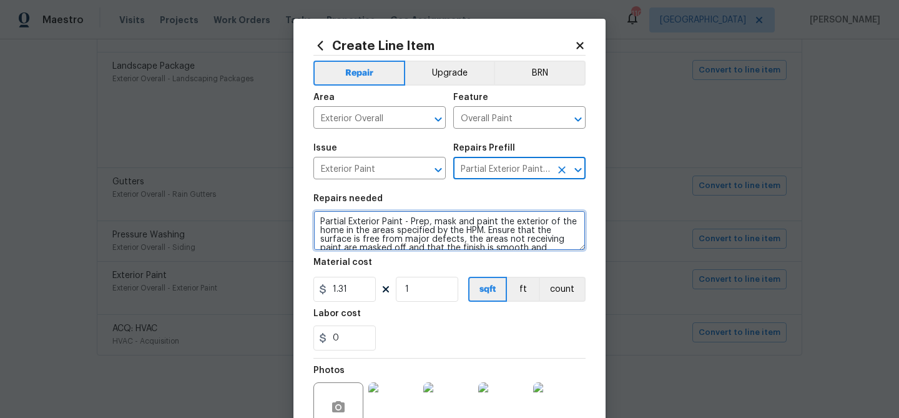
click at [423, 226] on textarea "Partial Exterior Paint - Prep, mask and paint the exterior of the home in the a…" at bounding box center [449, 230] width 272 height 40
paste textarea "HPM to detail, porch, door units, deck, fence. Patch coat the foundation."
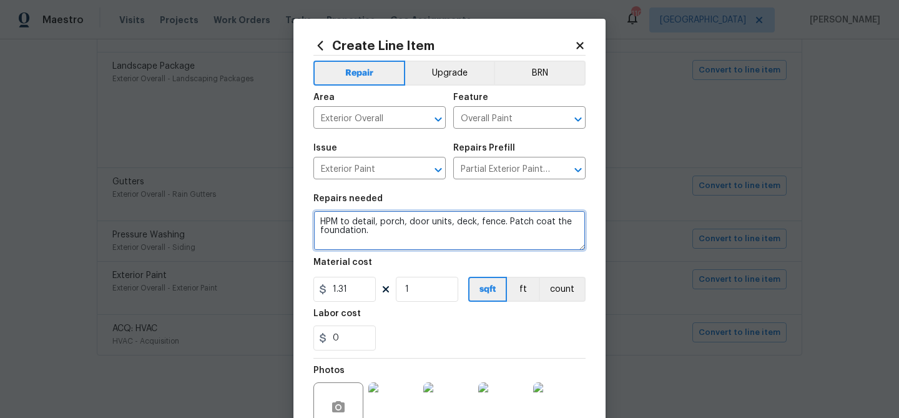
type textarea "HPM to detail, porch, door units, deck, fence. Patch coat the foundation."
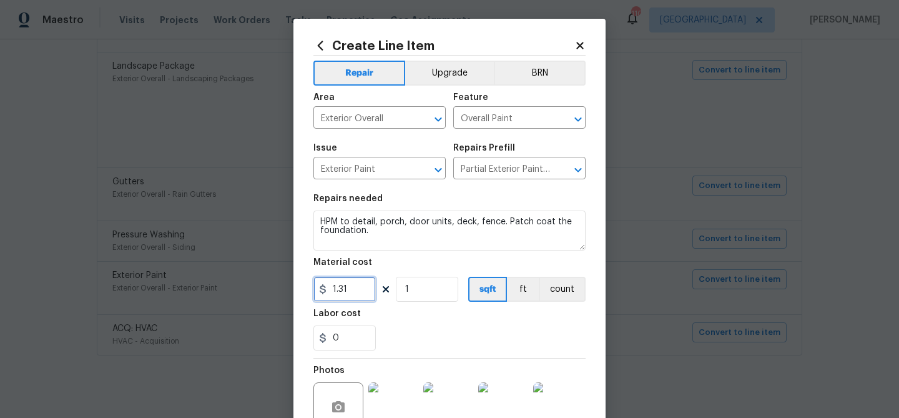
click at [349, 291] on input "1.31" at bounding box center [344, 288] width 62 height 25
type input "1600"
click at [444, 332] on div "0" at bounding box center [449, 337] width 272 height 25
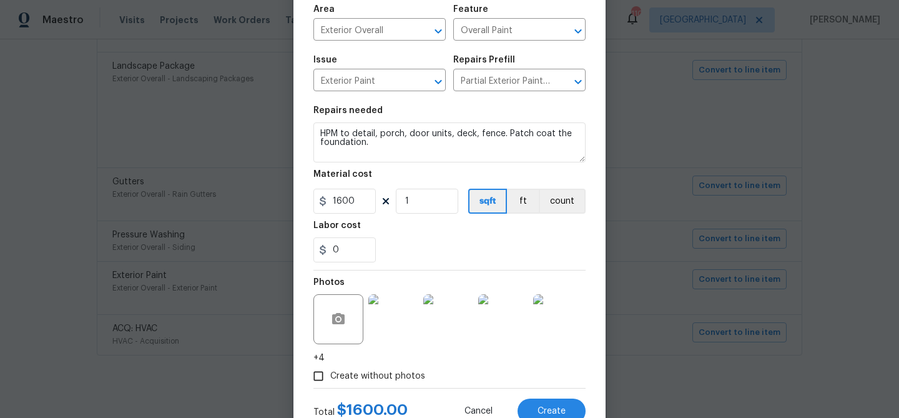
scroll to position [133, 0]
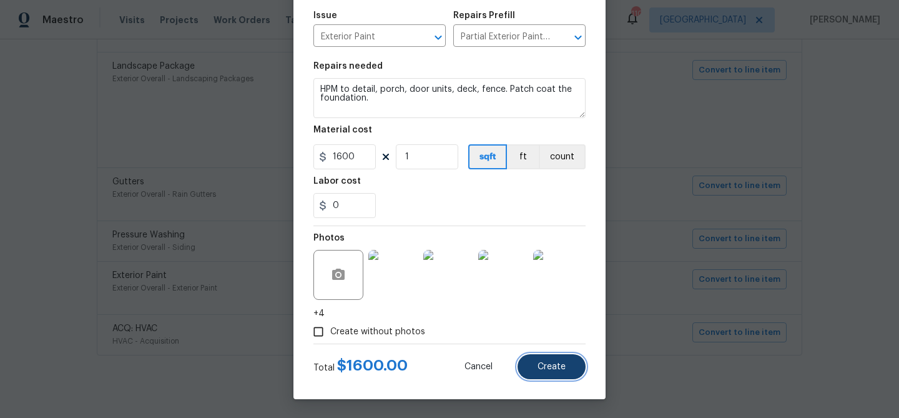
click at [537, 360] on button "Create" at bounding box center [551, 366] width 68 height 25
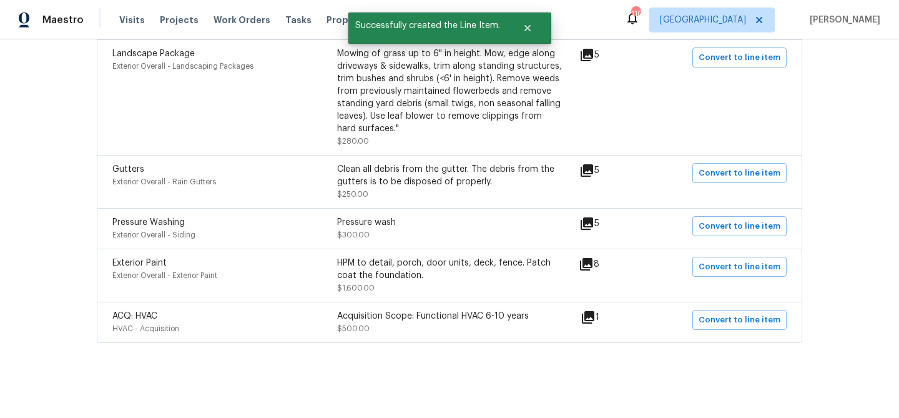
scroll to position [1448, 0]
click at [592, 316] on icon at bounding box center [588, 317] width 12 height 12
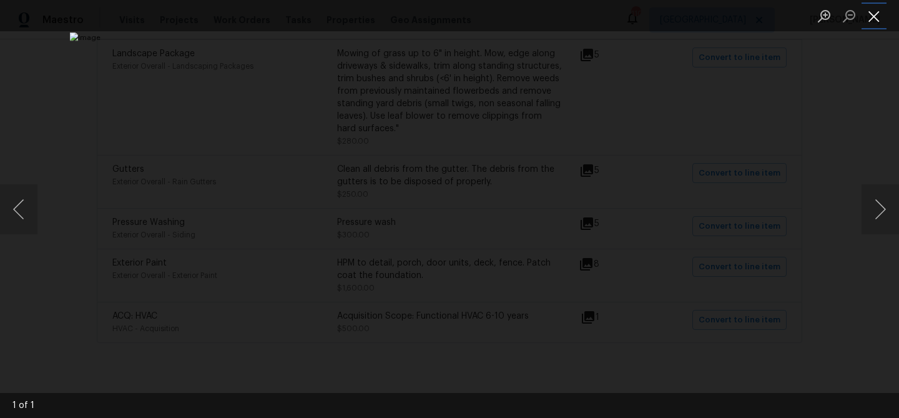
click at [874, 19] on button "Close lightbox" at bounding box center [873, 16] width 25 height 22
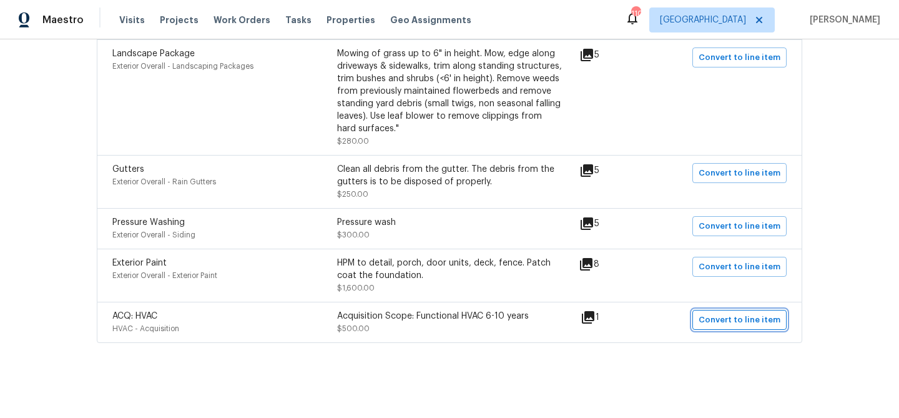
click at [747, 320] on span "Convert to line item" at bounding box center [739, 320] width 82 height 14
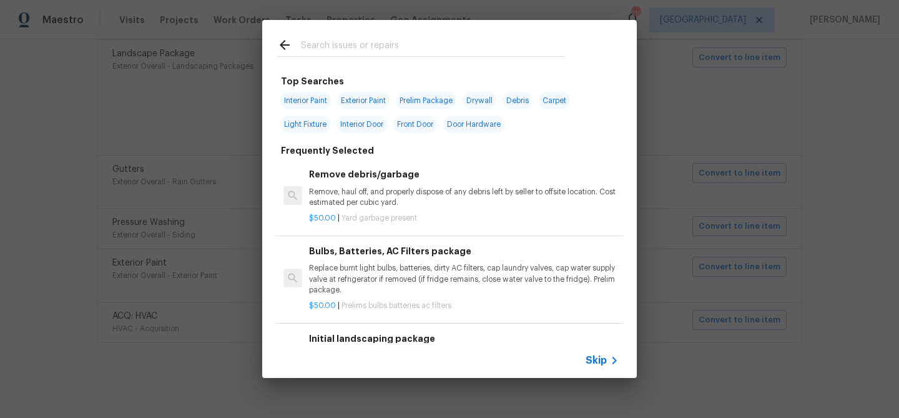
click at [592, 361] on span "Skip" at bounding box center [595, 360] width 21 height 12
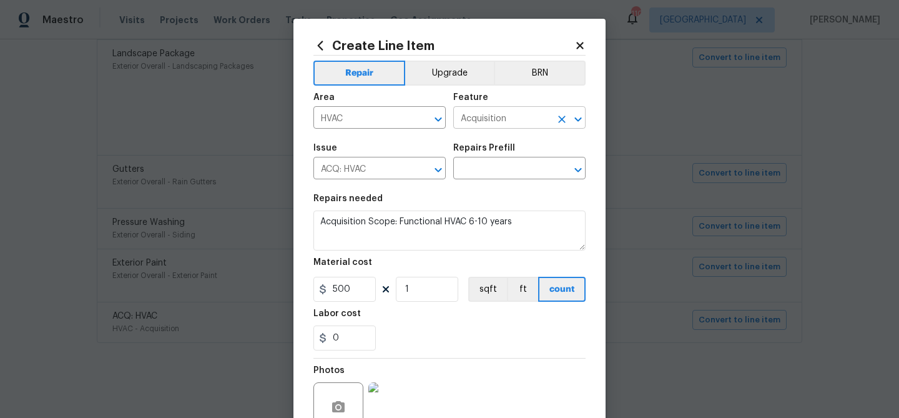
click at [482, 120] on input "Acquisition" at bounding box center [501, 118] width 97 height 19
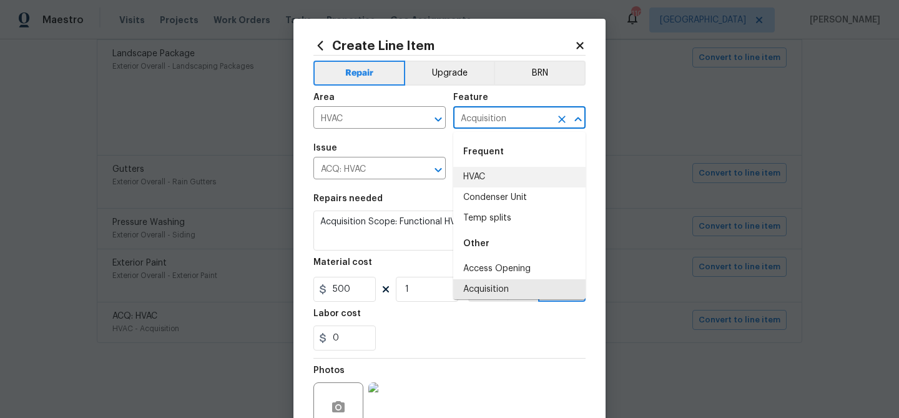
click at [473, 180] on li "HVAC" at bounding box center [519, 177] width 132 height 21
type input "HVAC"
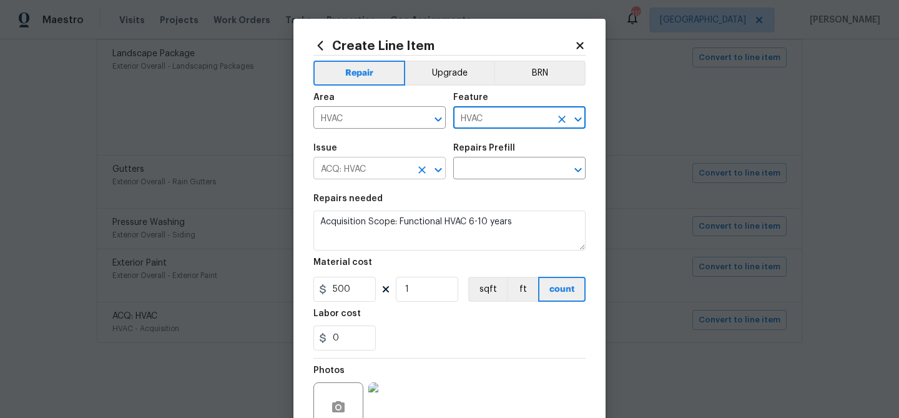
click at [390, 176] on input "ACQ: HVAC" at bounding box center [361, 169] width 97 height 19
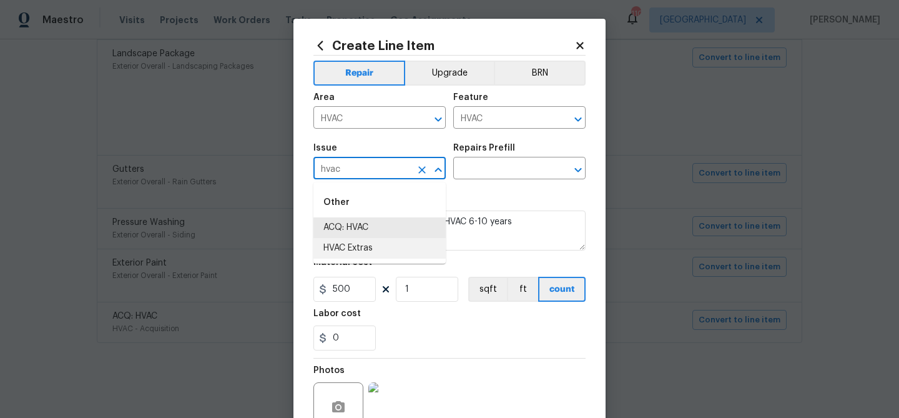
click at [369, 247] on li "HVAC Extras" at bounding box center [379, 248] width 132 height 21
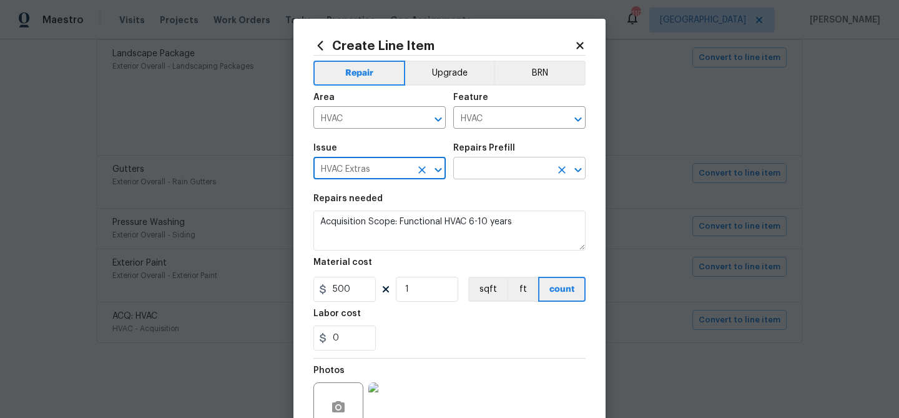
type input "HVAC Extras"
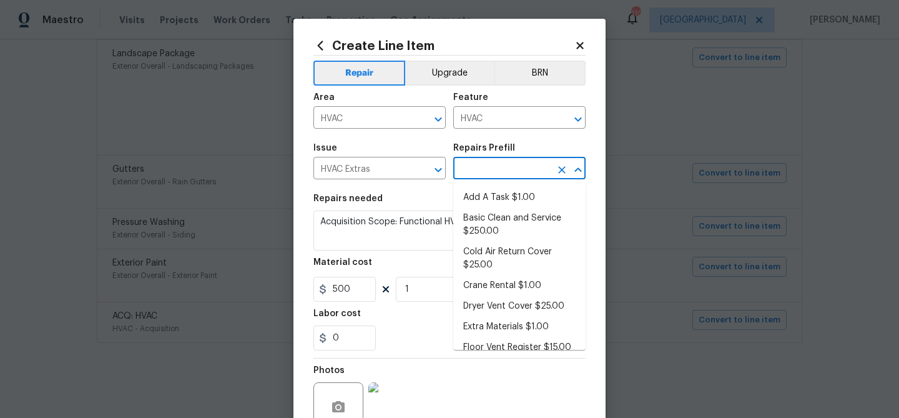
click at [462, 173] on input "text" at bounding box center [501, 169] width 97 height 19
click at [495, 219] on li "Basic Clean and Service $250.00" at bounding box center [519, 225] width 132 height 34
type input "Basic Clean and Service $250.00"
type textarea "General Service HVAC system including: cleaning condenser and evaporator coils,…"
type input "250"
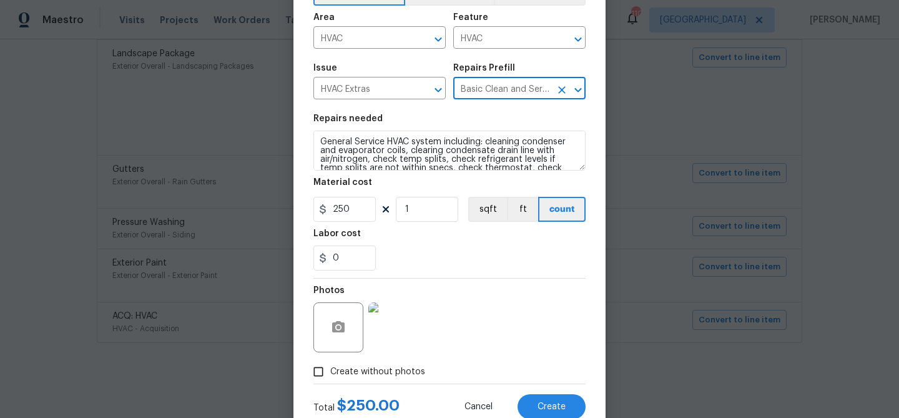
scroll to position [120, 0]
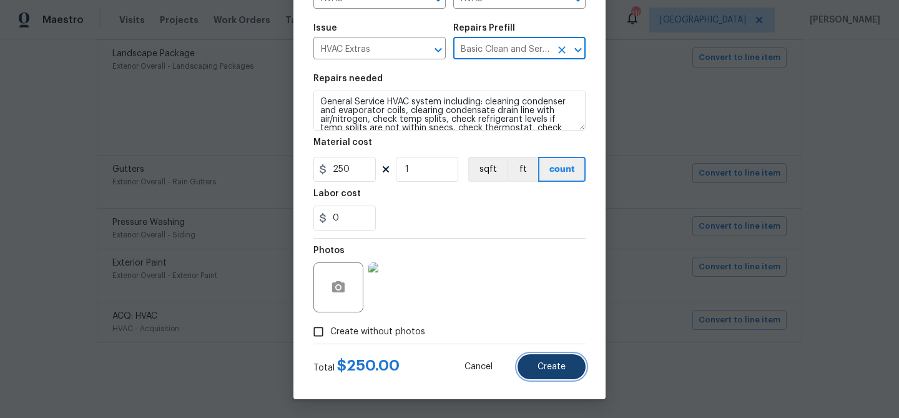
click at [550, 361] on button "Create" at bounding box center [551, 366] width 68 height 25
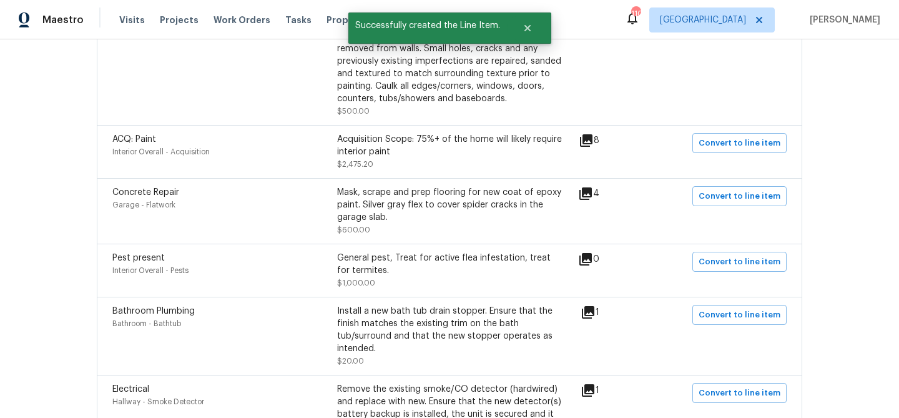
scroll to position [0, 0]
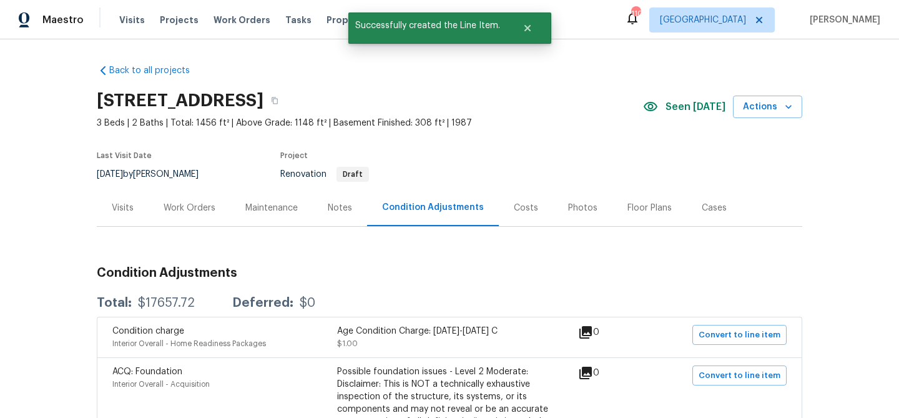
click at [198, 215] on div "Work Orders" at bounding box center [190, 207] width 82 height 37
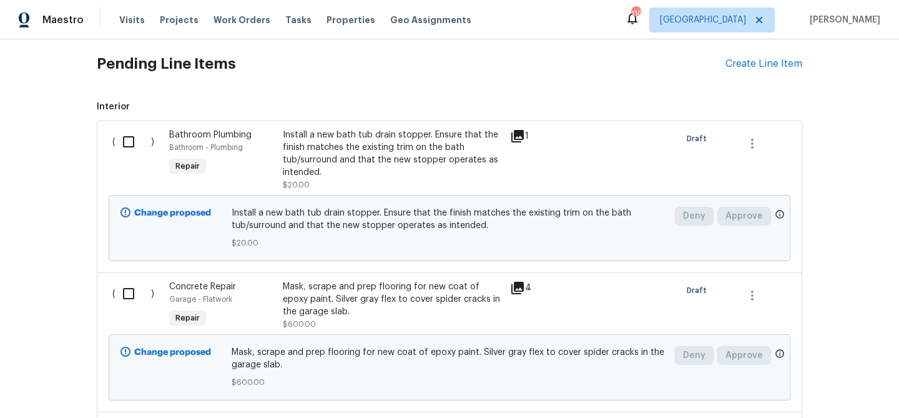
scroll to position [295, 0]
click at [132, 141] on input "checkbox" at bounding box center [133, 142] width 36 height 26
checkbox input "true"
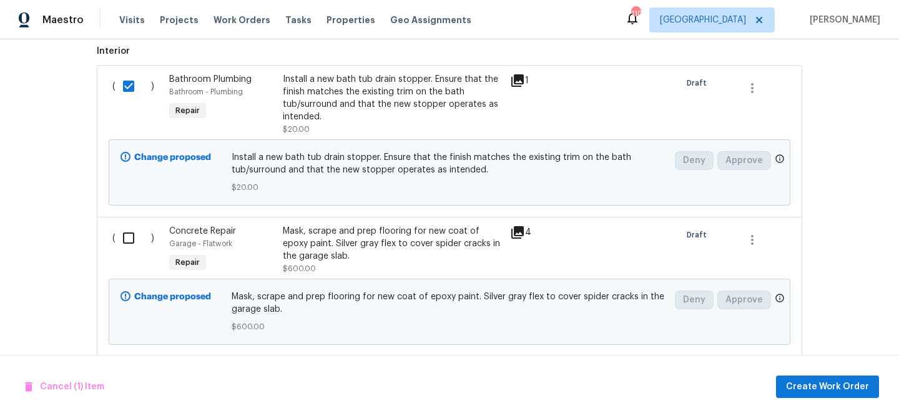
scroll to position [363, 0]
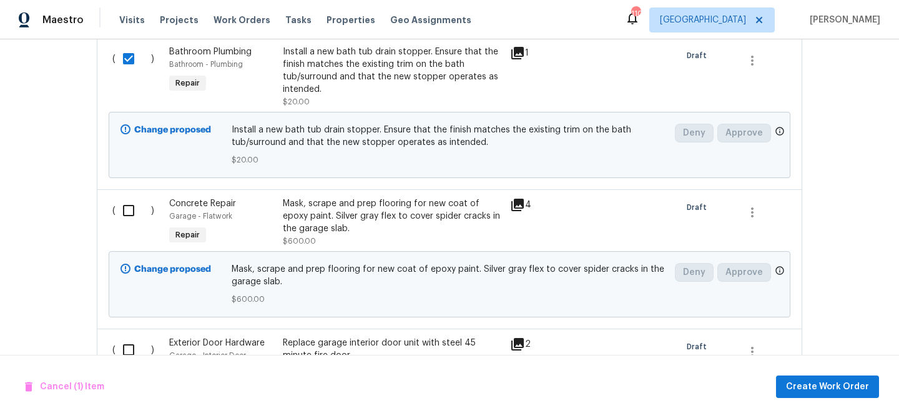
click at [127, 213] on input "checkbox" at bounding box center [133, 210] width 36 height 26
checkbox input "true"
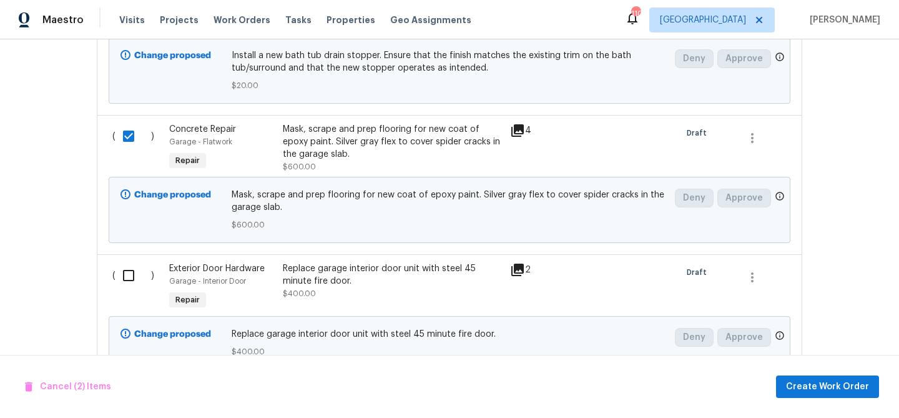
scroll to position [489, 0]
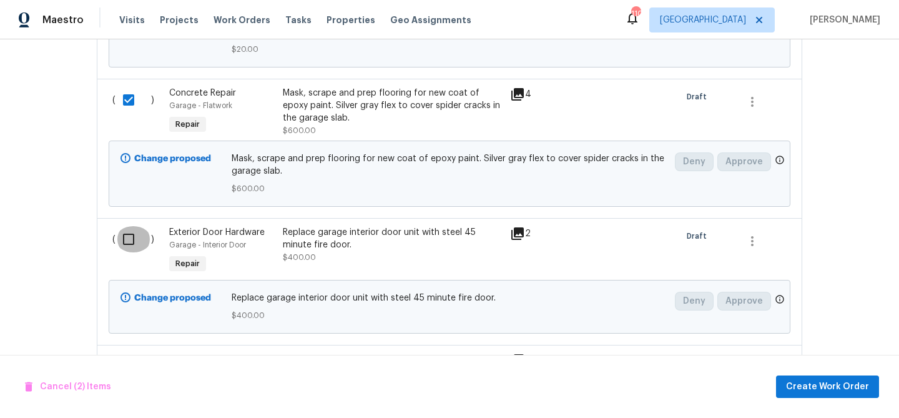
click at [126, 238] on input "checkbox" at bounding box center [133, 239] width 36 height 26
checkbox input "true"
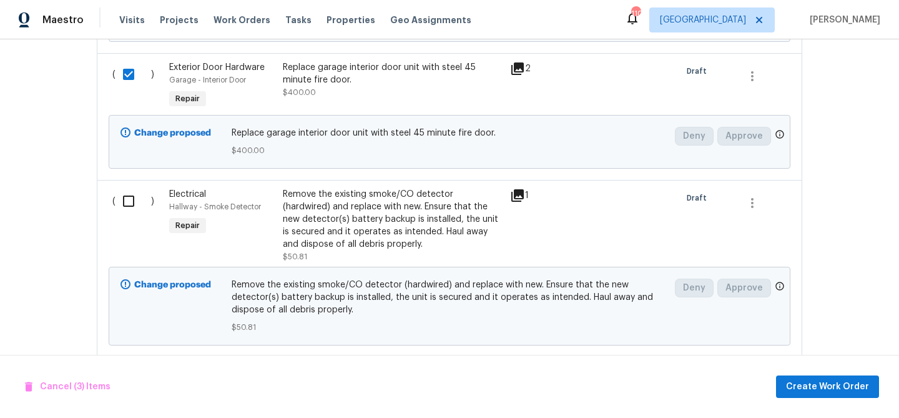
scroll to position [657, 0]
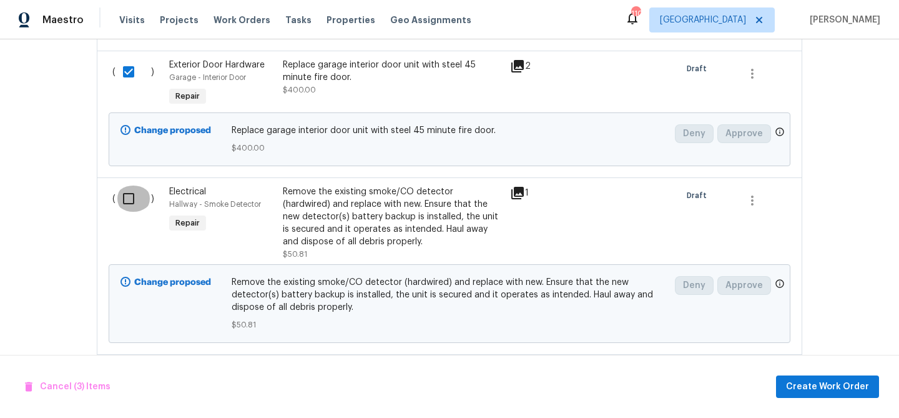
click at [129, 195] on input "checkbox" at bounding box center [133, 198] width 36 height 26
checkbox input "true"
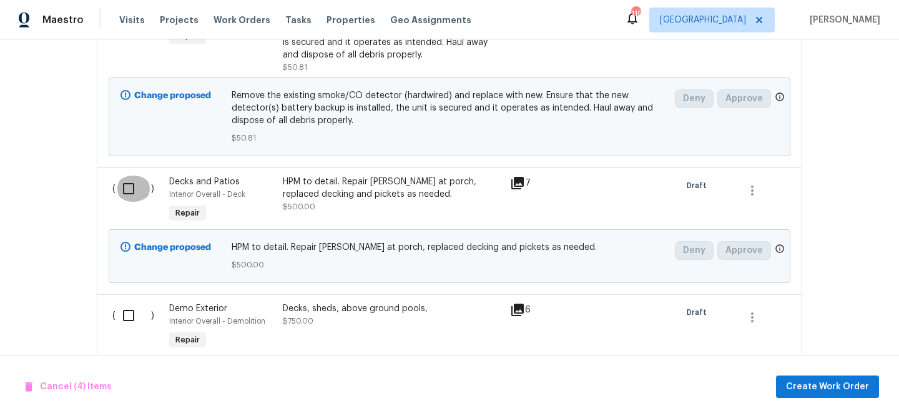
click at [129, 195] on input "checkbox" at bounding box center [133, 188] width 36 height 26
checkbox input "true"
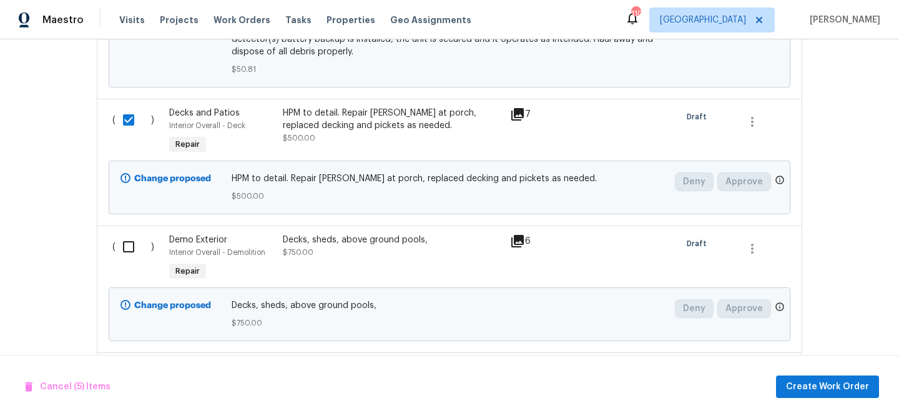
scroll to position [924, 0]
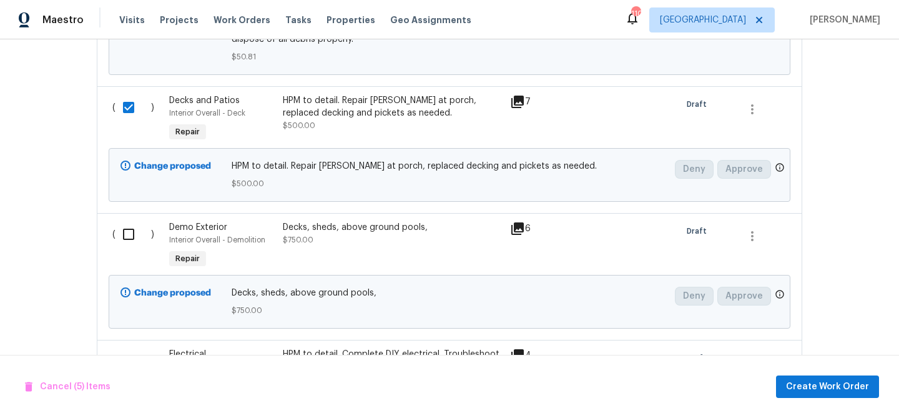
click at [129, 232] on input "checkbox" at bounding box center [133, 234] width 36 height 26
checkbox input "true"
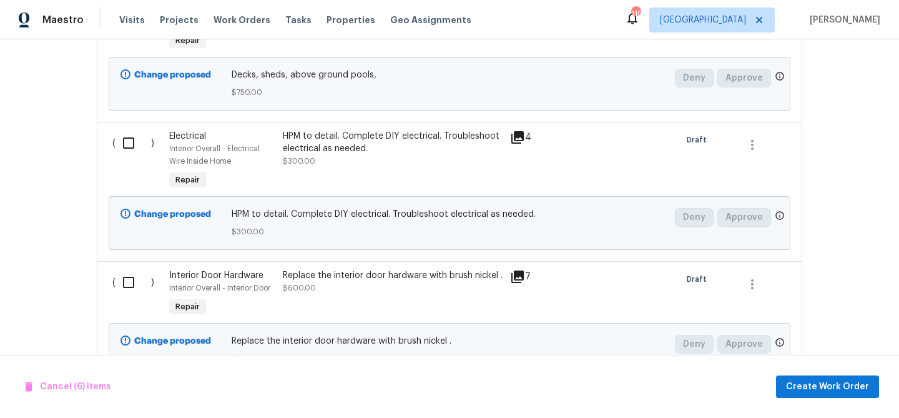
scroll to position [1146, 0]
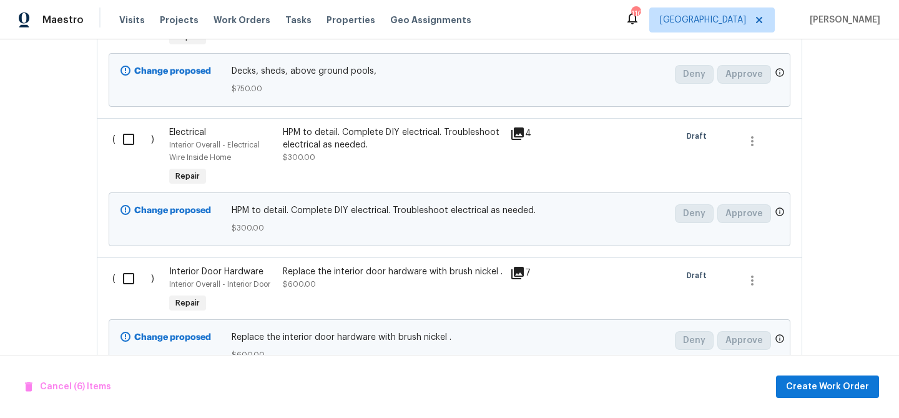
click at [128, 130] on input "checkbox" at bounding box center [133, 139] width 36 height 26
checkbox input "true"
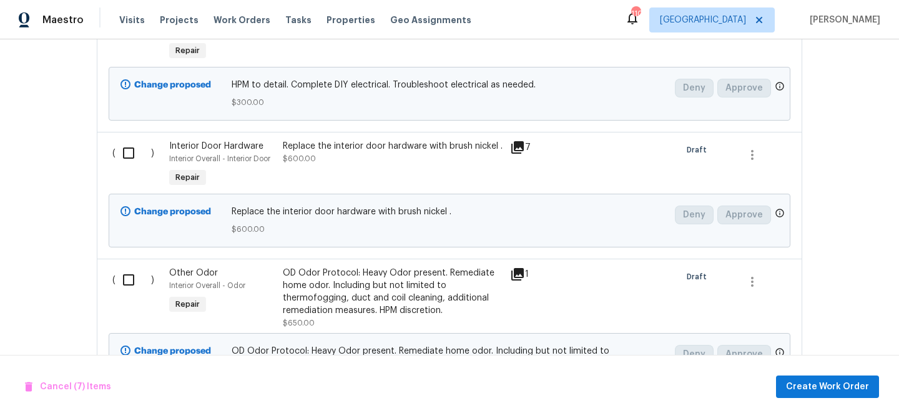
scroll to position [1272, 0]
click at [129, 154] on input "checkbox" at bounding box center [133, 152] width 36 height 26
checkbox input "true"
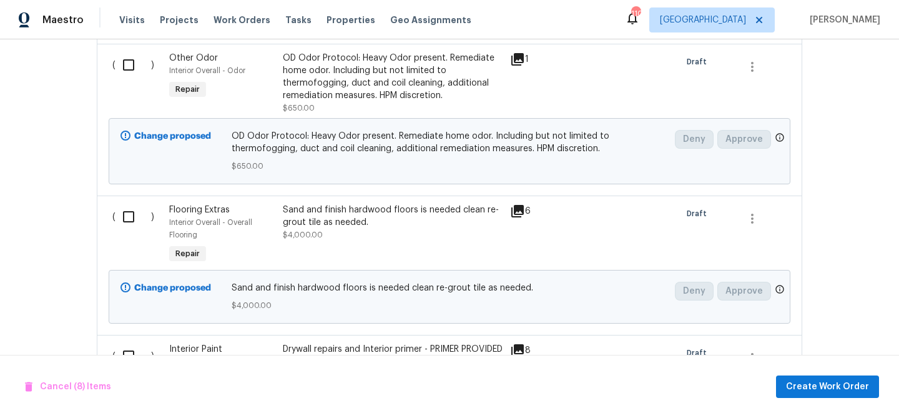
scroll to position [1494, 0]
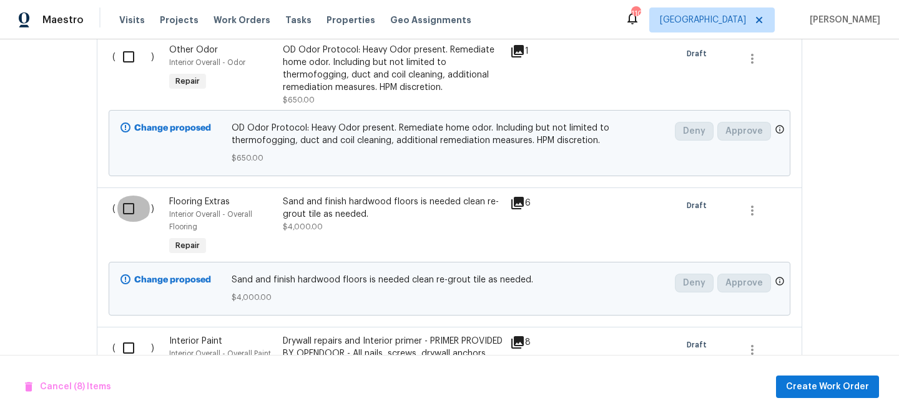
click at [132, 205] on input "checkbox" at bounding box center [133, 208] width 36 height 26
checkbox input "true"
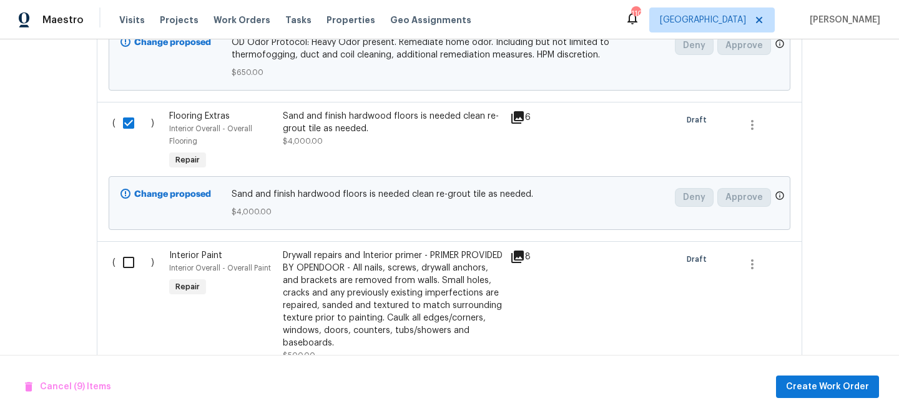
scroll to position [1611, 0]
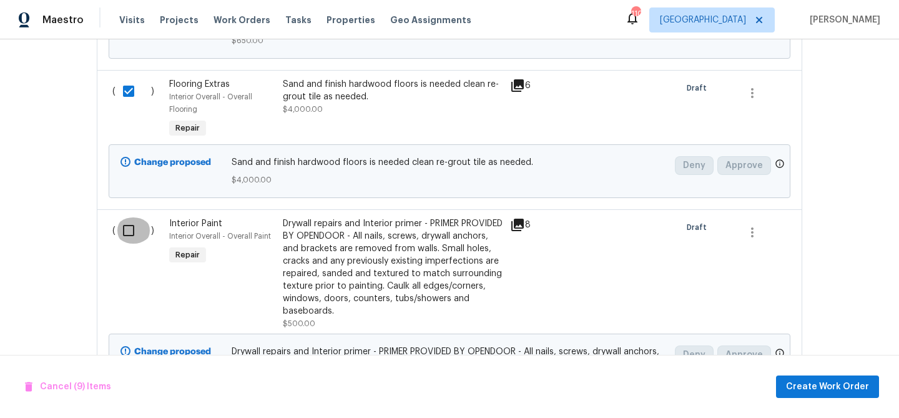
click at [131, 227] on input "checkbox" at bounding box center [133, 230] width 36 height 26
checkbox input "true"
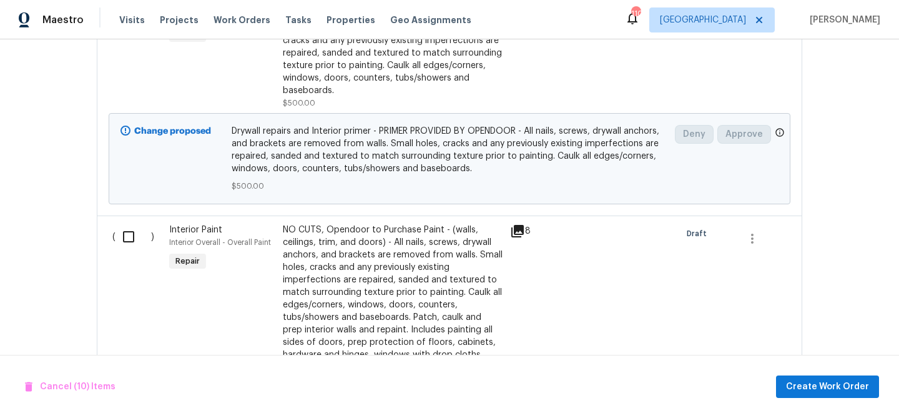
click at [130, 234] on input "checkbox" at bounding box center [133, 236] width 36 height 26
checkbox input "true"
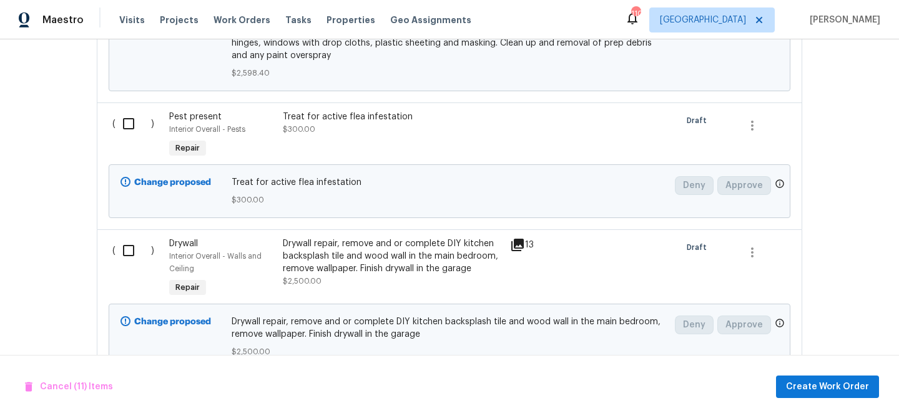
scroll to position [2296, 0]
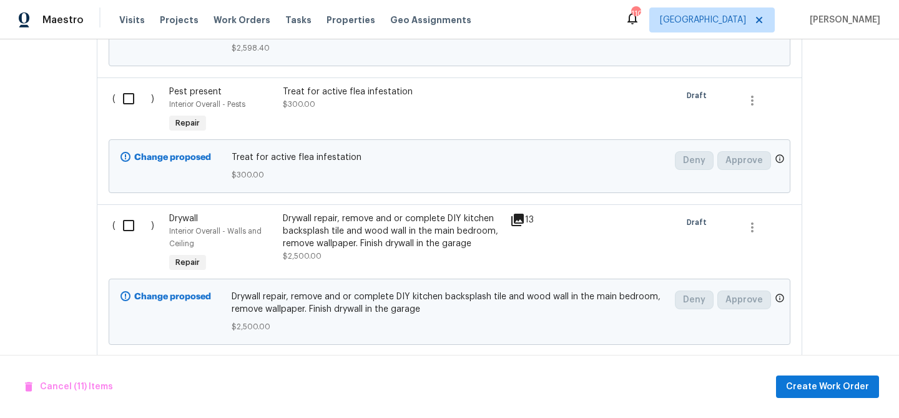
click at [132, 225] on input "checkbox" at bounding box center [133, 225] width 36 height 26
checkbox input "true"
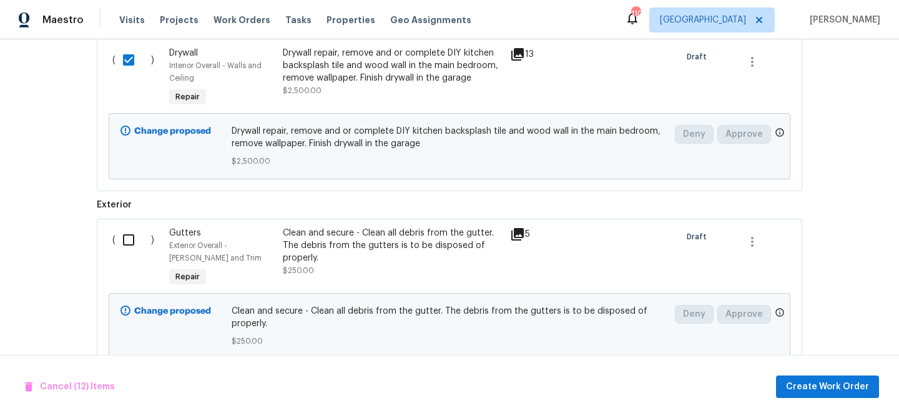
scroll to position [2470, 0]
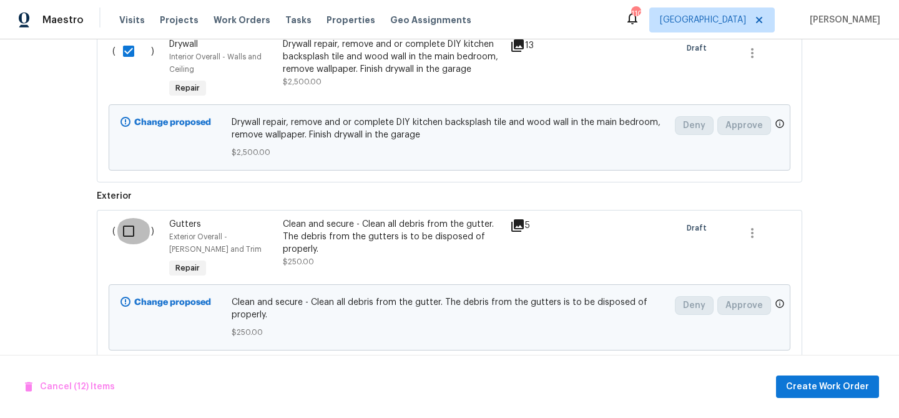
click at [128, 238] on input "checkbox" at bounding box center [133, 231] width 36 height 26
checkbox input "true"
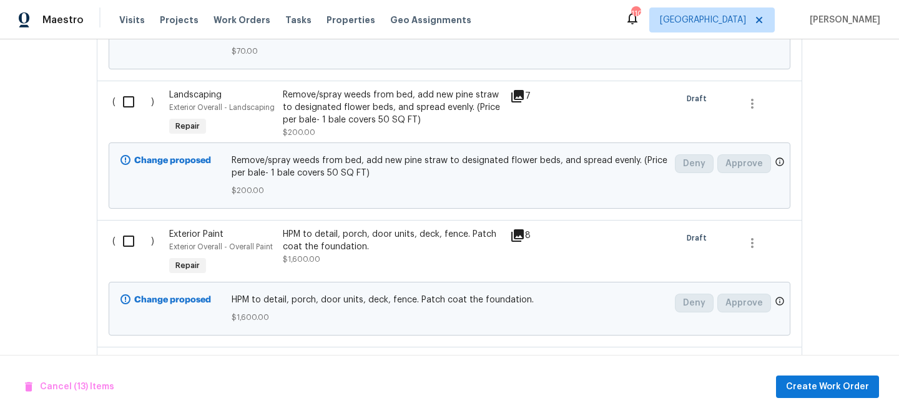
scroll to position [2970, 0]
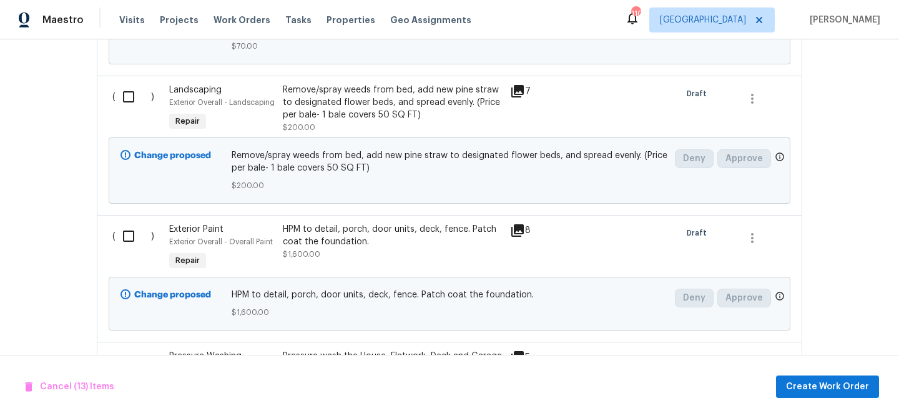
click at [129, 235] on input "checkbox" at bounding box center [133, 236] width 36 height 26
checkbox input "true"
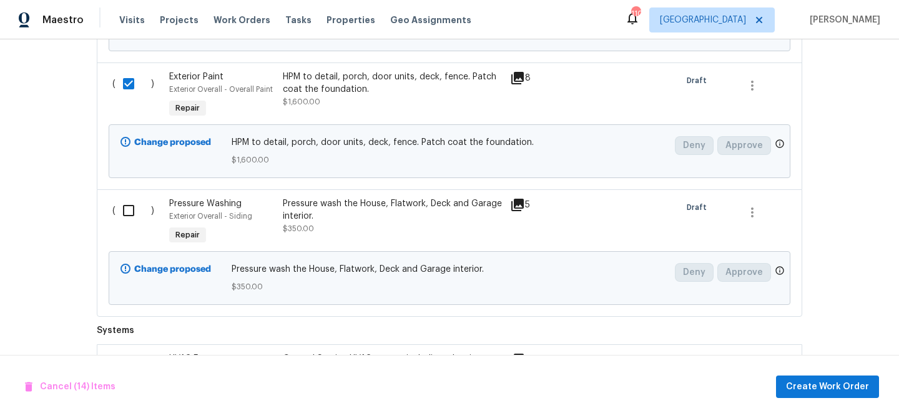
click at [129, 218] on input "checkbox" at bounding box center [133, 210] width 36 height 26
checkbox input "true"
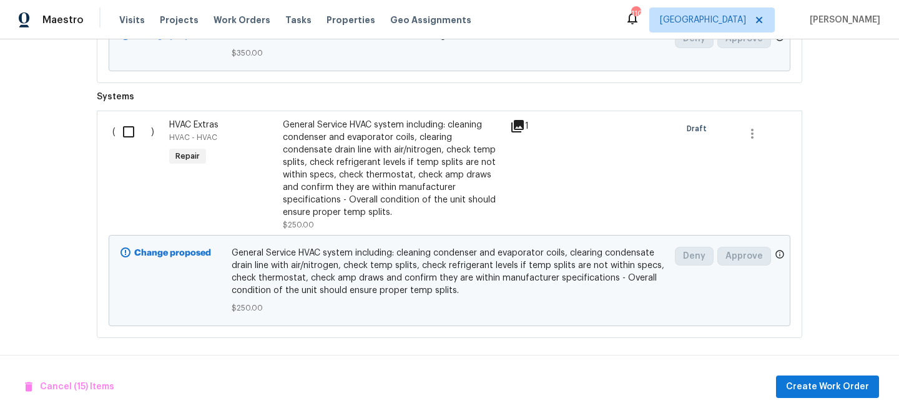
scroll to position [3368, 0]
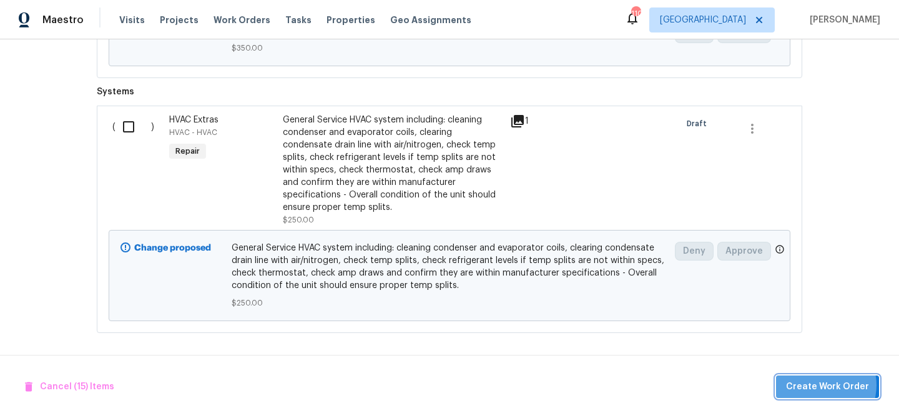
click at [824, 384] on span "Create Work Order" at bounding box center [827, 387] width 83 height 16
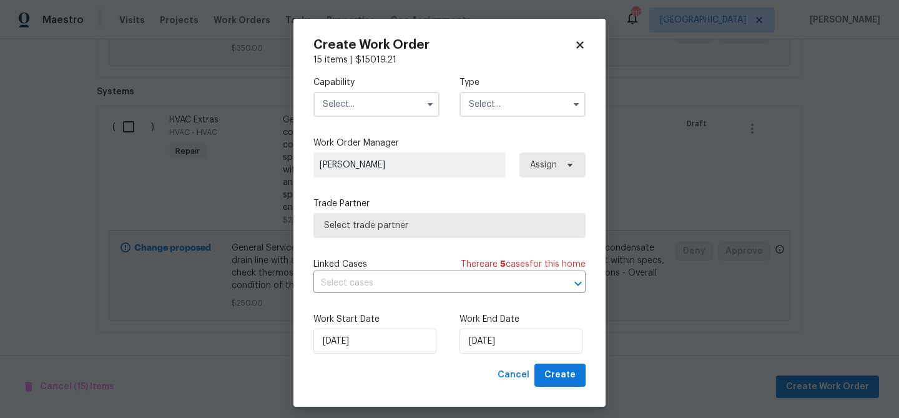
click at [390, 109] on input "text" at bounding box center [376, 104] width 126 height 25
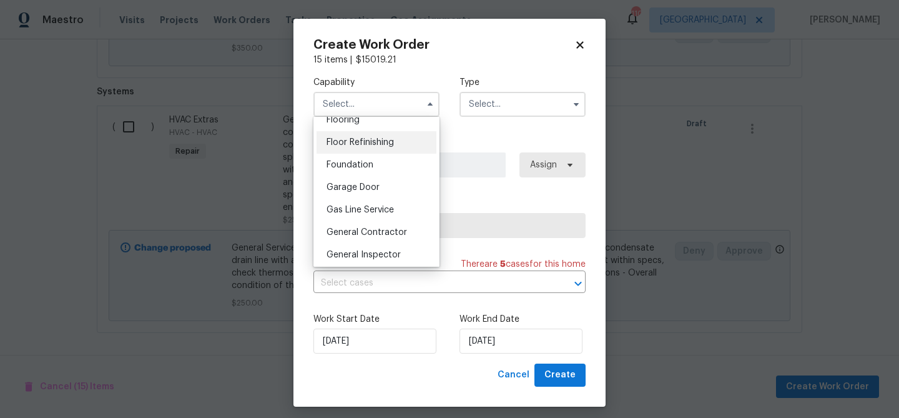
scroll to position [499, 0]
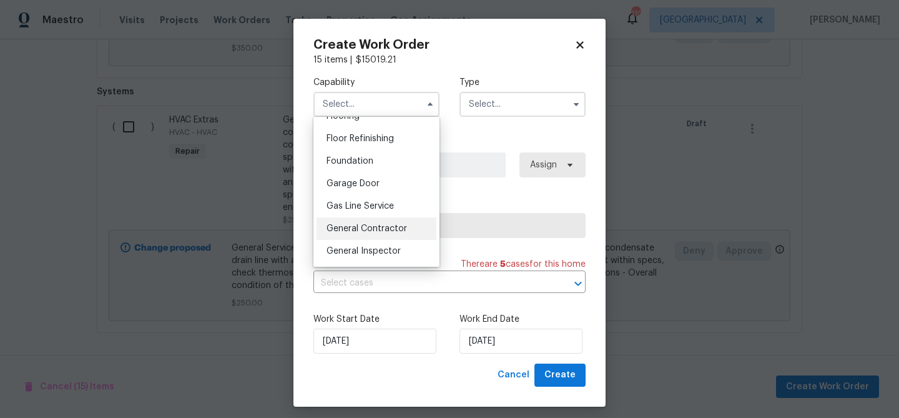
click at [382, 223] on div "General Contractor" at bounding box center [376, 228] width 120 height 22
type input "General Contractor"
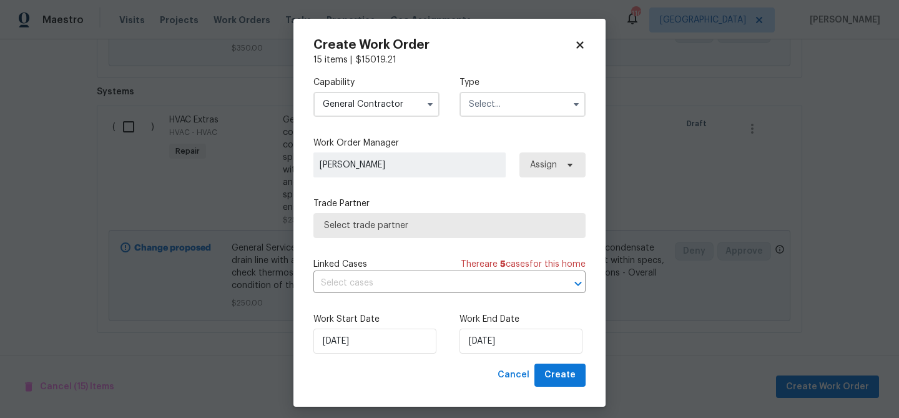
click at [469, 112] on input "text" at bounding box center [522, 104] width 126 height 25
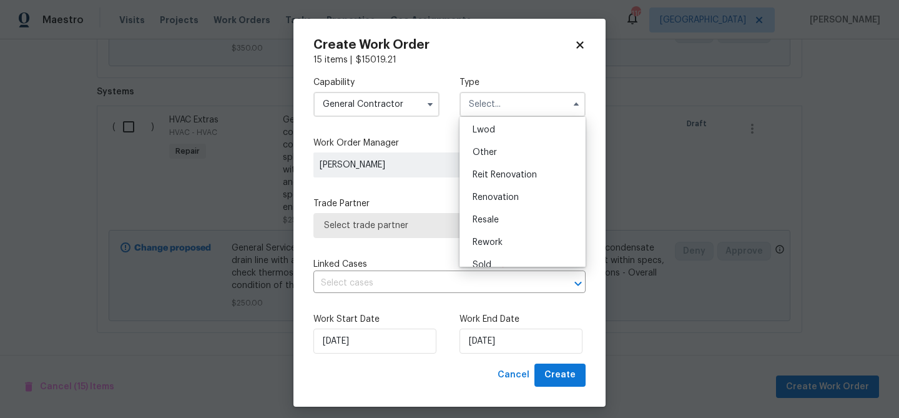
scroll to position [149, 0]
click at [481, 184] on span "Renovation" at bounding box center [495, 184] width 46 height 9
type input "Renovation"
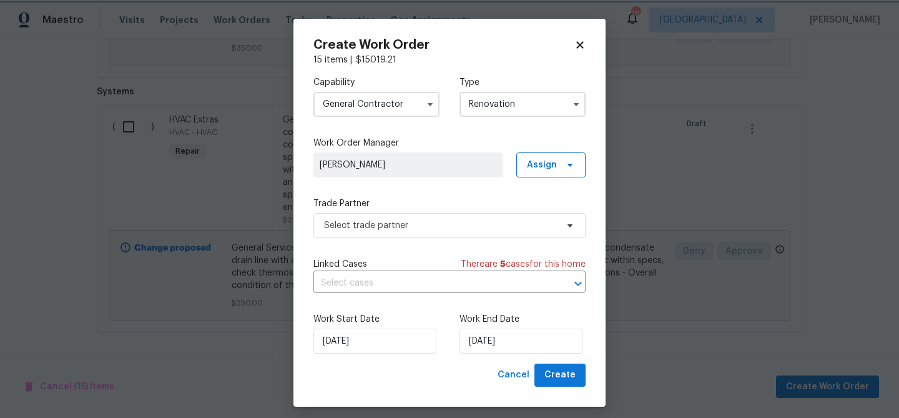
scroll to position [0, 0]
click at [444, 226] on span "Select trade partner" at bounding box center [440, 225] width 233 height 12
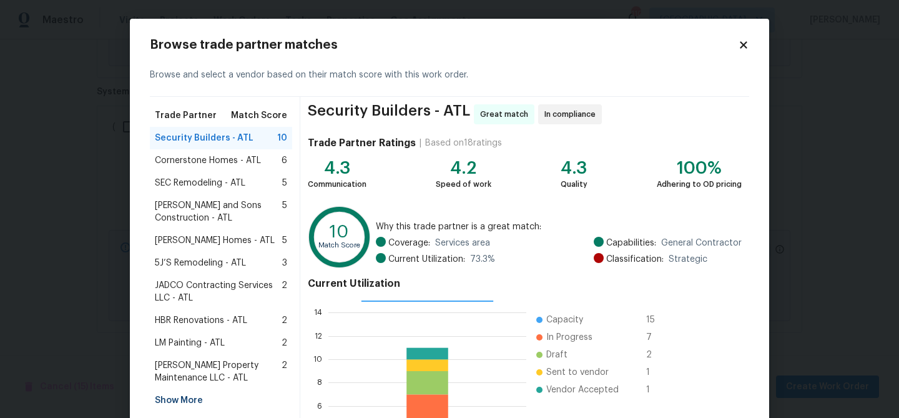
scroll to position [133, 0]
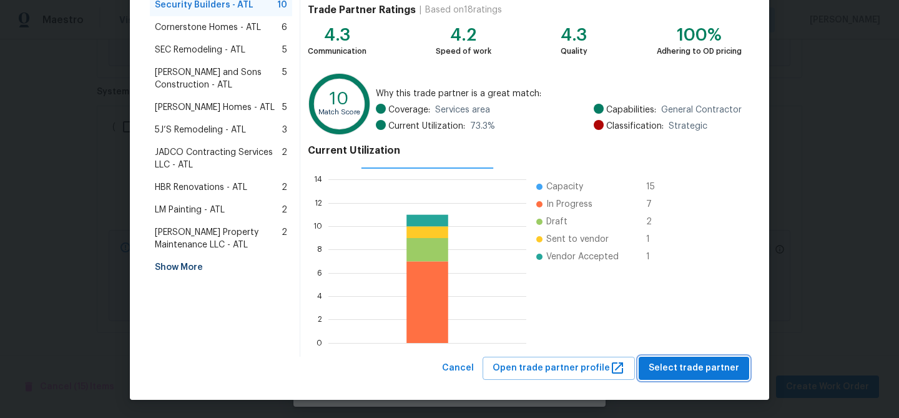
click at [687, 363] on span "Select trade partner" at bounding box center [693, 368] width 90 height 16
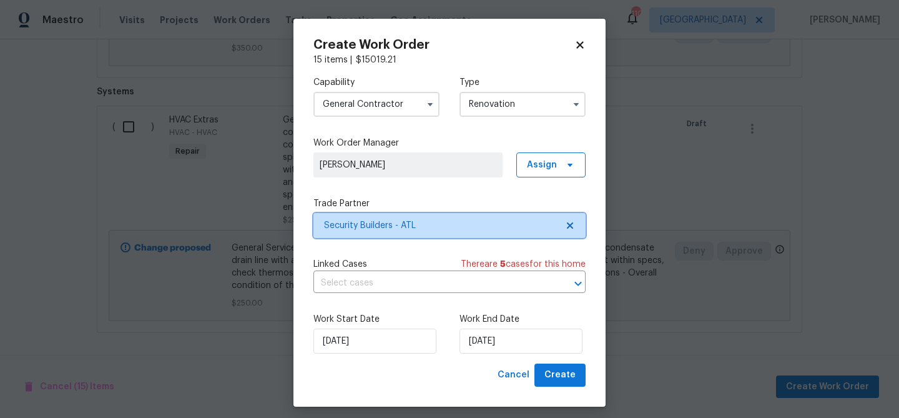
scroll to position [0, 0]
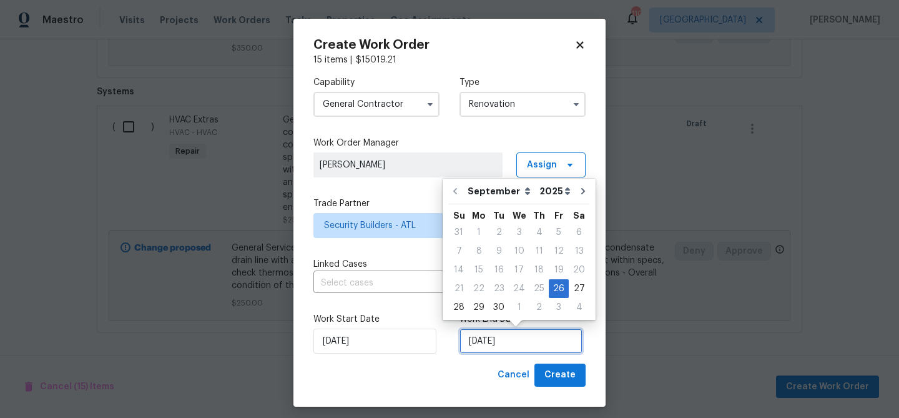
click at [511, 338] on input "[DATE]" at bounding box center [520, 340] width 123 height 25
click at [579, 192] on icon "Go to next month" at bounding box center [583, 191] width 10 height 10
type input "10/26/2025"
select select "9"
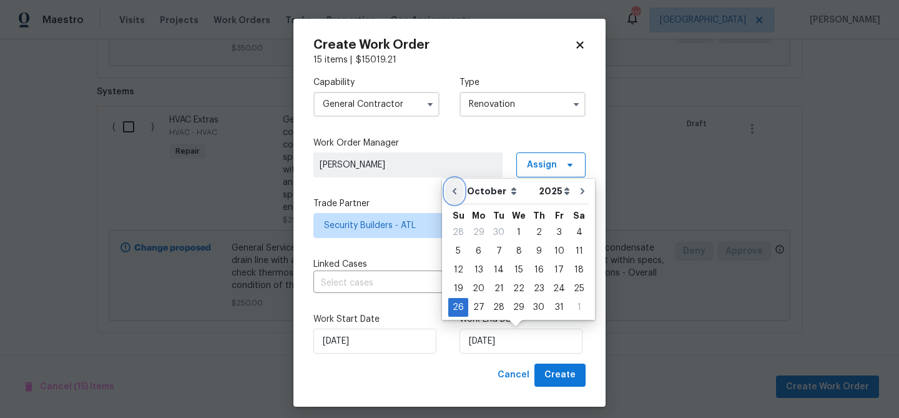
click at [450, 191] on icon "Go to previous month" at bounding box center [454, 191] width 10 height 10
type input "[DATE]"
select select "8"
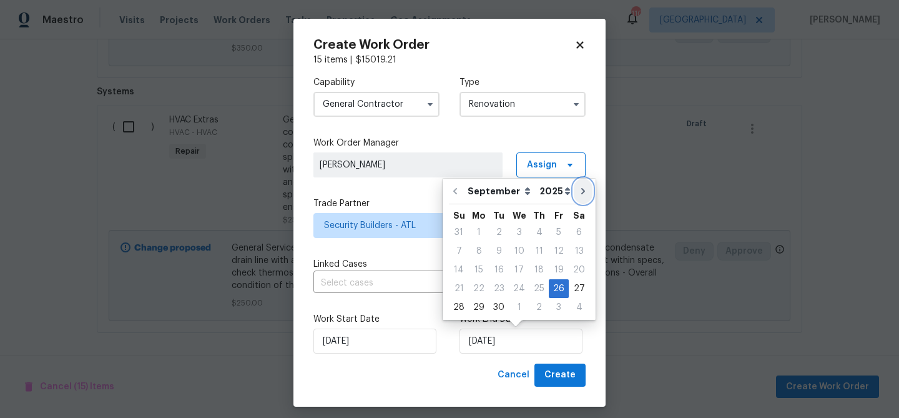
click at [576, 196] on button "Go to next month" at bounding box center [583, 190] width 19 height 25
type input "10/26/2025"
select select "9"
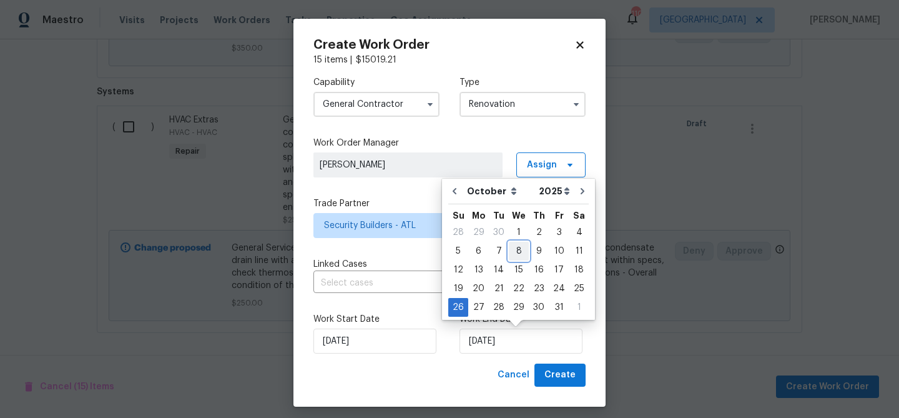
click at [517, 252] on div "8" at bounding box center [519, 250] width 20 height 17
type input "[DATE]"
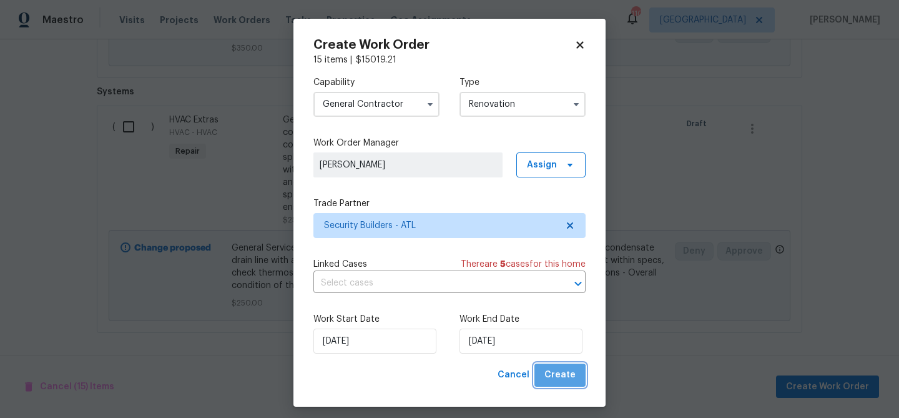
click at [562, 378] on span "Create" at bounding box center [559, 375] width 31 height 16
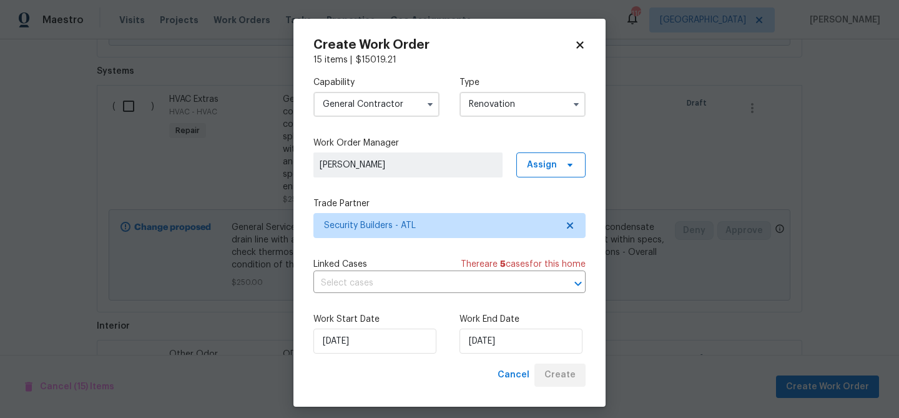
scroll to position [1033, 0]
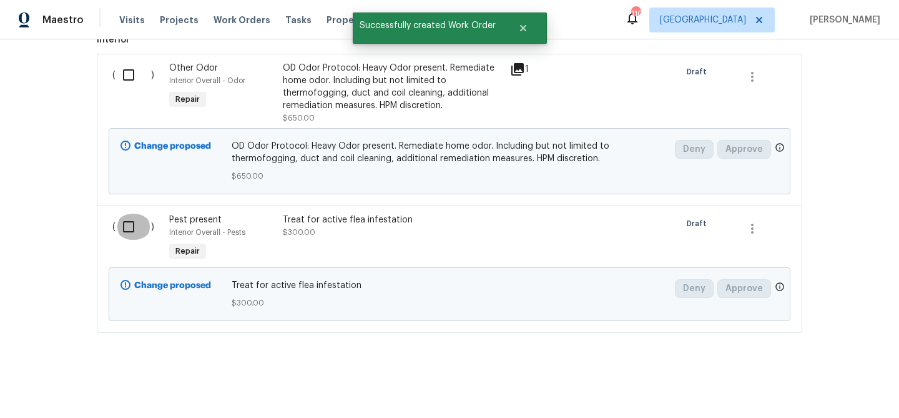
click at [127, 221] on input "checkbox" at bounding box center [133, 226] width 36 height 26
checkbox input "true"
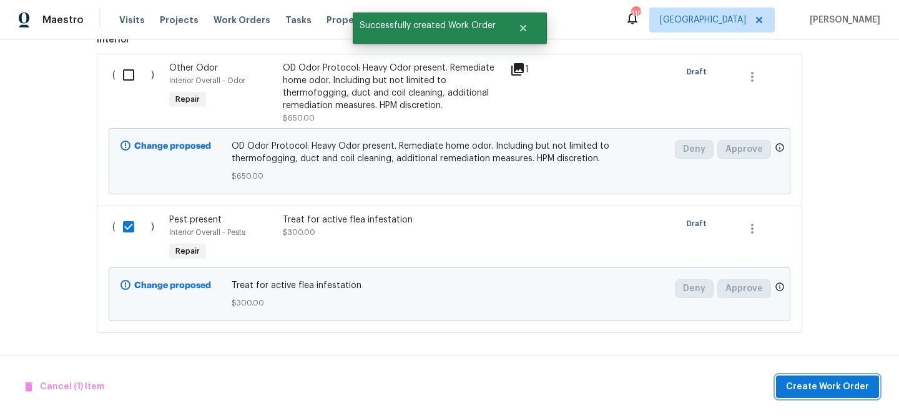
click at [801, 388] on span "Create Work Order" at bounding box center [827, 387] width 83 height 16
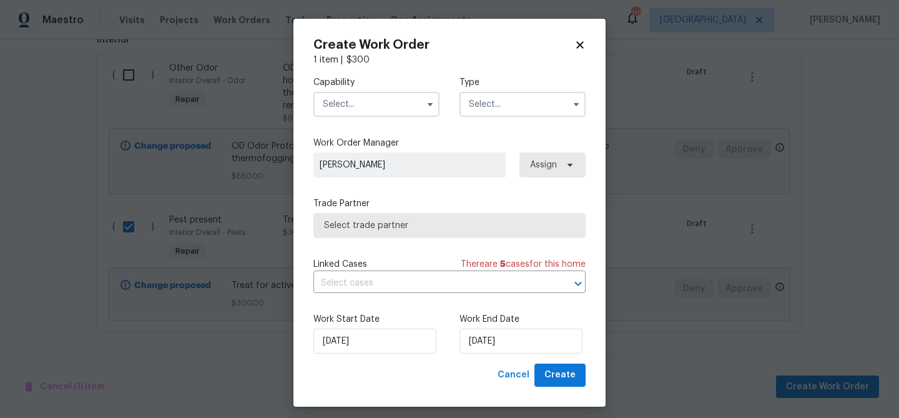
click at [384, 102] on input "text" at bounding box center [376, 104] width 126 height 25
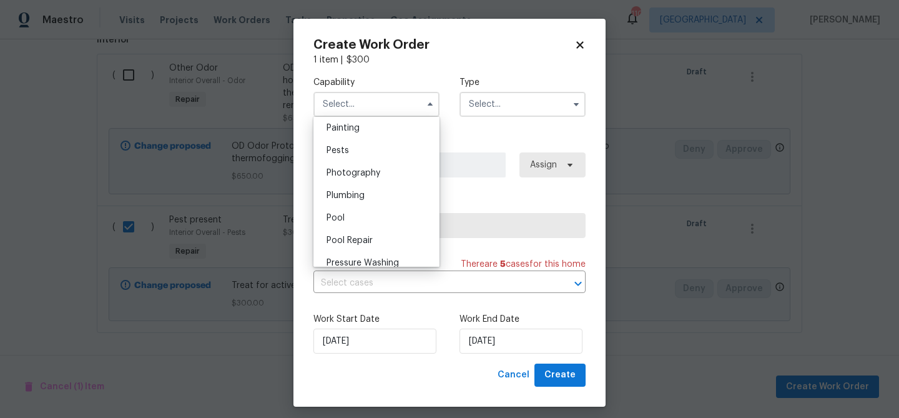
scroll to position [1049, 0]
click at [343, 151] on span "Pests" at bounding box center [337, 153] width 22 height 9
type input "Pests"
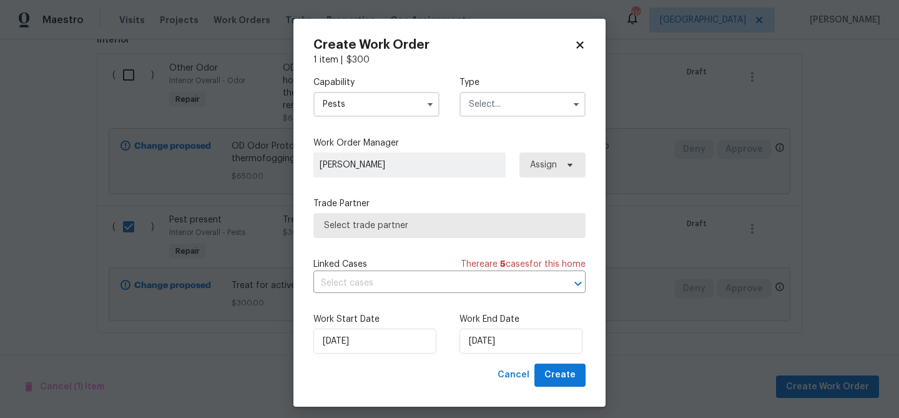
click at [492, 104] on input "text" at bounding box center [522, 104] width 126 height 25
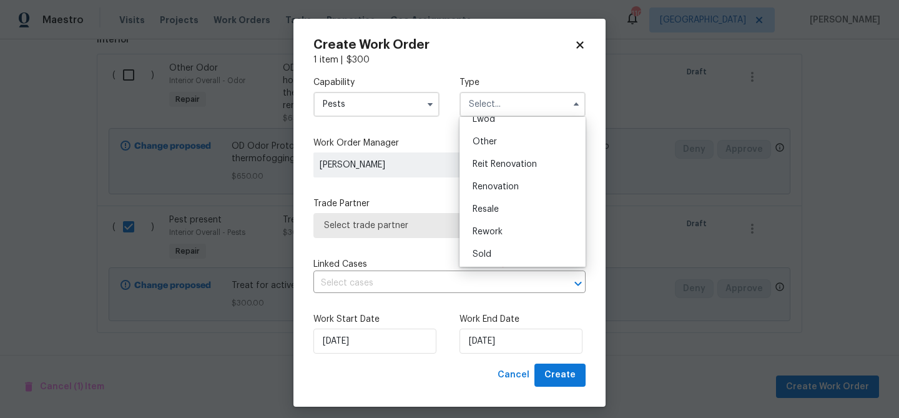
scroll to position [149, 0]
click at [497, 181] on span "Renovation" at bounding box center [495, 184] width 46 height 9
type input "Renovation"
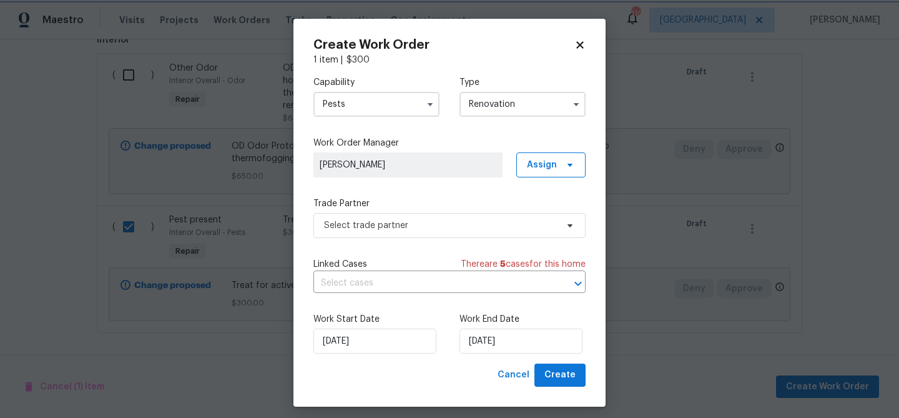
scroll to position [0, 0]
click at [476, 219] on span "Select trade partner" at bounding box center [440, 225] width 233 height 12
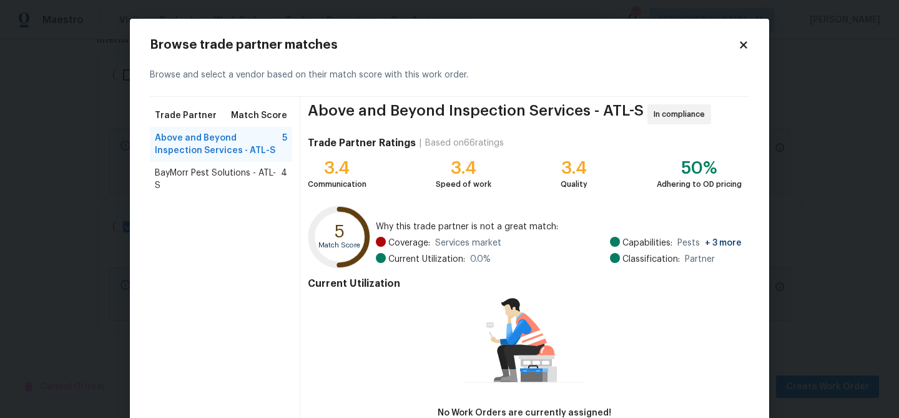
scroll to position [82, 0]
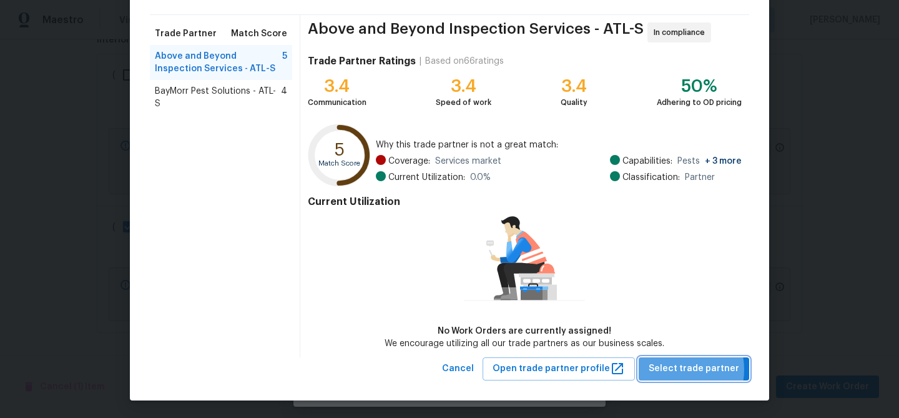
click at [672, 368] on span "Select trade partner" at bounding box center [693, 369] width 90 height 16
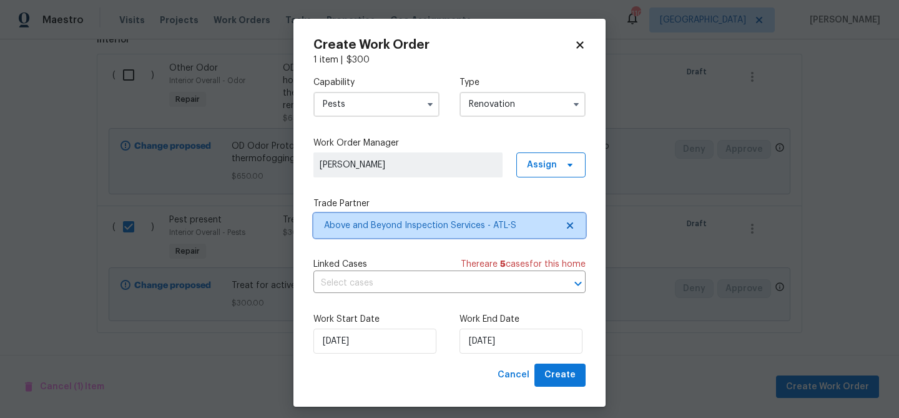
scroll to position [0, 0]
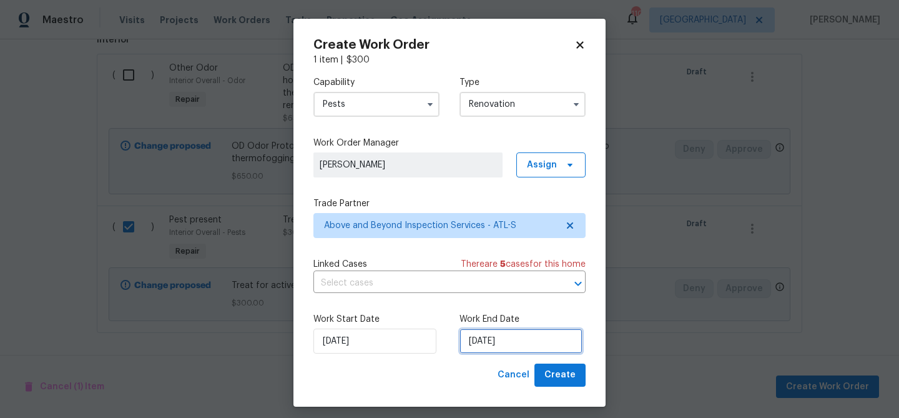
click at [514, 340] on input "[DATE]" at bounding box center [520, 340] width 123 height 25
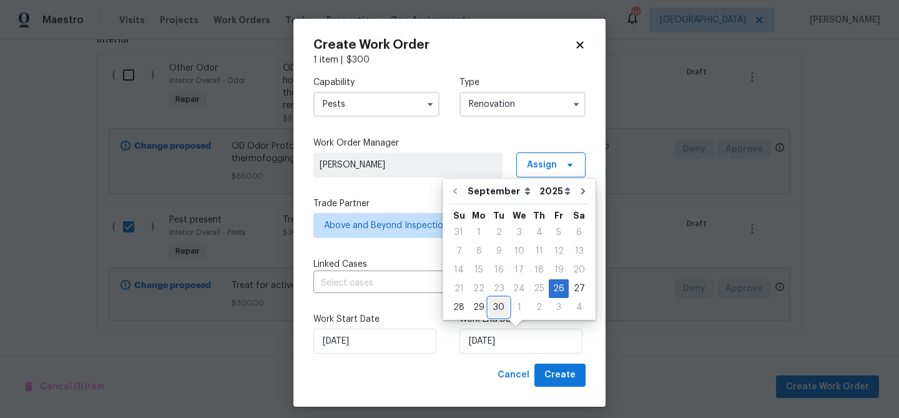
click at [491, 305] on div "30" at bounding box center [499, 306] width 20 height 17
type input "[DATE]"
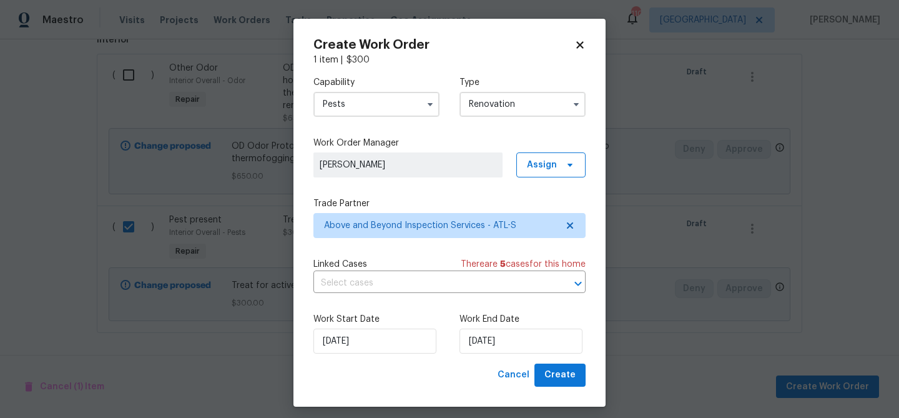
click at [563, 388] on div "Create Work Order 1 item | $ 300 Capability Pests Type Renovation Work Order Ma…" at bounding box center [449, 213] width 312 height 388
click at [561, 375] on span "Create" at bounding box center [559, 375] width 31 height 16
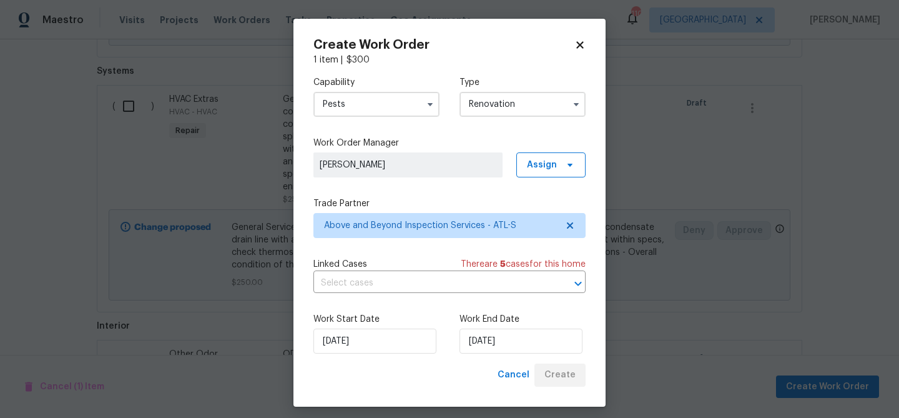
scroll to position [952, 0]
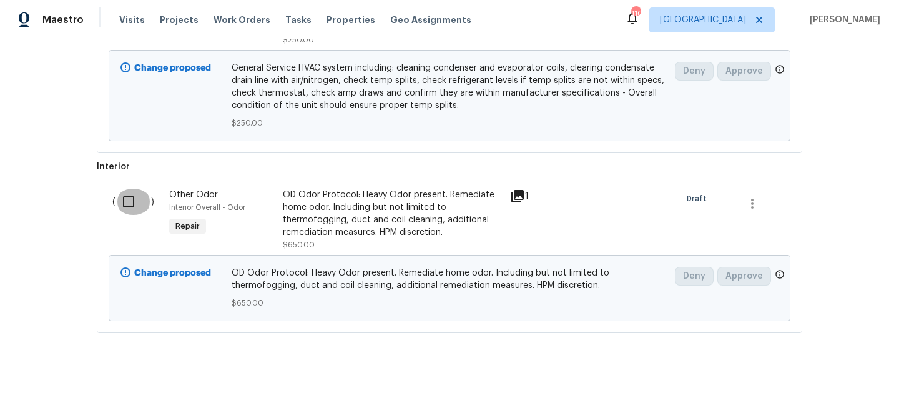
click at [132, 198] on input "checkbox" at bounding box center [133, 201] width 36 height 26
checkbox input "true"
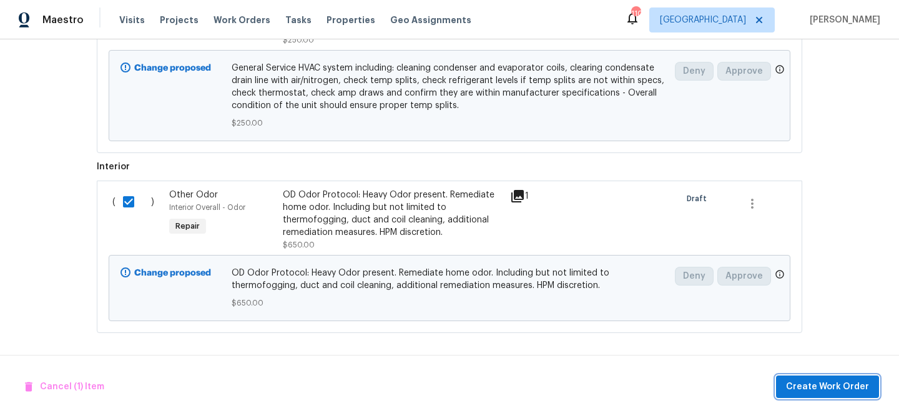
click at [853, 383] on span "Create Work Order" at bounding box center [827, 387] width 83 height 16
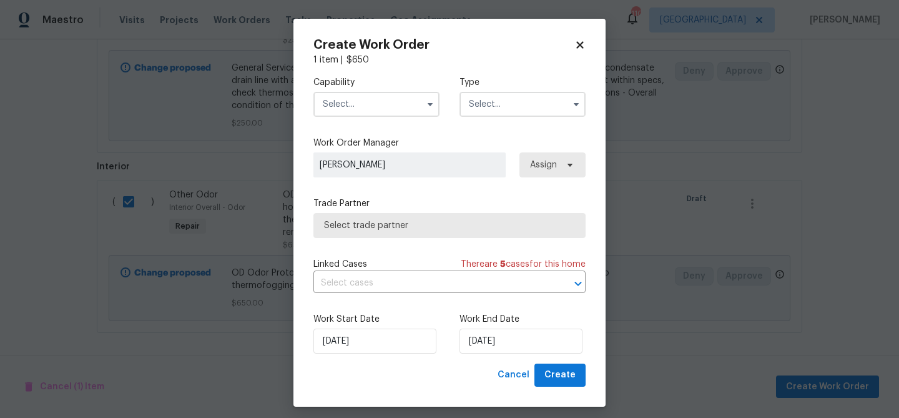
click at [383, 103] on input "text" at bounding box center [376, 104] width 126 height 25
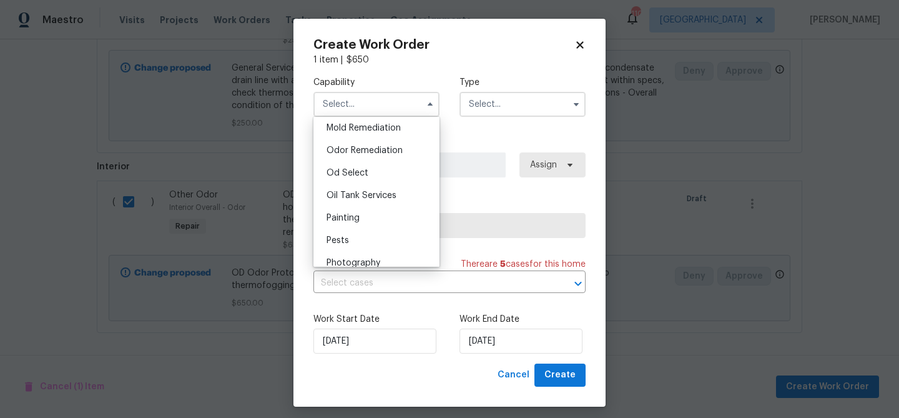
scroll to position [957, 0]
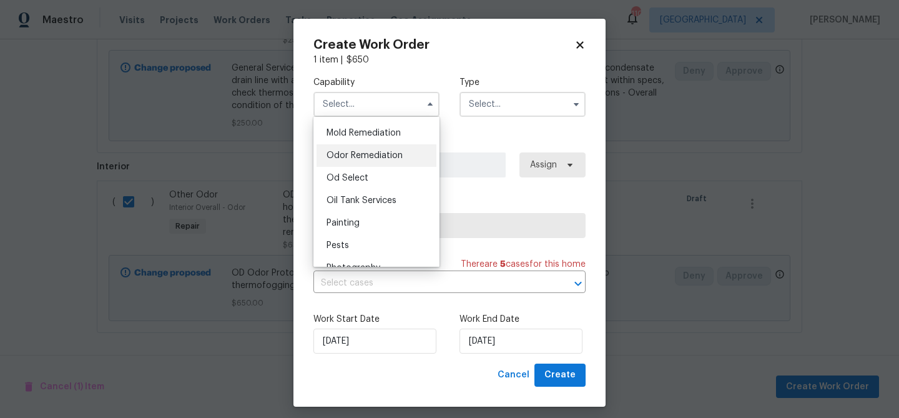
click at [378, 154] on span "Odor Remediation" at bounding box center [364, 155] width 76 height 9
type input "Odor Remediation"
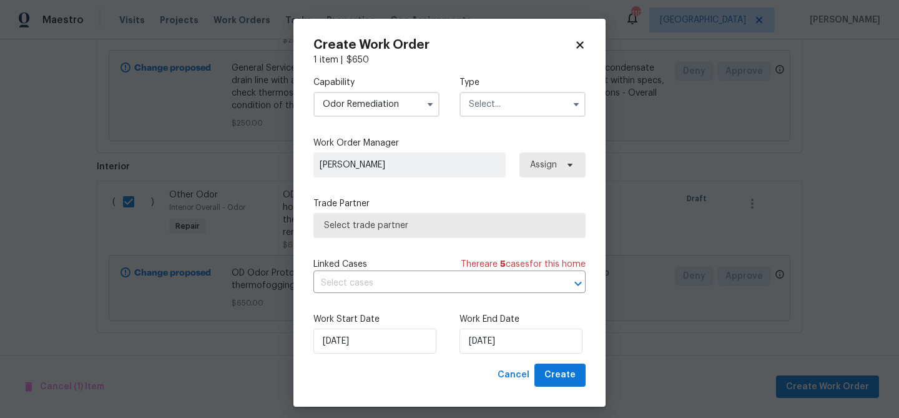
click at [495, 111] on input "text" at bounding box center [522, 104] width 126 height 25
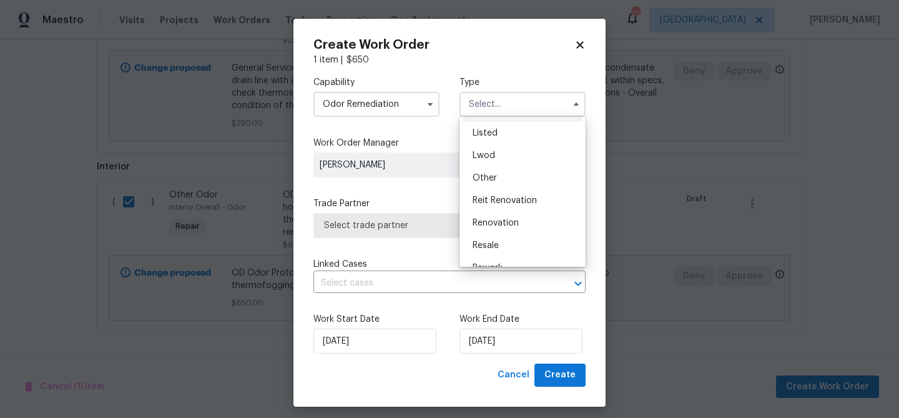
scroll to position [149, 0]
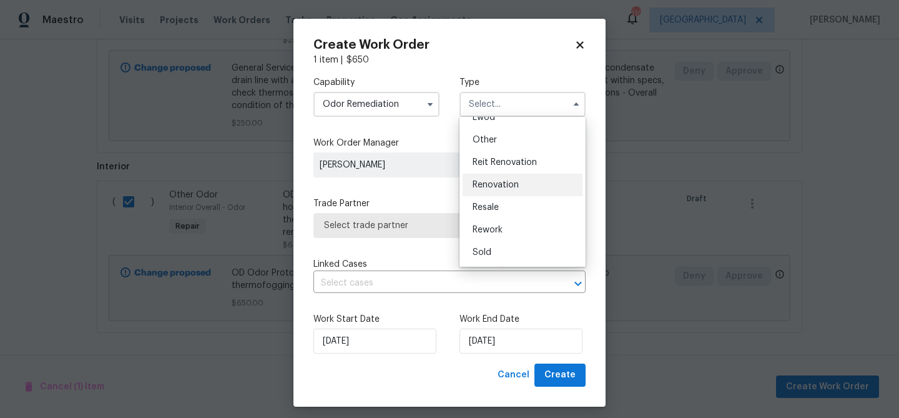
click at [504, 190] on div "Renovation" at bounding box center [522, 185] width 120 height 22
type input "Renovation"
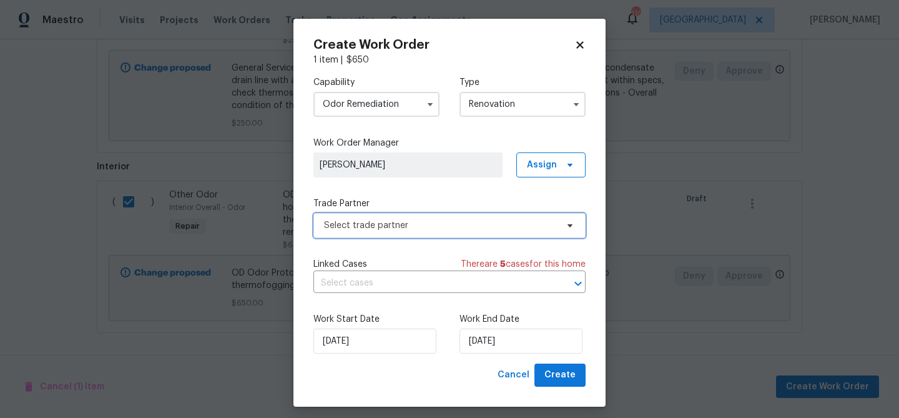
click at [440, 228] on span "Select trade partner" at bounding box center [440, 225] width 233 height 12
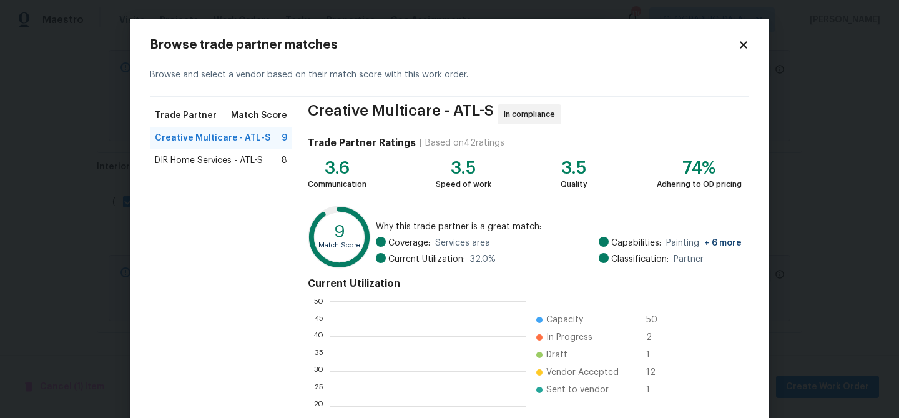
scroll to position [175, 196]
click at [248, 160] on span "DIR Home Services - ATL-S" at bounding box center [209, 160] width 108 height 12
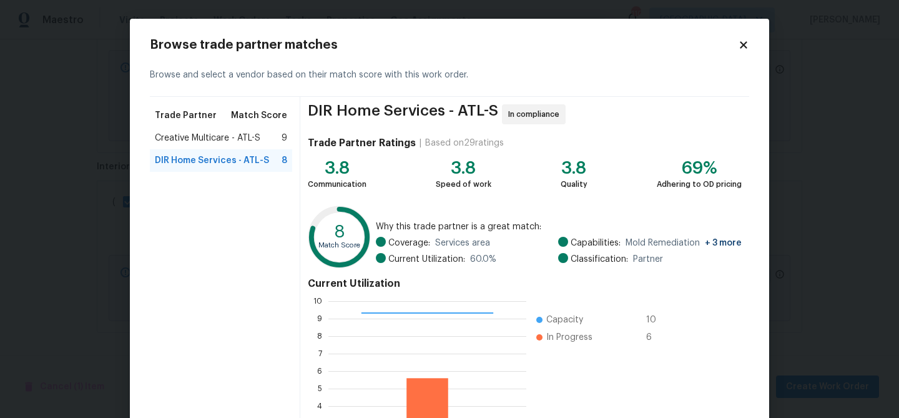
scroll to position [133, 0]
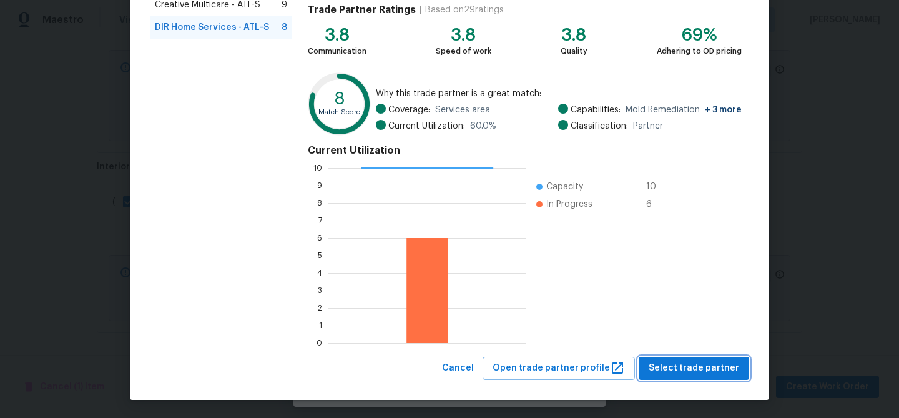
click at [698, 363] on span "Select trade partner" at bounding box center [693, 368] width 90 height 16
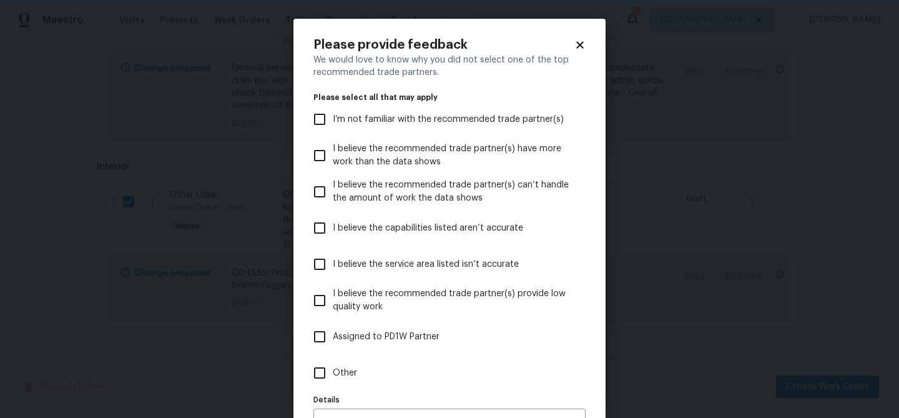
scroll to position [77, 0]
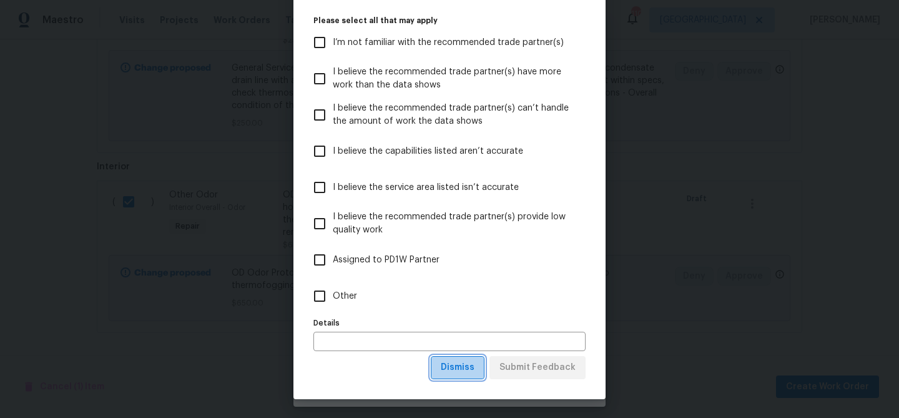
click at [471, 361] on span "Dismiss" at bounding box center [458, 367] width 34 height 16
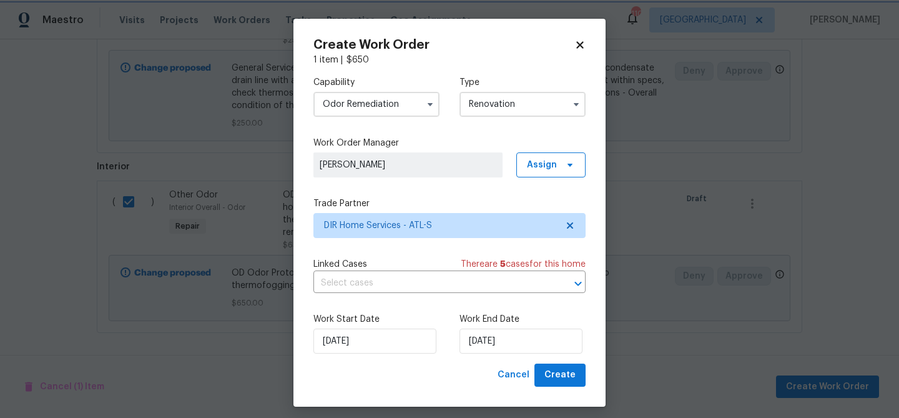
scroll to position [0, 0]
click at [491, 341] on input "[DATE]" at bounding box center [520, 340] width 123 height 25
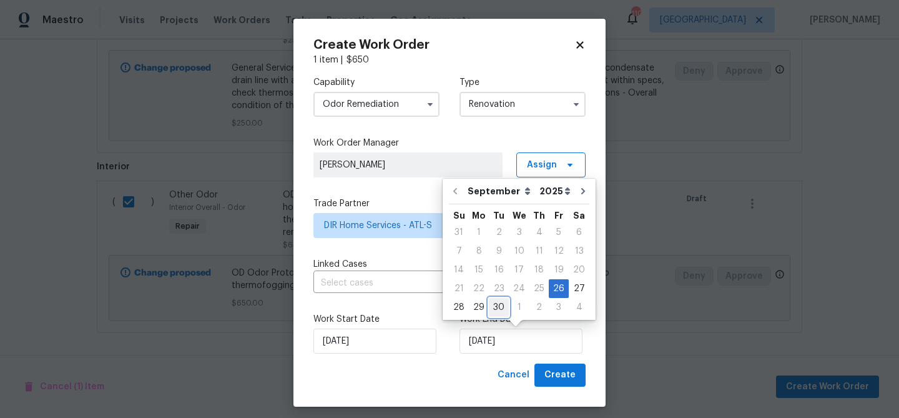
click at [499, 303] on div "30" at bounding box center [499, 306] width 20 height 17
type input "[DATE]"
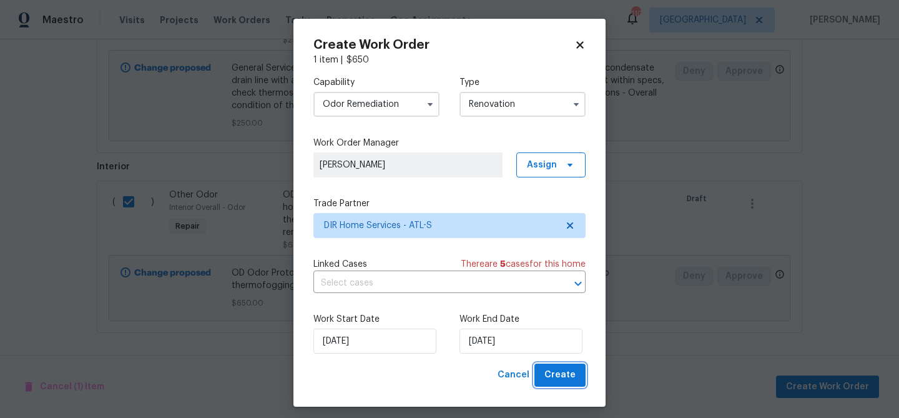
click at [560, 377] on span "Create" at bounding box center [559, 375] width 31 height 16
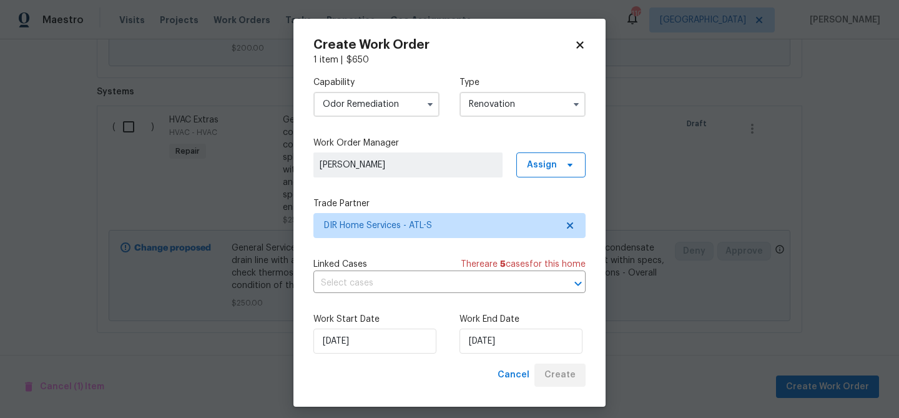
scroll to position [817, 0]
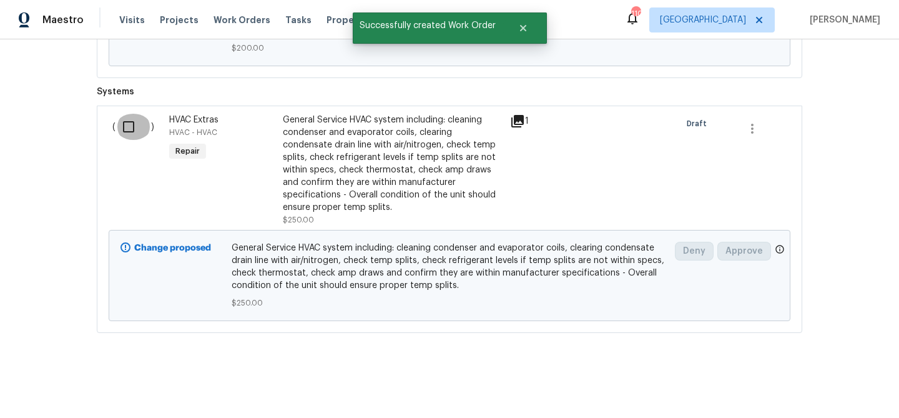
click at [129, 131] on input "checkbox" at bounding box center [133, 127] width 36 height 26
checkbox input "true"
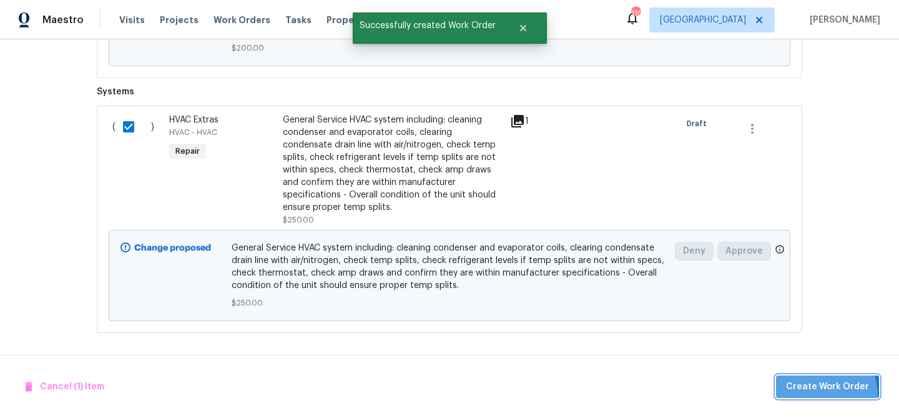
click at [809, 396] on button "Create Work Order" at bounding box center [827, 386] width 103 height 23
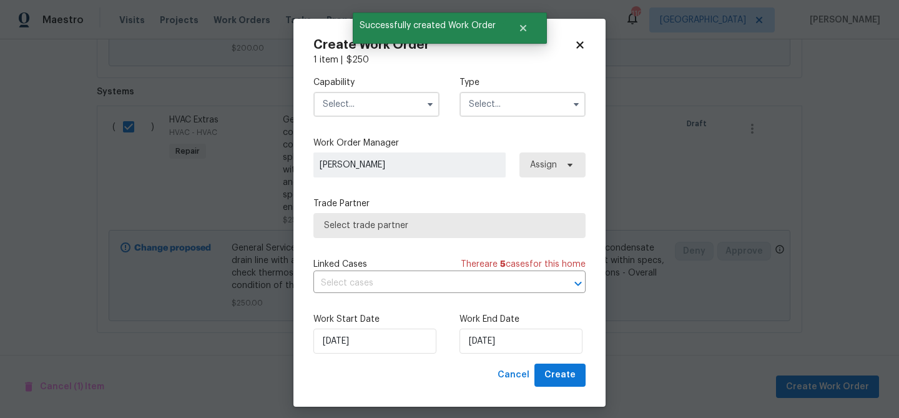
click at [373, 103] on input "text" at bounding box center [376, 104] width 126 height 25
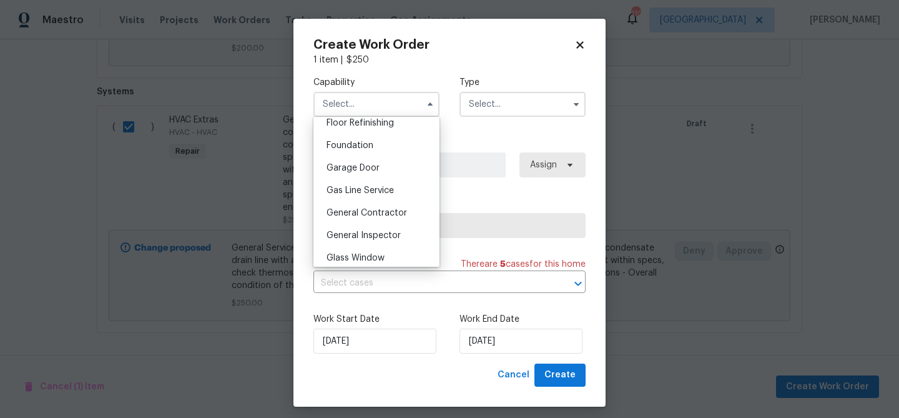
scroll to position [517, 0]
click at [386, 208] on span "General Contractor" at bounding box center [366, 211] width 81 height 9
type input "General Contractor"
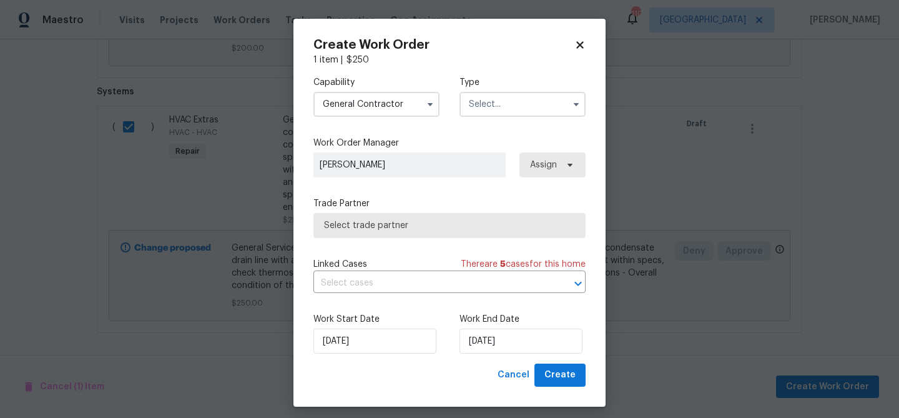
click at [491, 110] on input "text" at bounding box center [522, 104] width 126 height 25
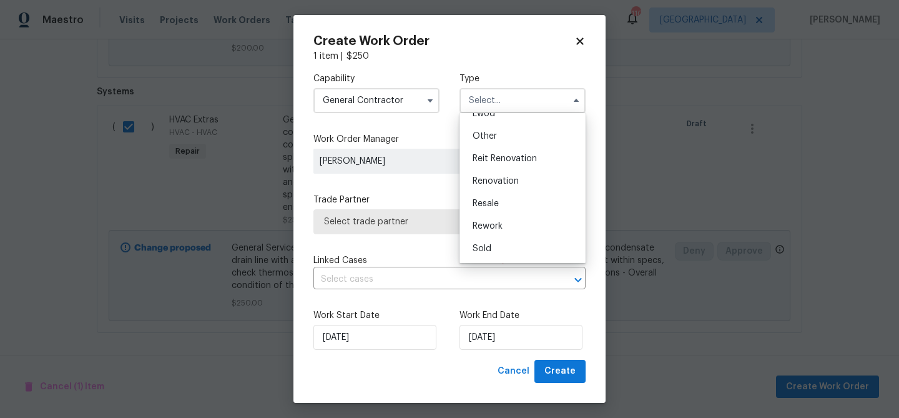
scroll to position [6, 0]
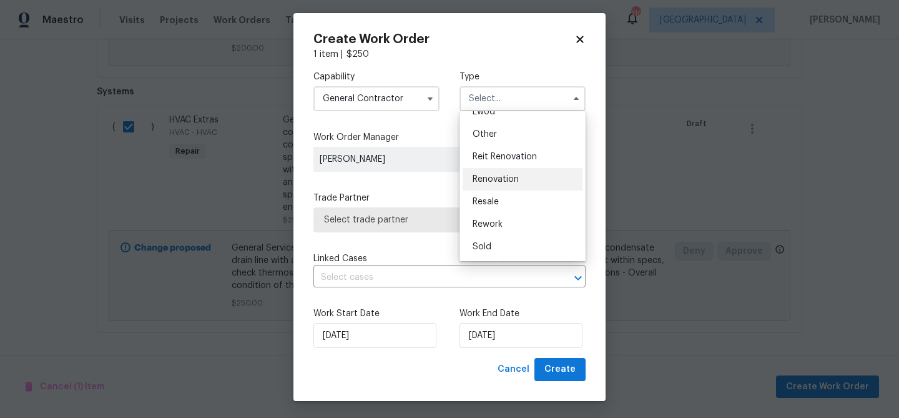
click at [490, 174] on div "Renovation" at bounding box center [522, 179] width 120 height 22
type input "Renovation"
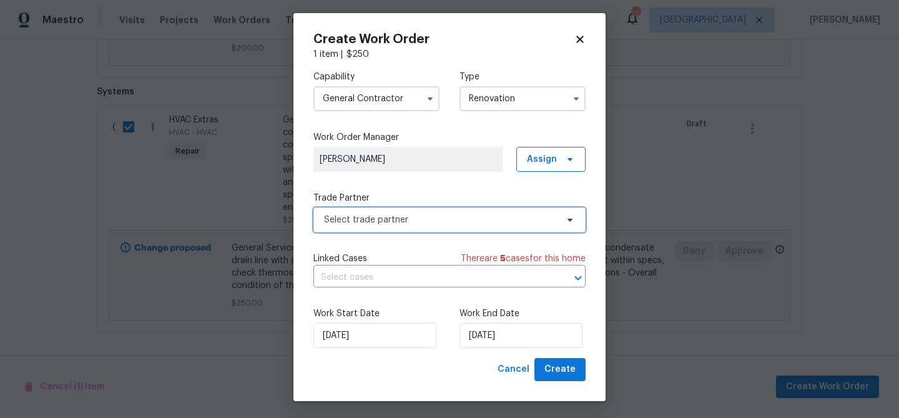
click at [484, 217] on span "Select trade partner" at bounding box center [440, 219] width 233 height 12
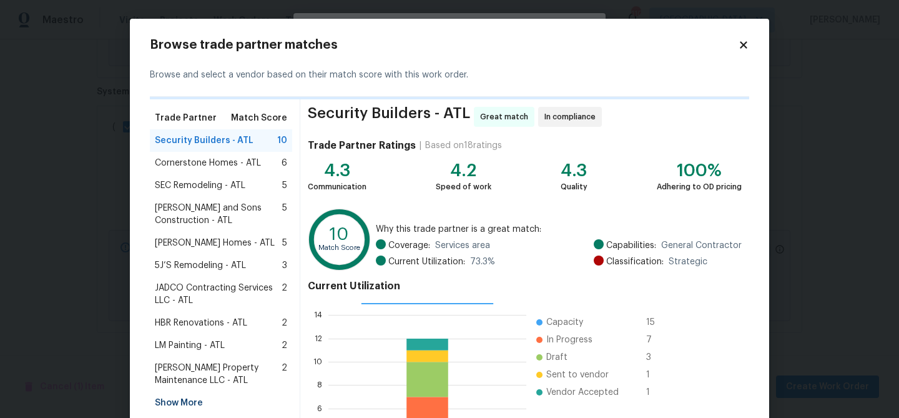
scroll to position [135, 0]
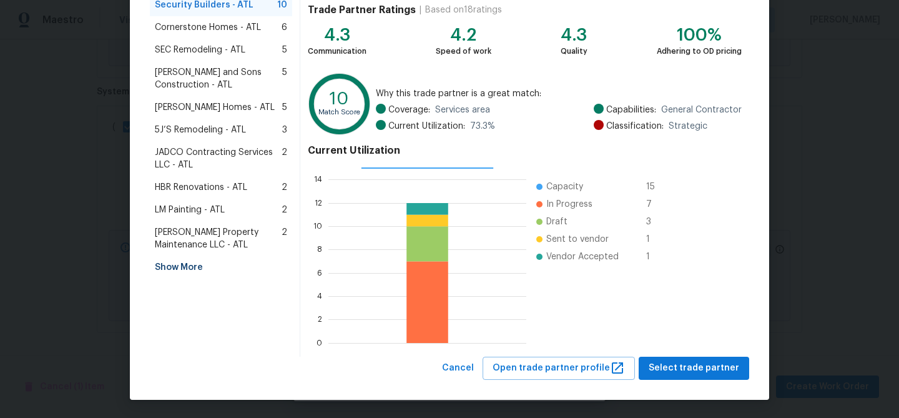
click at [659, 356] on div "Security Builders - ATL Great match In compliance Trade Partner Ratings | Based…" at bounding box center [524, 160] width 449 height 393
click at [662, 363] on span "Select trade partner" at bounding box center [693, 368] width 90 height 16
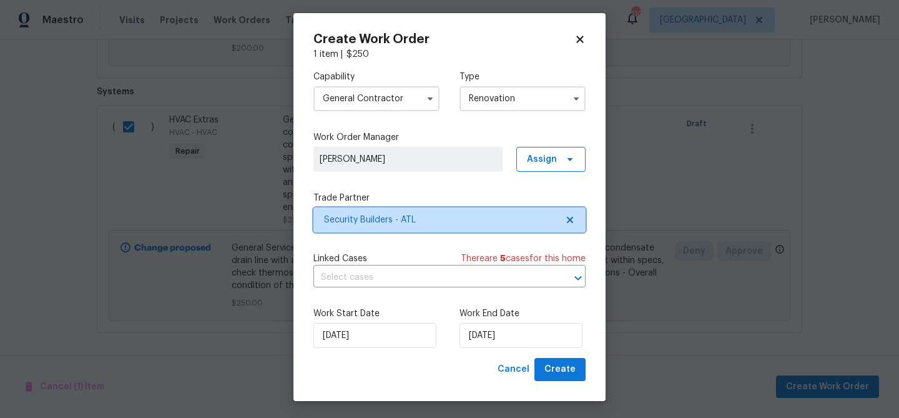
scroll to position [0, 0]
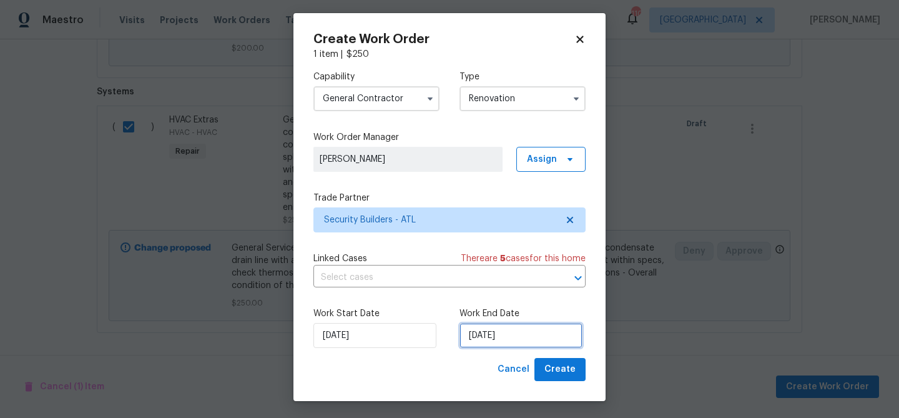
click at [545, 336] on input "[DATE]" at bounding box center [520, 335] width 123 height 25
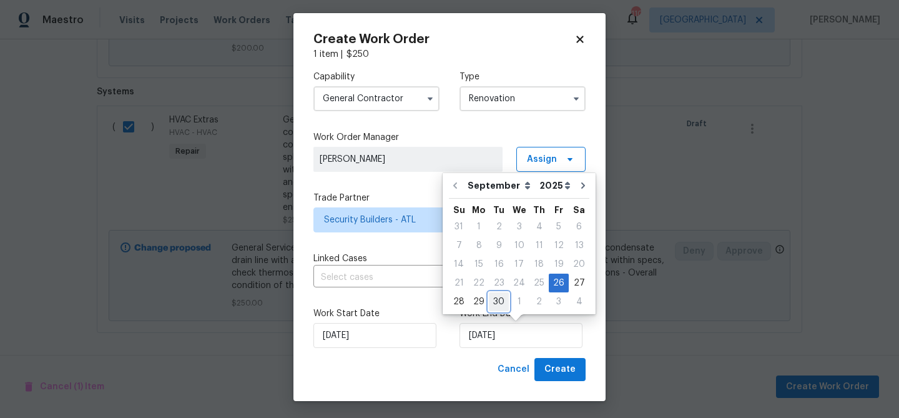
click at [494, 296] on div "30" at bounding box center [499, 301] width 20 height 17
type input "[DATE]"
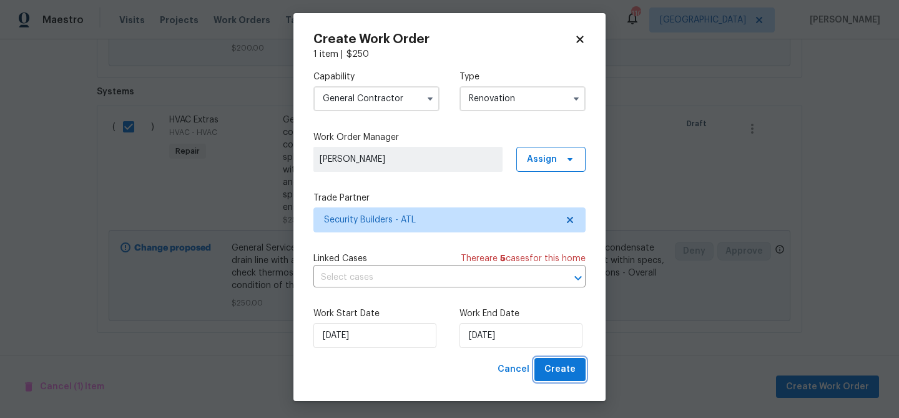
click at [570, 374] on span "Create" at bounding box center [559, 369] width 31 height 16
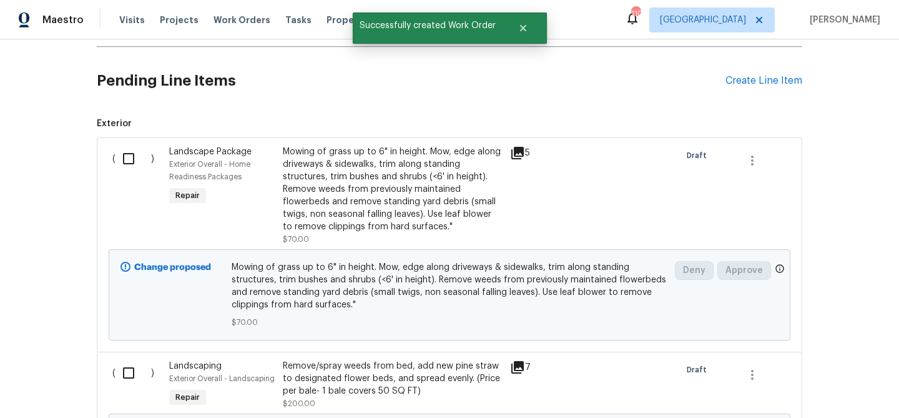
scroll to position [446, 0]
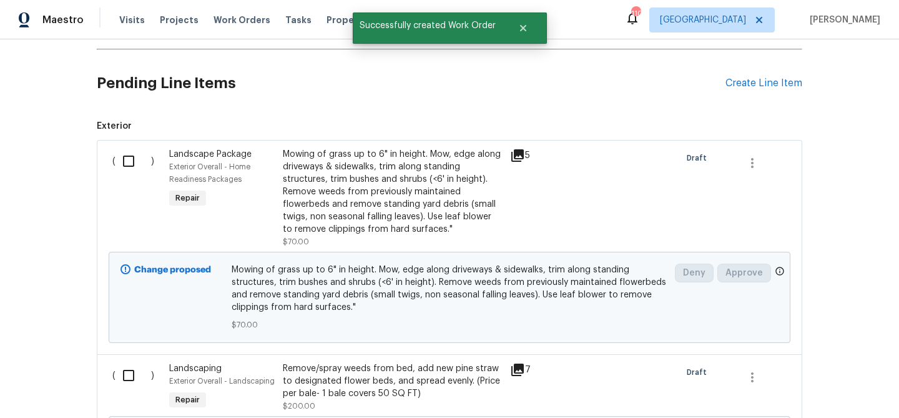
click at [128, 163] on input "checkbox" at bounding box center [133, 161] width 36 height 26
checkbox input "true"
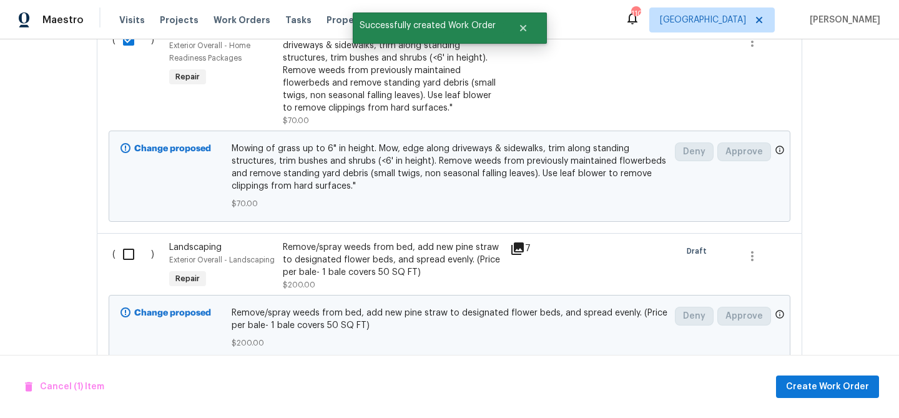
scroll to position [584, 0]
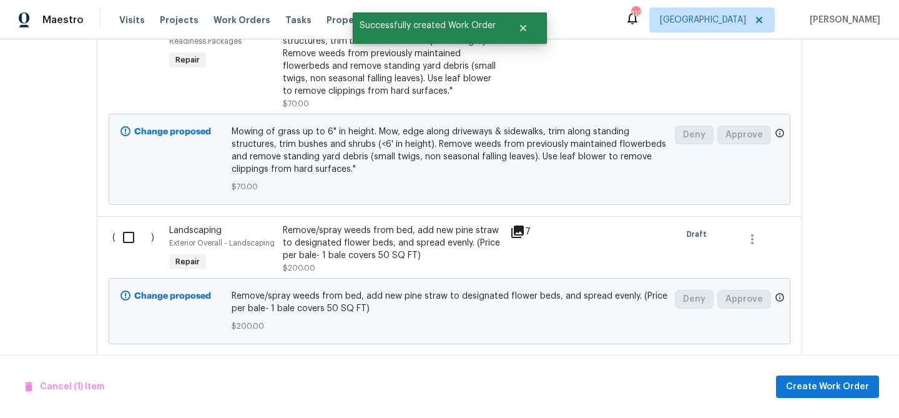
click at [132, 237] on input "checkbox" at bounding box center [133, 237] width 36 height 26
checkbox input "true"
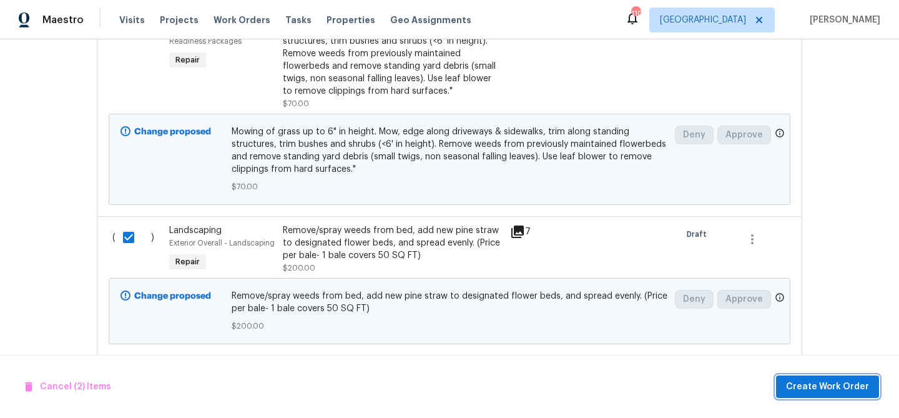
click at [811, 385] on span "Create Work Order" at bounding box center [827, 387] width 83 height 16
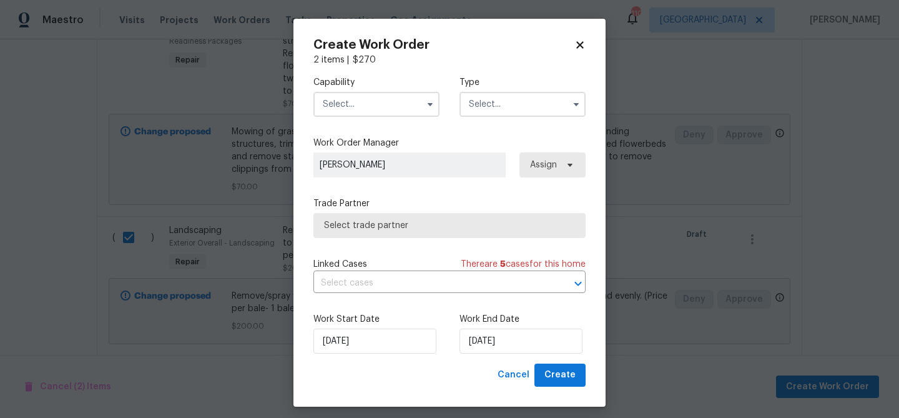
click at [358, 104] on input "text" at bounding box center [376, 104] width 126 height 25
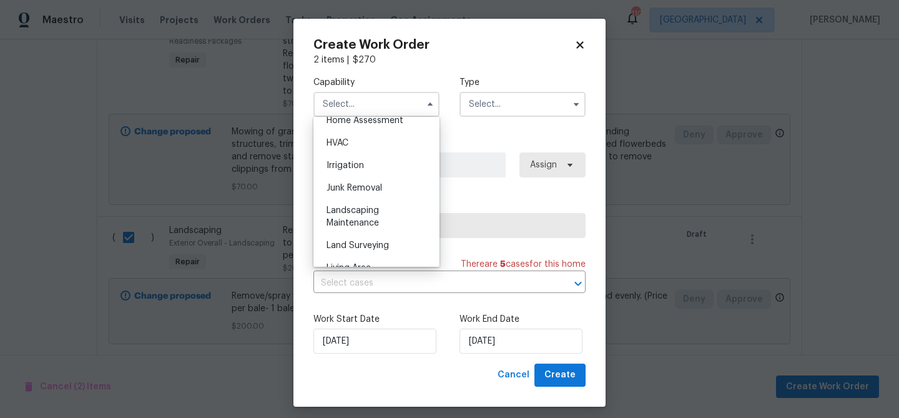
scroll to position [743, 0]
click at [380, 205] on div "Landscaping Maintenance" at bounding box center [376, 215] width 120 height 35
type input "Landscaping Maintenance"
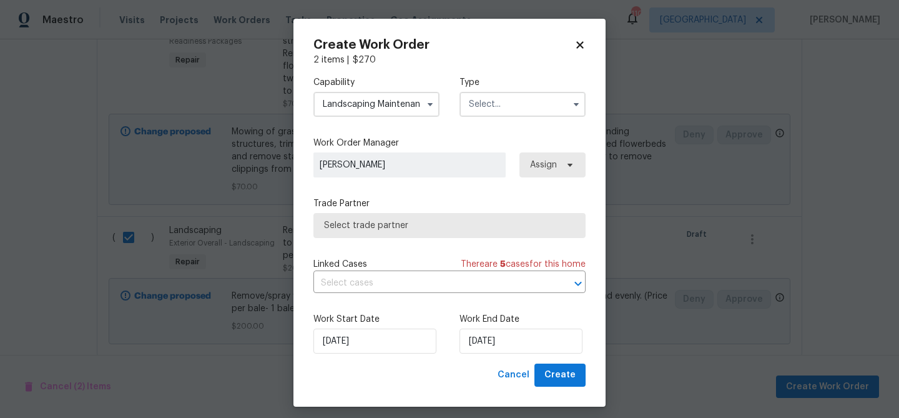
click at [481, 105] on input "text" at bounding box center [522, 104] width 126 height 25
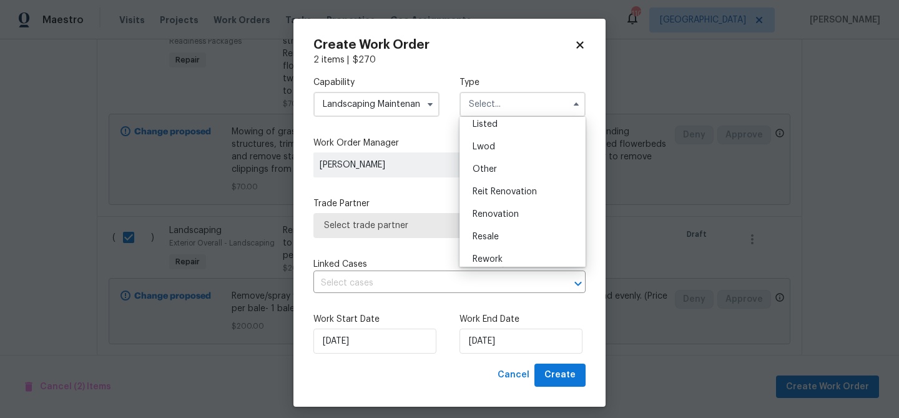
scroll to position [149, 0]
click at [520, 178] on div "Renovation" at bounding box center [522, 185] width 120 height 22
type input "Renovation"
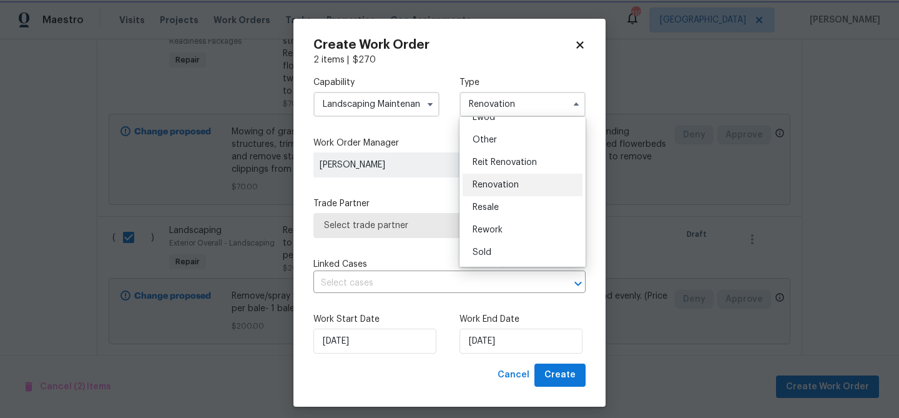
scroll to position [0, 0]
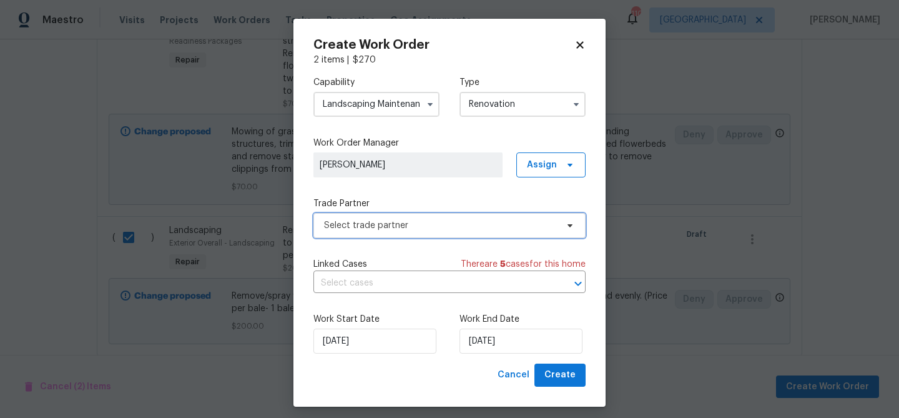
click at [466, 227] on span "Select trade partner" at bounding box center [440, 225] width 233 height 12
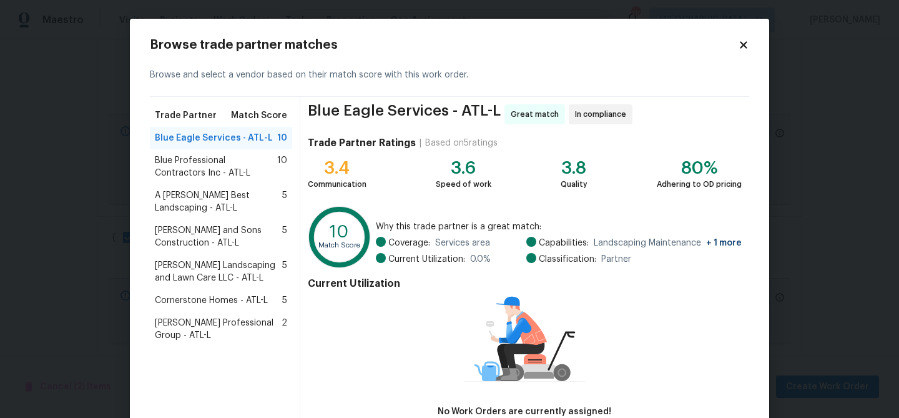
click at [233, 162] on span "Blue Professional Contractors Inc - ATL-L" at bounding box center [216, 166] width 122 height 25
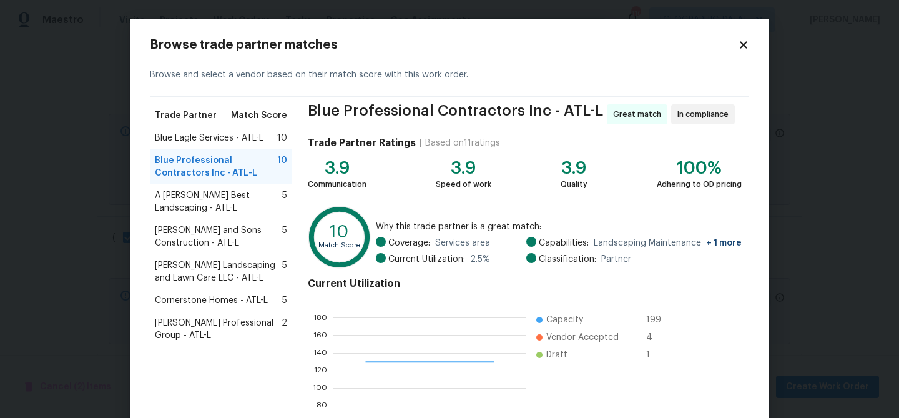
scroll to position [133, 0]
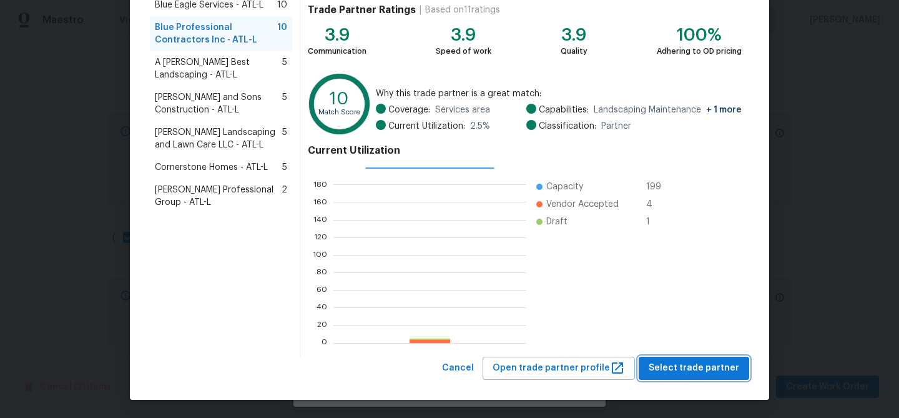
click at [700, 361] on span "Select trade partner" at bounding box center [693, 368] width 90 height 16
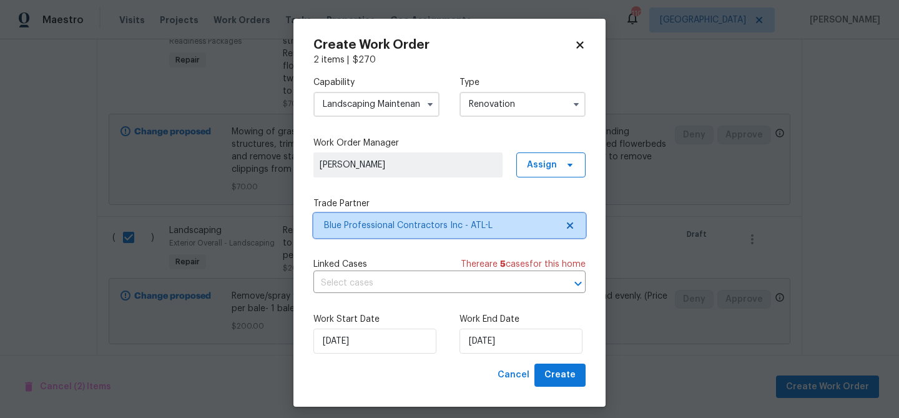
scroll to position [0, 0]
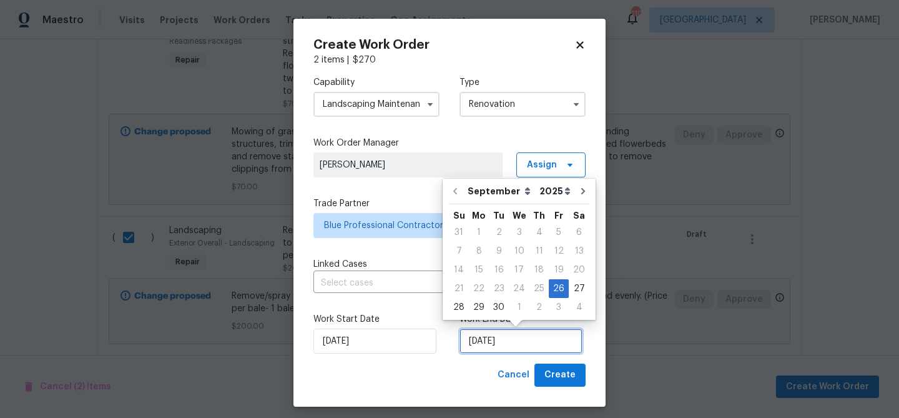
click at [501, 341] on input "[DATE]" at bounding box center [520, 340] width 123 height 25
click at [493, 307] on div "30" at bounding box center [499, 306] width 20 height 17
type input "[DATE]"
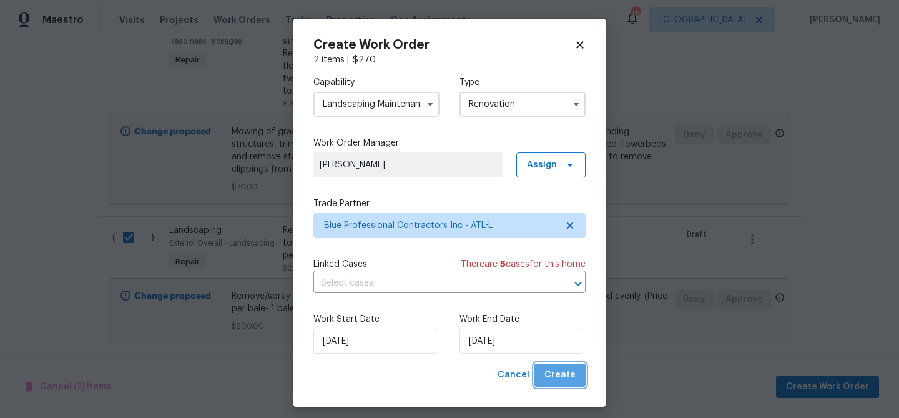
click at [578, 378] on button "Create" at bounding box center [559, 374] width 51 height 23
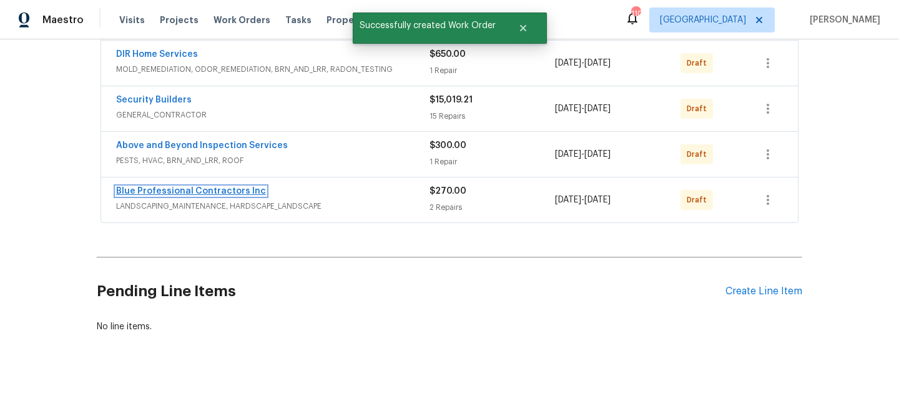
click at [243, 193] on link "Blue Professional Contractors Inc" at bounding box center [191, 191] width 150 height 9
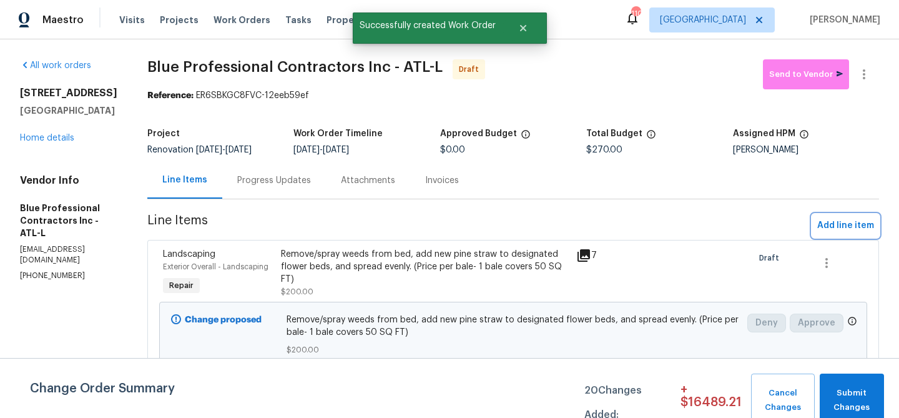
click at [834, 228] on span "Add line item" at bounding box center [845, 226] width 57 height 16
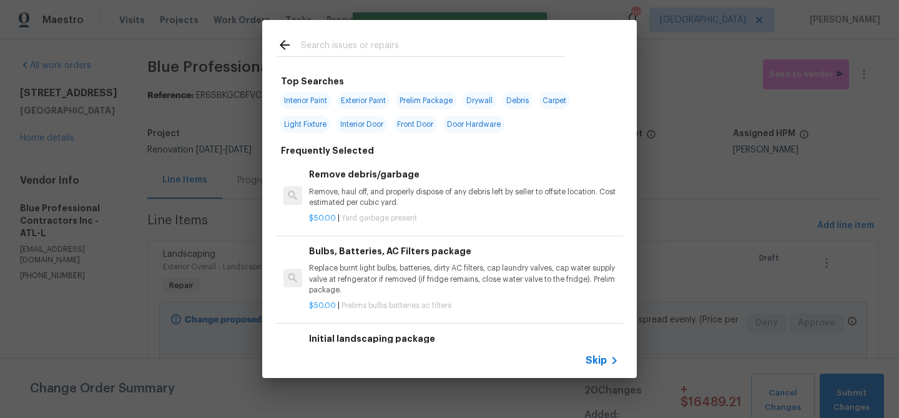
click at [339, 49] on input "text" at bounding box center [433, 46] width 265 height 19
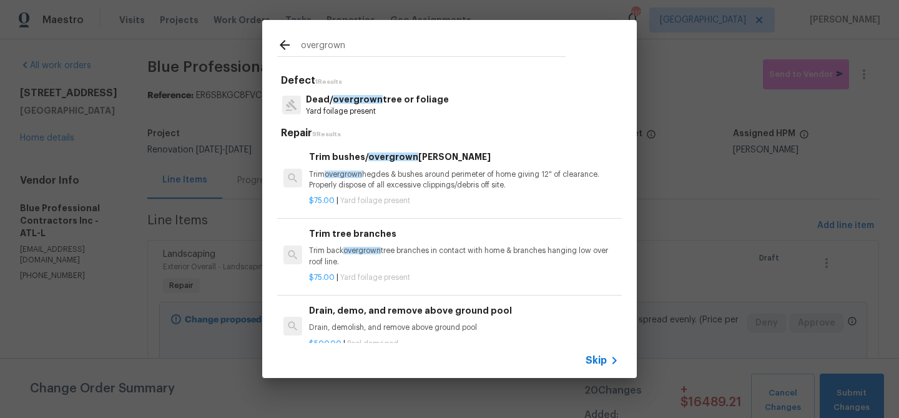
type input "overgrown"
click at [369, 169] on div "Trim bushes/ overgrown hedges Trim overgrown hegdes & bushes around perimeter o…" at bounding box center [464, 170] width 310 height 41
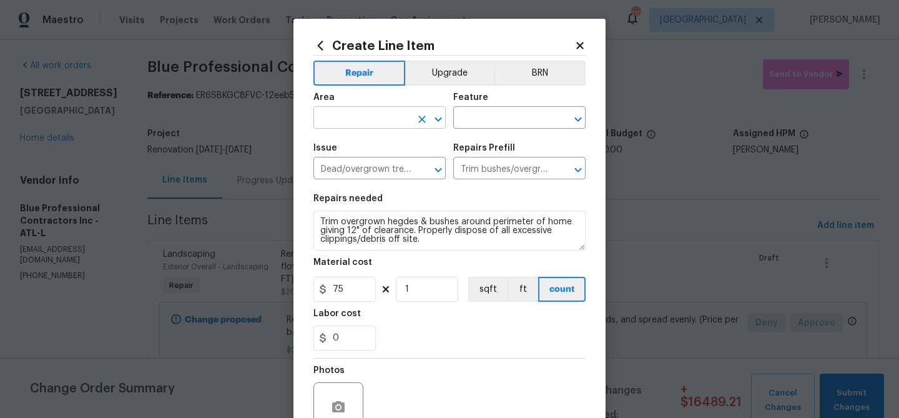
click at [359, 117] on input "text" at bounding box center [361, 118] width 97 height 19
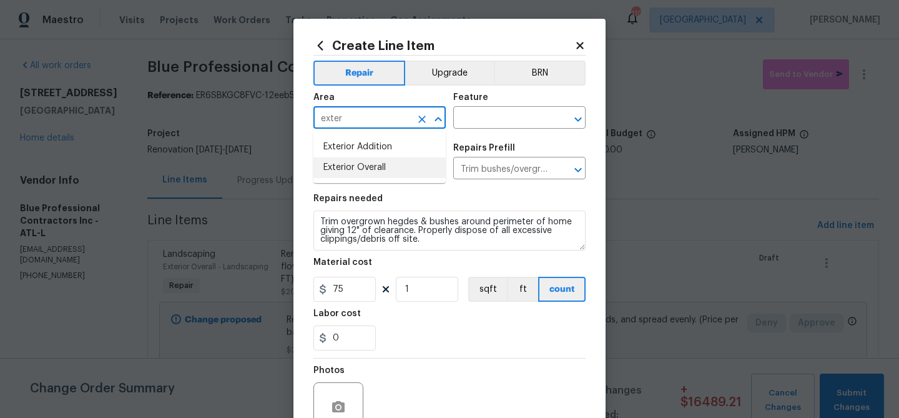
click at [362, 168] on li "Exterior Overall" at bounding box center [379, 167] width 132 height 21
type input "Exterior Overall"
click at [497, 112] on input "text" at bounding box center [501, 118] width 97 height 19
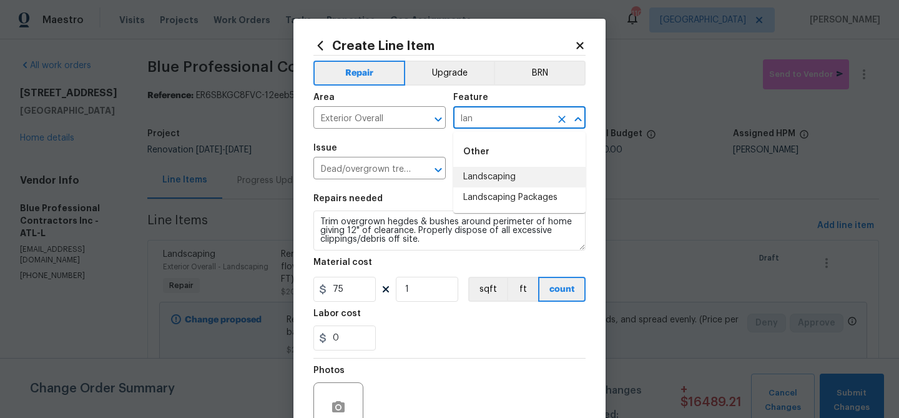
click at [504, 170] on li "Landscaping" at bounding box center [519, 177] width 132 height 21
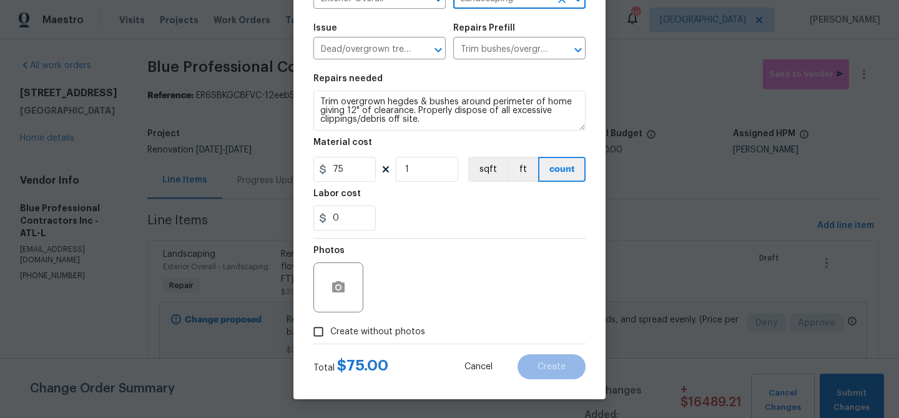
type input "Landscaping"
click at [396, 330] on span "Create without photos" at bounding box center [377, 331] width 95 height 13
click at [330, 330] on input "Create without photos" at bounding box center [318, 332] width 24 height 24
checkbox input "true"
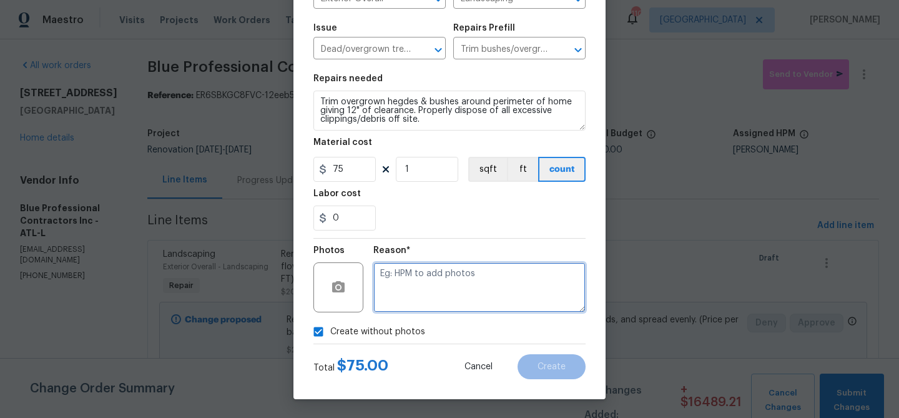
click at [427, 276] on textarea at bounding box center [479, 287] width 212 height 50
type textarea "Landscaping"
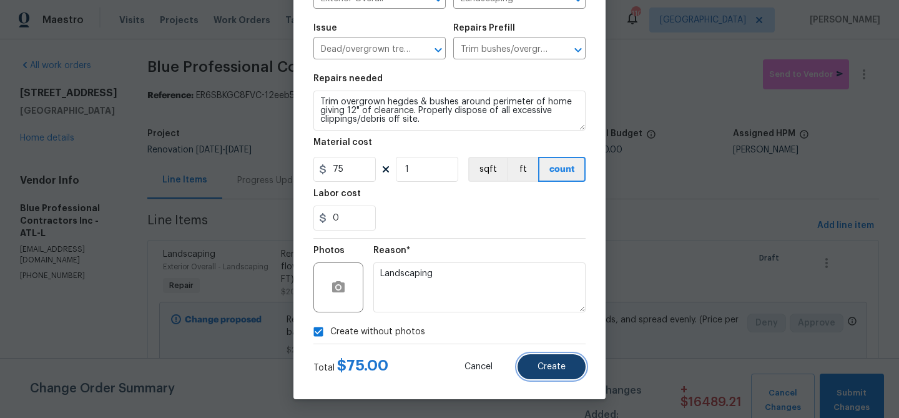
click at [562, 370] on span "Create" at bounding box center [551, 366] width 28 height 9
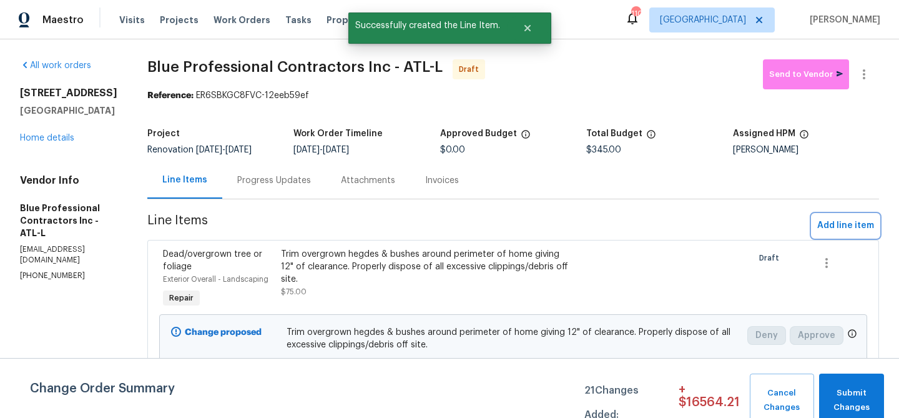
click at [829, 228] on span "Add line item" at bounding box center [845, 226] width 57 height 16
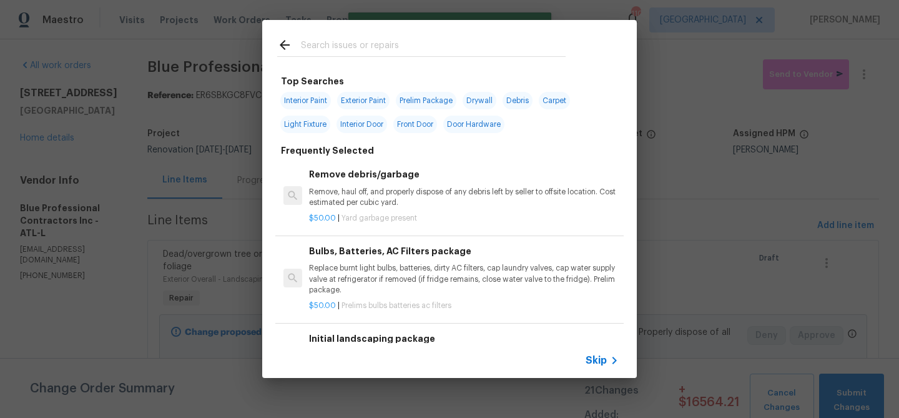
click at [401, 45] on input "text" at bounding box center [433, 46] width 265 height 19
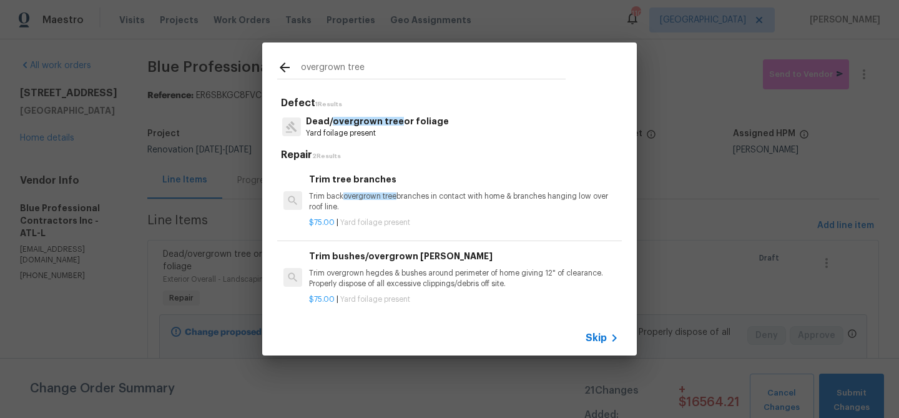
type input "overgrown tree"
click at [343, 202] on p "Trim back overgrown tree branches in contact with home & branches hanging low o…" at bounding box center [464, 201] width 310 height 21
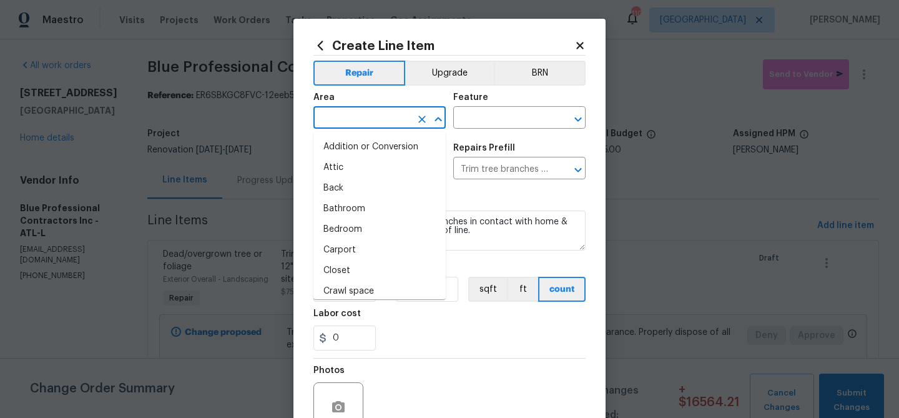
click at [383, 123] on input "text" at bounding box center [361, 118] width 97 height 19
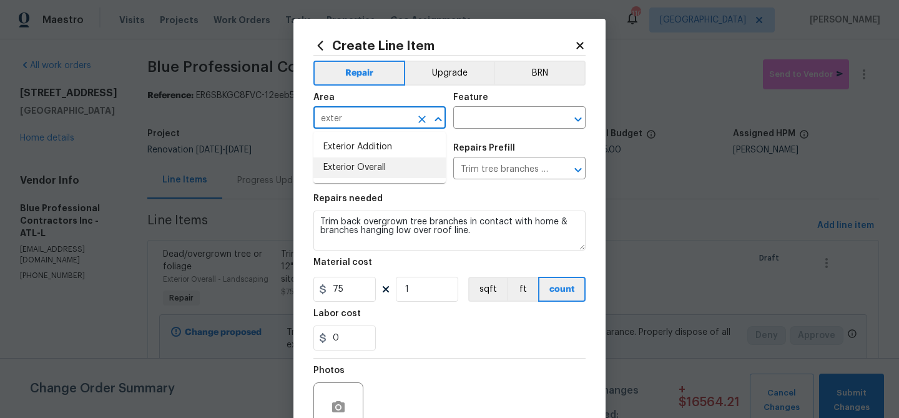
click at [379, 167] on li "Exterior Overall" at bounding box center [379, 167] width 132 height 21
type input "Exterior Overall"
click at [486, 113] on input "text" at bounding box center [501, 118] width 97 height 19
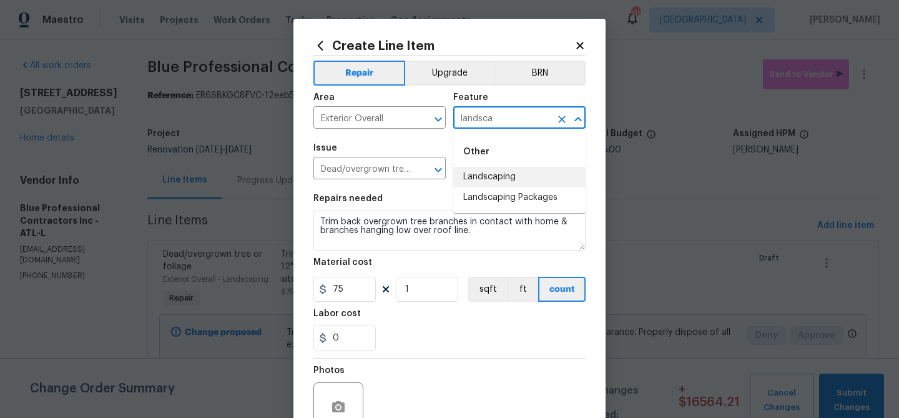
click at [499, 175] on li "Landscaping" at bounding box center [519, 177] width 132 height 21
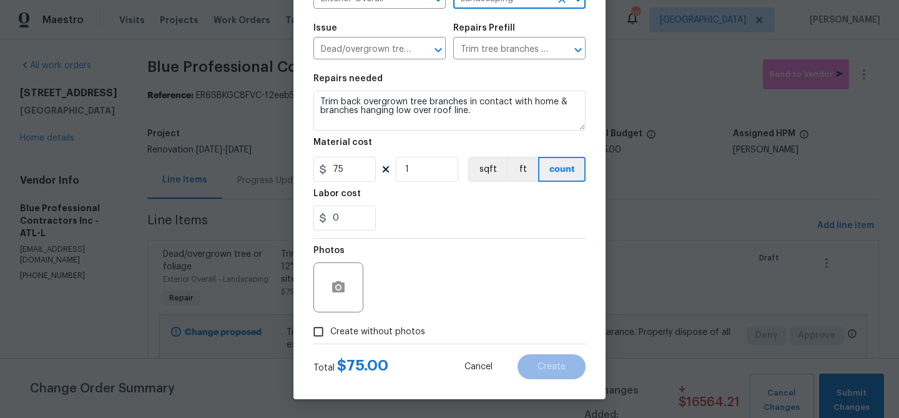
type input "Landscaping"
click at [389, 329] on span "Create without photos" at bounding box center [377, 331] width 95 height 13
click at [330, 329] on input "Create without photos" at bounding box center [318, 332] width 24 height 24
checkbox input "true"
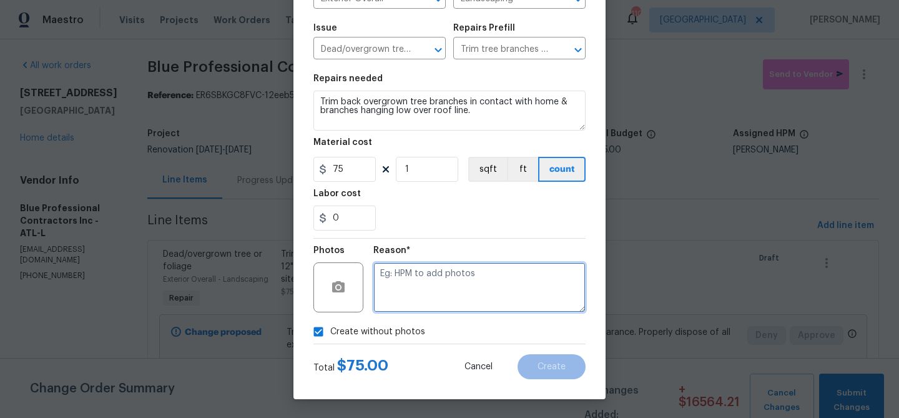
click at [424, 294] on textarea at bounding box center [479, 287] width 212 height 50
click at [449, 308] on textarea "Landscaping" at bounding box center [479, 287] width 212 height 50
type textarea "Landscaping"
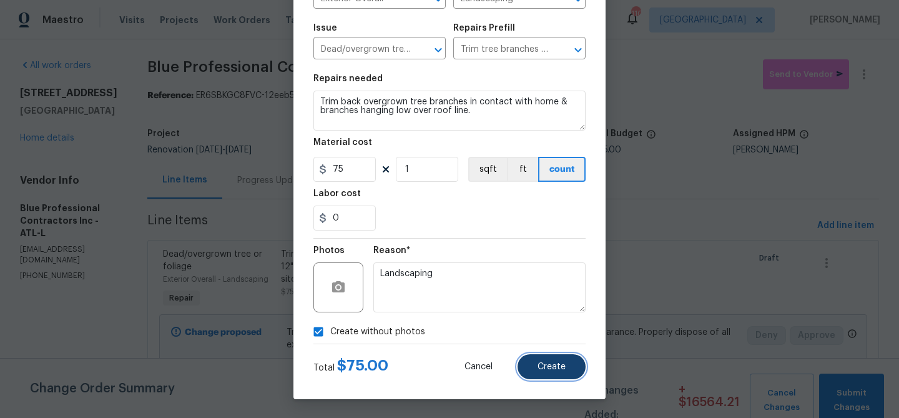
click at [550, 369] on span "Create" at bounding box center [551, 366] width 28 height 9
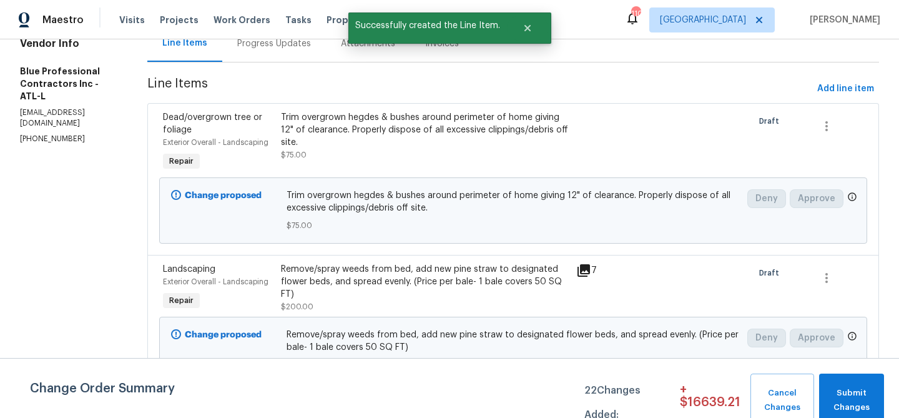
scroll to position [0, 0]
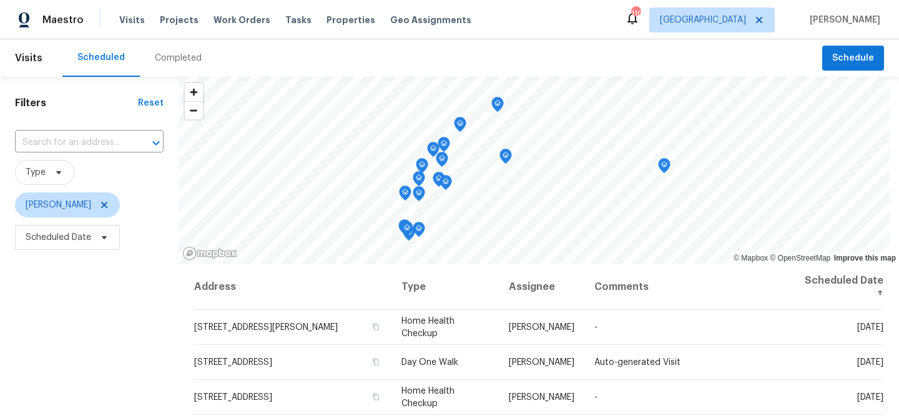
click at [175, 63] on div "Completed" at bounding box center [178, 58] width 47 height 12
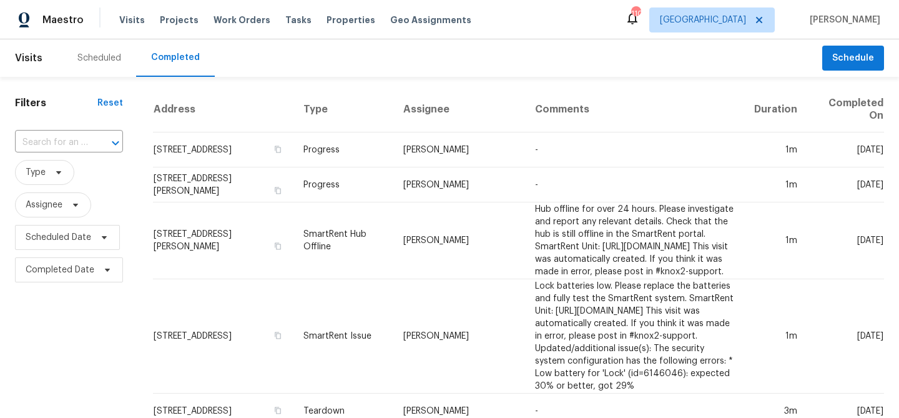
click at [74, 140] on input "text" at bounding box center [51, 142] width 73 height 19
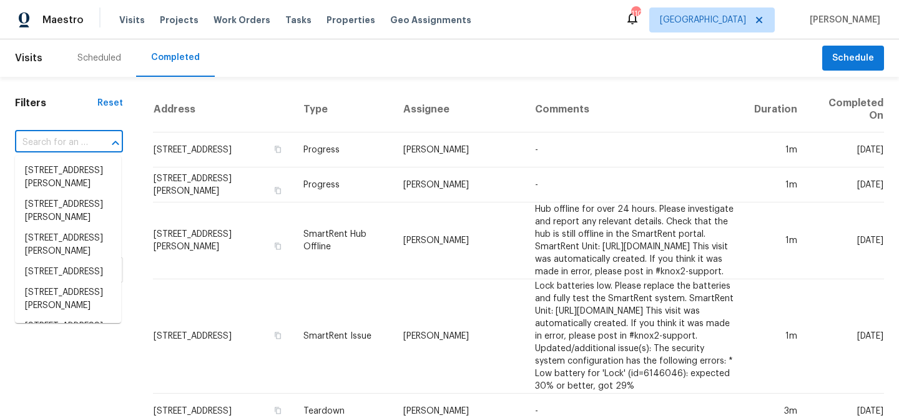
paste input "[STREET_ADDRESS]"
type input "[STREET_ADDRESS]"
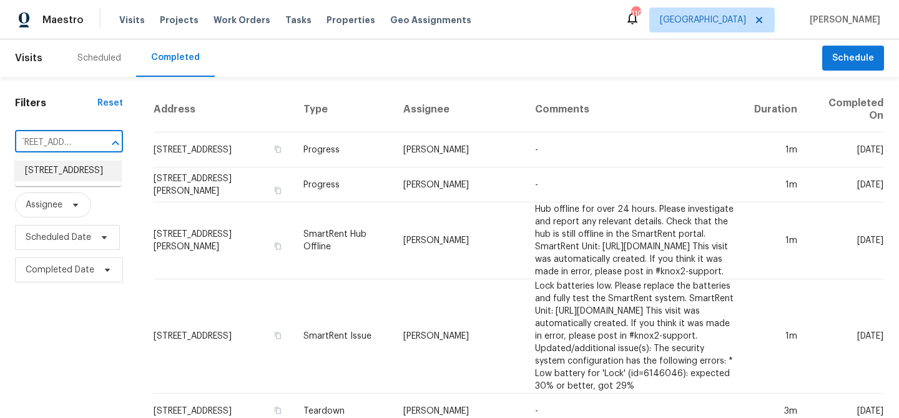
click at [63, 175] on li "[STREET_ADDRESS]" at bounding box center [68, 170] width 106 height 21
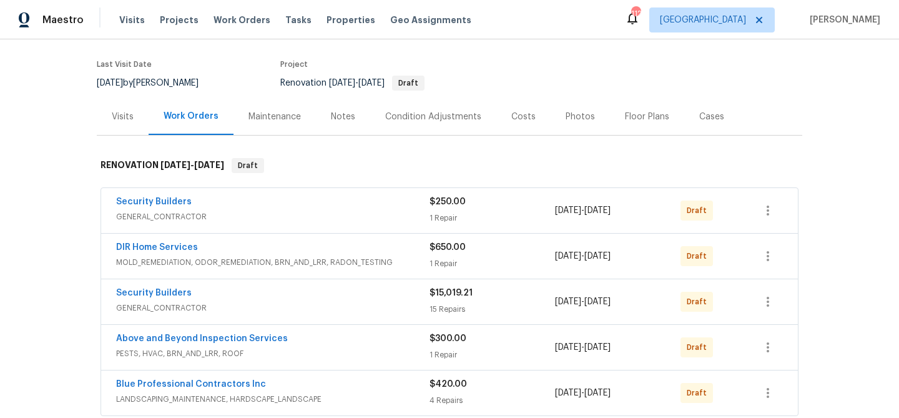
scroll to position [122, 0]
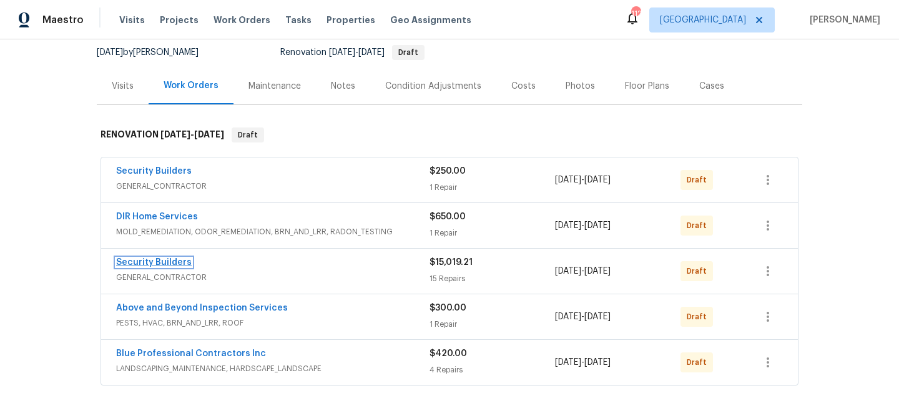
click at [175, 263] on link "Security Builders" at bounding box center [154, 262] width 76 height 9
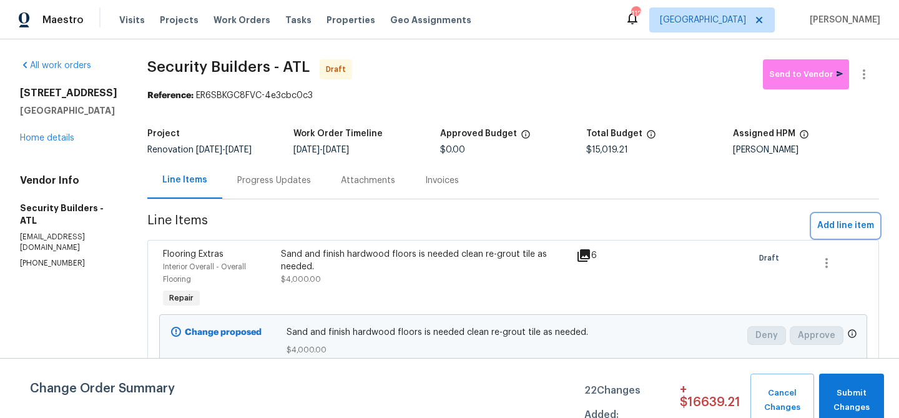
click at [839, 220] on span "Add line item" at bounding box center [845, 226] width 57 height 16
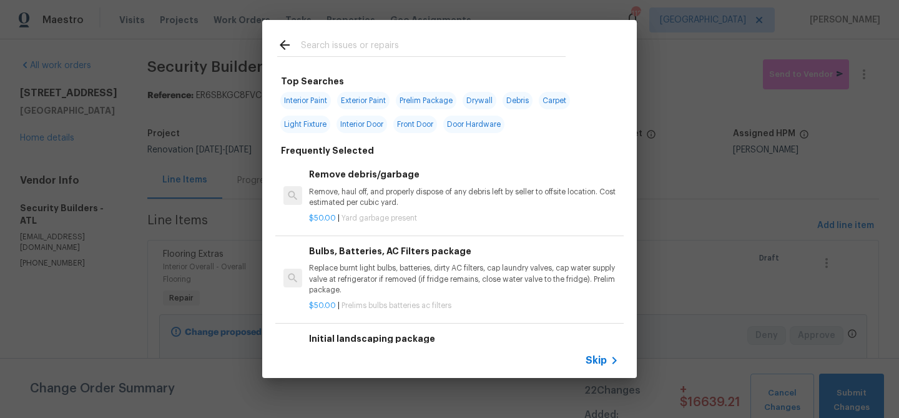
click at [447, 50] on input "text" at bounding box center [433, 46] width 265 height 19
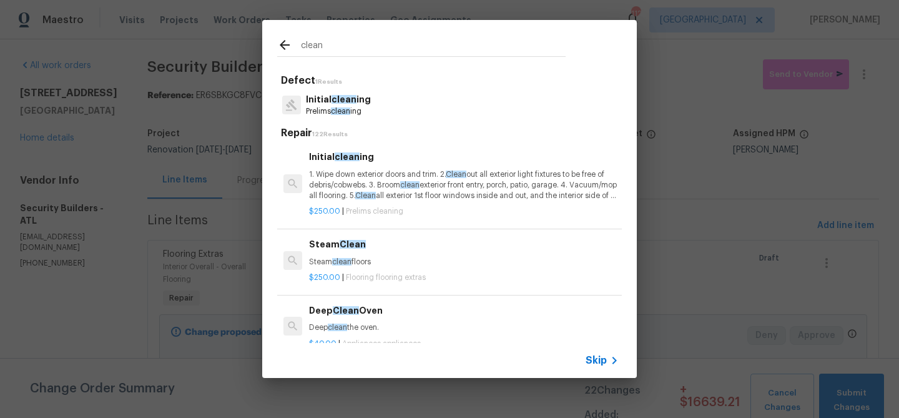
type input "clean"
click at [371, 177] on p "1. Wipe down exterior doors and trim. 2. Clean out all exterior light fixtures …" at bounding box center [464, 185] width 310 height 32
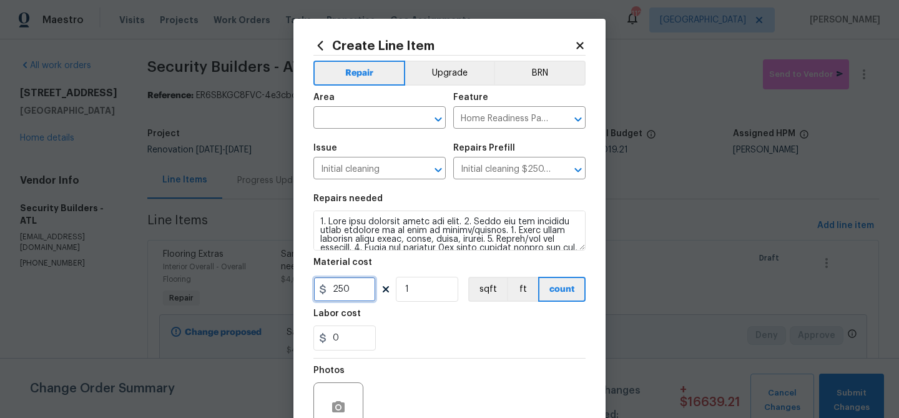
click at [351, 298] on input "250" at bounding box center [344, 288] width 62 height 25
type input "275"
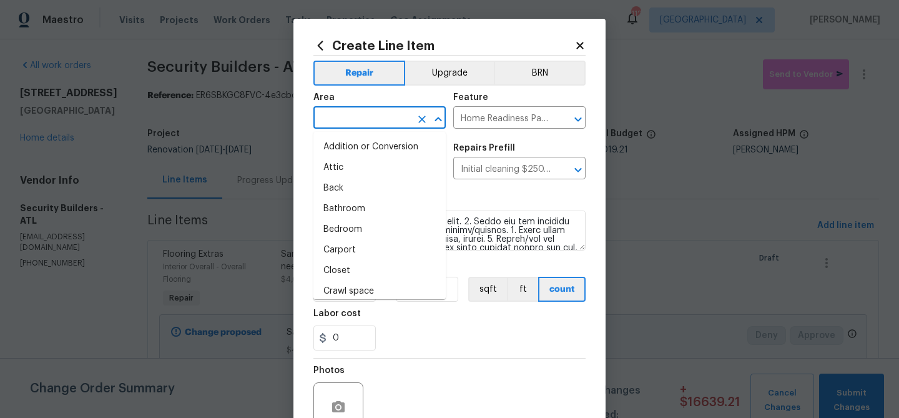
click at [356, 119] on input "text" at bounding box center [361, 118] width 97 height 19
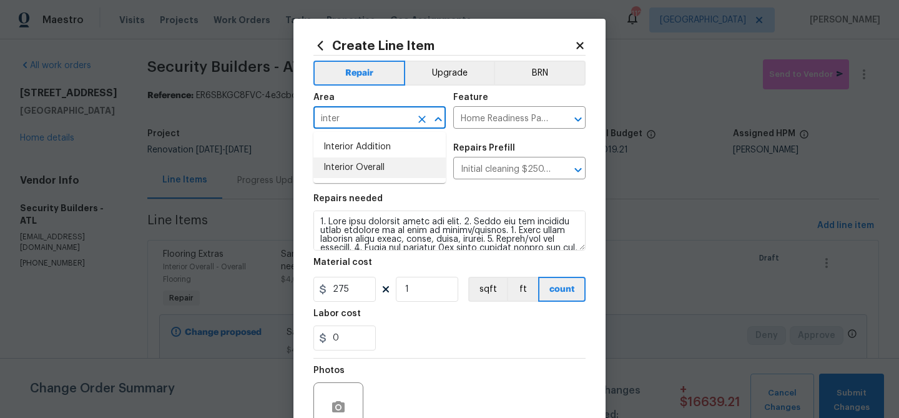
click at [348, 169] on li "Interior Overall" at bounding box center [379, 167] width 132 height 21
type input "Interior Overall"
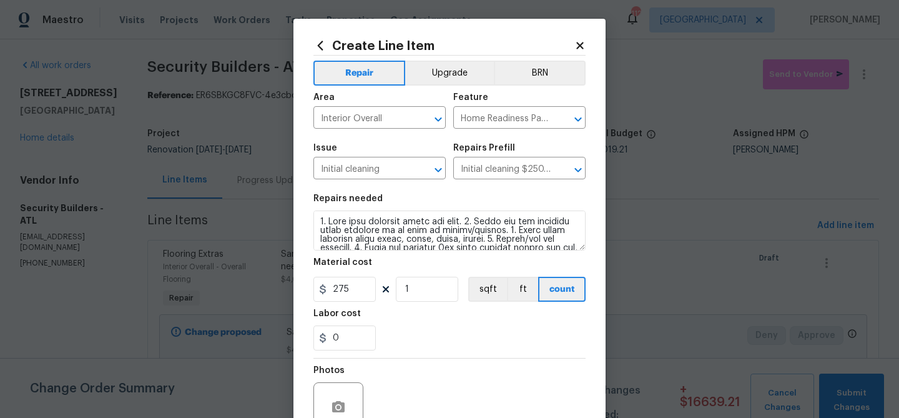
click at [441, 323] on div "Labor cost" at bounding box center [449, 317] width 272 height 16
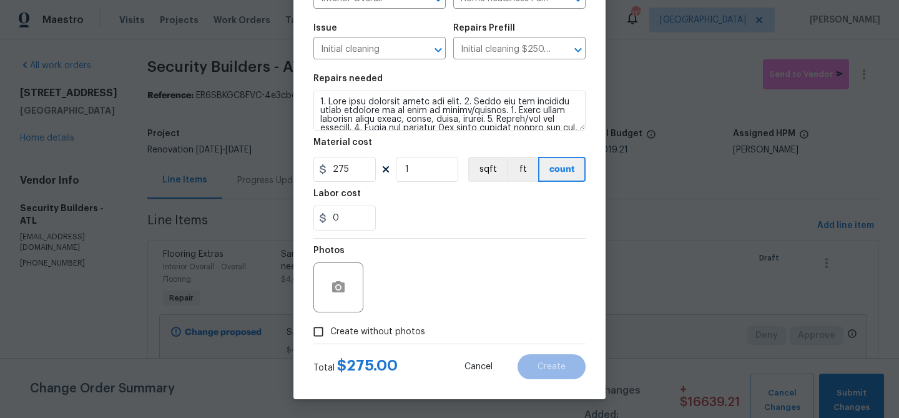
click at [386, 329] on span "Create without photos" at bounding box center [377, 331] width 95 height 13
click at [330, 329] on input "Create without photos" at bounding box center [318, 332] width 24 height 24
checkbox input "true"
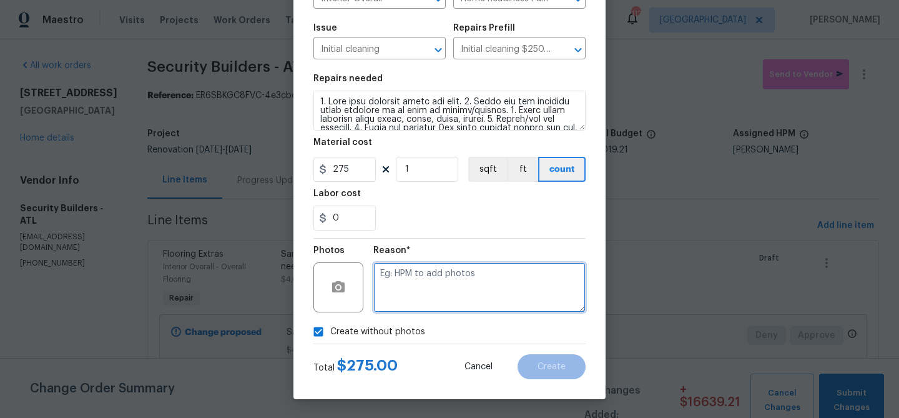
click at [415, 295] on textarea at bounding box center [479, 287] width 212 height 50
type textarea "Clean"
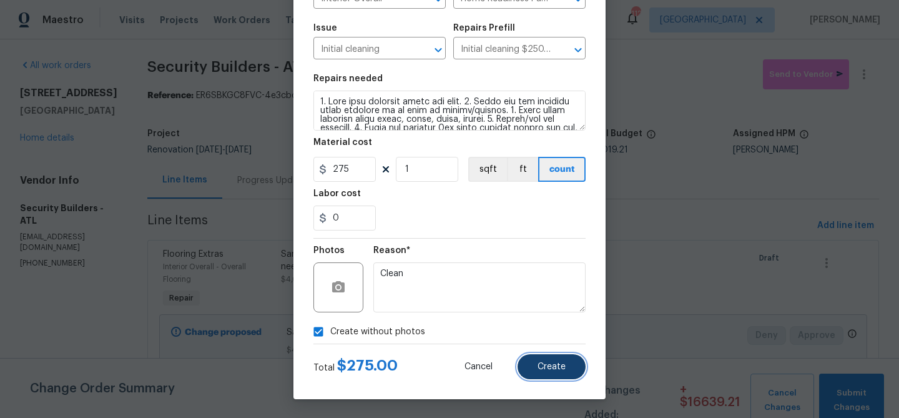
click at [551, 359] on button "Create" at bounding box center [551, 366] width 68 height 25
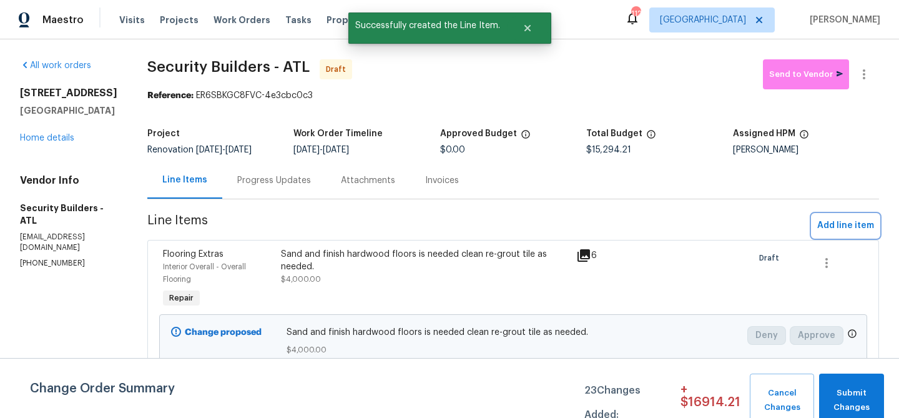
click at [836, 223] on span "Add line item" at bounding box center [845, 226] width 57 height 16
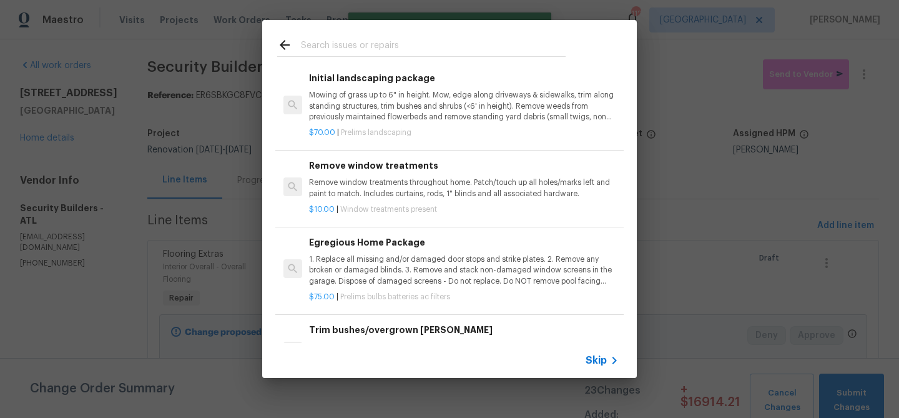
scroll to position [262, 0]
click at [397, 245] on h6 "Egregious Home Package" at bounding box center [464, 241] width 310 height 14
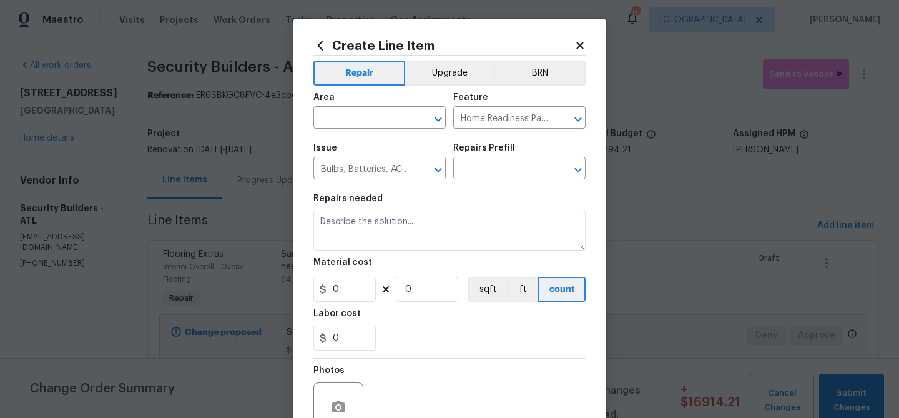
type input "Egregious Home Package $75.00"
type textarea "1. Replace all missing and/or damaged door stops and strike plates. 2. Remove a…"
type input "75"
type input "1"
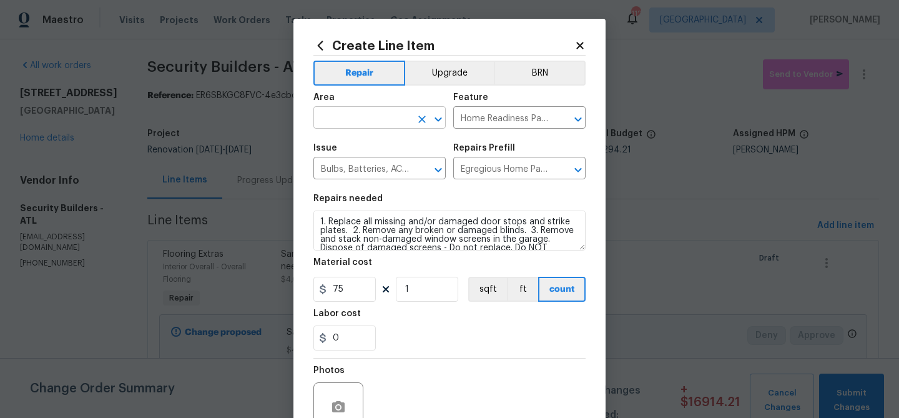
click at [381, 114] on input "text" at bounding box center [361, 118] width 97 height 19
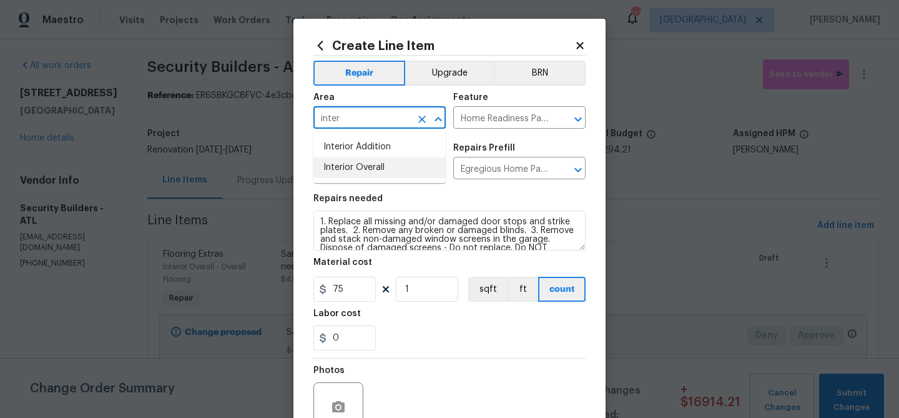
click at [378, 162] on li "Interior Overall" at bounding box center [379, 167] width 132 height 21
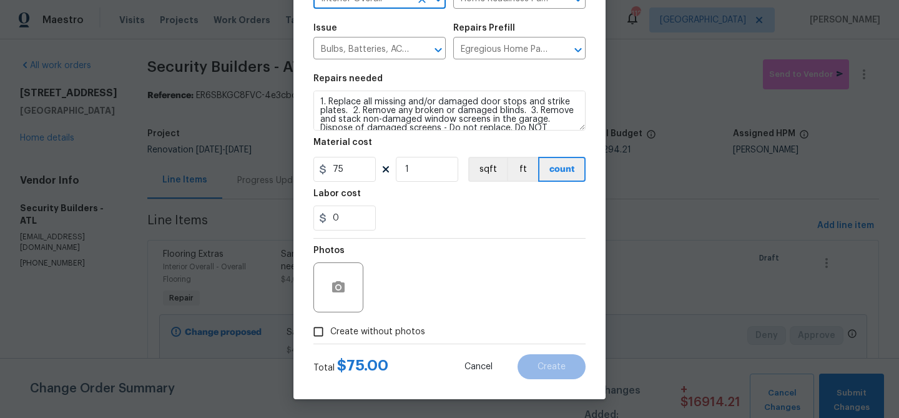
type input "Interior Overall"
click at [383, 326] on span "Create without photos" at bounding box center [377, 331] width 95 height 13
click at [330, 326] on input "Create without photos" at bounding box center [318, 332] width 24 height 24
checkbox input "true"
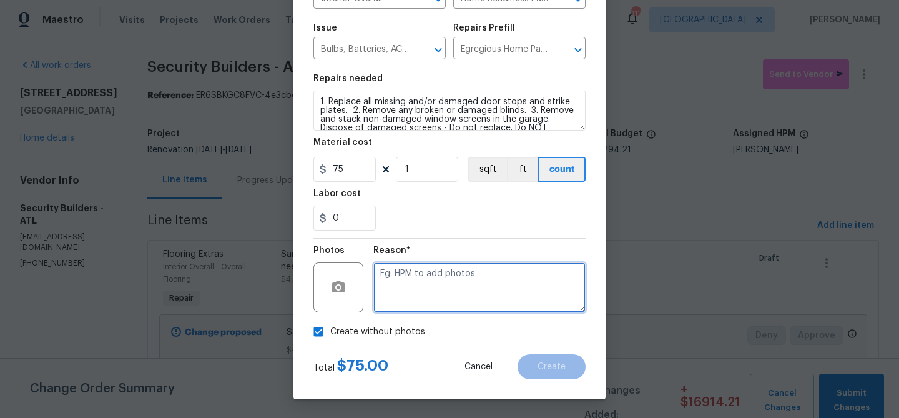
click at [413, 293] on textarea at bounding box center [479, 287] width 212 height 50
type textarea "bulbs"
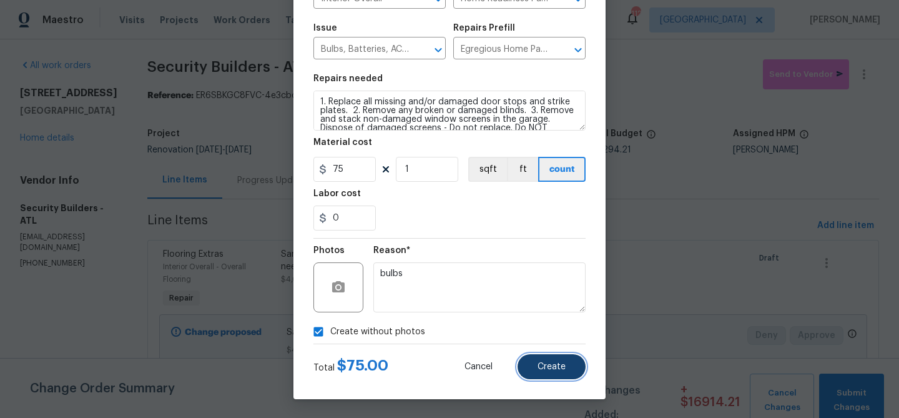
click at [560, 366] on span "Create" at bounding box center [551, 366] width 28 height 9
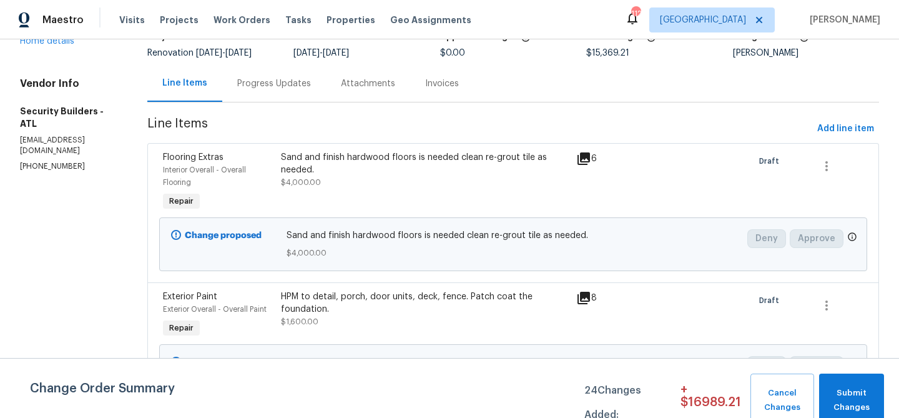
scroll to position [0, 0]
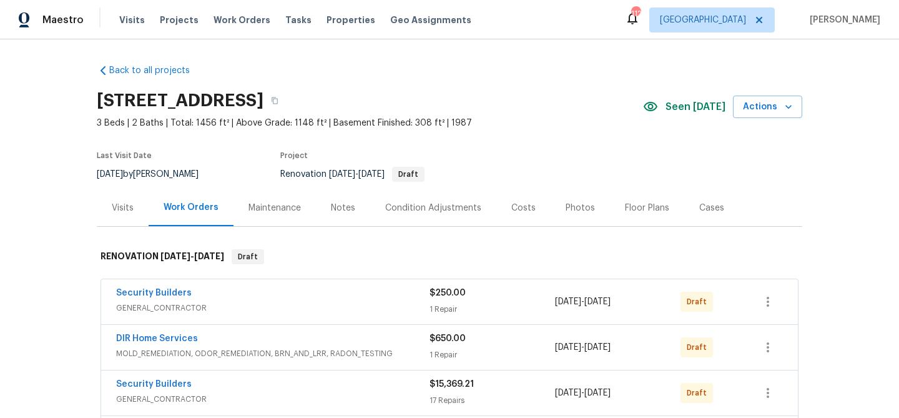
click at [331, 210] on div "Notes" at bounding box center [343, 208] width 24 height 12
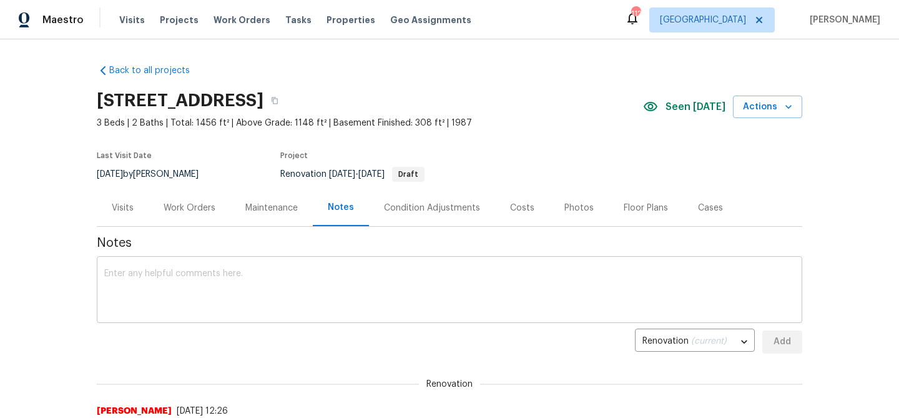
click at [199, 295] on textarea at bounding box center [449, 291] width 690 height 44
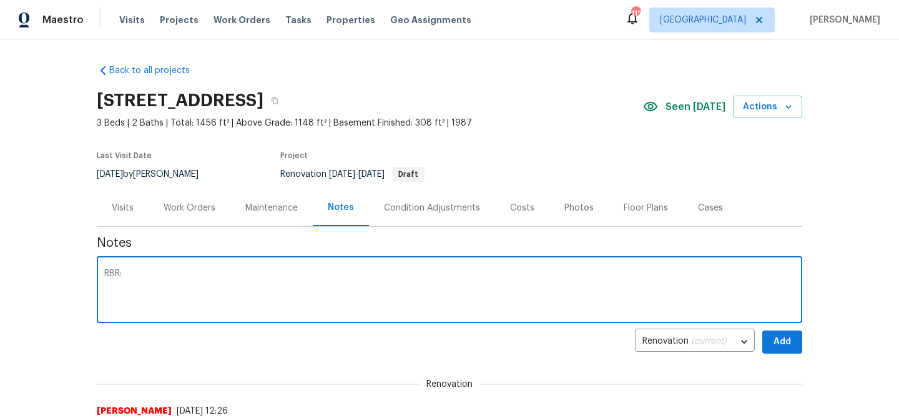
paste textarea "$23,477"
type textarea "RBR: $23,477"
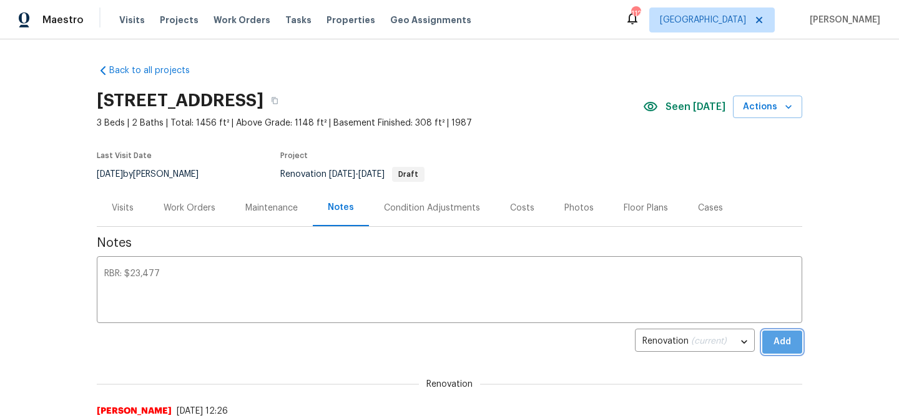
click at [790, 335] on span "Add" at bounding box center [782, 342] width 20 height 16
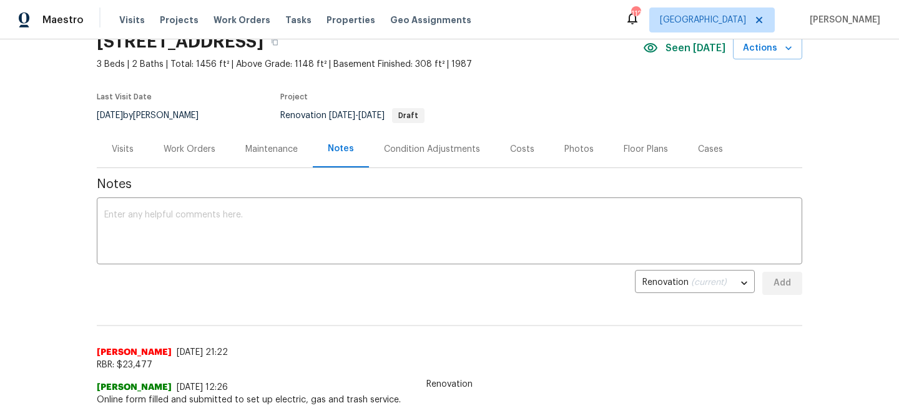
scroll to position [68, 0]
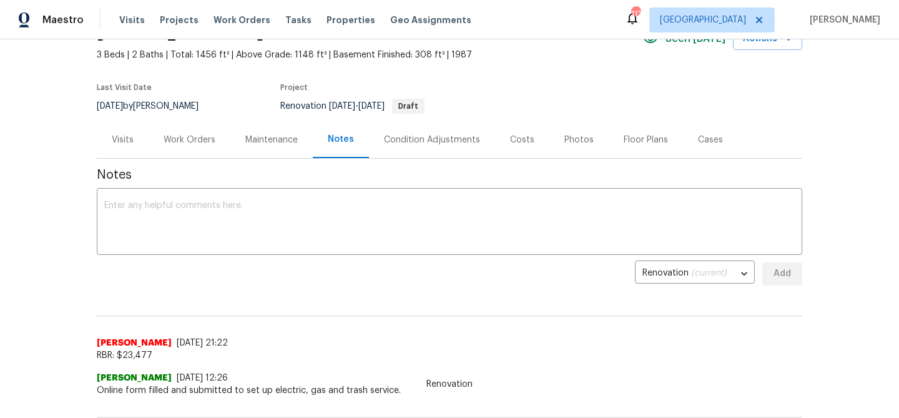
click at [192, 144] on div "Work Orders" at bounding box center [190, 140] width 52 height 12
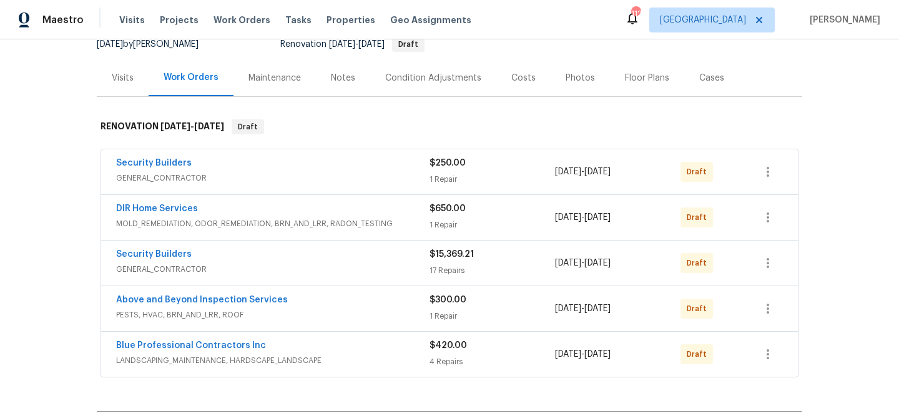
scroll to position [139, 0]
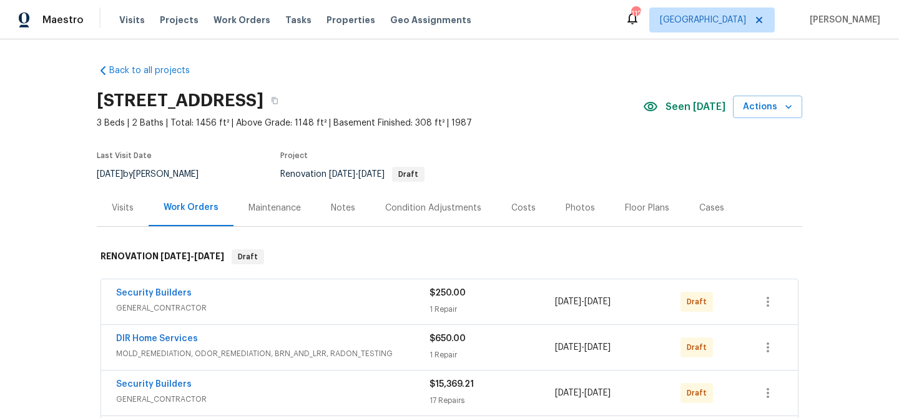
click at [565, 203] on div "Photos" at bounding box center [579, 208] width 29 height 12
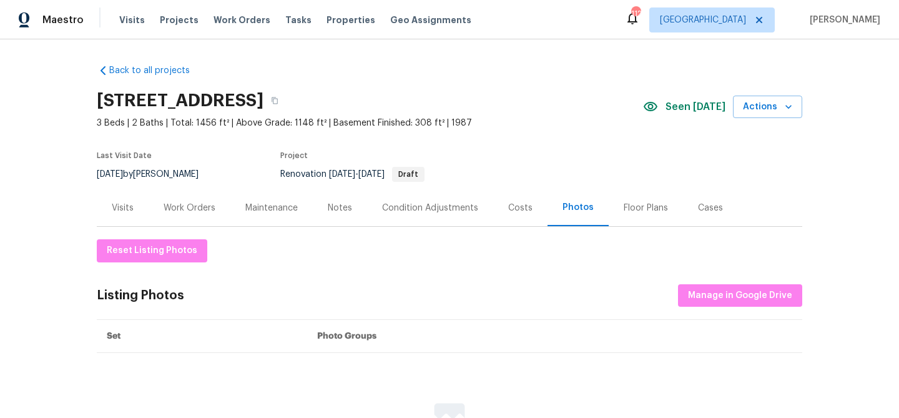
click at [177, 210] on div "Work Orders" at bounding box center [190, 208] width 52 height 12
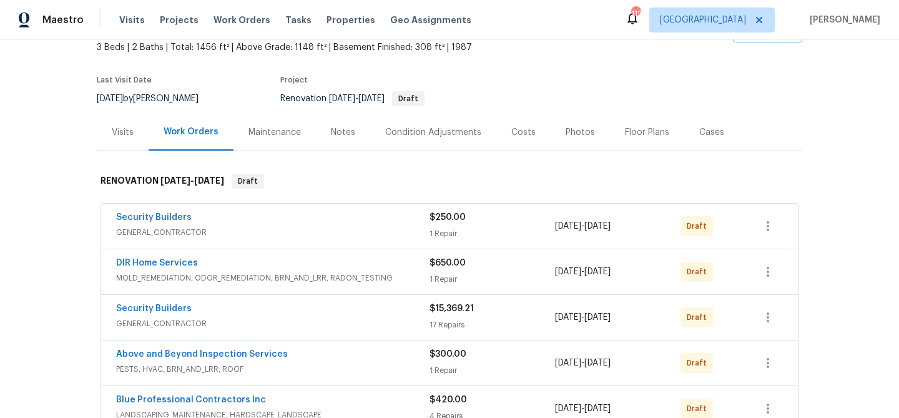
scroll to position [79, 0]
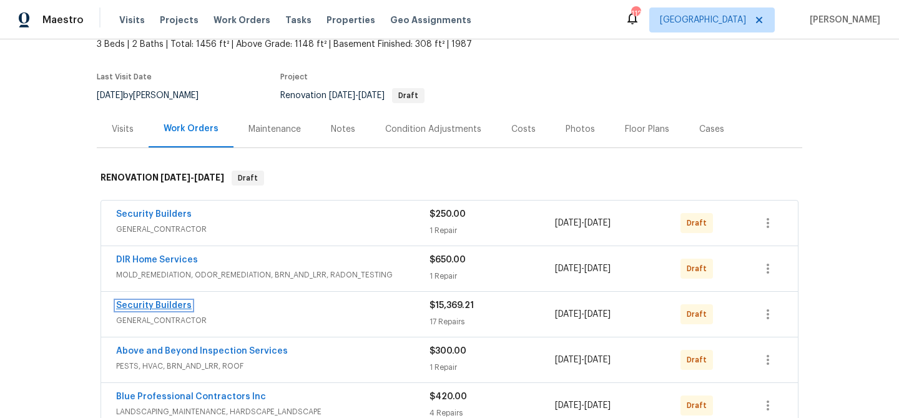
click at [160, 305] on link "Security Builders" at bounding box center [154, 305] width 76 height 9
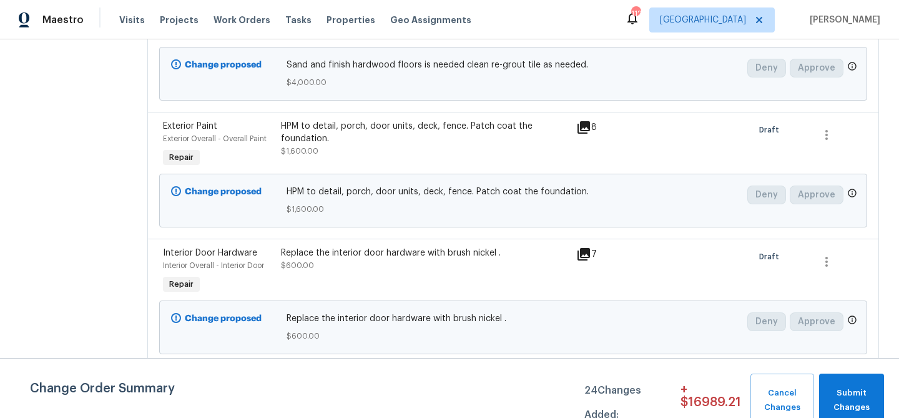
scroll to position [274, 0]
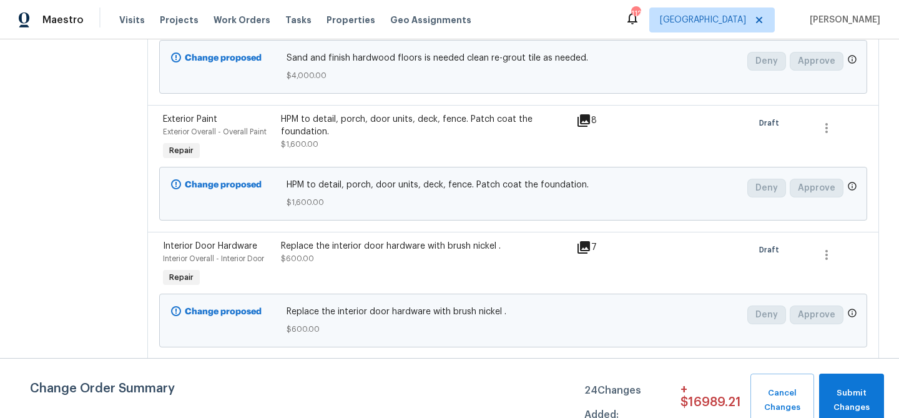
click at [589, 243] on icon at bounding box center [583, 247] width 12 height 12
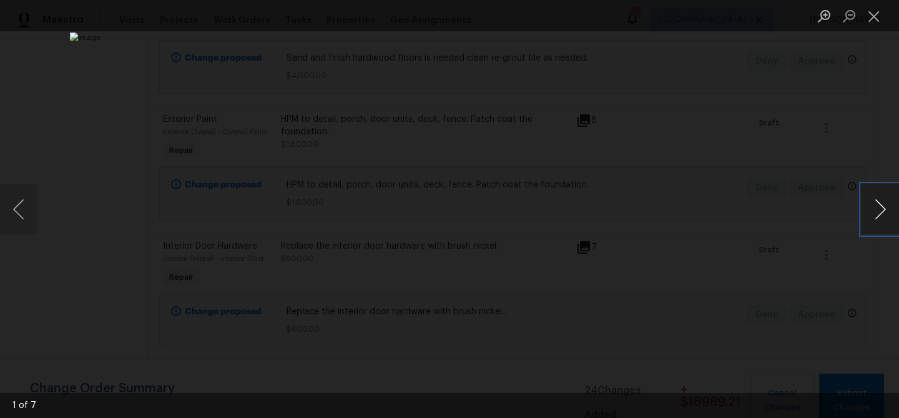
click at [894, 210] on button "Next image" at bounding box center [879, 209] width 37 height 50
click at [879, 210] on button "Next image" at bounding box center [879, 209] width 37 height 50
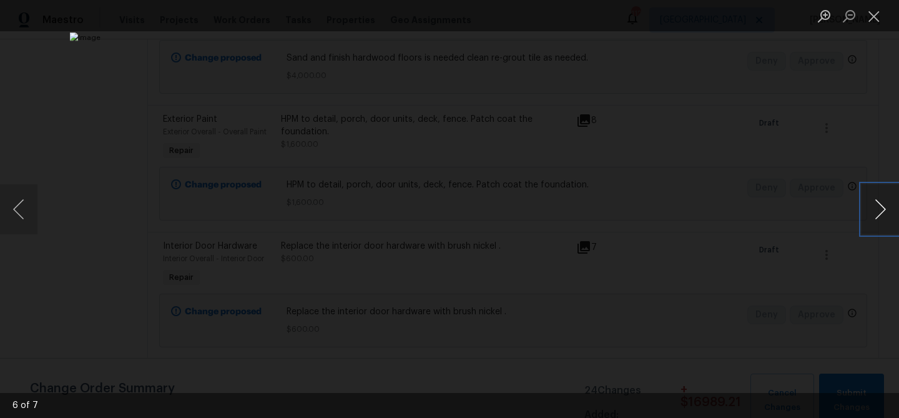
click at [879, 210] on button "Next image" at bounding box center [879, 209] width 37 height 50
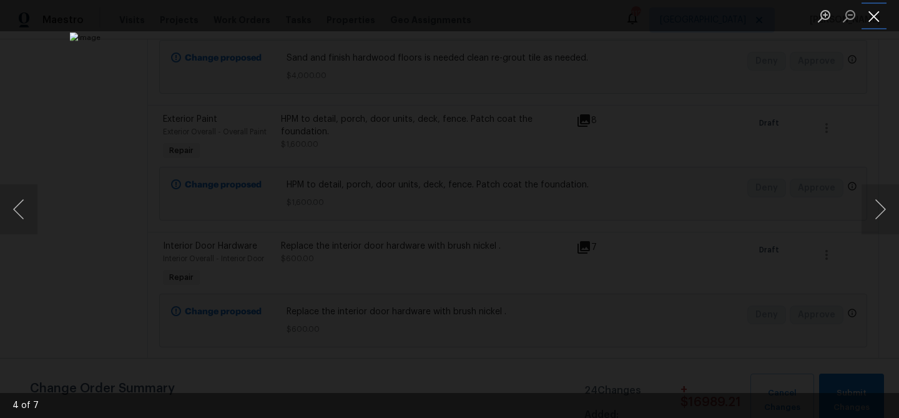
click at [875, 21] on button "Close lightbox" at bounding box center [873, 16] width 25 height 22
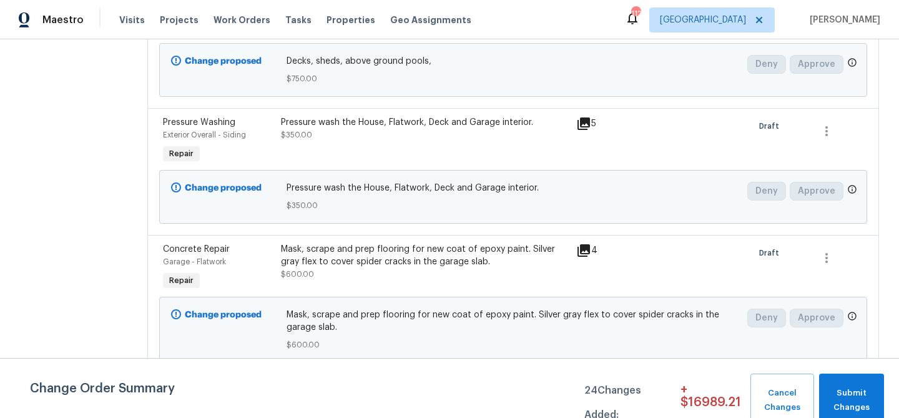
scroll to position [652, 0]
click at [590, 247] on icon at bounding box center [583, 249] width 12 height 12
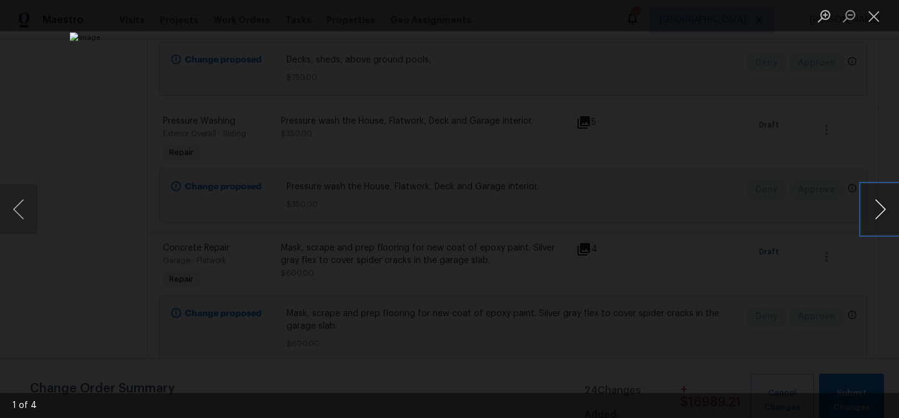
click at [877, 217] on button "Next image" at bounding box center [879, 209] width 37 height 50
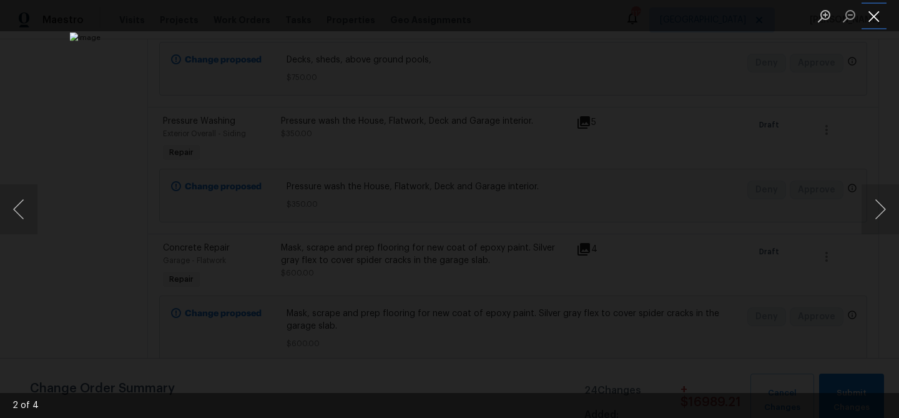
click at [873, 21] on button "Close lightbox" at bounding box center [873, 16] width 25 height 22
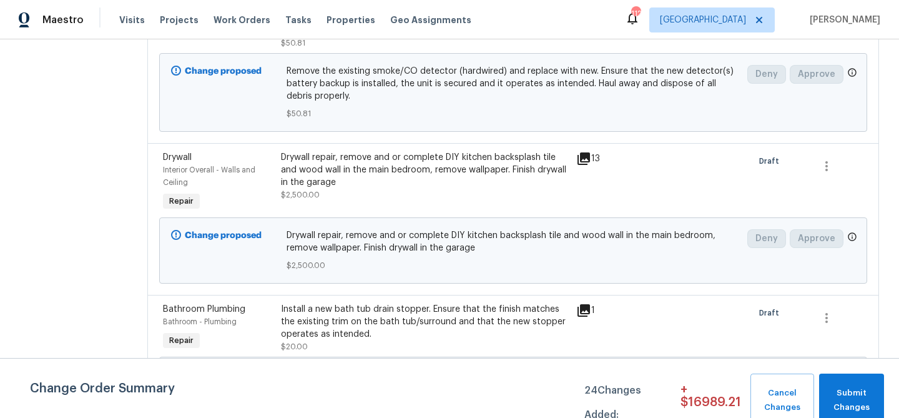
scroll to position [1047, 0]
click at [591, 161] on icon at bounding box center [583, 157] width 15 height 15
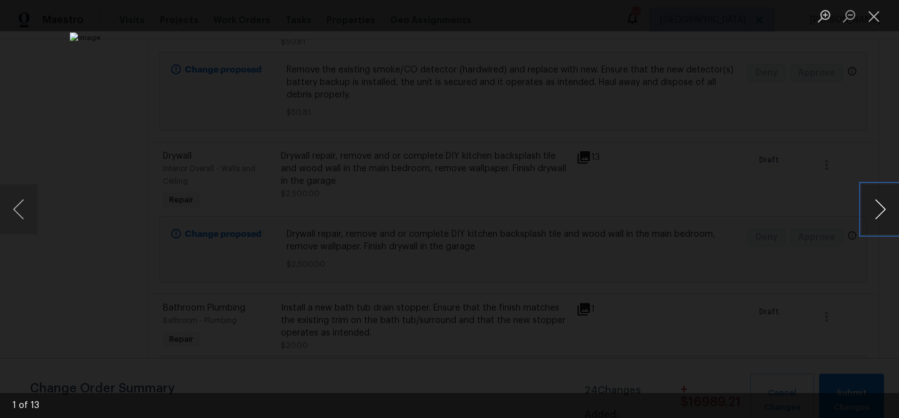
click at [879, 210] on button "Next image" at bounding box center [879, 209] width 37 height 50
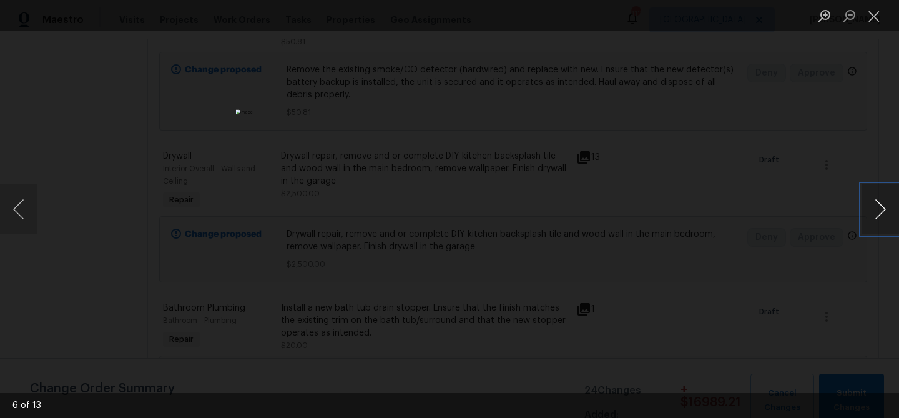
click at [879, 210] on button "Next image" at bounding box center [879, 209] width 37 height 50
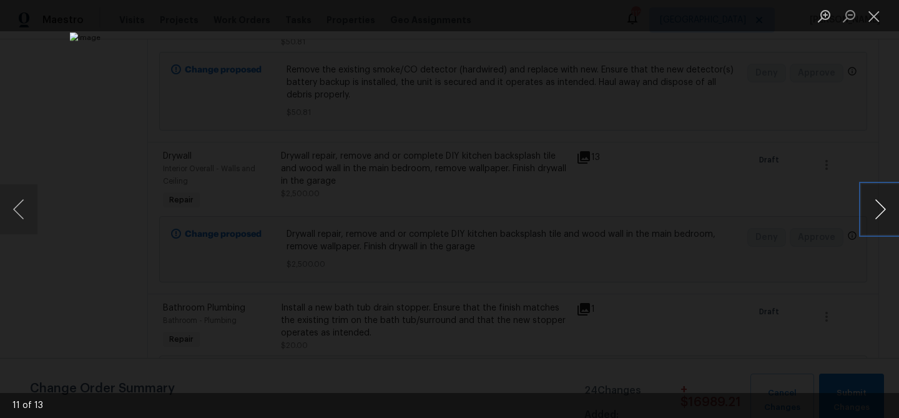
click at [879, 210] on button "Next image" at bounding box center [879, 209] width 37 height 50
click at [861, 207] on button "Next image" at bounding box center [879, 209] width 37 height 50
click at [870, 11] on button "Close lightbox" at bounding box center [873, 16] width 25 height 22
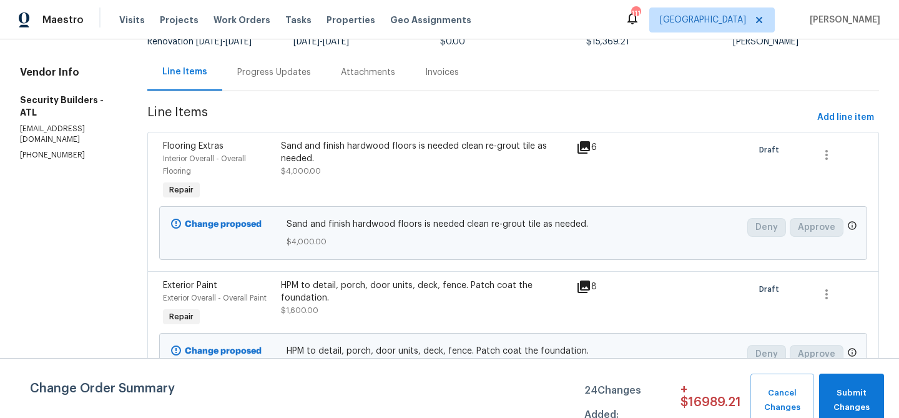
scroll to position [110, 0]
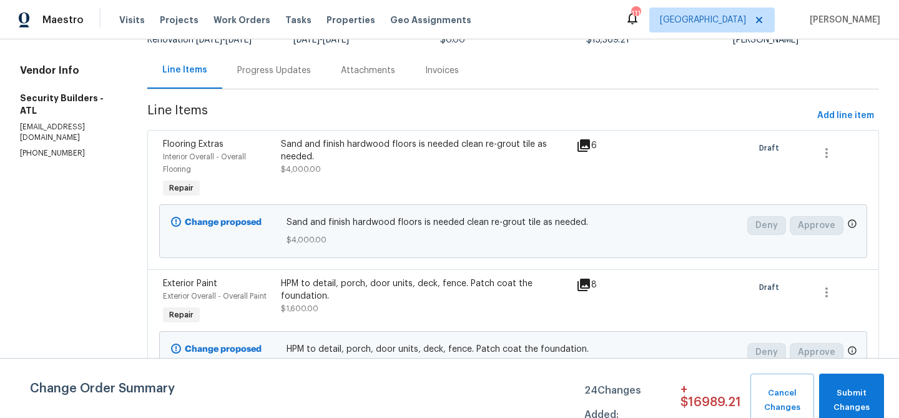
click at [599, 283] on div "8" at bounding box center [601, 284] width 51 height 15
click at [590, 285] on icon at bounding box center [583, 284] width 12 height 12
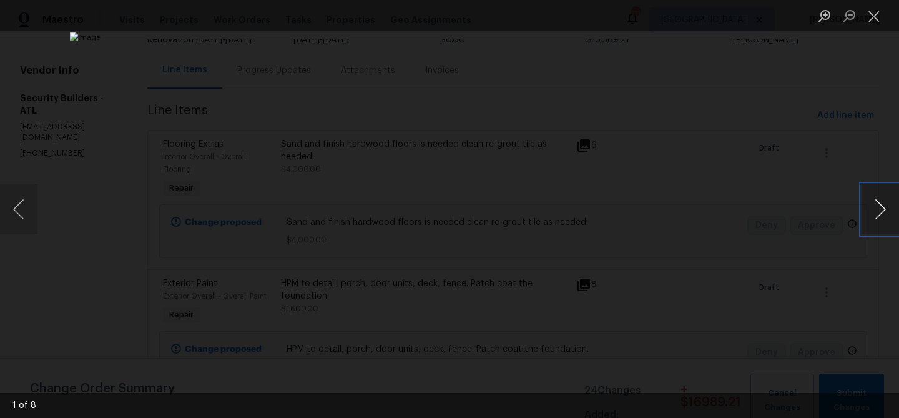
click at [874, 208] on button "Next image" at bounding box center [879, 209] width 37 height 50
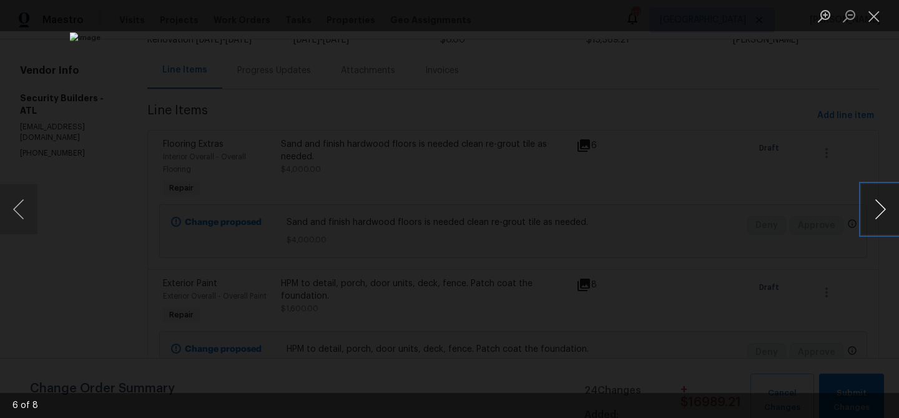
click at [874, 208] on button "Next image" at bounding box center [879, 209] width 37 height 50
